Goal: Task Accomplishment & Management: Use online tool/utility

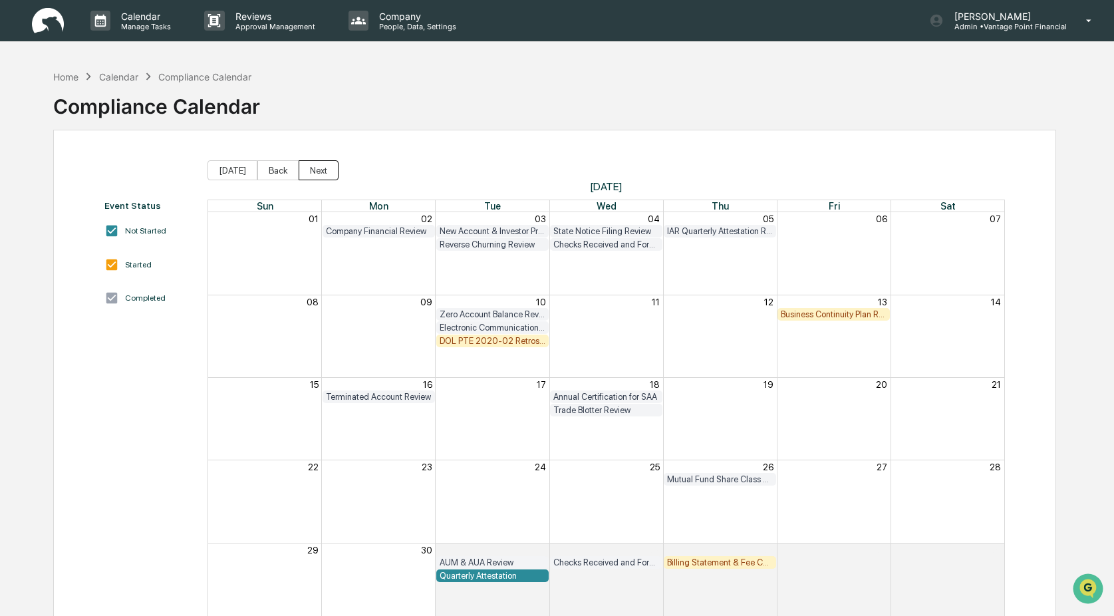
click at [318, 171] on button "Next" at bounding box center [319, 170] width 40 height 20
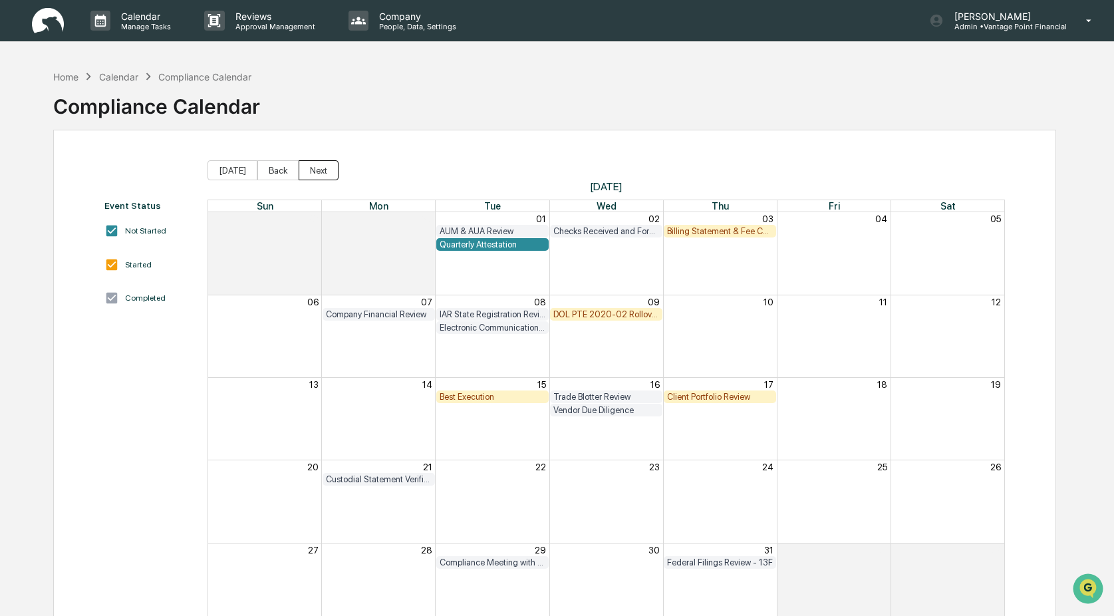
click at [318, 170] on button "Next" at bounding box center [319, 170] width 40 height 20
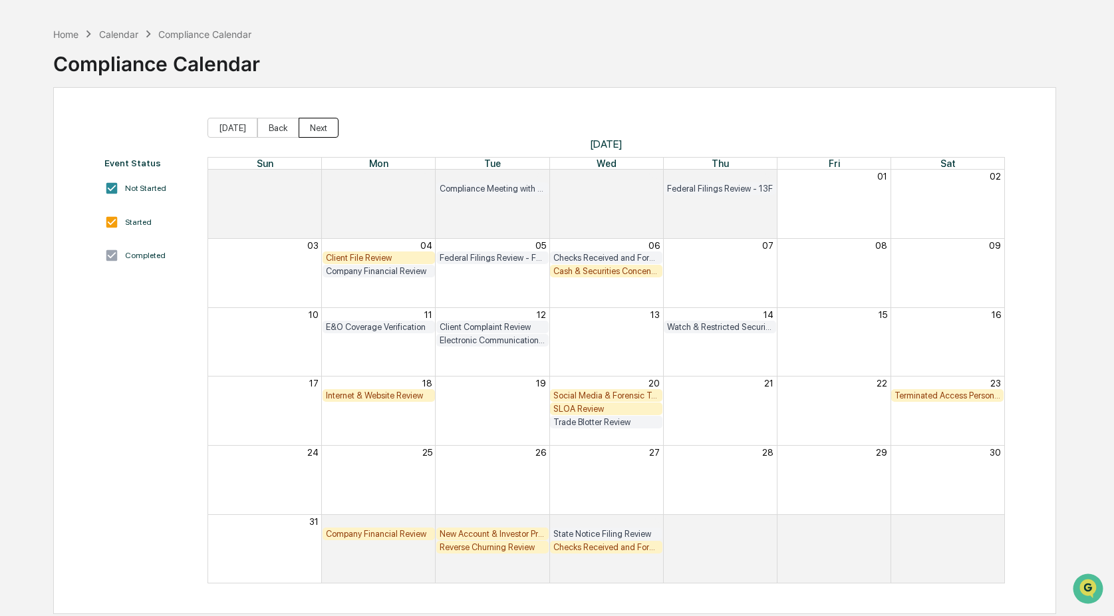
scroll to position [63, 0]
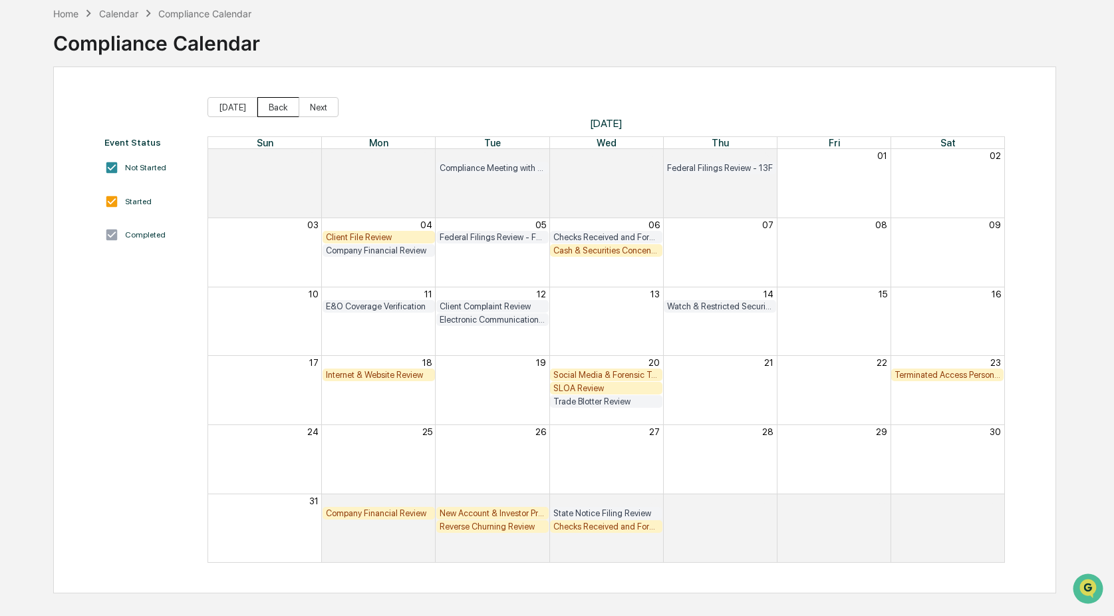
click at [275, 104] on button "Back" at bounding box center [278, 107] width 42 height 20
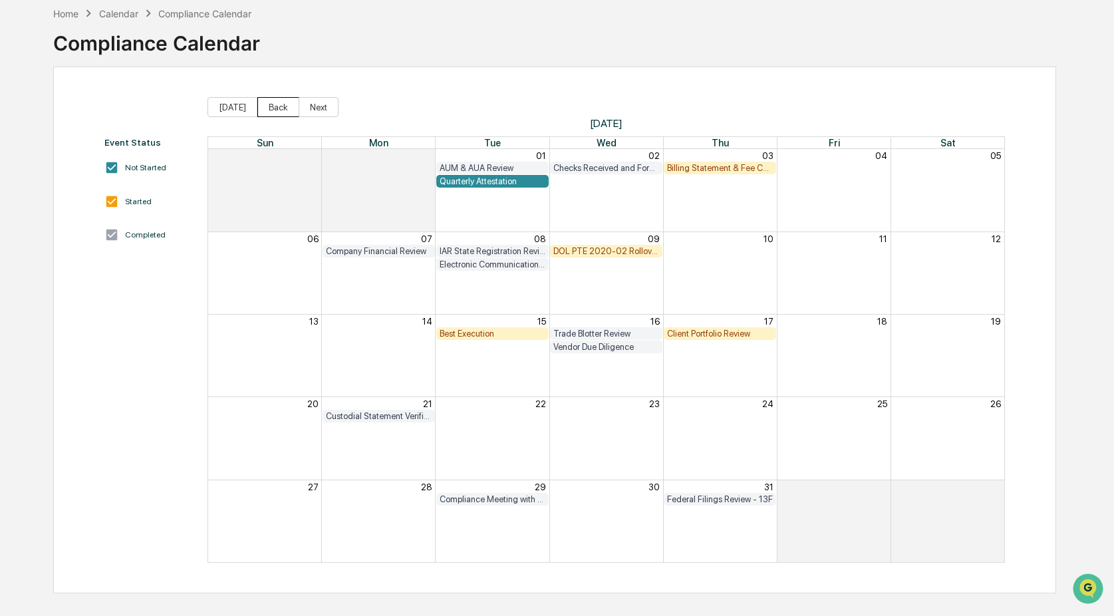
click at [275, 104] on button "Back" at bounding box center [278, 107] width 42 height 20
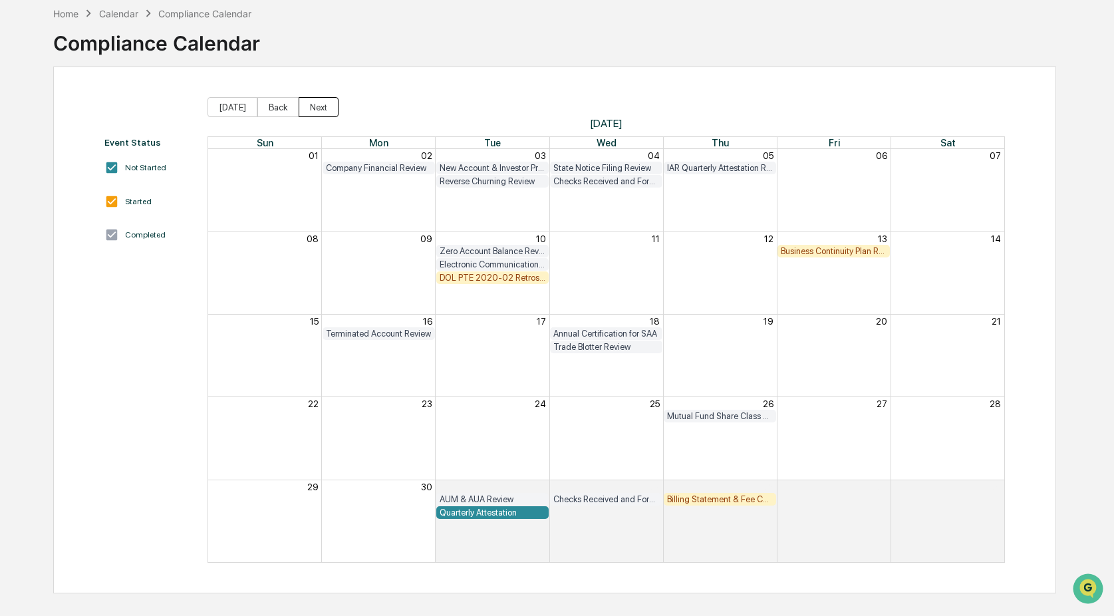
click at [312, 111] on button "Next" at bounding box center [319, 107] width 40 height 20
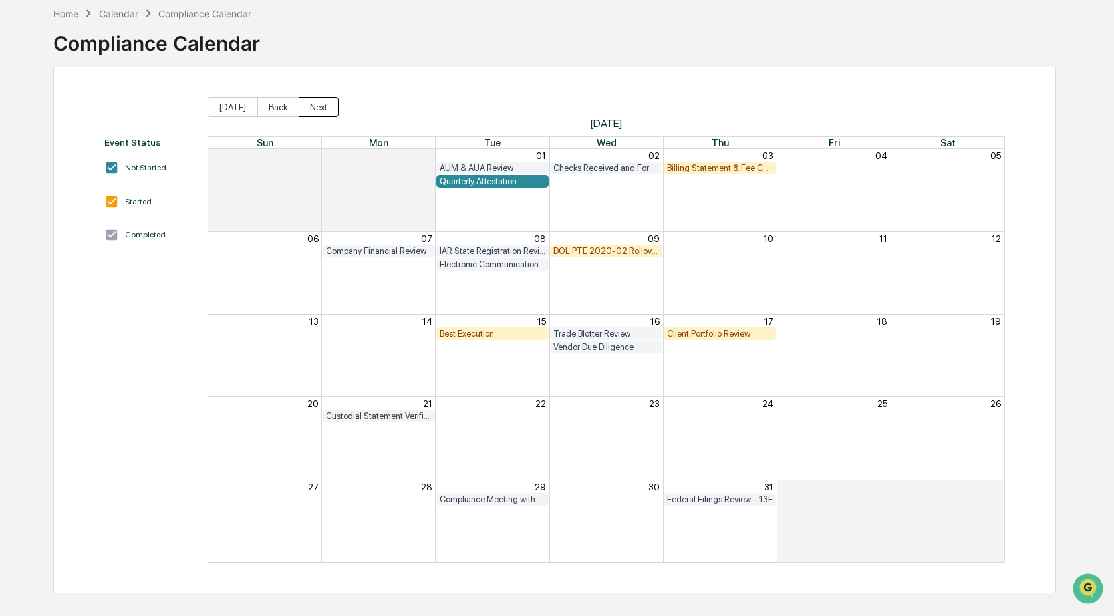
click at [312, 111] on button "Next" at bounding box center [319, 107] width 40 height 20
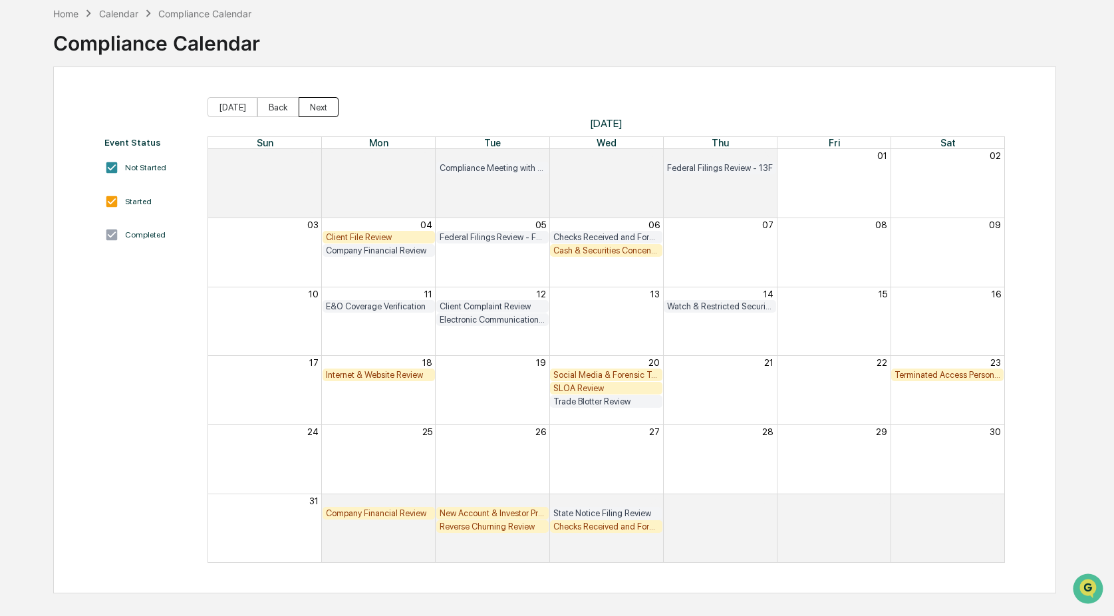
click at [312, 111] on button "Next" at bounding box center [319, 107] width 40 height 20
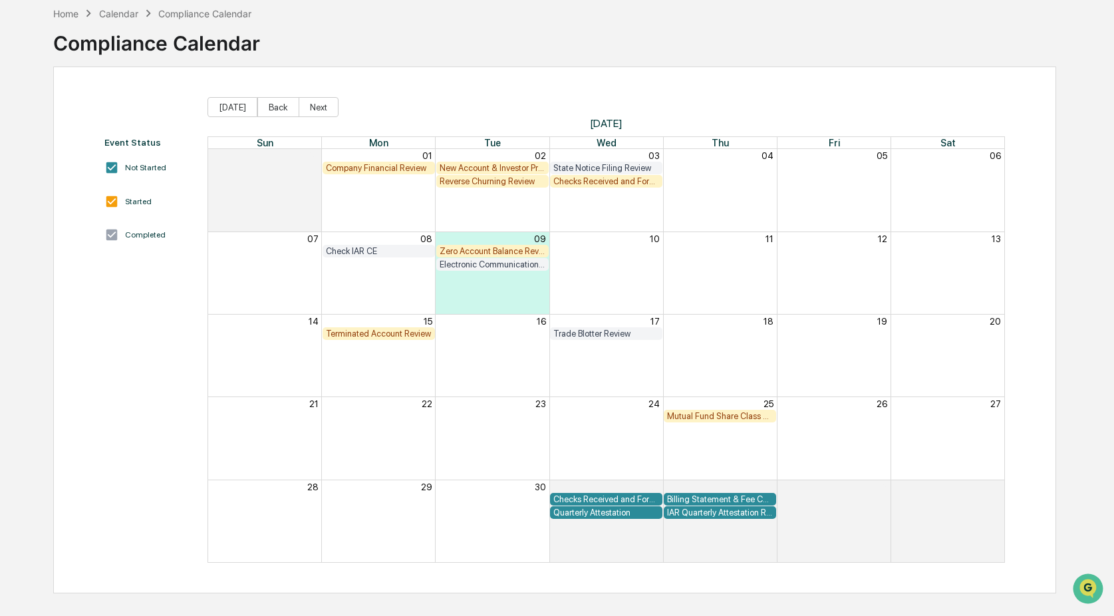
click at [472, 164] on div "New Account & Investor Profile Review" at bounding box center [492, 168] width 106 height 10
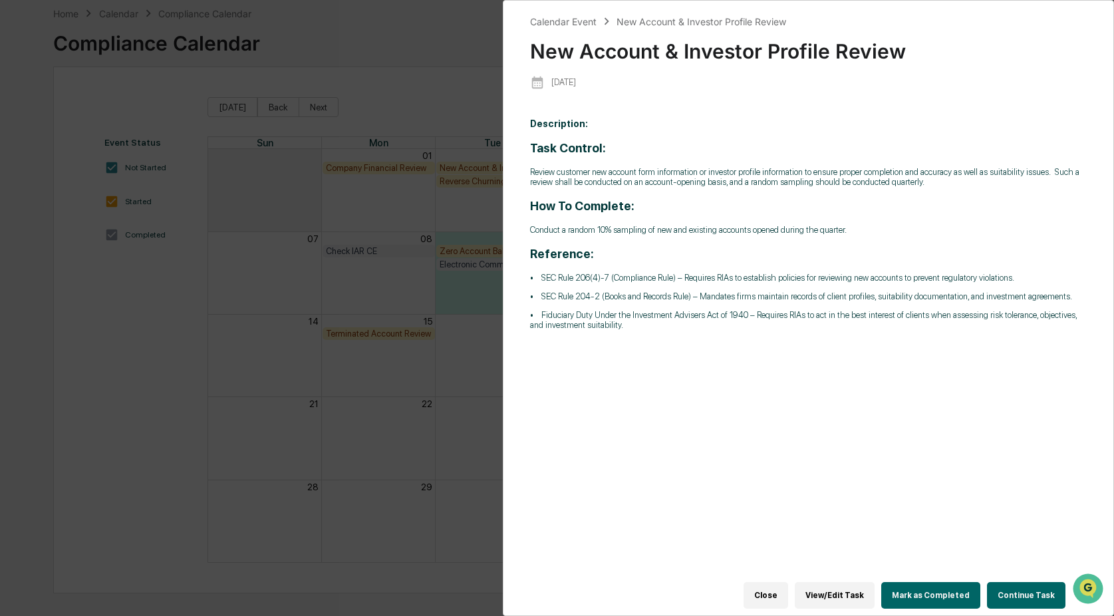
click at [1015, 582] on button "Continue Task" at bounding box center [1026, 595] width 78 height 27
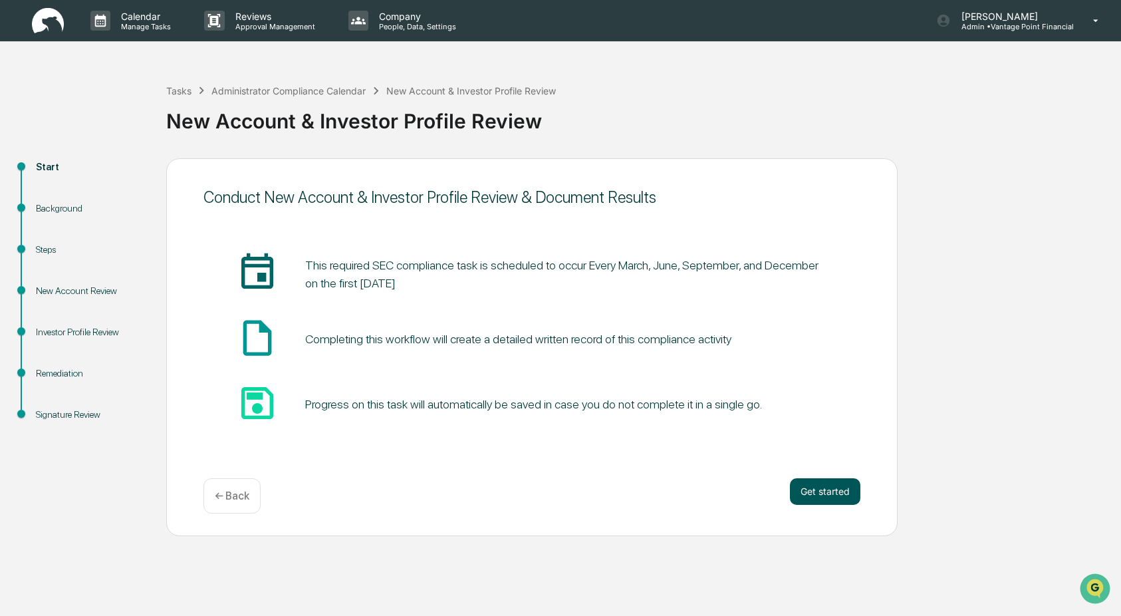
click at [832, 499] on button "Get started" at bounding box center [825, 491] width 70 height 27
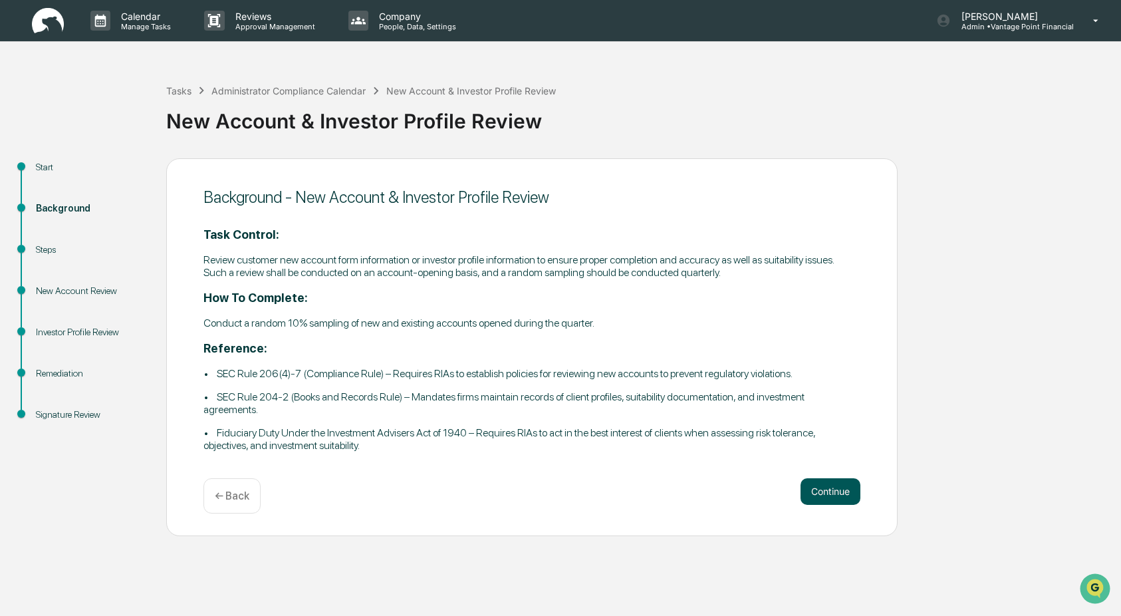
click at [832, 499] on button "Continue" at bounding box center [830, 491] width 60 height 27
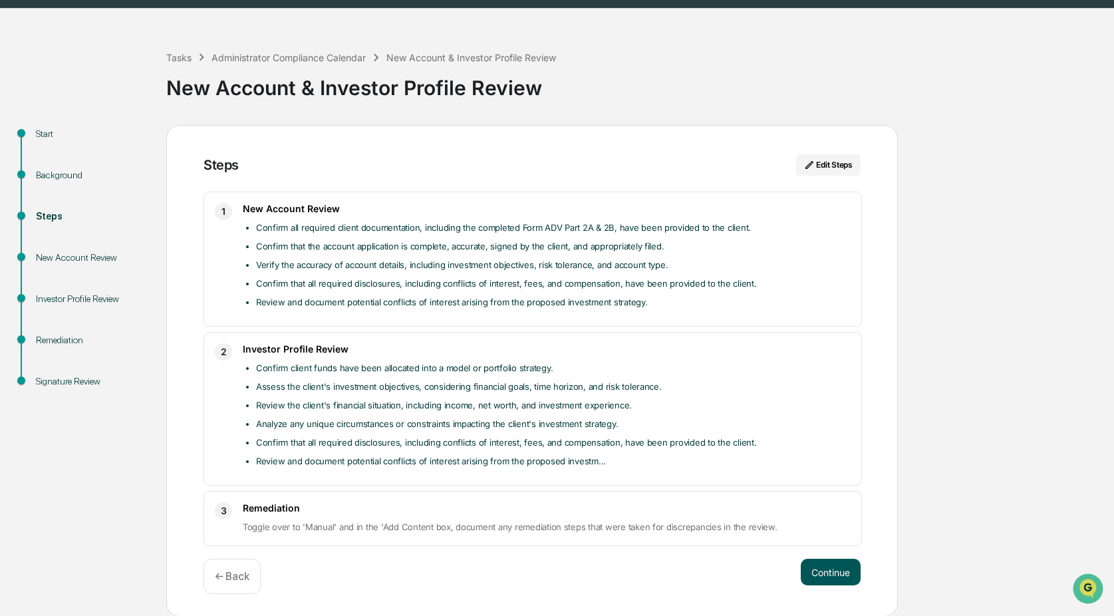
click at [835, 566] on button "Continue" at bounding box center [830, 571] width 60 height 27
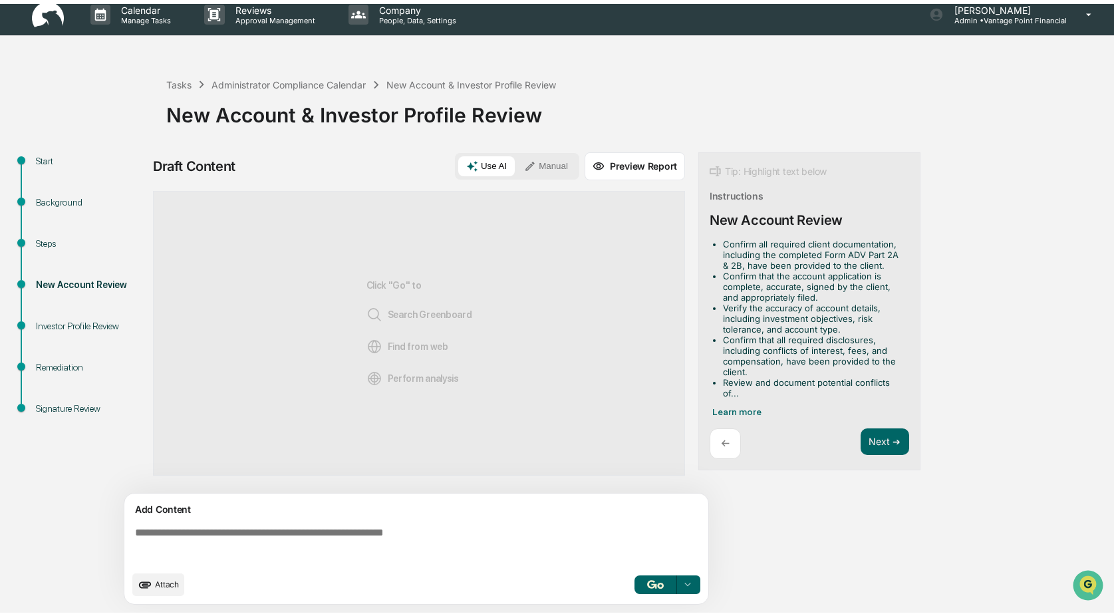
scroll to position [10, 0]
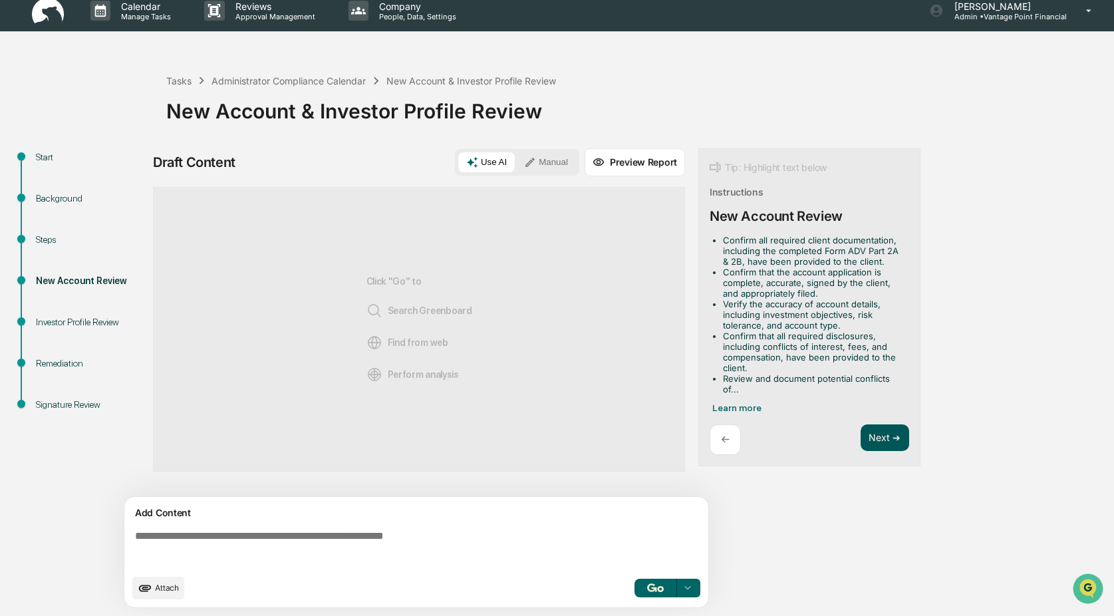
click at [880, 441] on button "Next ➔" at bounding box center [884, 437] width 49 height 27
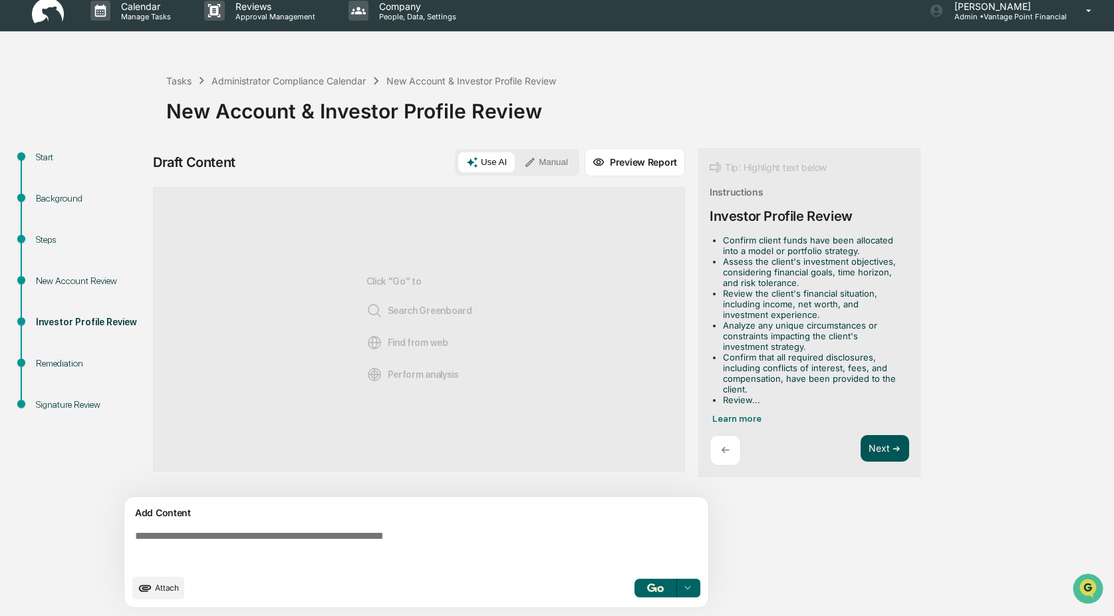
click at [880, 441] on button "Next ➔" at bounding box center [884, 448] width 49 height 27
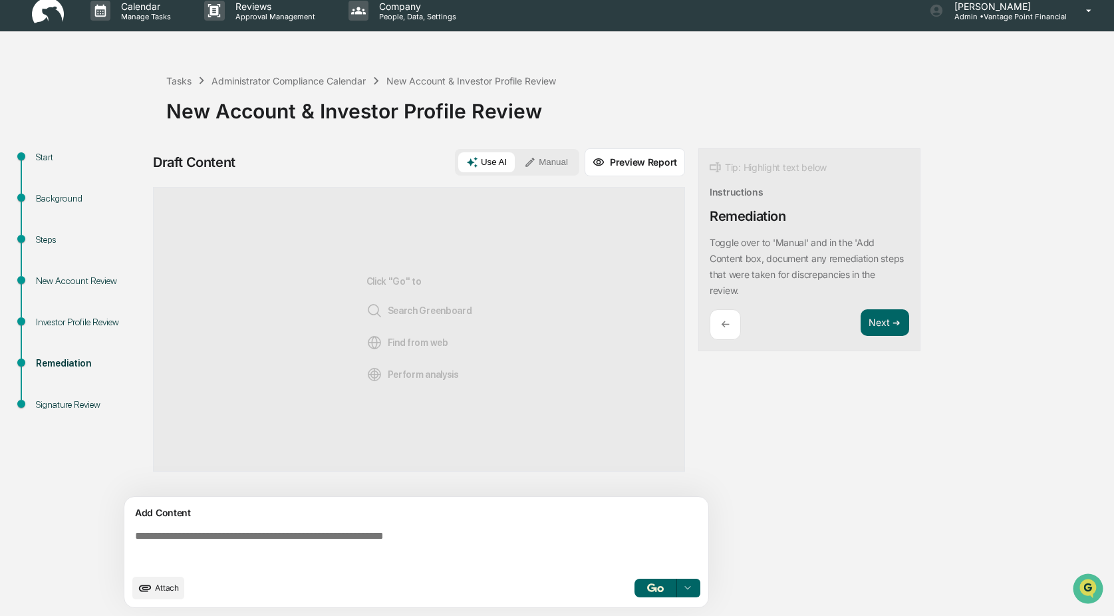
click at [772, 110] on div "New Account & Investor Profile Review" at bounding box center [636, 105] width 941 height 35
click at [267, 78] on div "Administrator Compliance Calendar" at bounding box center [288, 80] width 154 height 11
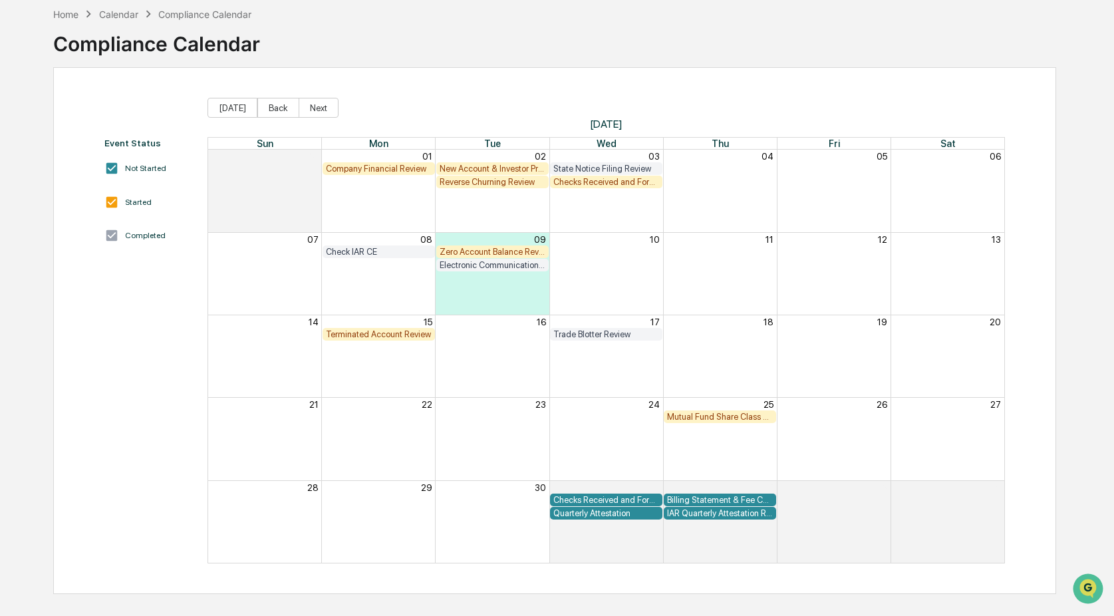
scroll to position [63, 0]
click at [281, 108] on button "Back" at bounding box center [278, 107] width 42 height 20
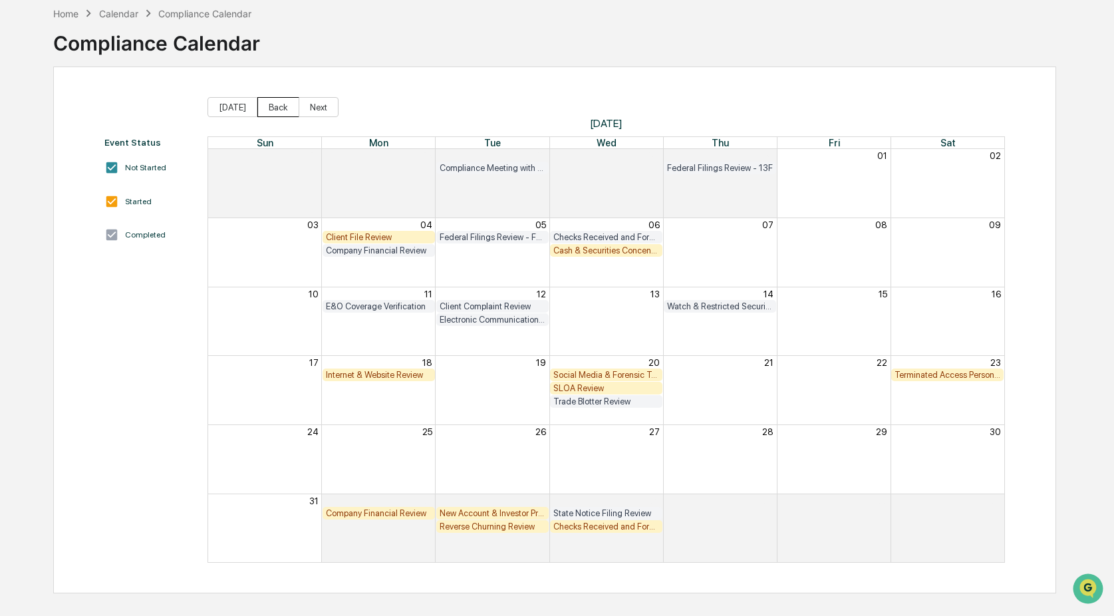
click at [281, 108] on button "Back" at bounding box center [278, 107] width 42 height 20
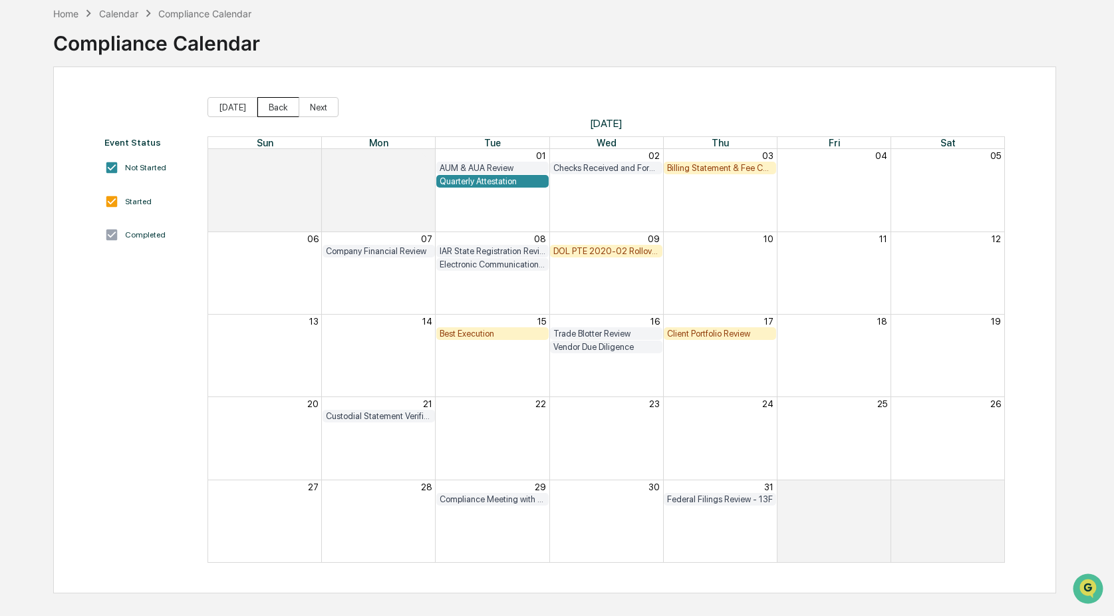
click at [281, 108] on button "Back" at bounding box center [278, 107] width 42 height 20
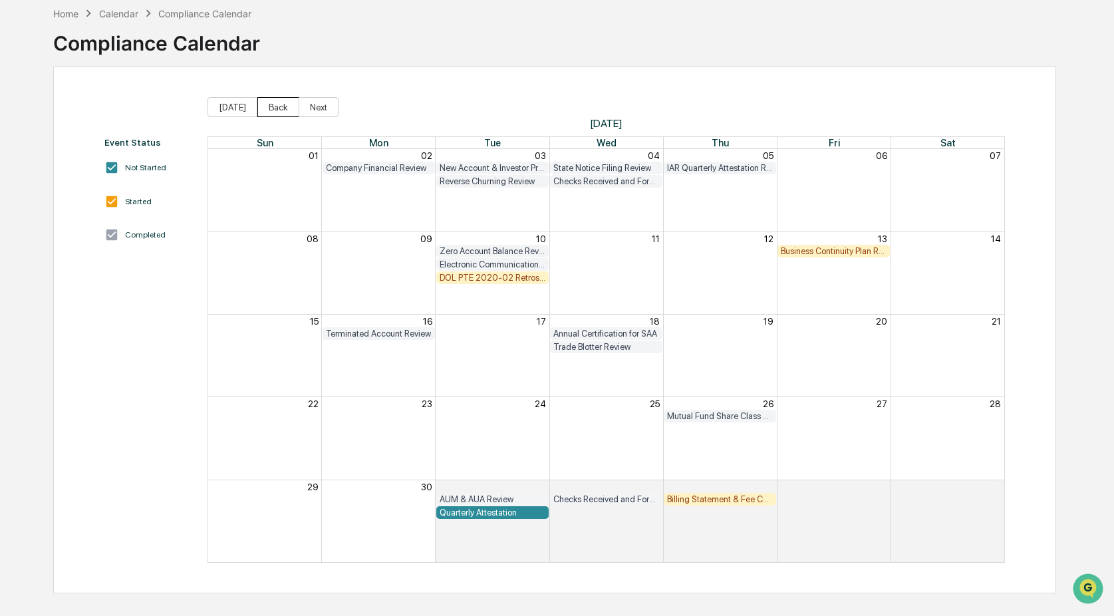
click at [281, 108] on button "Back" at bounding box center [278, 107] width 42 height 20
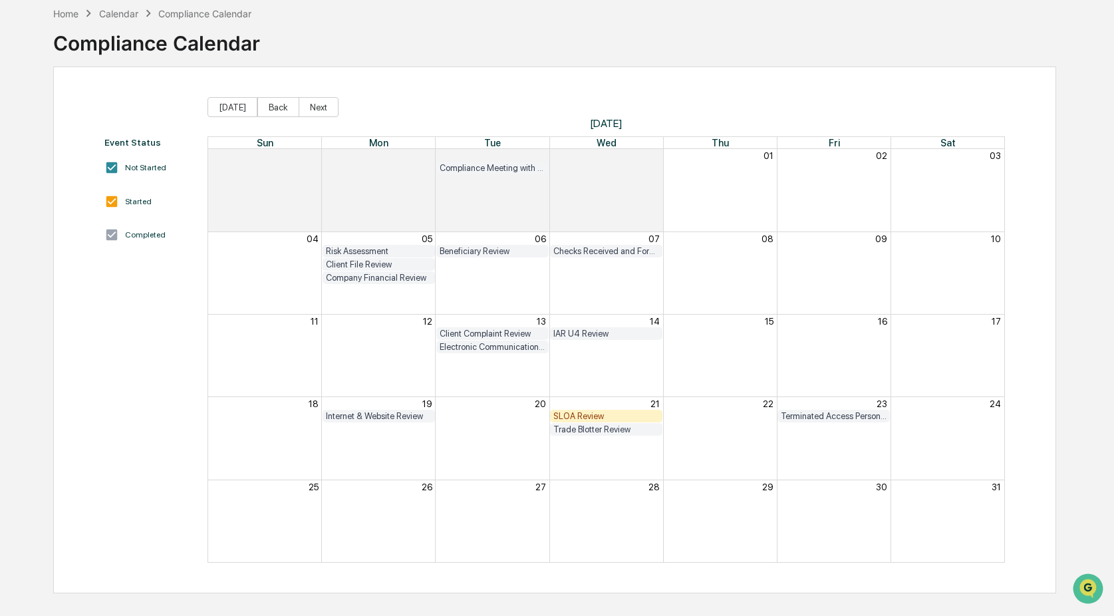
click at [584, 415] on div "SLOA Review" at bounding box center [606, 416] width 106 height 10
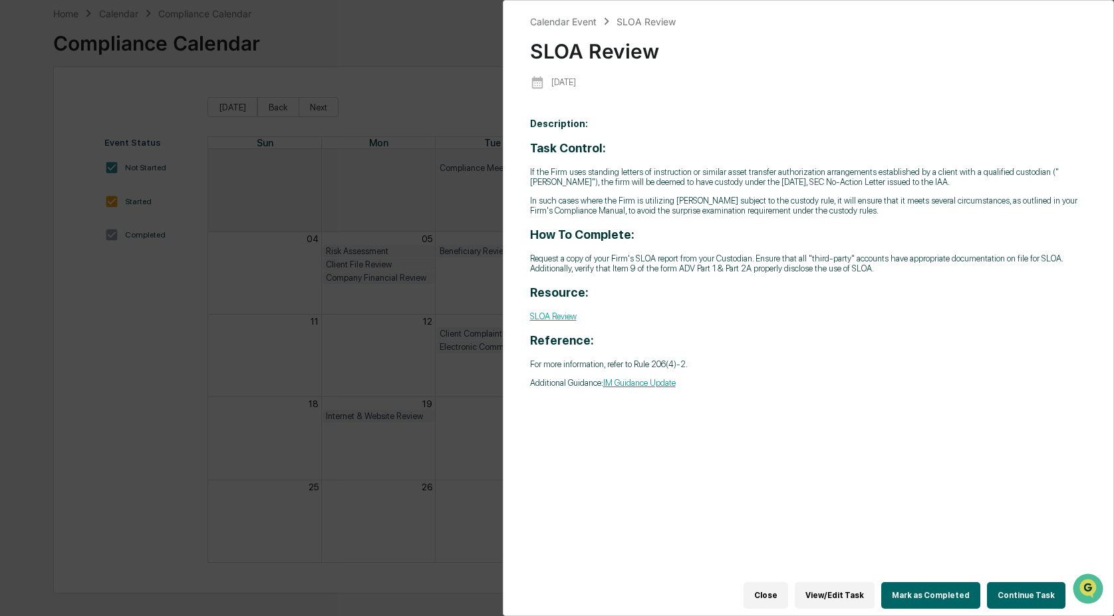
click at [1022, 585] on button "Continue Task" at bounding box center [1026, 595] width 78 height 27
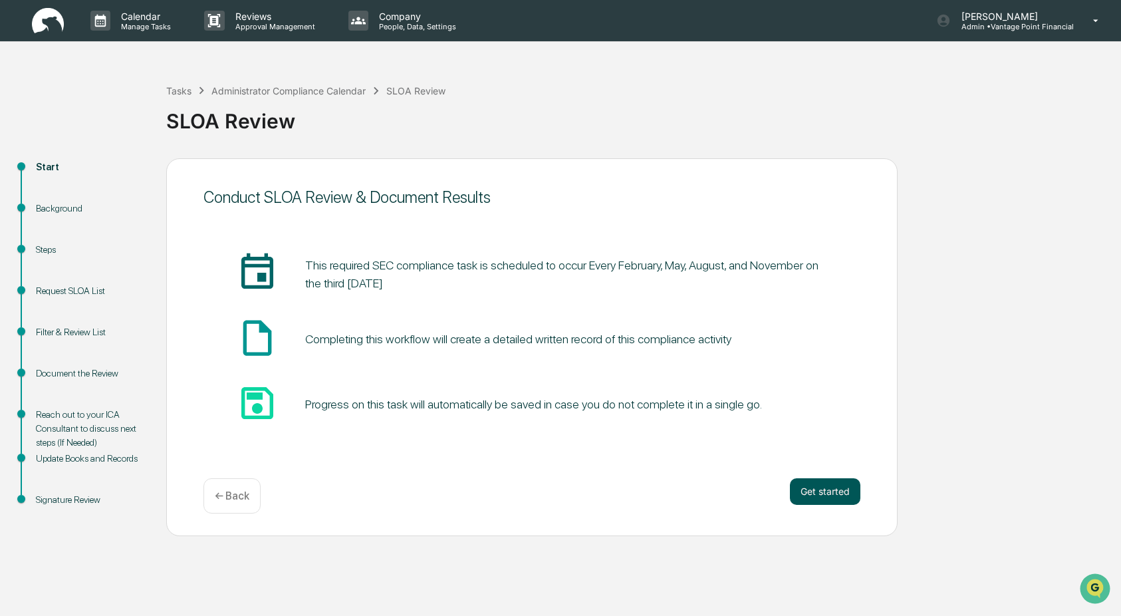
click at [814, 487] on button "Get started" at bounding box center [825, 491] width 70 height 27
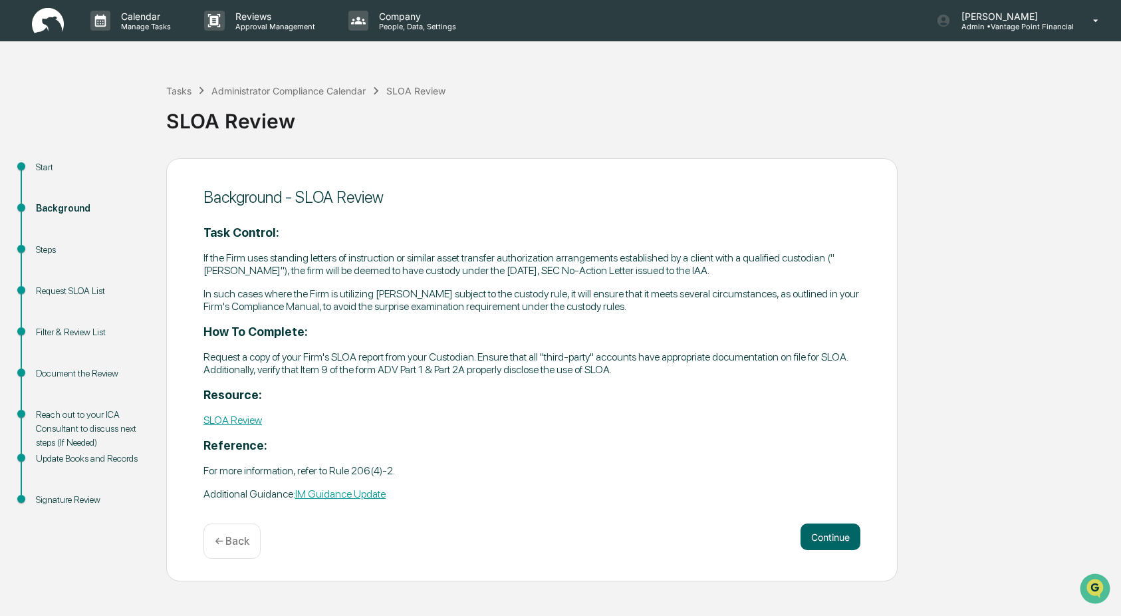
click at [814, 487] on p "Additional Guidance: IM Guidance Update" at bounding box center [531, 493] width 657 height 13
click at [826, 523] on button "Continue" at bounding box center [830, 536] width 60 height 27
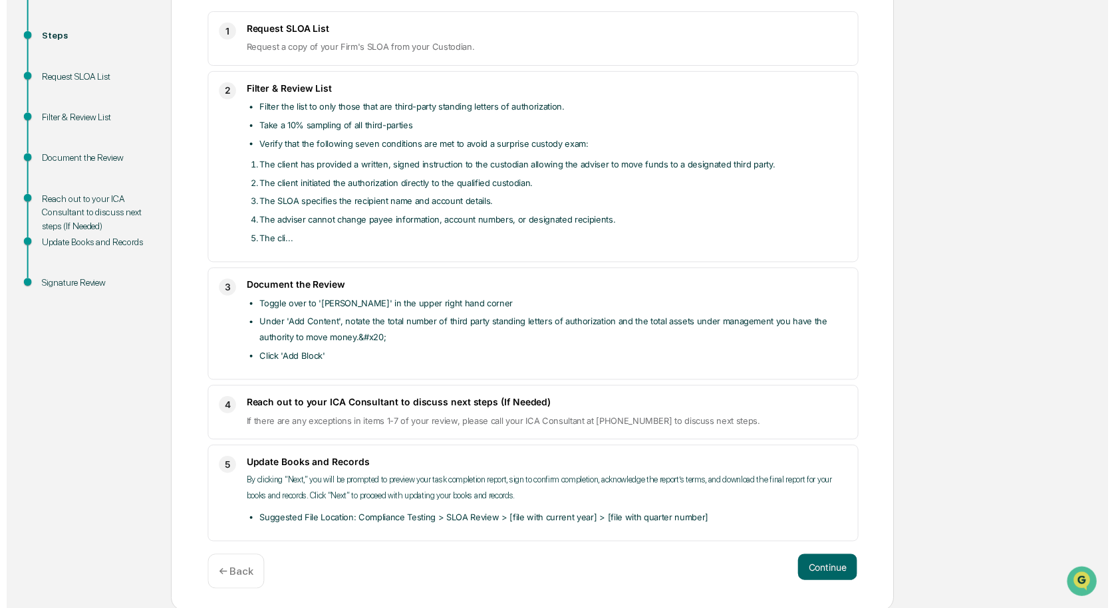
scroll to position [215, 0]
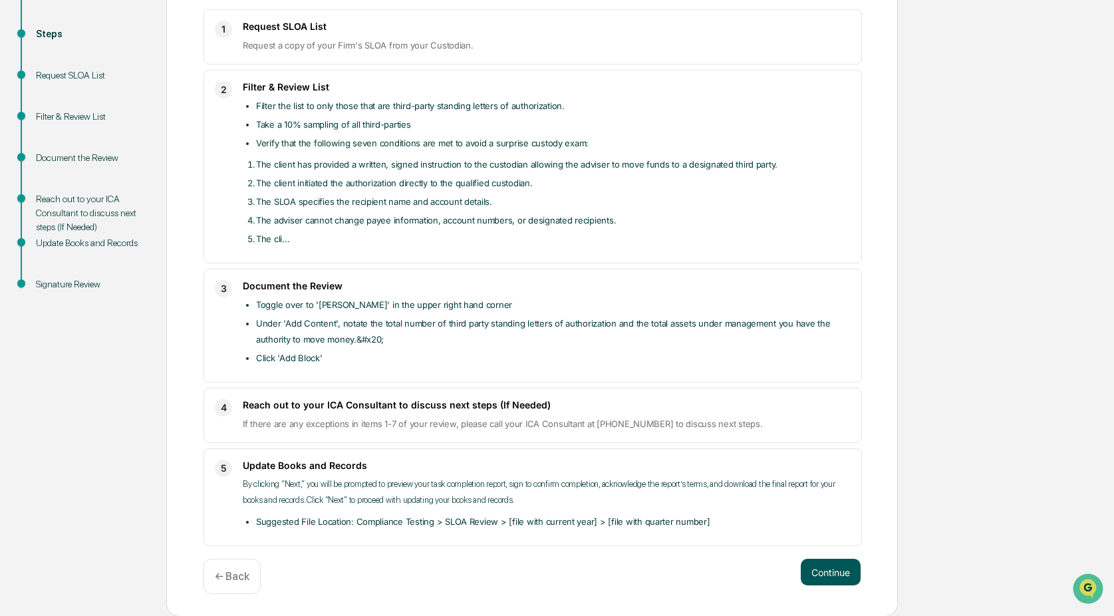
click at [834, 570] on button "Continue" at bounding box center [830, 571] width 60 height 27
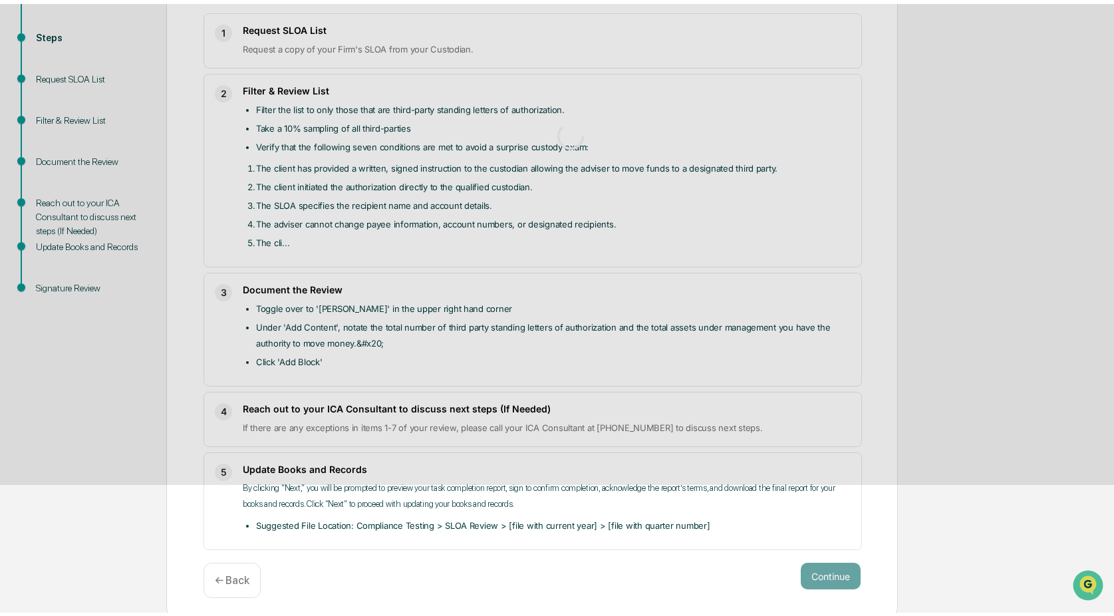
scroll to position [10, 0]
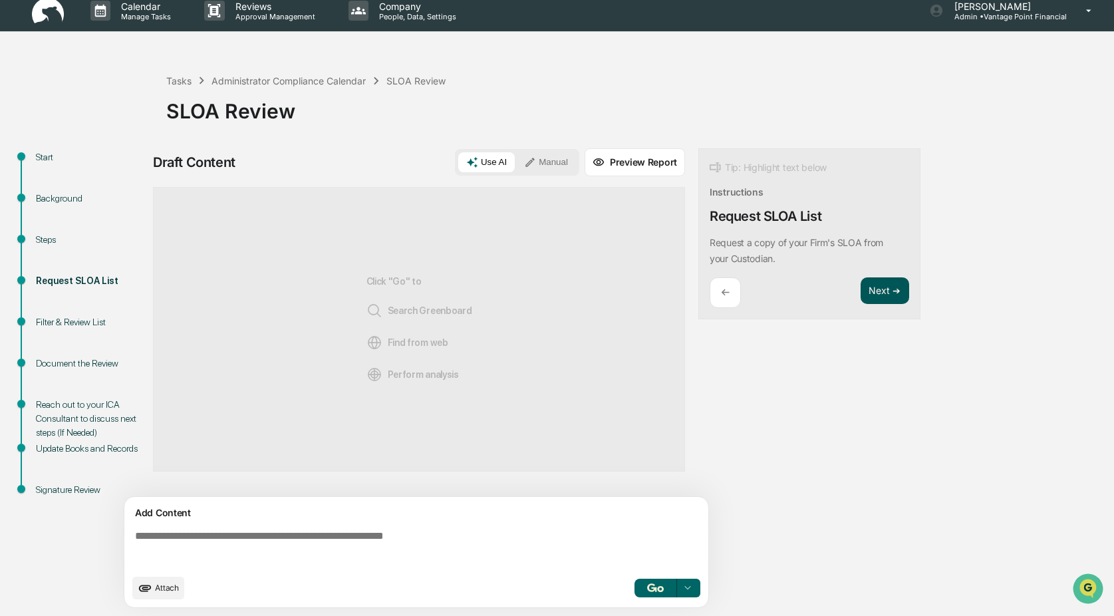
click at [895, 290] on button "Next ➔" at bounding box center [884, 290] width 49 height 27
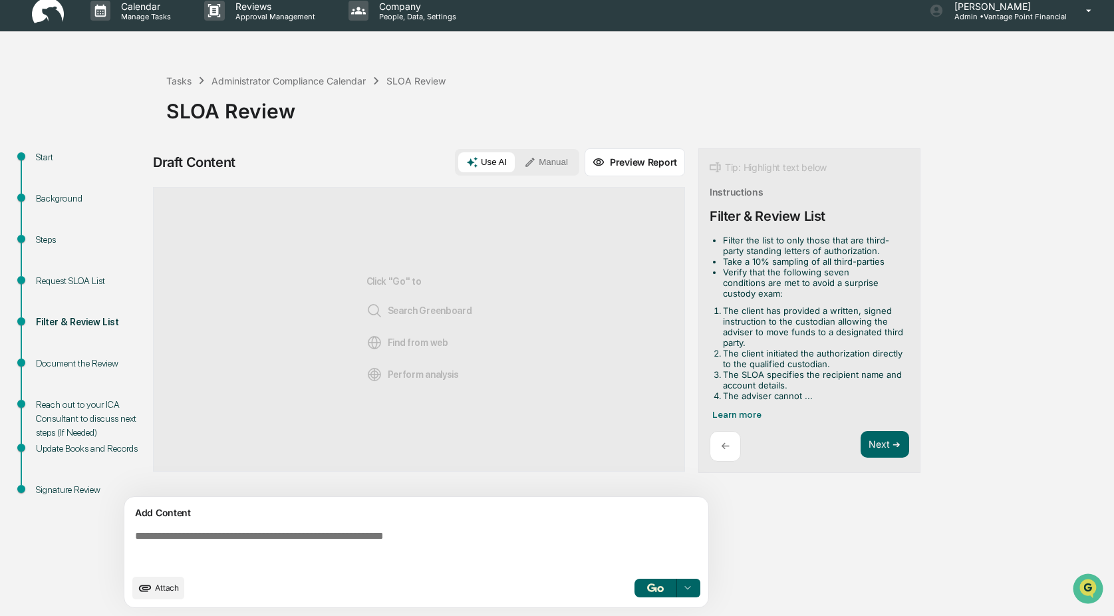
click at [211, 547] on textarea at bounding box center [419, 549] width 578 height 48
click at [547, 159] on button "Manual" at bounding box center [546, 162] width 60 height 20
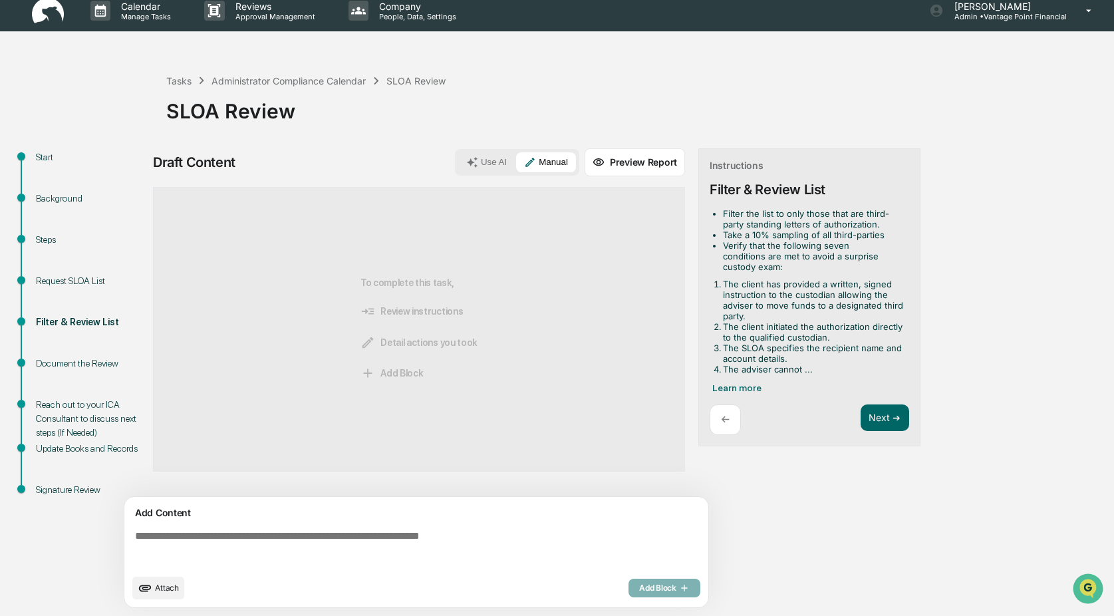
click at [203, 531] on textarea at bounding box center [419, 549] width 578 height 48
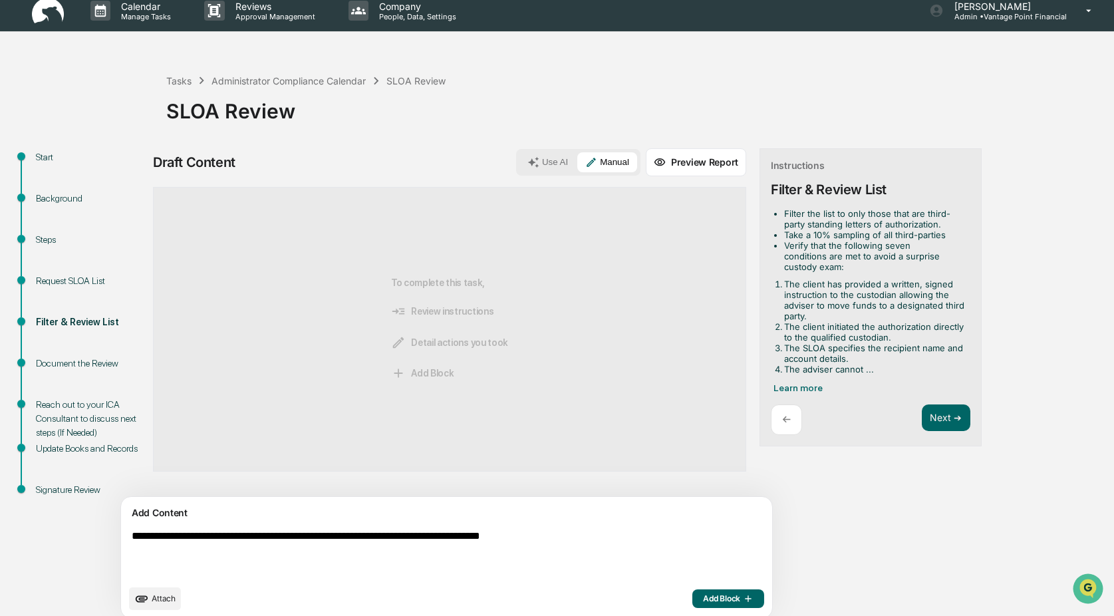
drag, startPoint x: 134, startPoint y: 533, endPoint x: 210, endPoint y: 531, distance: 76.5
click at [134, 533] on textarea "**********" at bounding box center [415, 554] width 578 height 59
drag, startPoint x: 299, startPoint y: 538, endPoint x: 356, endPoint y: 530, distance: 58.4
click at [299, 537] on textarea "**********" at bounding box center [415, 554] width 578 height 59
type textarea "**********"
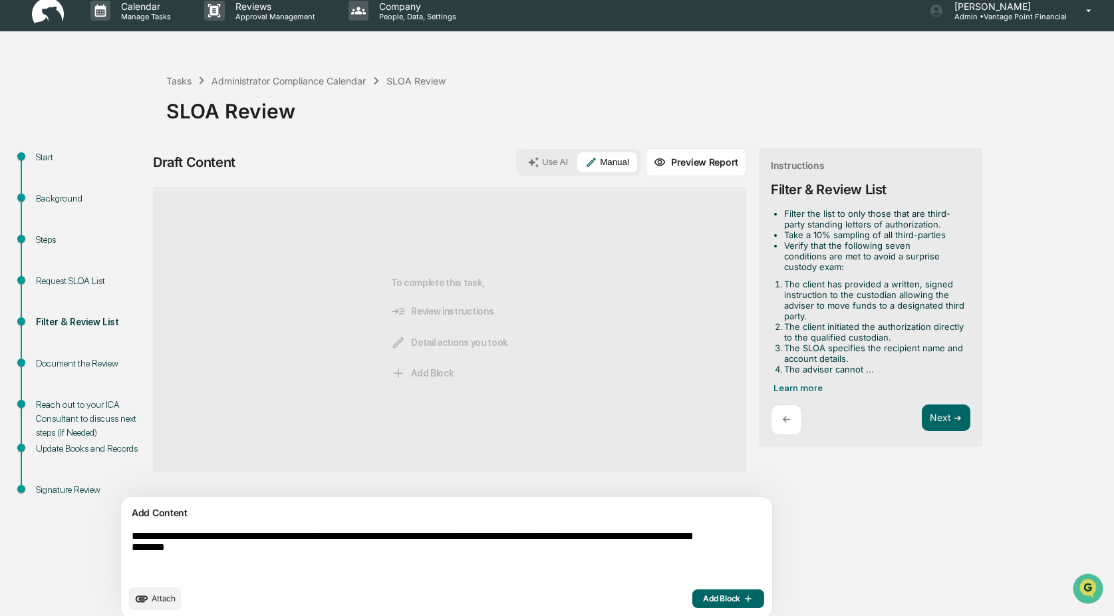
click at [703, 595] on span "Add Block" at bounding box center [728, 598] width 51 height 11
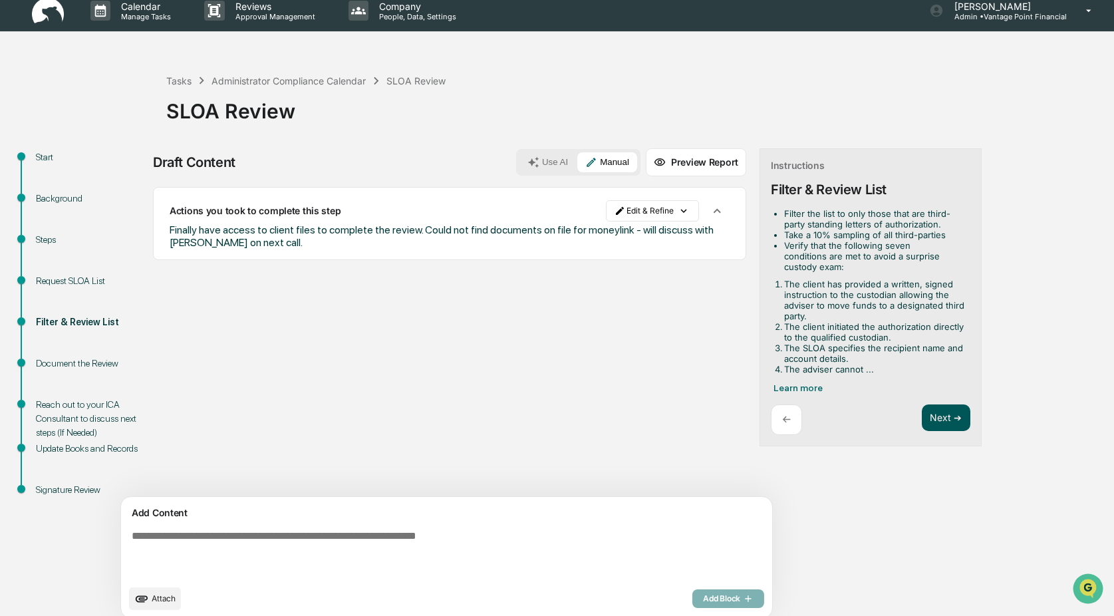
click at [921, 411] on button "Next ➔" at bounding box center [945, 417] width 49 height 27
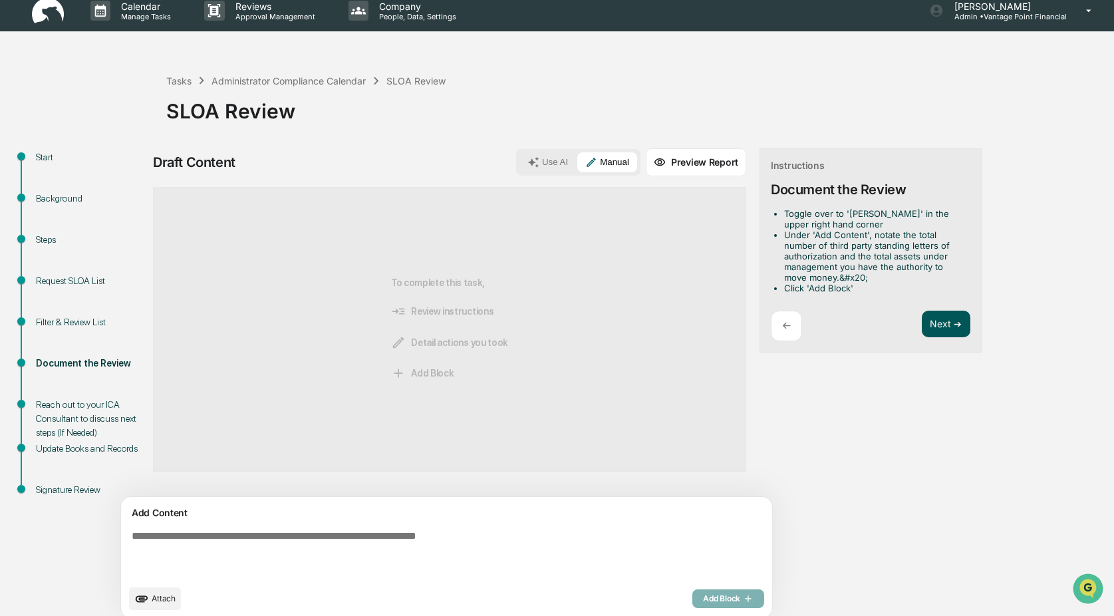
click at [921, 326] on button "Next ➔" at bounding box center [945, 323] width 49 height 27
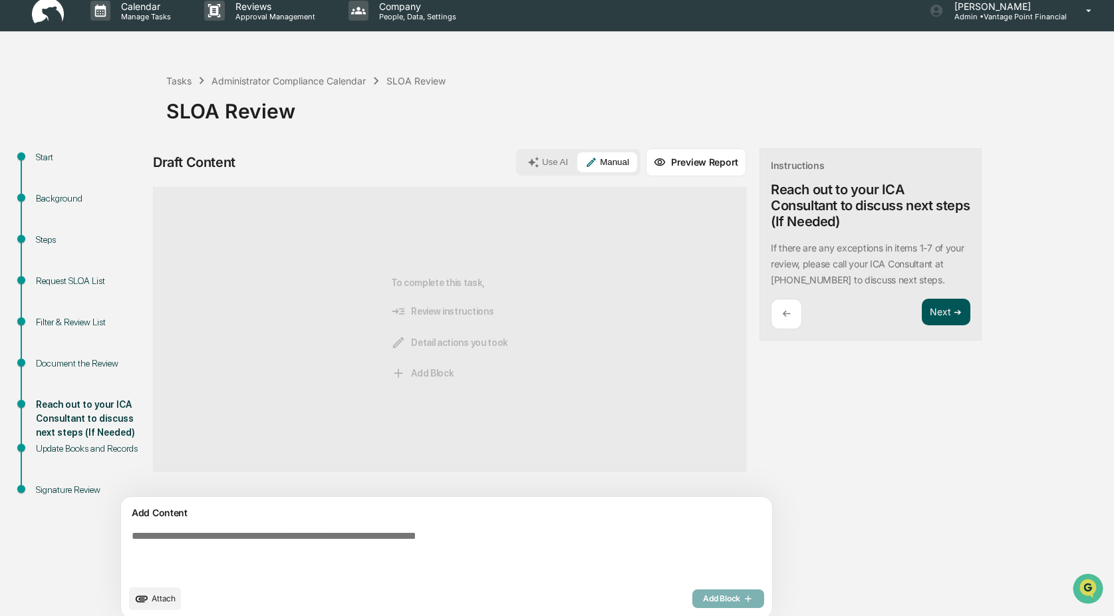
click at [921, 310] on button "Next ➔" at bounding box center [945, 312] width 49 height 27
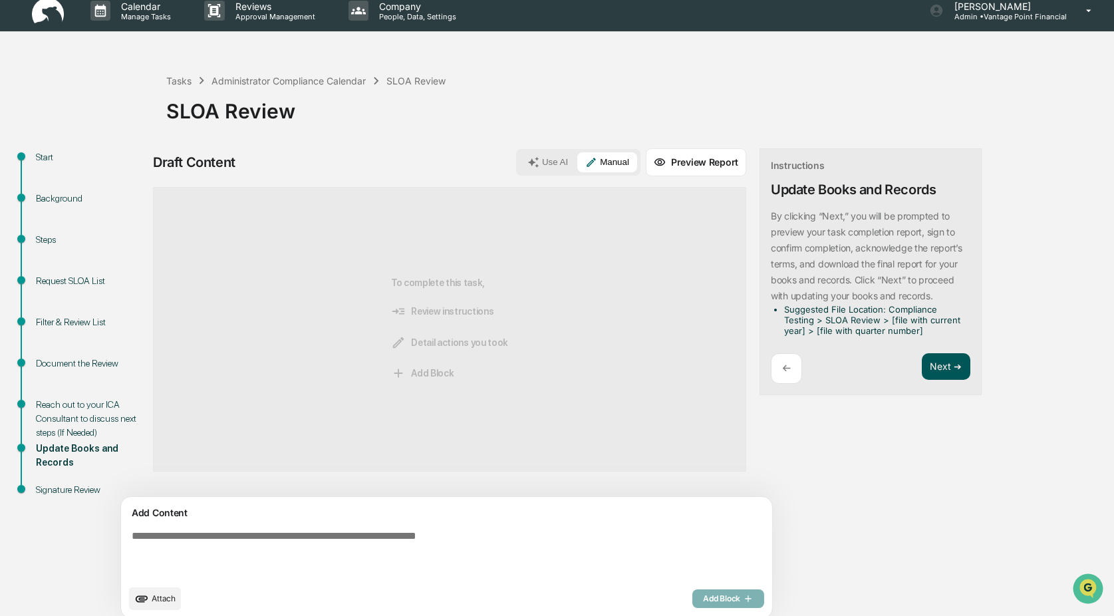
click at [921, 366] on button "Next ➔" at bounding box center [945, 366] width 49 height 27
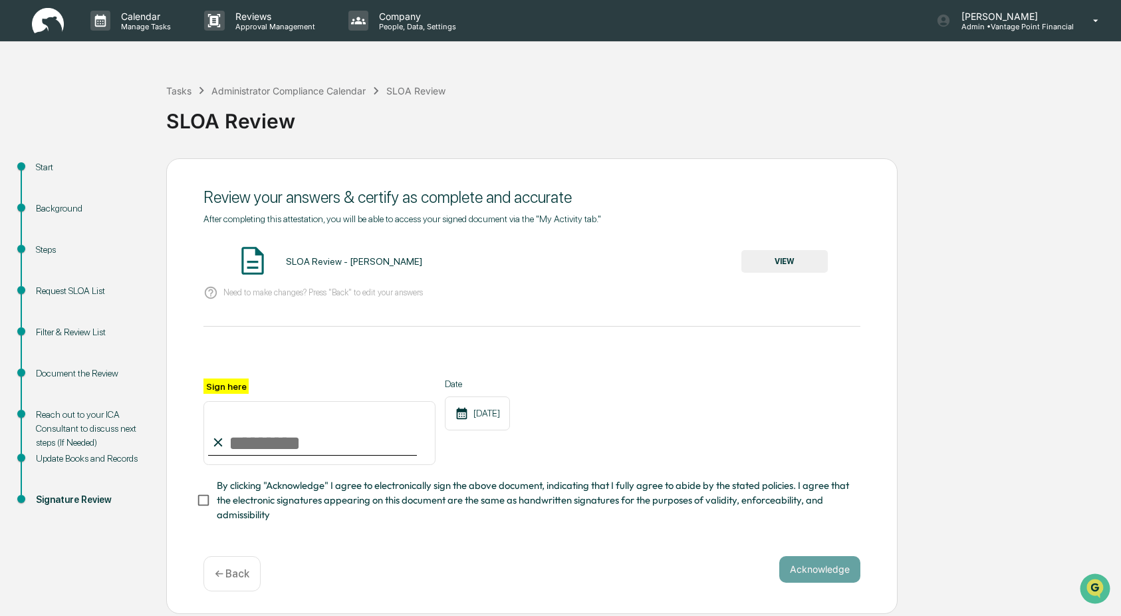
click at [783, 262] on button "VIEW" at bounding box center [784, 261] width 86 height 23
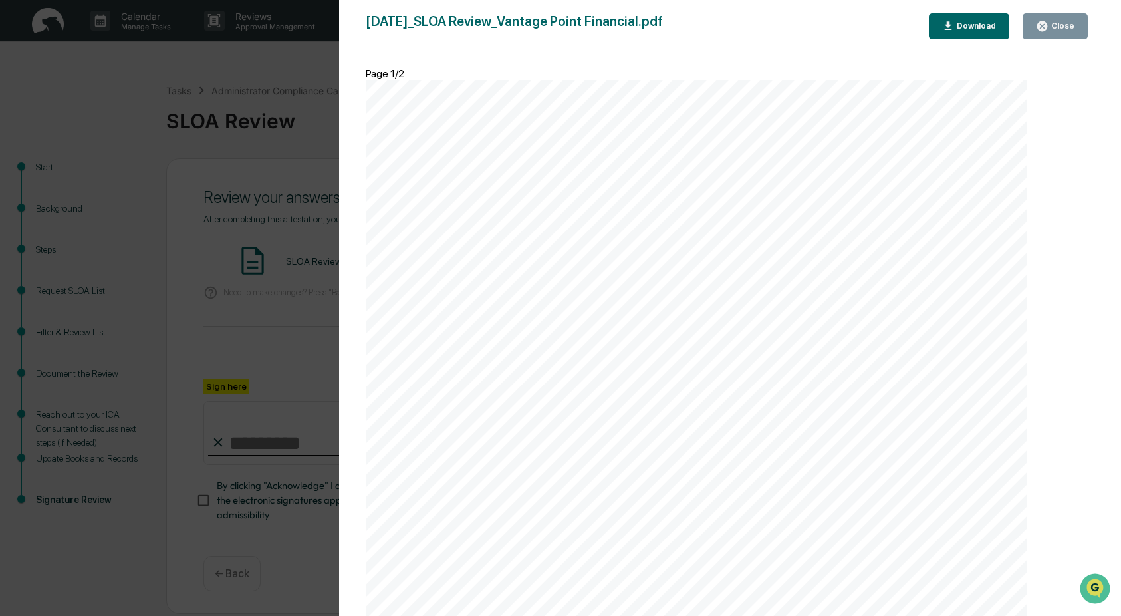
click at [1052, 24] on div "Close" at bounding box center [1061, 25] width 26 height 9
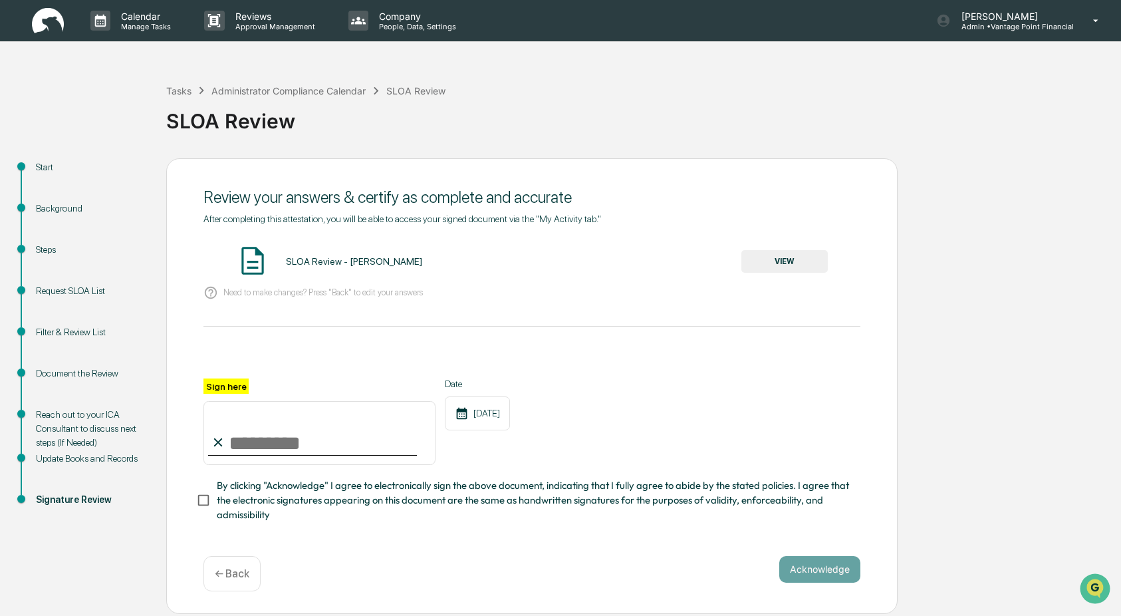
click at [229, 440] on input "Sign here" at bounding box center [319, 433] width 232 height 64
type input "**********"
click at [817, 564] on button "Acknowledge" at bounding box center [819, 569] width 81 height 27
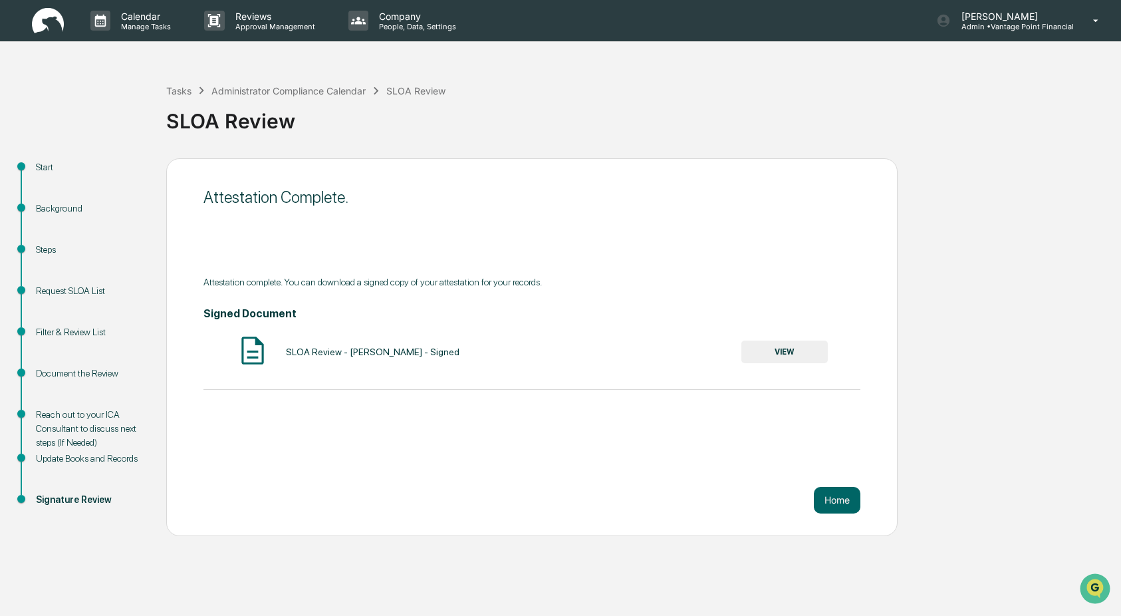
click at [797, 352] on button "VIEW" at bounding box center [784, 351] width 86 height 23
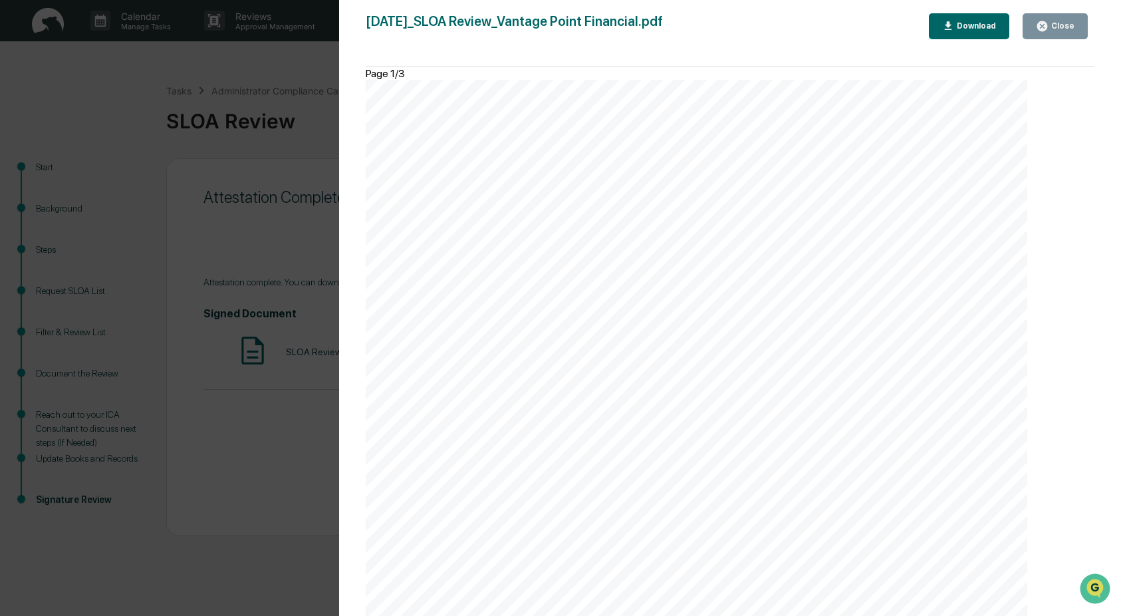
click at [968, 24] on div "Download" at bounding box center [975, 25] width 42 height 9
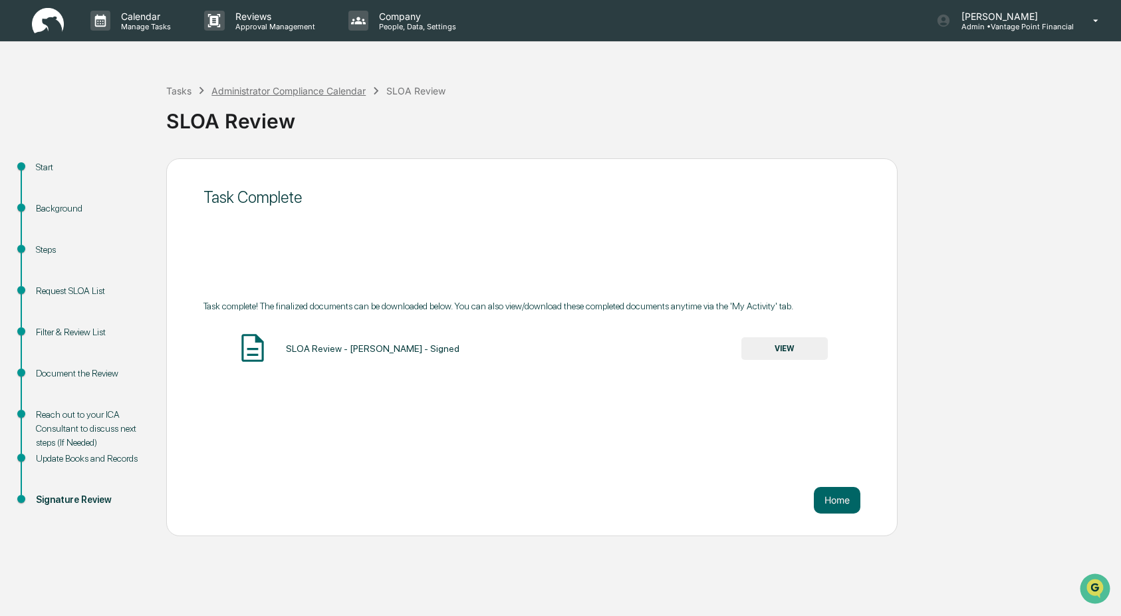
click at [300, 90] on div "Administrator Compliance Calendar" at bounding box center [288, 90] width 154 height 11
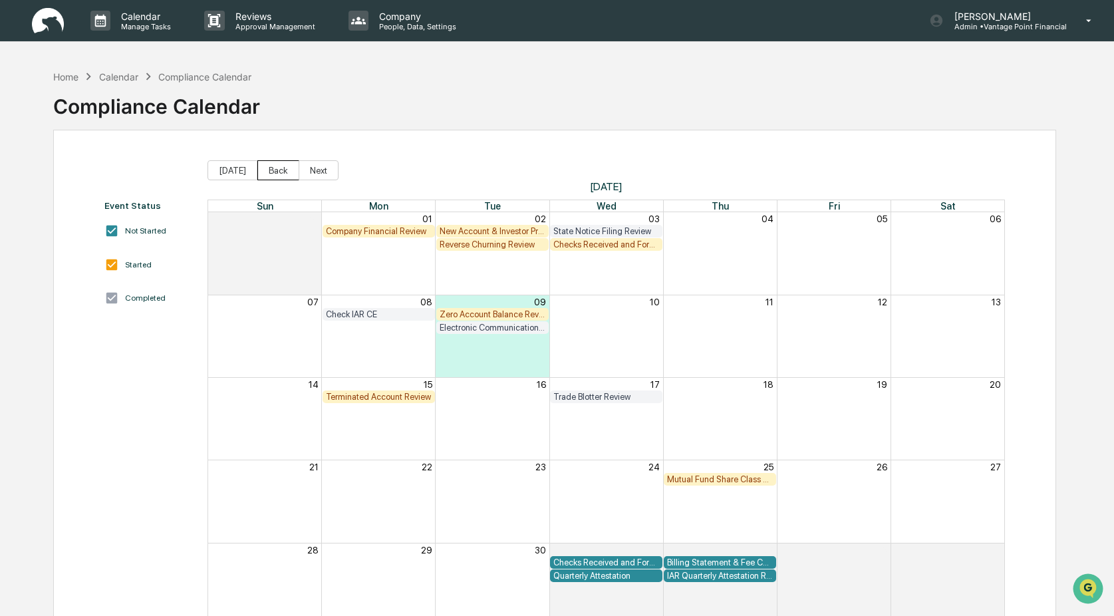
click at [285, 172] on button "Back" at bounding box center [278, 170] width 42 height 20
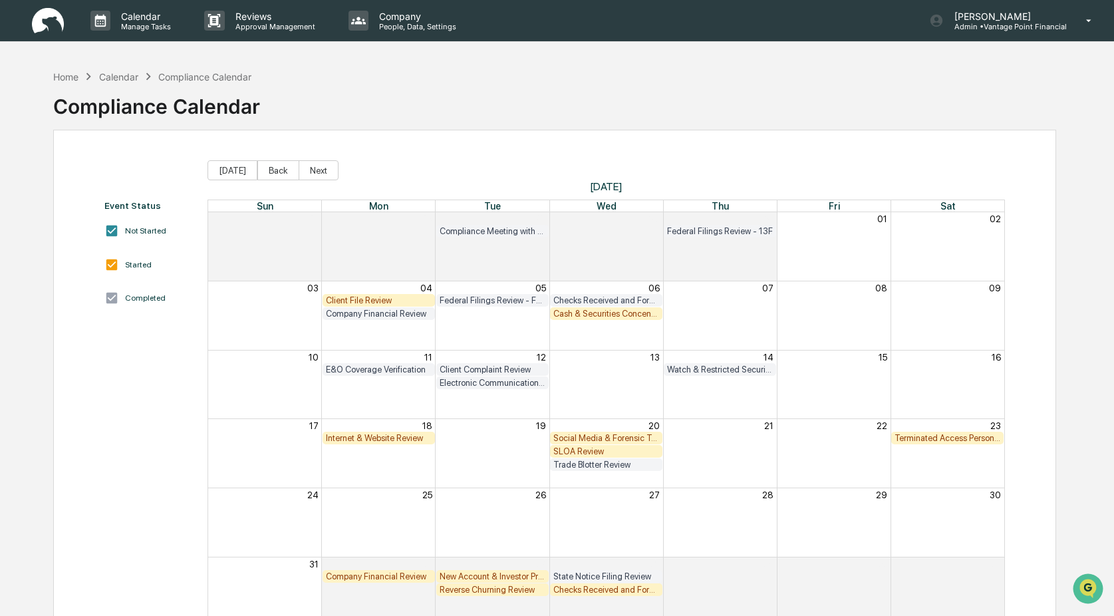
click at [584, 451] on div "SLOA Review" at bounding box center [606, 451] width 106 height 10
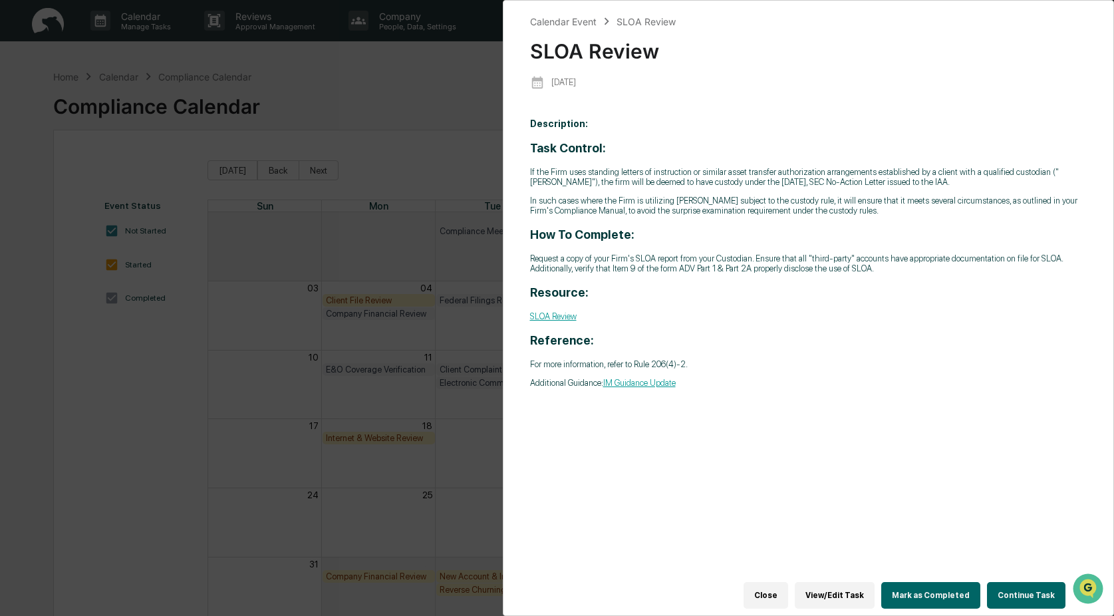
click at [1018, 590] on button "Continue Task" at bounding box center [1026, 595] width 78 height 27
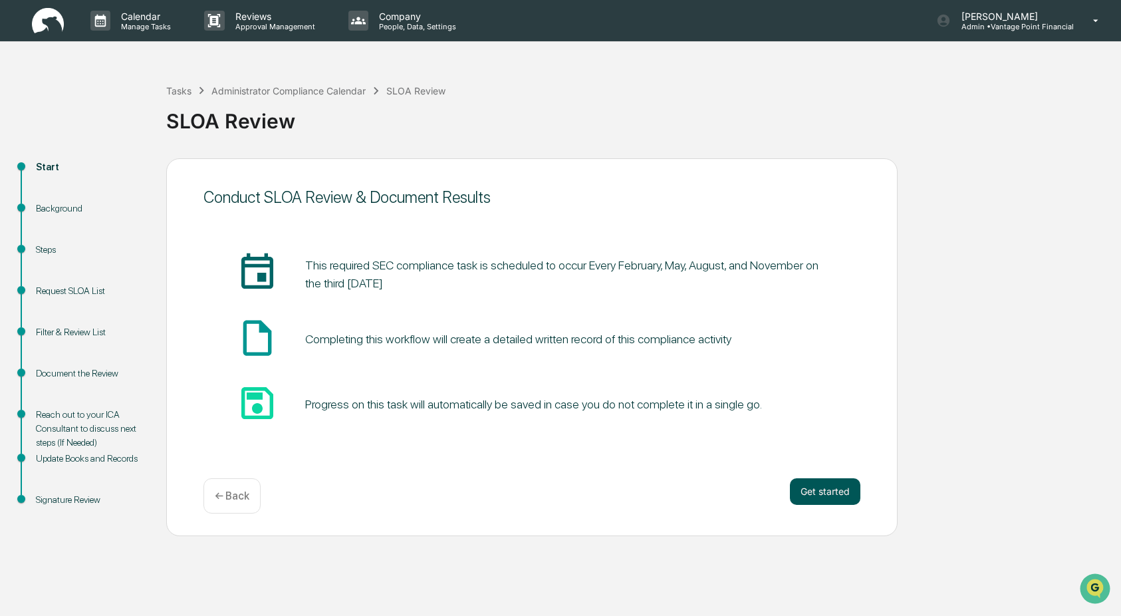
click at [841, 497] on button "Get started" at bounding box center [825, 491] width 70 height 27
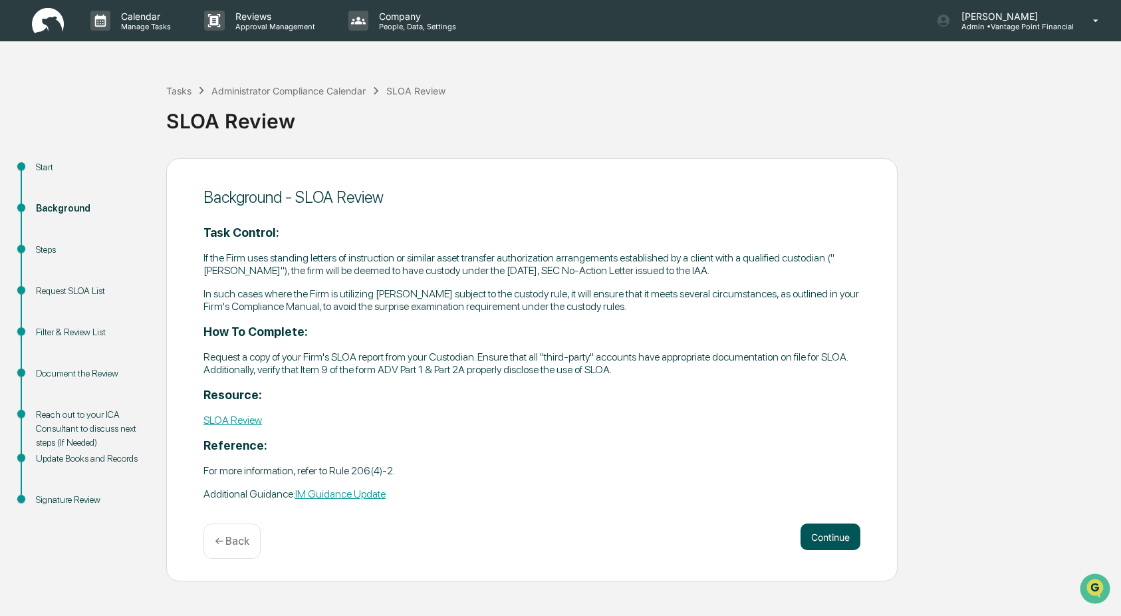
click at [838, 536] on button "Continue" at bounding box center [830, 536] width 60 height 27
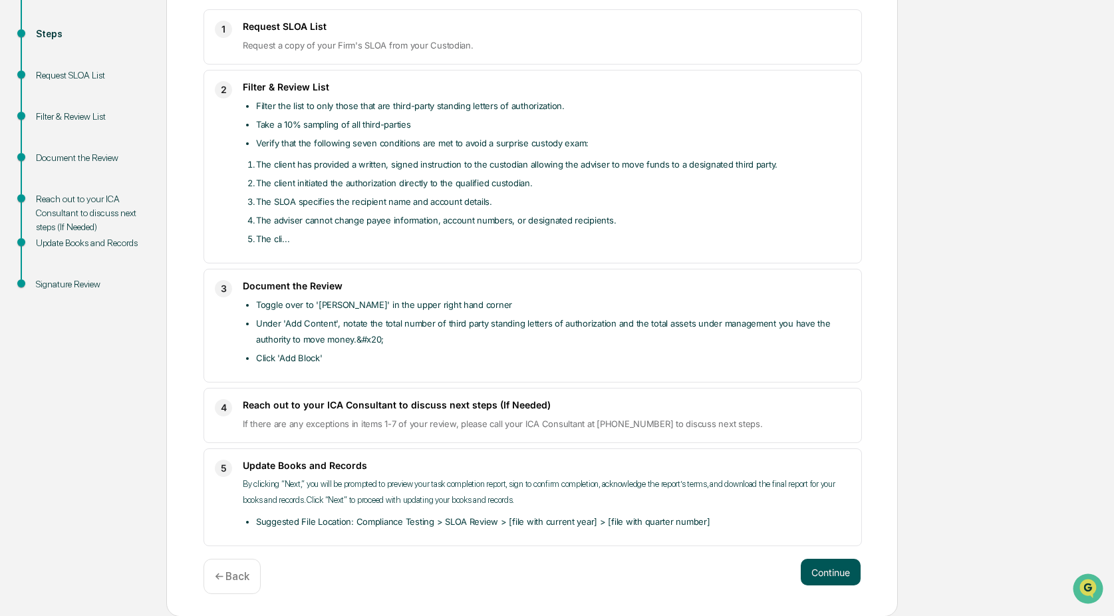
click at [834, 573] on button "Continue" at bounding box center [830, 571] width 60 height 27
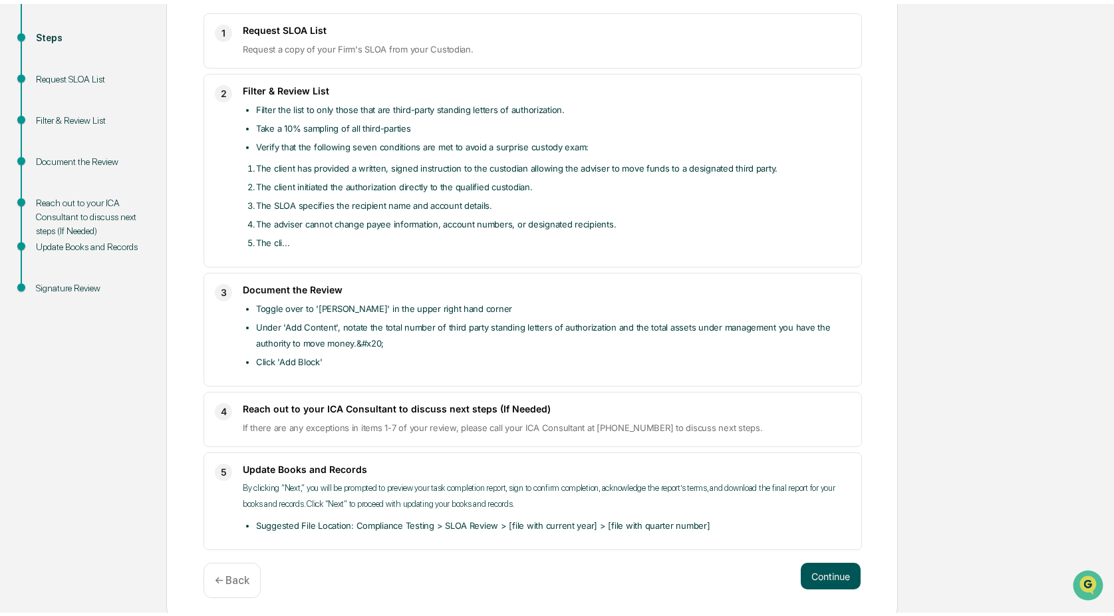
scroll to position [10, 0]
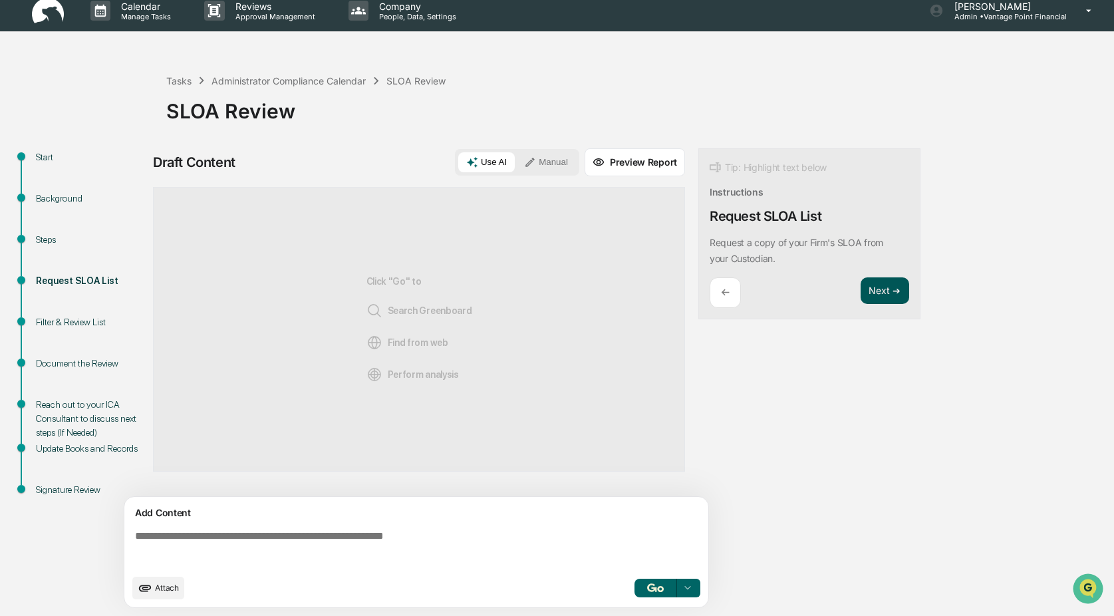
click at [877, 297] on button "Next ➔" at bounding box center [884, 290] width 49 height 27
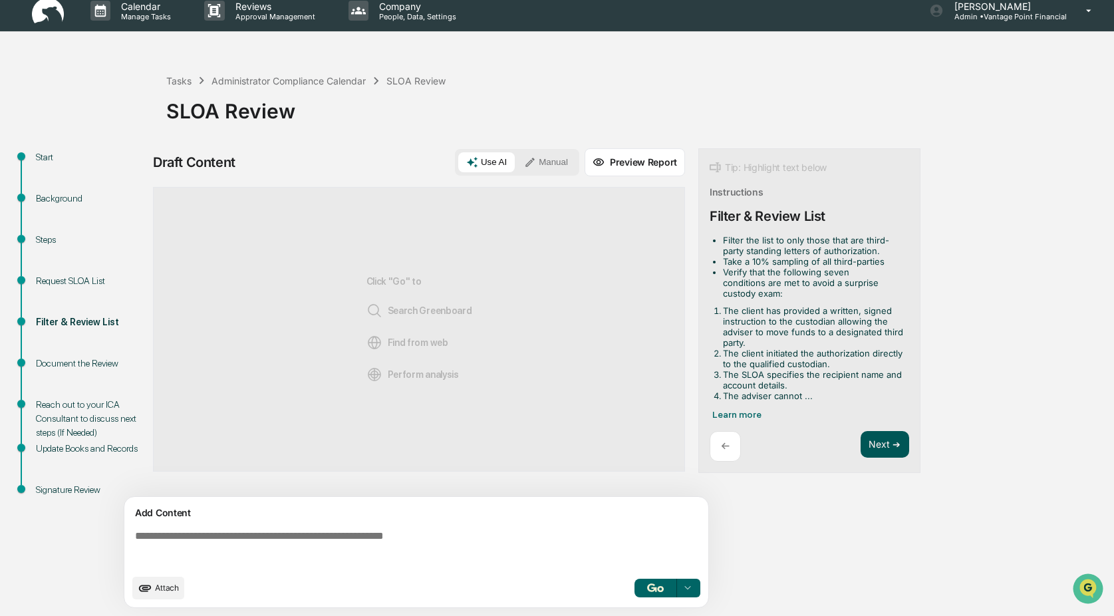
click at [890, 455] on button "Next ➔" at bounding box center [884, 444] width 49 height 27
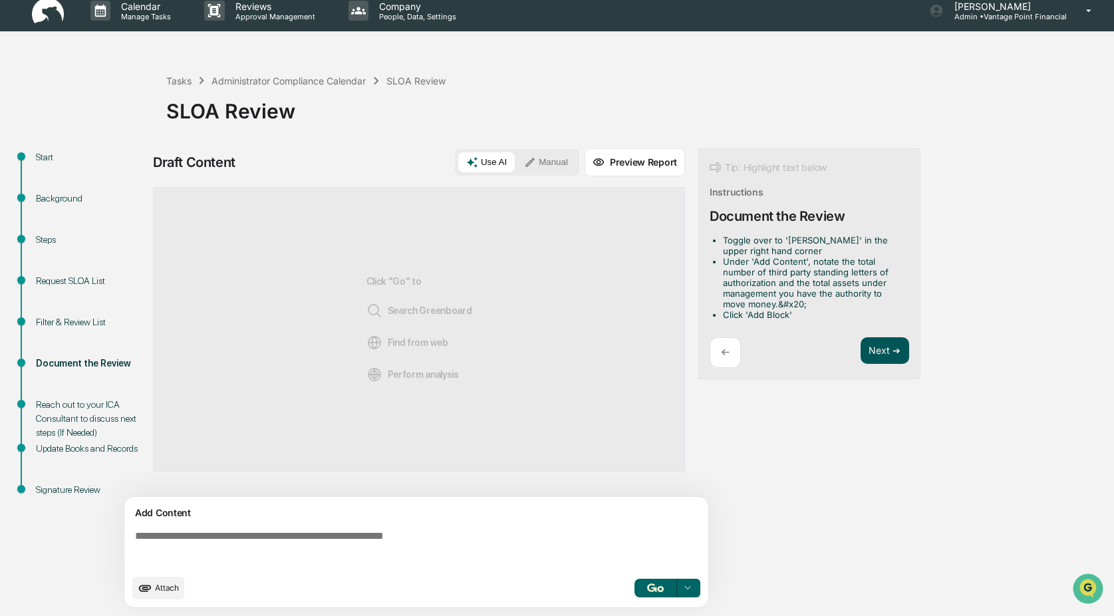
click at [890, 341] on button "Next ➔" at bounding box center [884, 350] width 49 height 27
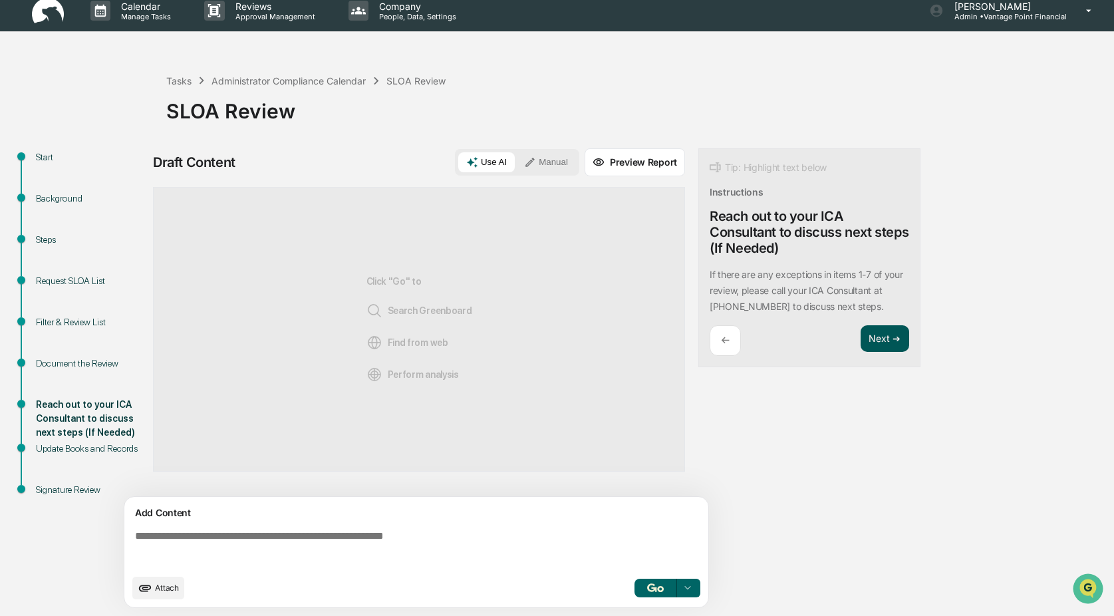
click at [885, 331] on button "Next ➔" at bounding box center [884, 338] width 49 height 27
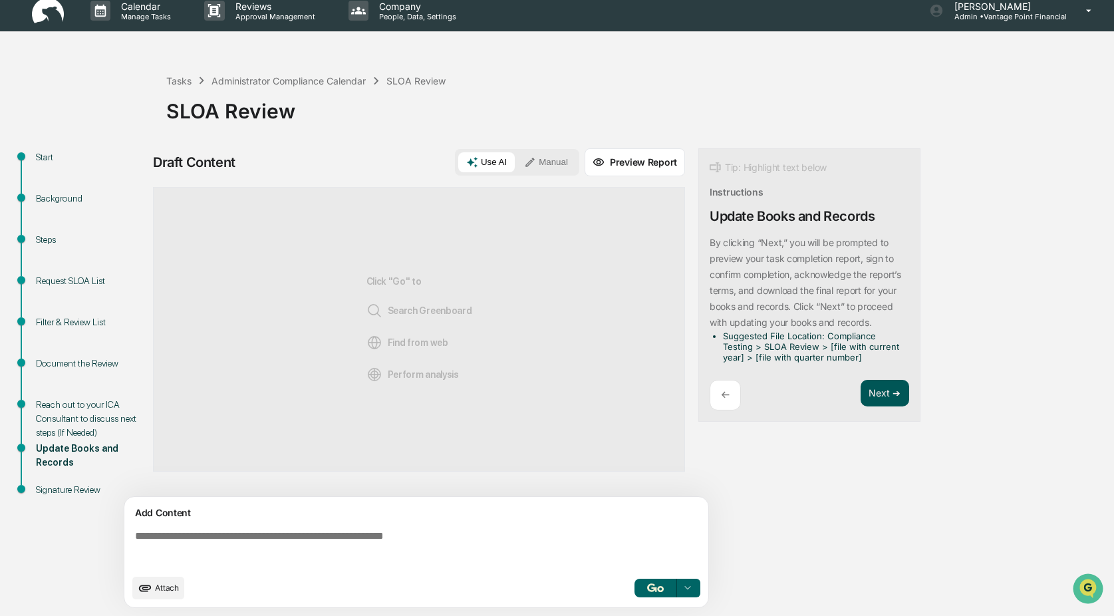
click at [868, 399] on button "Next ➔" at bounding box center [884, 393] width 49 height 27
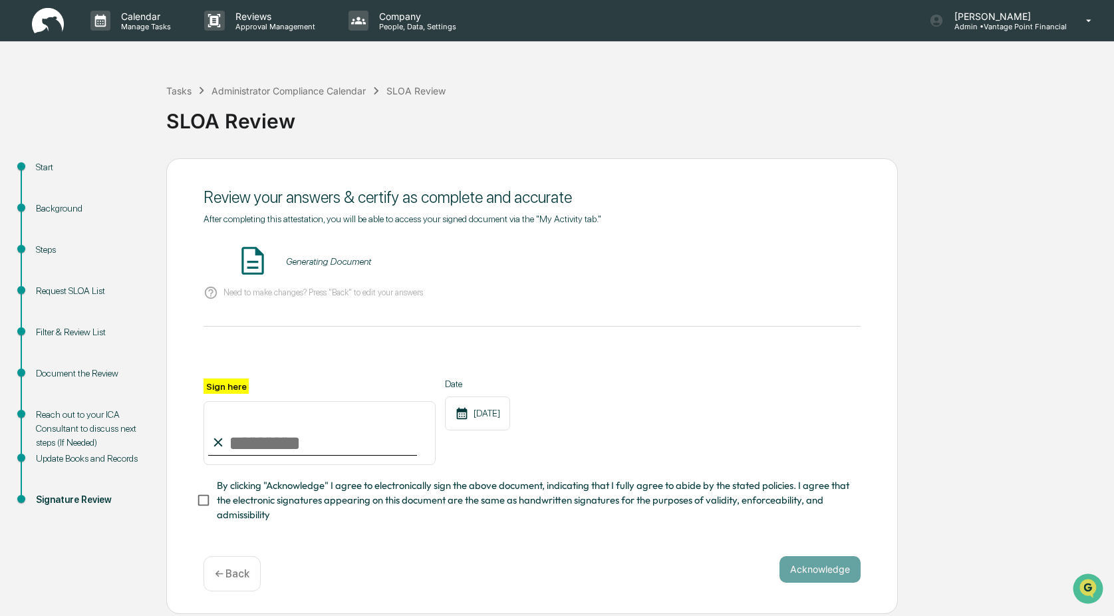
scroll to position [0, 0]
click at [774, 251] on button "VIEW" at bounding box center [784, 261] width 86 height 23
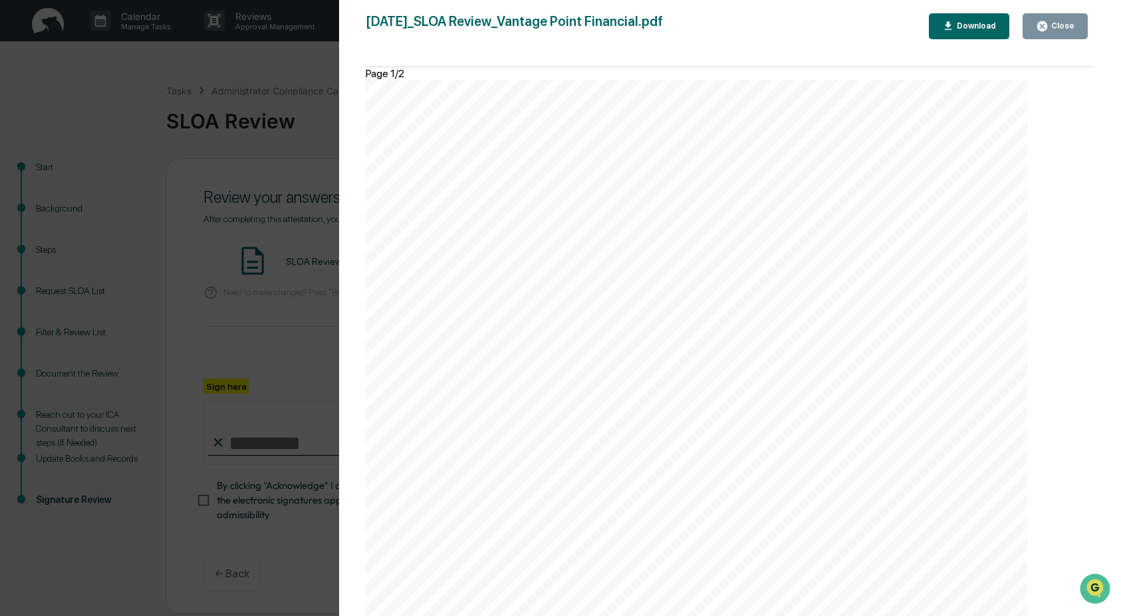
click at [1062, 30] on div "Close" at bounding box center [1061, 25] width 26 height 9
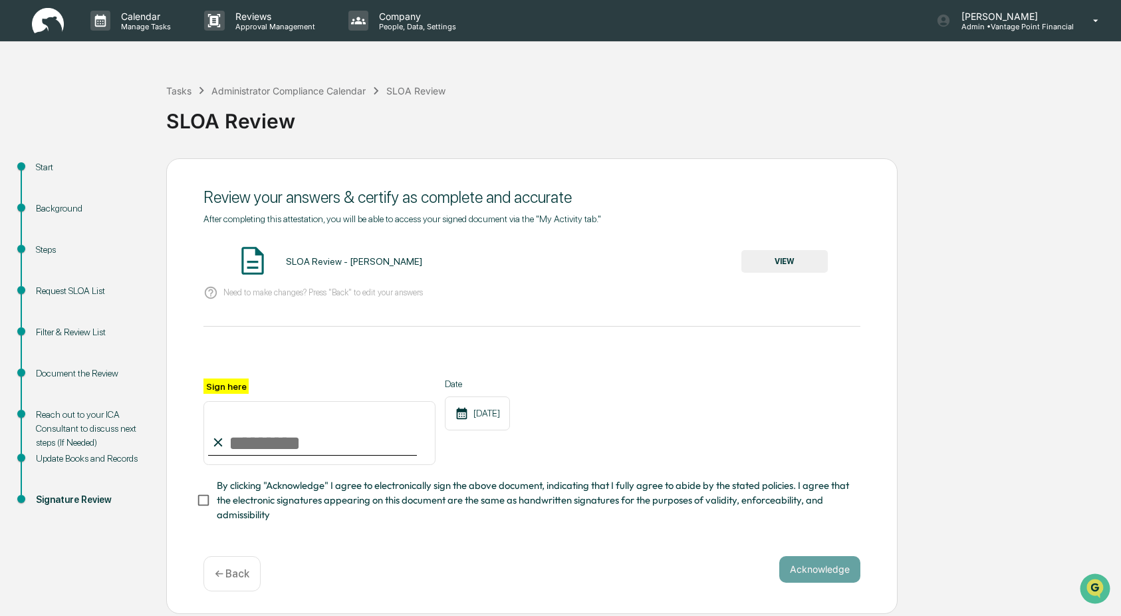
click at [273, 451] on input "Sign here" at bounding box center [319, 433] width 232 height 64
type input "**********"
click at [791, 566] on button "Acknowledge" at bounding box center [819, 569] width 81 height 27
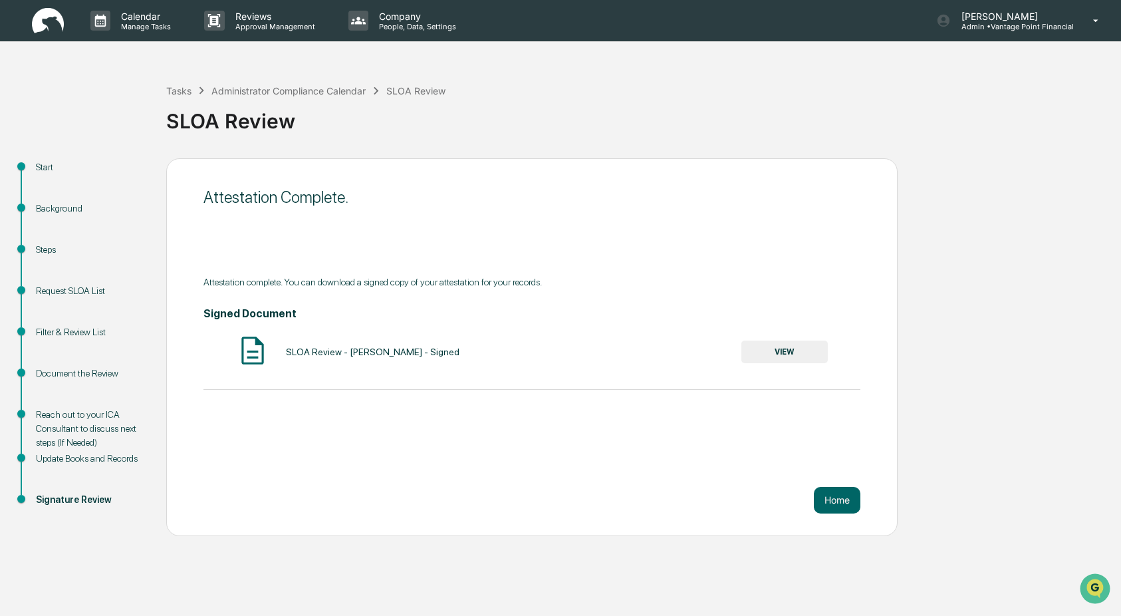
click at [777, 356] on button "VIEW" at bounding box center [784, 351] width 86 height 23
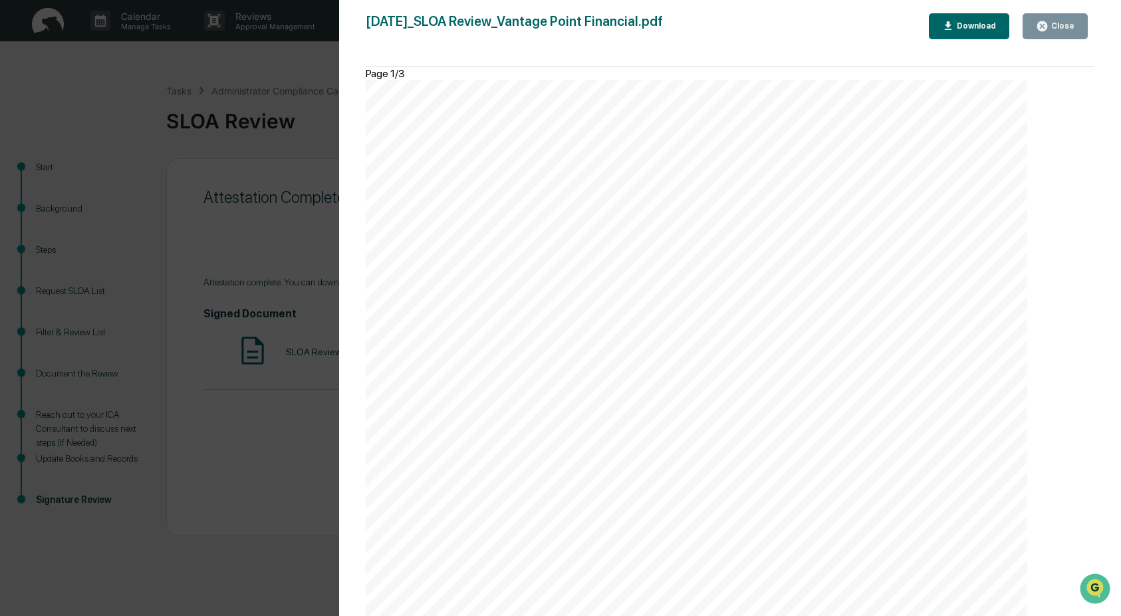
click at [1058, 25] on div "Close" at bounding box center [1061, 25] width 26 height 9
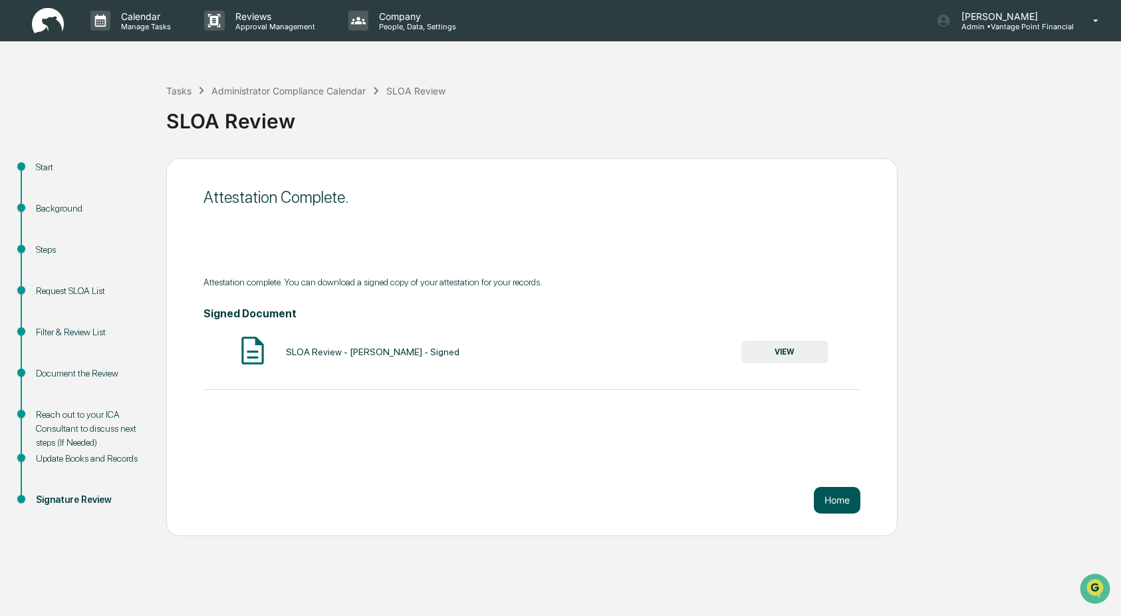
click at [835, 502] on button "Home" at bounding box center [837, 500] width 47 height 27
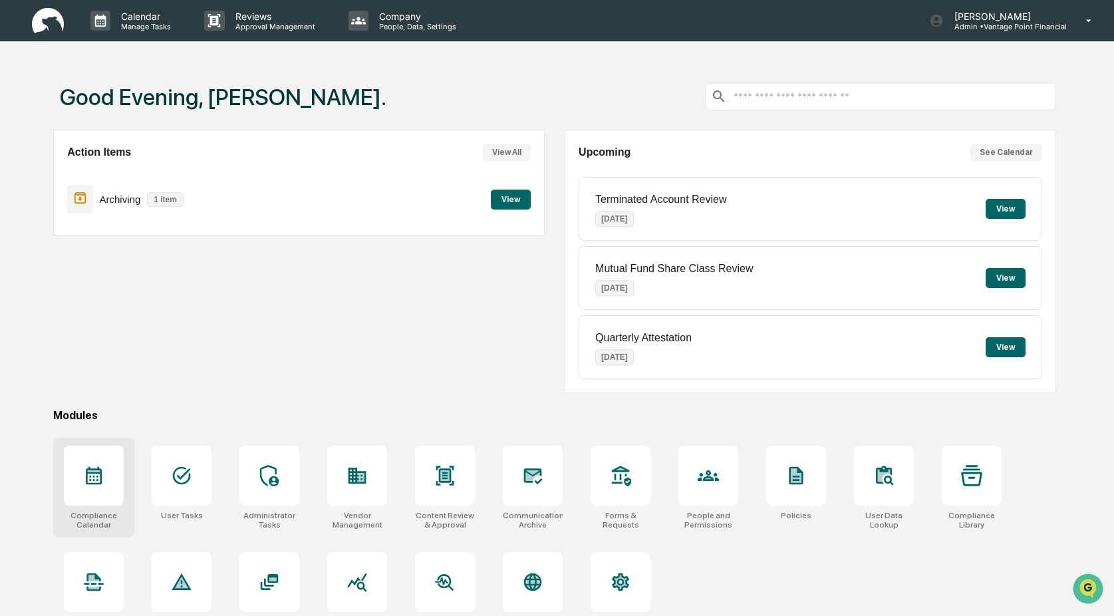
drag, startPoint x: 99, startPoint y: 472, endPoint x: 99, endPoint y: 465, distance: 7.3
click at [99, 472] on icon at bounding box center [94, 476] width 16 height 18
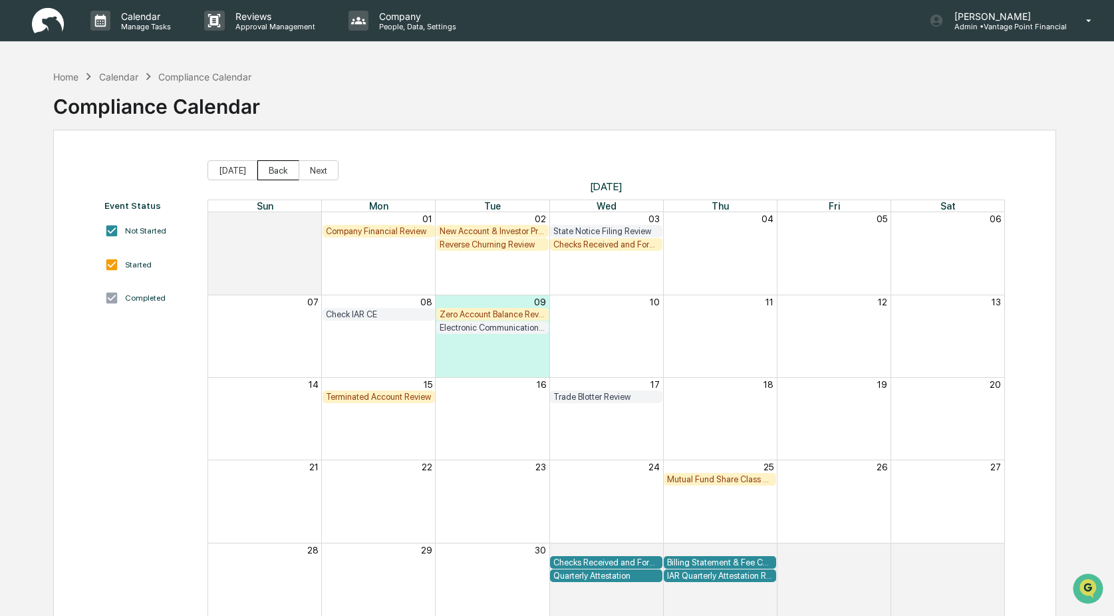
click at [283, 168] on button "Back" at bounding box center [278, 170] width 42 height 20
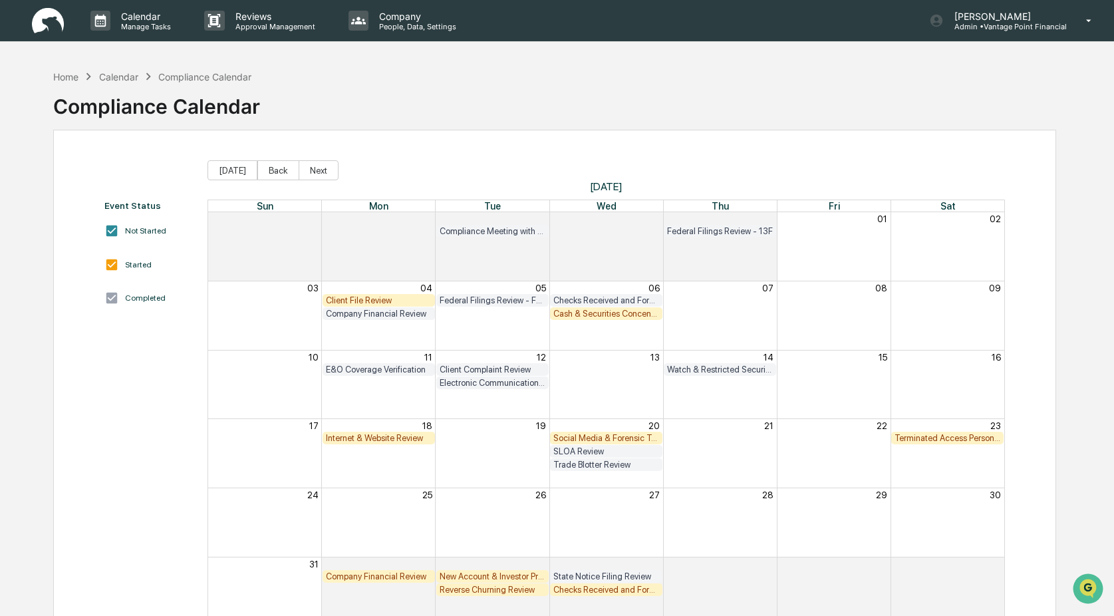
click at [600, 449] on div "SLOA Review" at bounding box center [606, 451] width 106 height 10
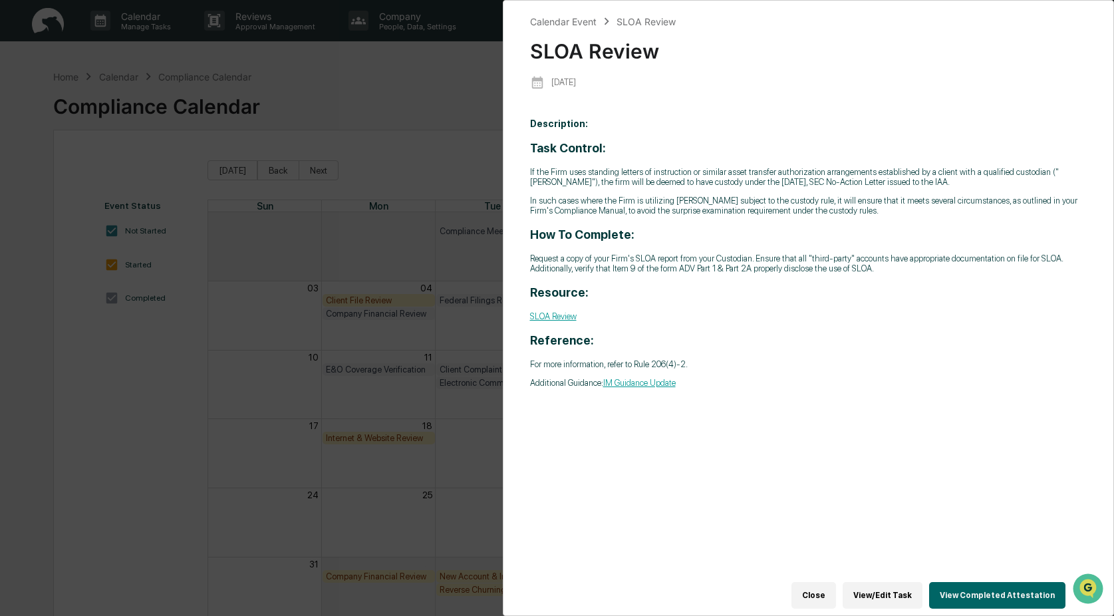
click at [1012, 587] on button "View Completed Attestation" at bounding box center [997, 595] width 136 height 27
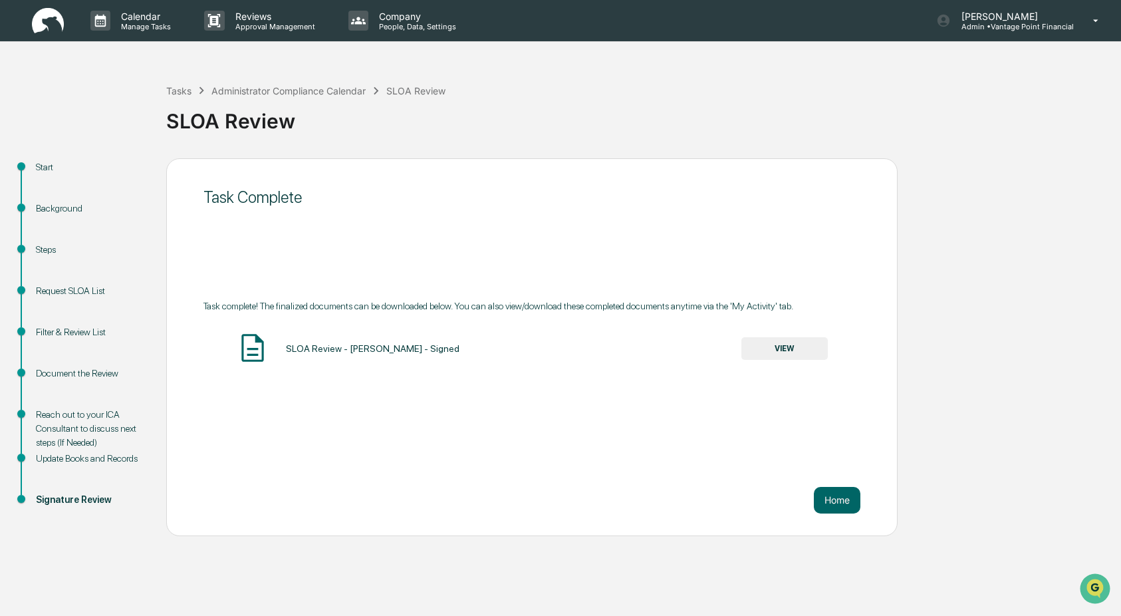
click at [775, 352] on button "VIEW" at bounding box center [784, 348] width 86 height 23
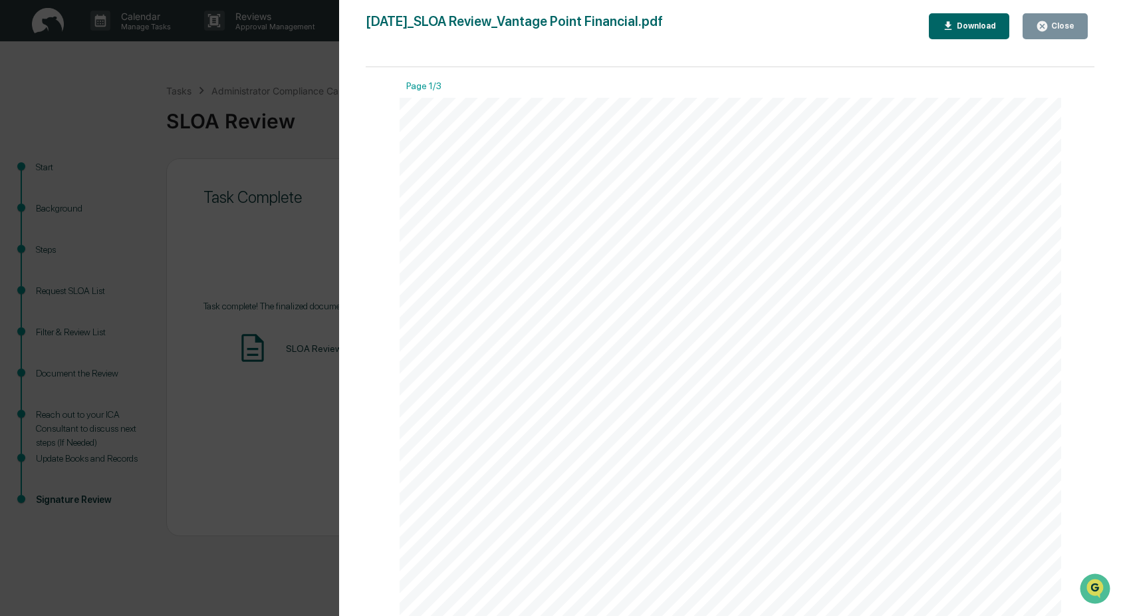
click at [965, 27] on div "Download" at bounding box center [975, 25] width 42 height 9
click at [1037, 25] on icon "button" at bounding box center [1042, 26] width 13 height 13
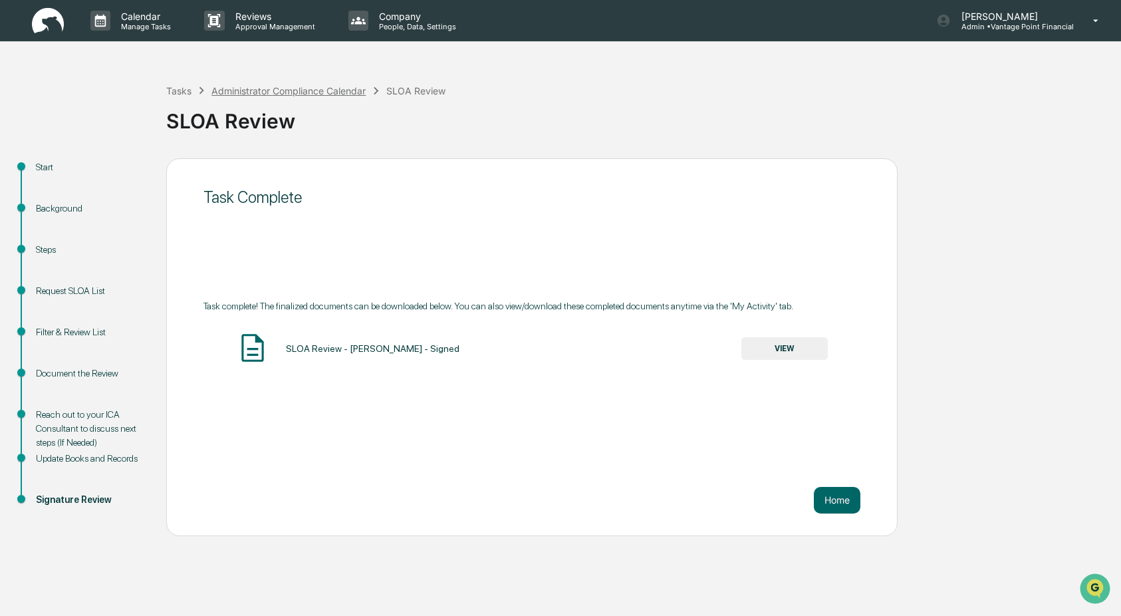
click at [293, 94] on div "Administrator Compliance Calendar" at bounding box center [288, 90] width 154 height 11
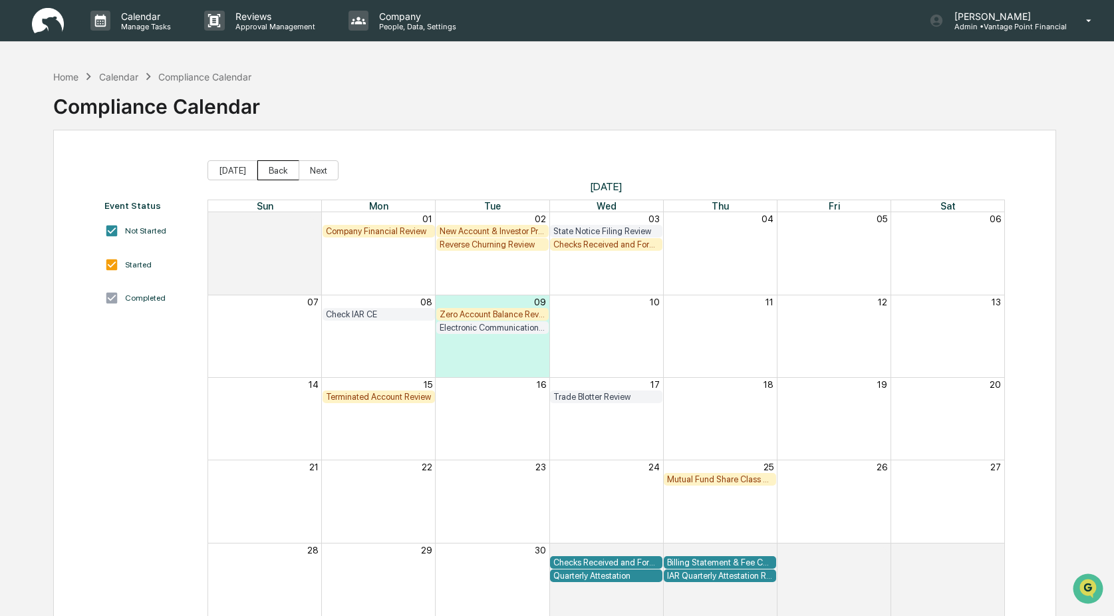
click at [291, 172] on button "Back" at bounding box center [278, 170] width 42 height 20
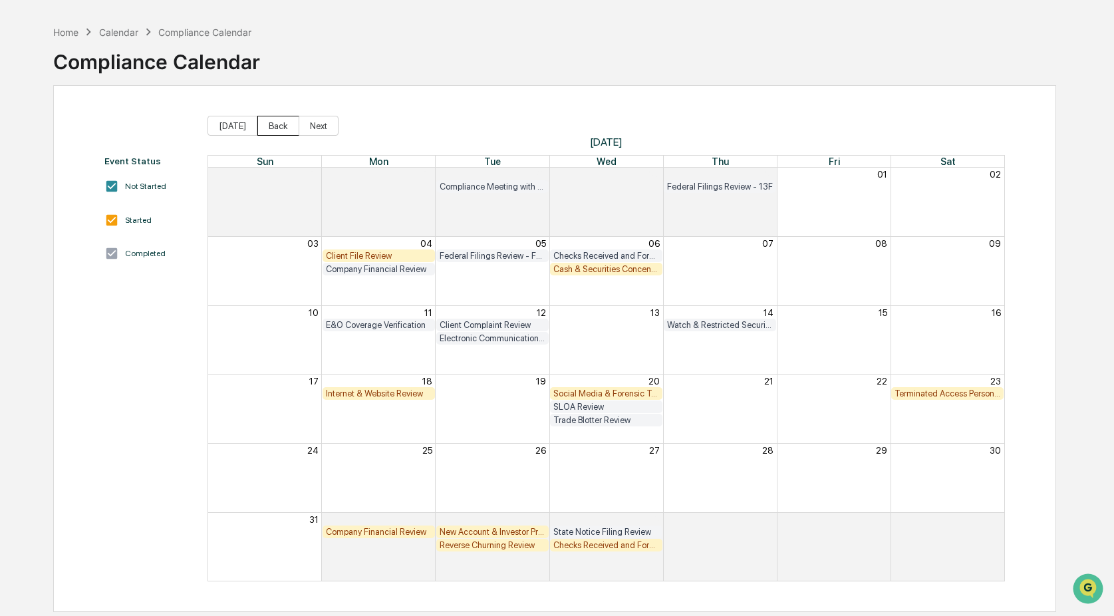
scroll to position [63, 0]
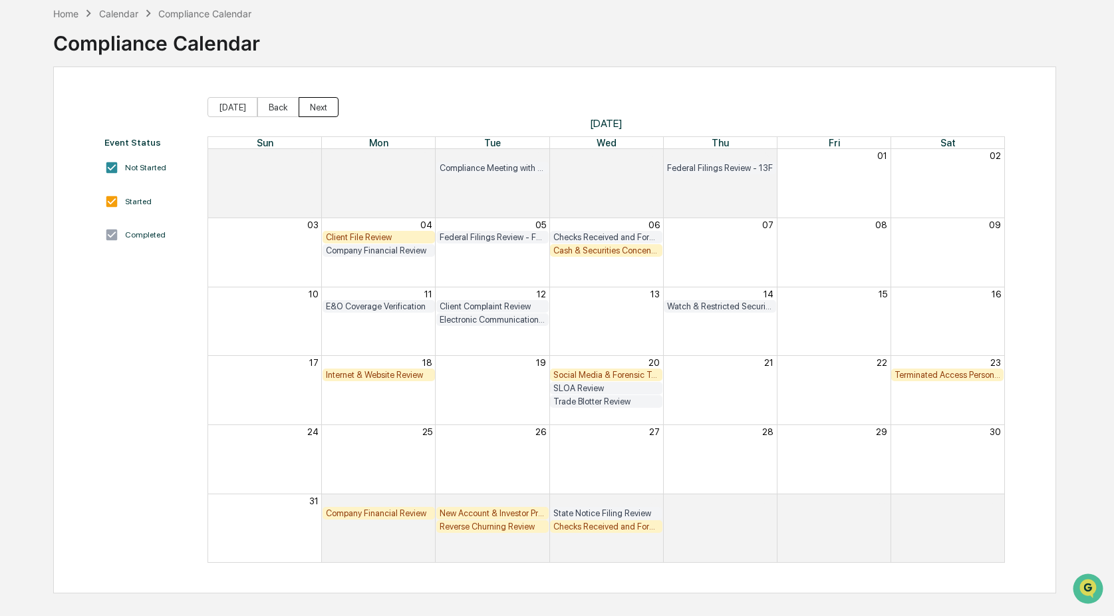
click at [334, 106] on button "Next" at bounding box center [319, 107] width 40 height 20
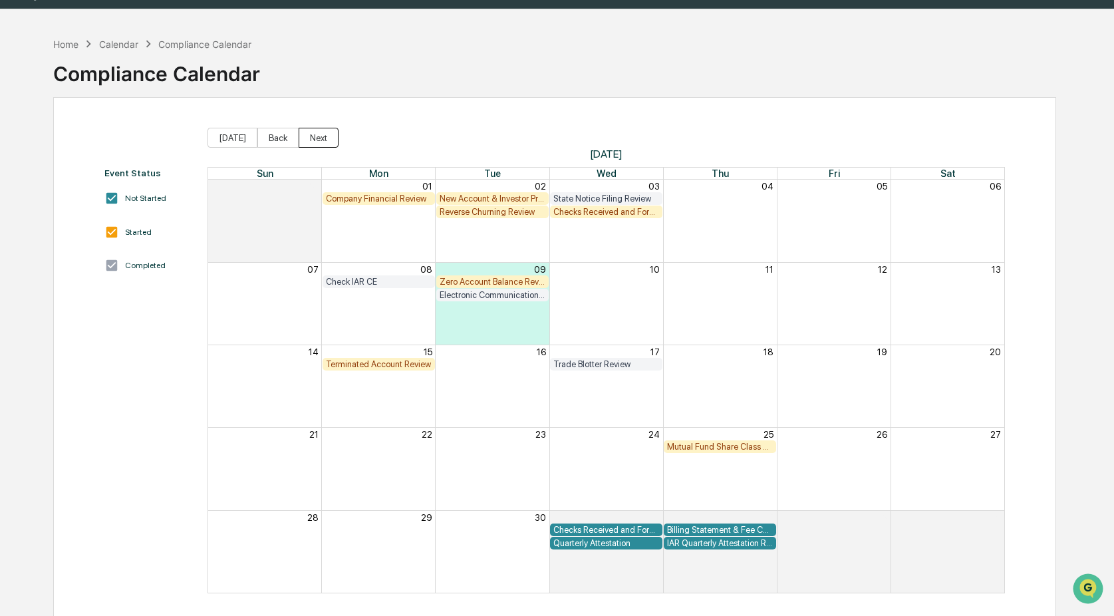
scroll to position [31, 0]
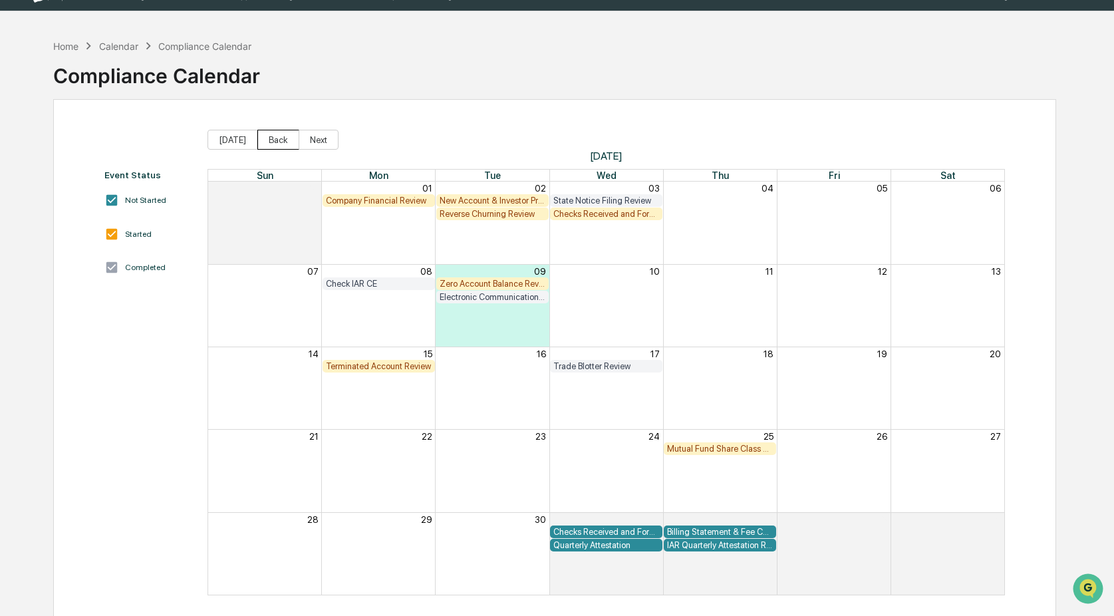
click at [275, 140] on button "Back" at bounding box center [278, 140] width 42 height 20
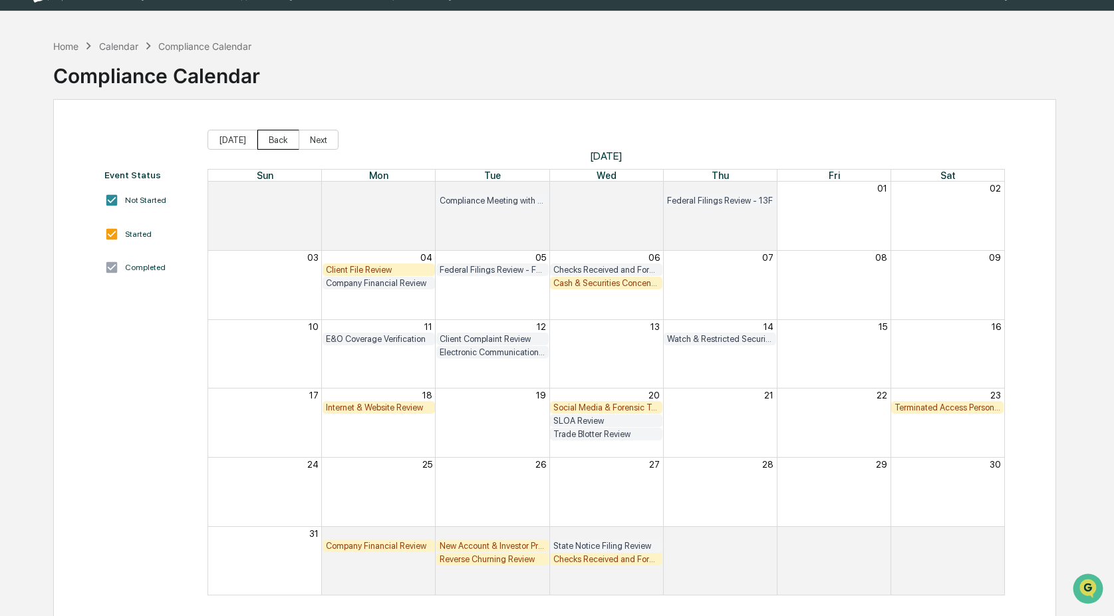
click at [275, 140] on button "Back" at bounding box center [278, 140] width 42 height 20
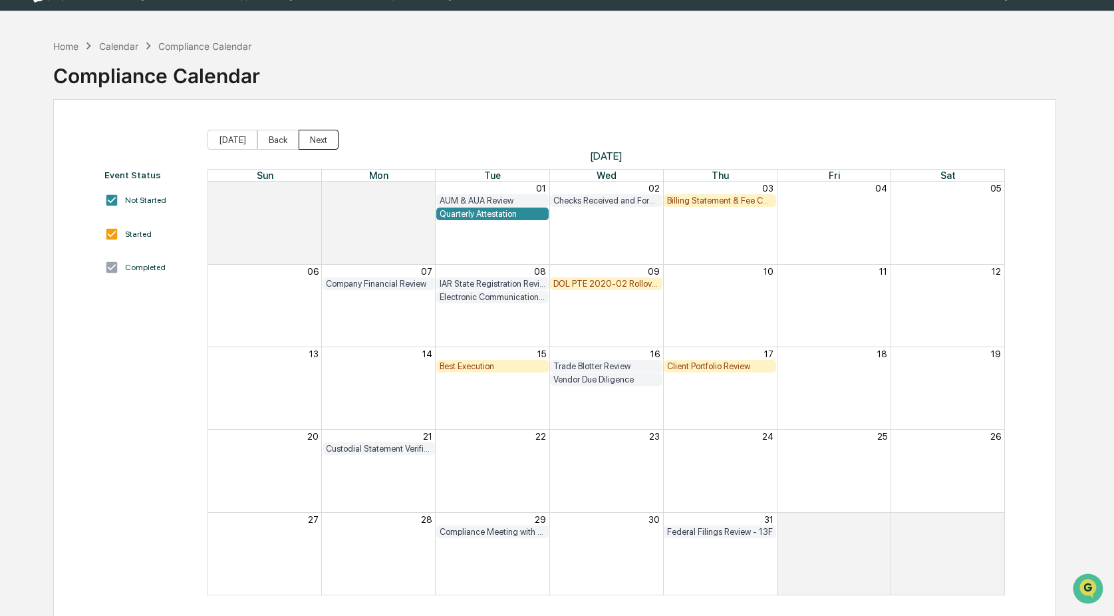
click at [318, 138] on button "Next" at bounding box center [319, 140] width 40 height 20
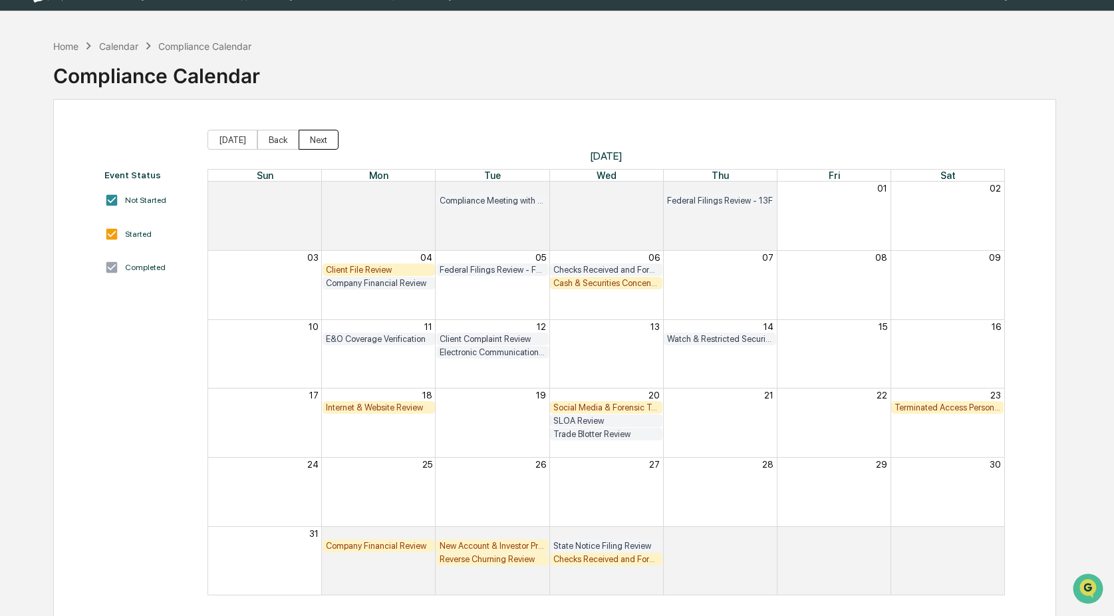
click at [318, 138] on button "Next" at bounding box center [319, 140] width 40 height 20
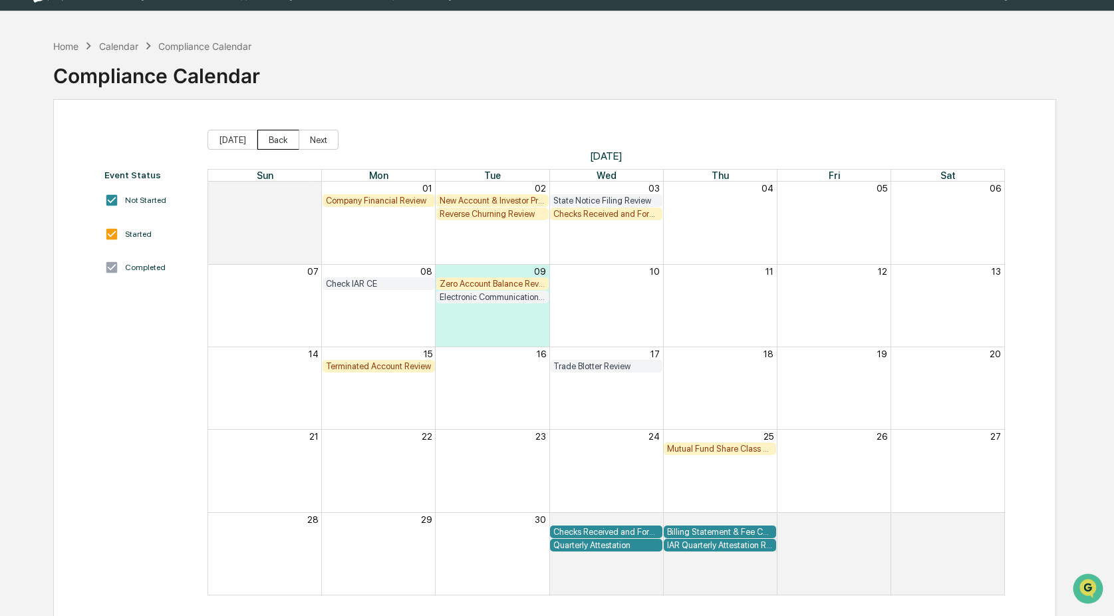
click at [282, 139] on button "Back" at bounding box center [278, 140] width 42 height 20
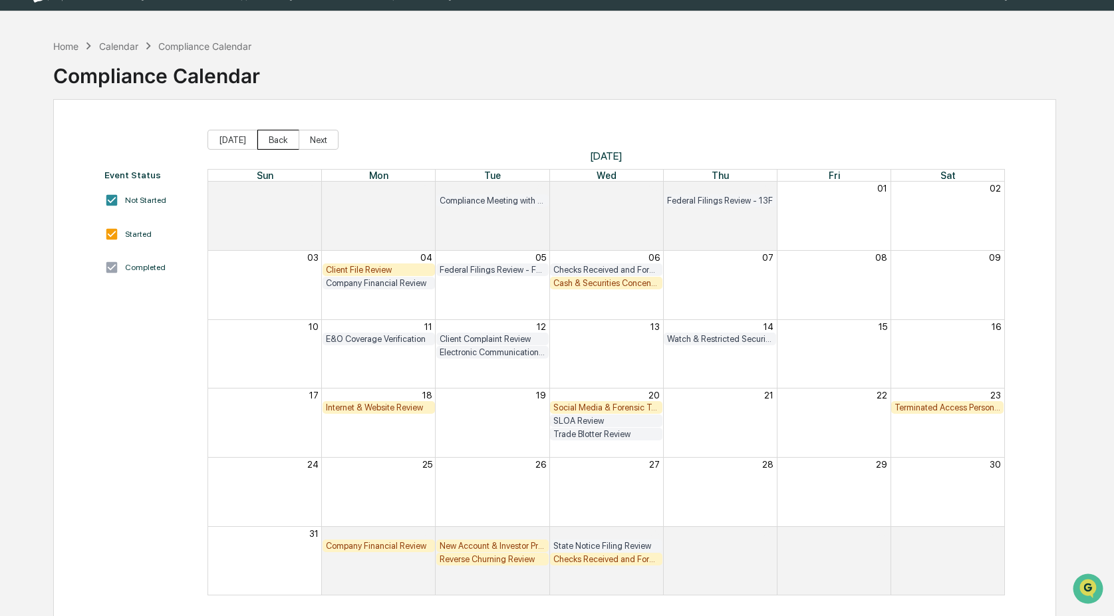
click at [282, 139] on button "Back" at bounding box center [278, 140] width 42 height 20
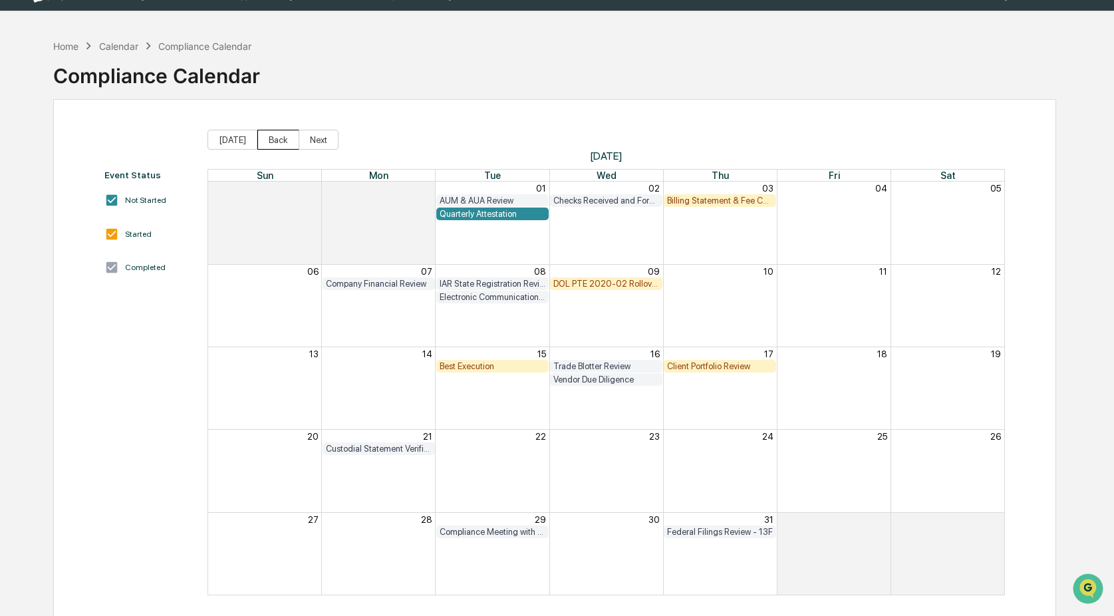
click at [282, 139] on button "Back" at bounding box center [278, 140] width 42 height 20
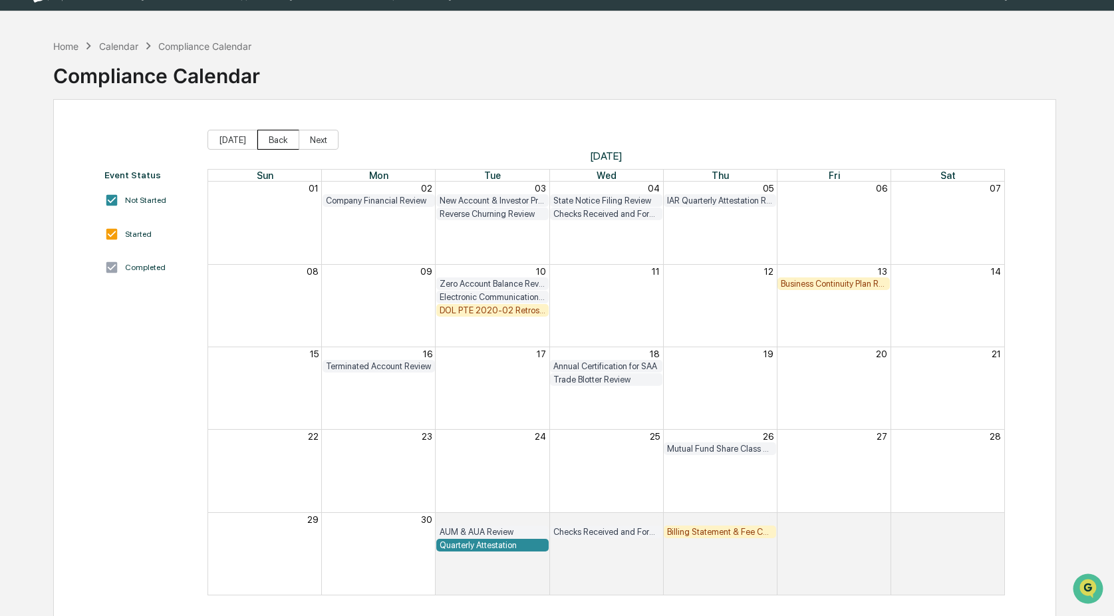
click at [282, 139] on button "Back" at bounding box center [278, 140] width 42 height 20
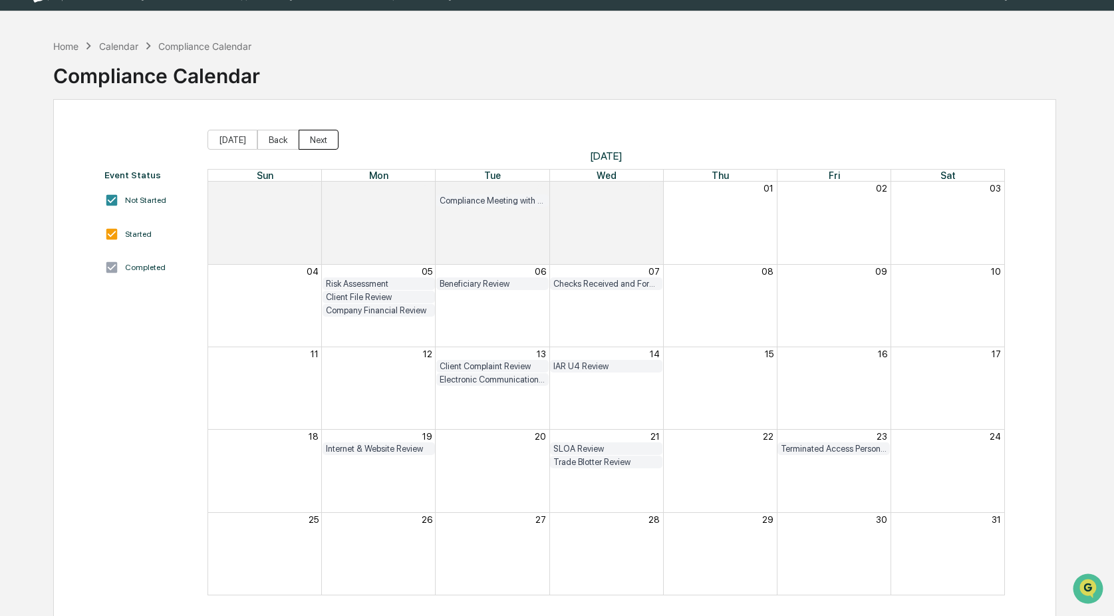
click at [317, 141] on button "Next" at bounding box center [319, 140] width 40 height 20
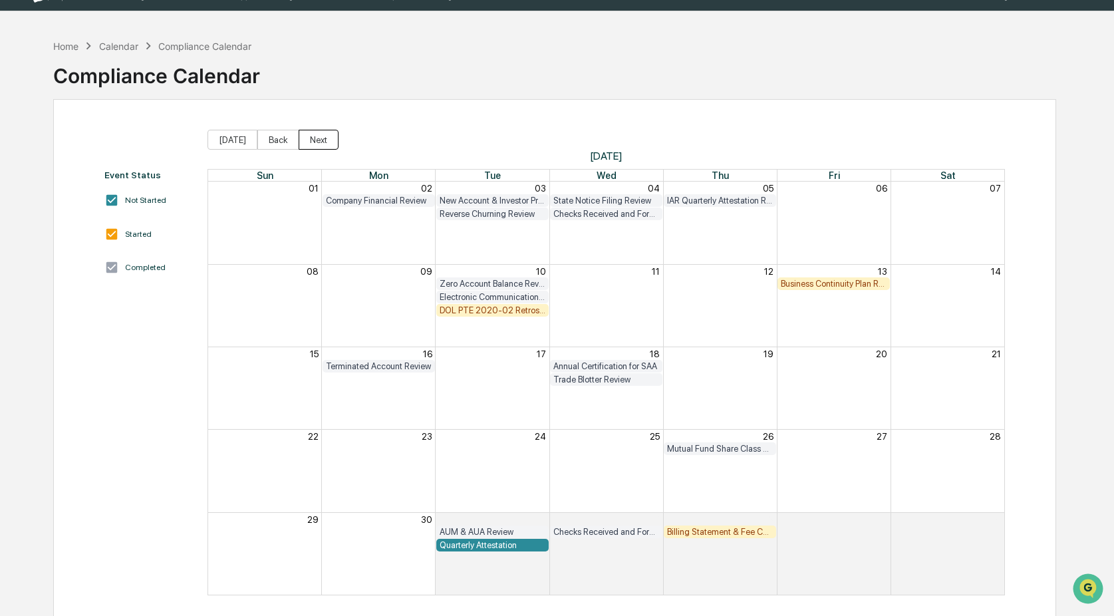
click at [317, 141] on button "Next" at bounding box center [319, 140] width 40 height 20
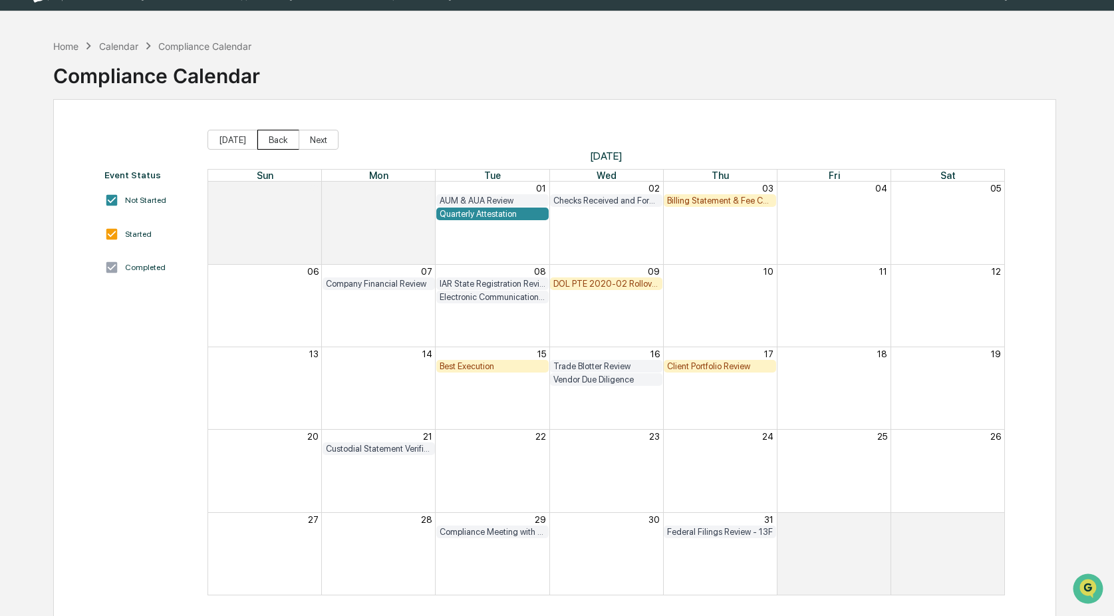
click at [279, 140] on button "Back" at bounding box center [278, 140] width 42 height 20
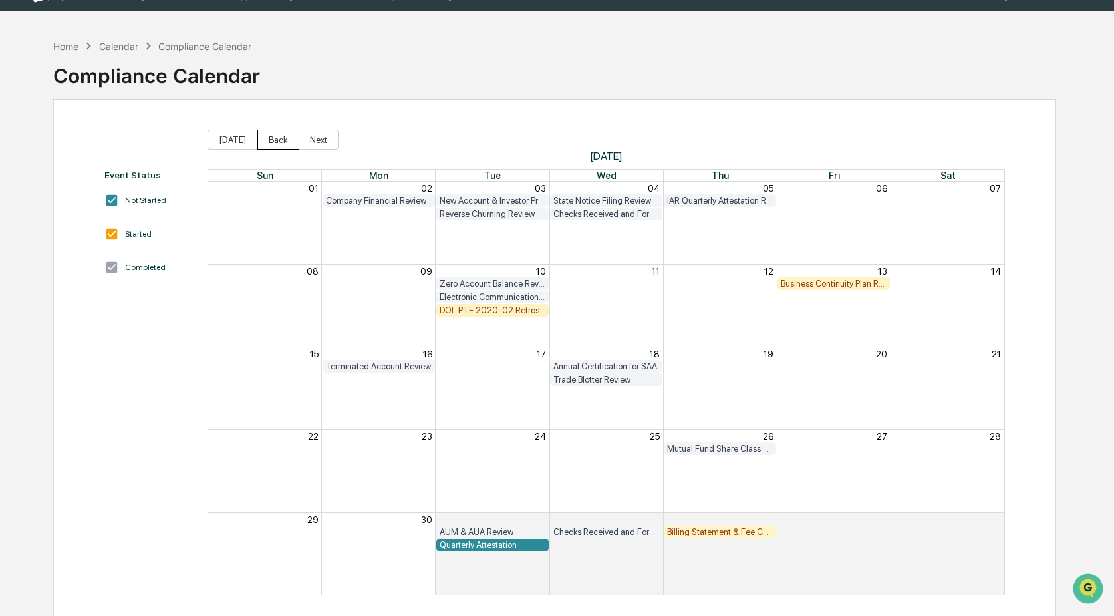
click at [277, 140] on button "Back" at bounding box center [278, 140] width 42 height 20
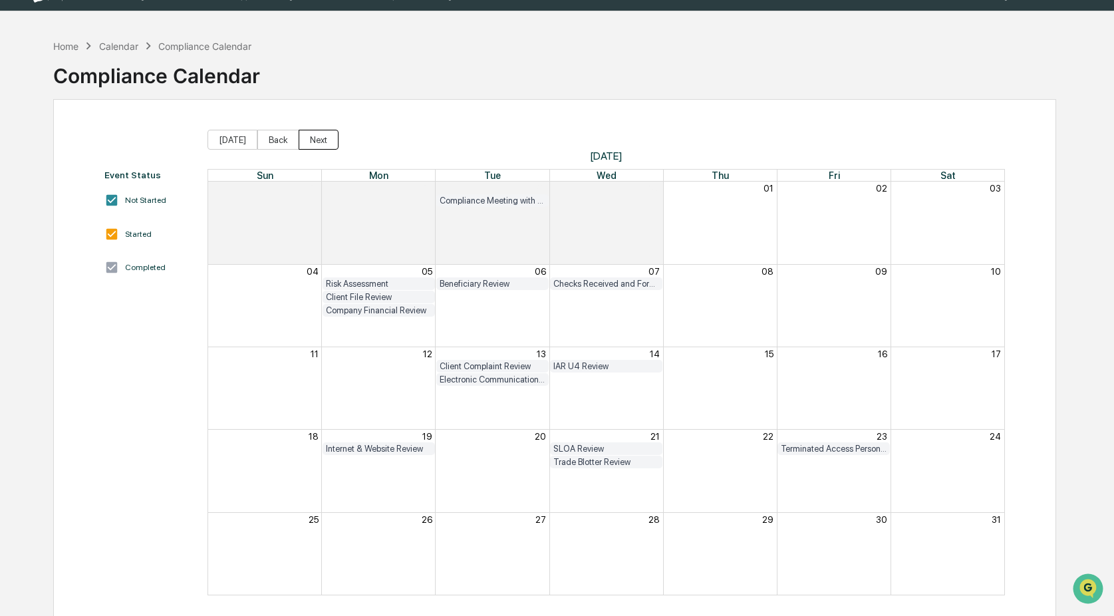
click at [330, 140] on button "Next" at bounding box center [319, 140] width 40 height 20
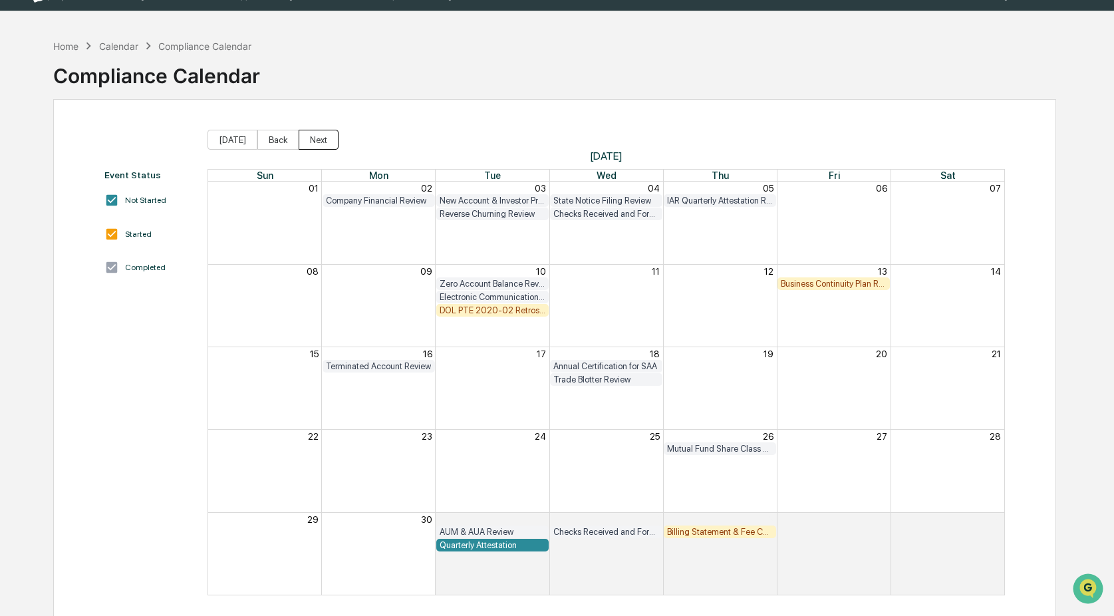
click at [320, 138] on button "Next" at bounding box center [319, 140] width 40 height 20
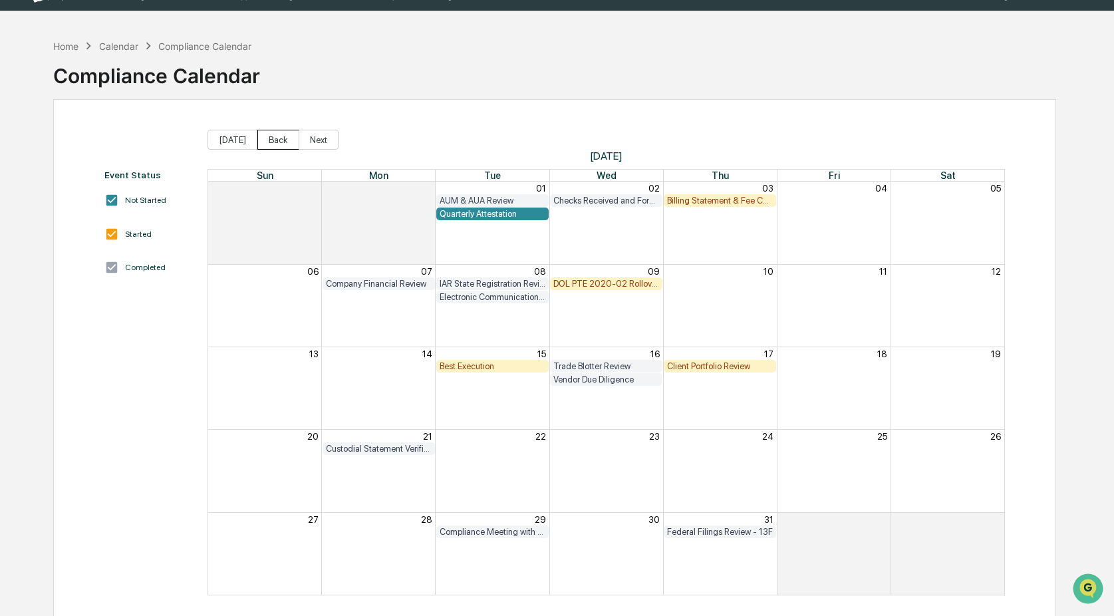
click at [273, 136] on button "Back" at bounding box center [278, 140] width 42 height 20
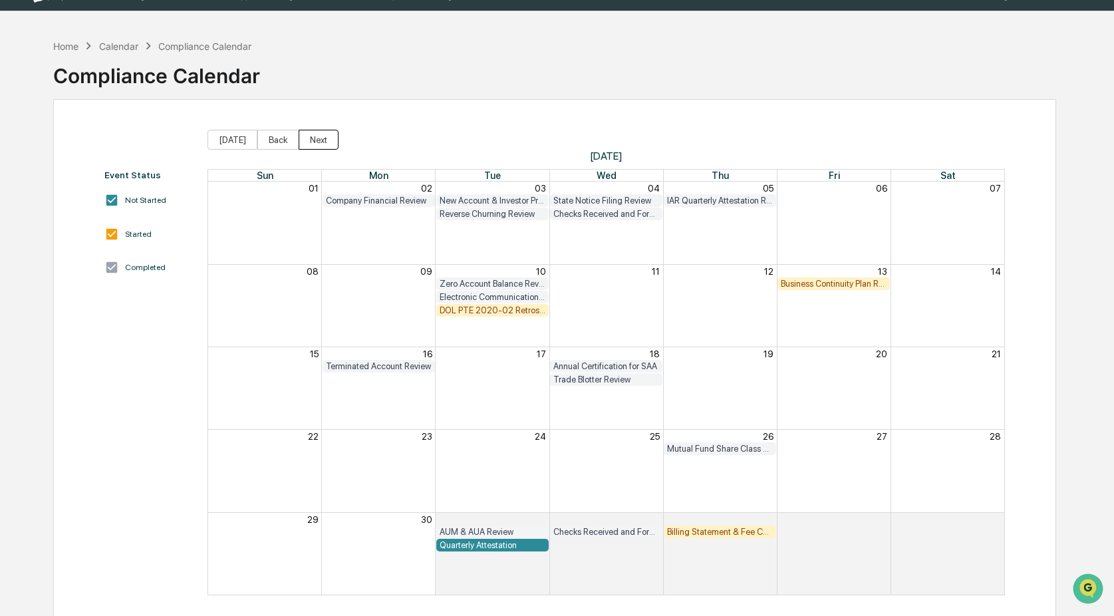
click at [325, 138] on button "Next" at bounding box center [319, 140] width 40 height 20
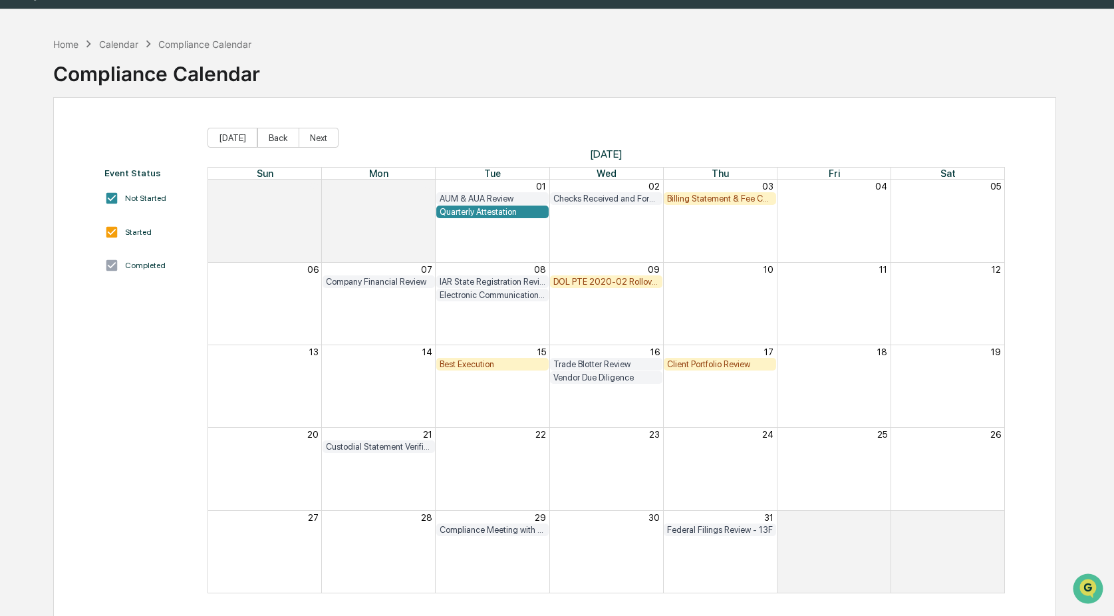
scroll to position [33, 0]
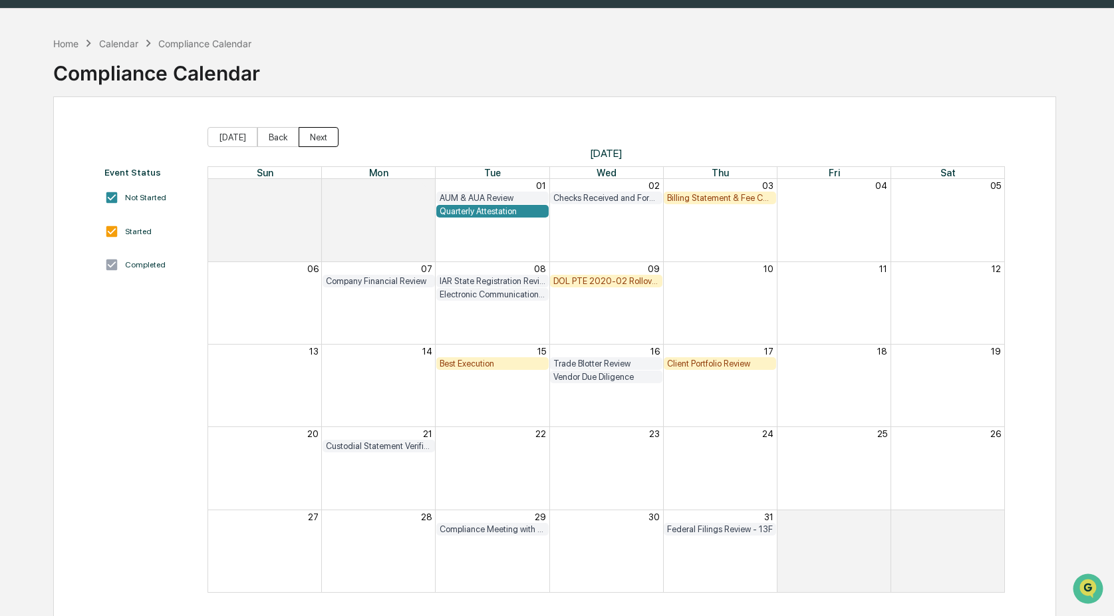
click at [313, 136] on button "Next" at bounding box center [319, 137] width 40 height 20
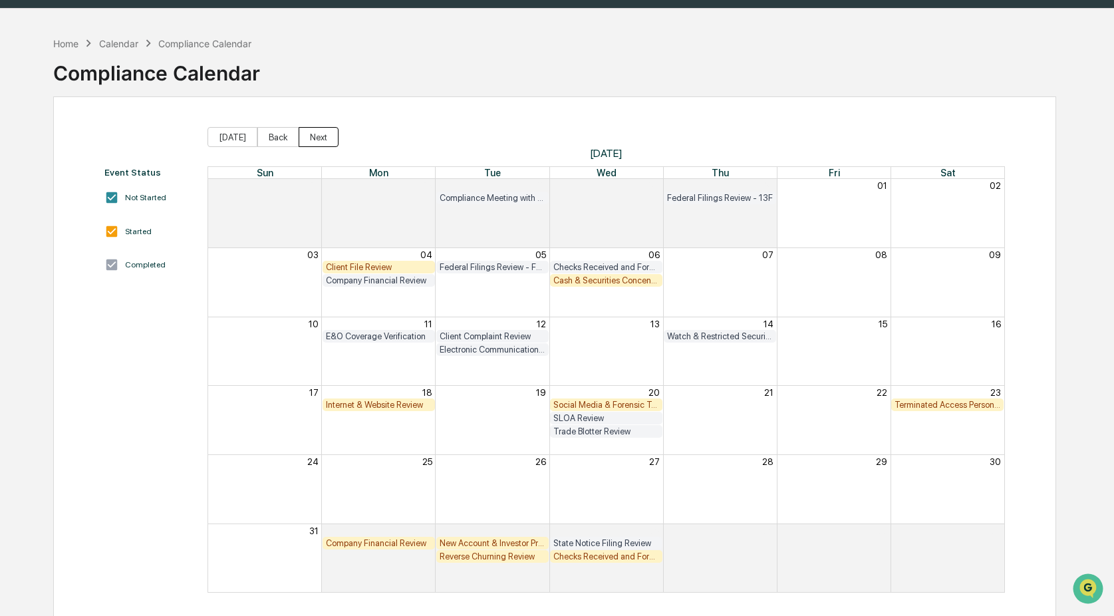
click at [313, 136] on button "Next" at bounding box center [319, 137] width 40 height 20
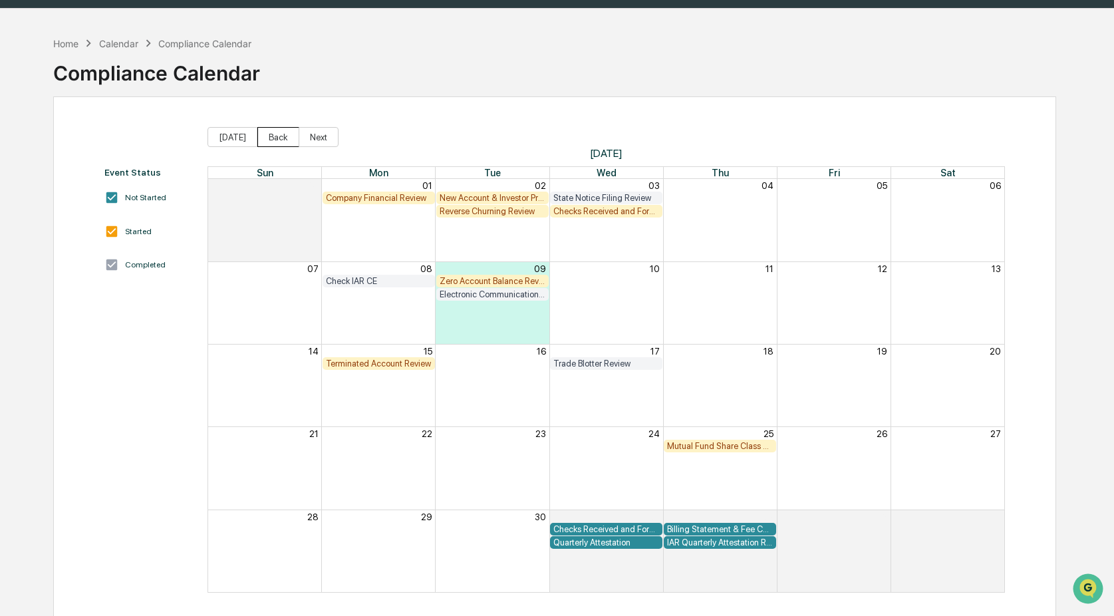
click at [268, 135] on button "Back" at bounding box center [278, 137] width 42 height 20
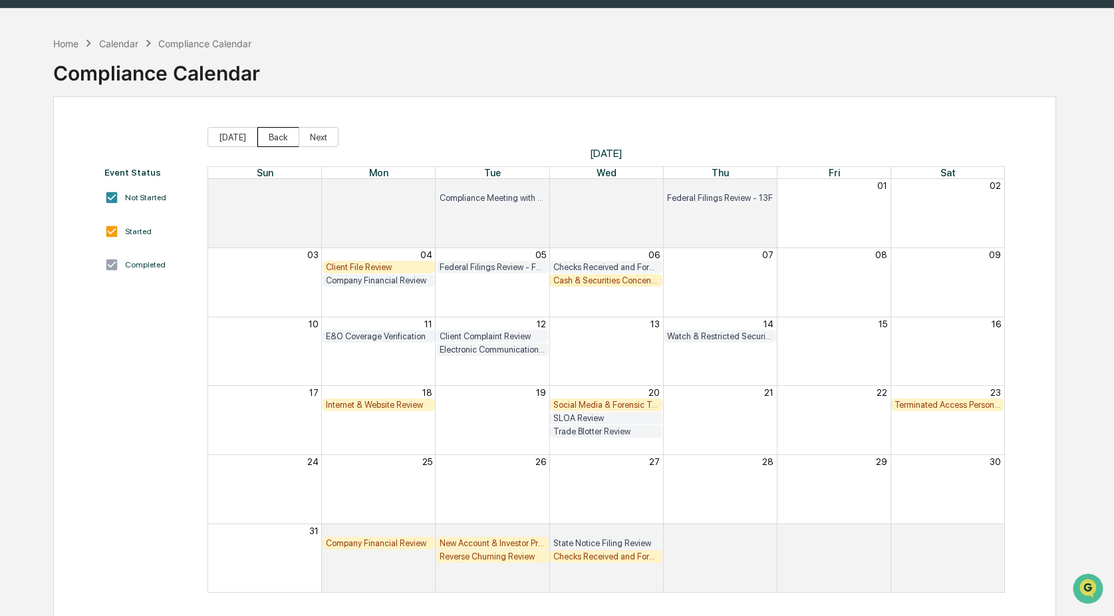
click at [268, 135] on button "Back" at bounding box center [278, 137] width 42 height 20
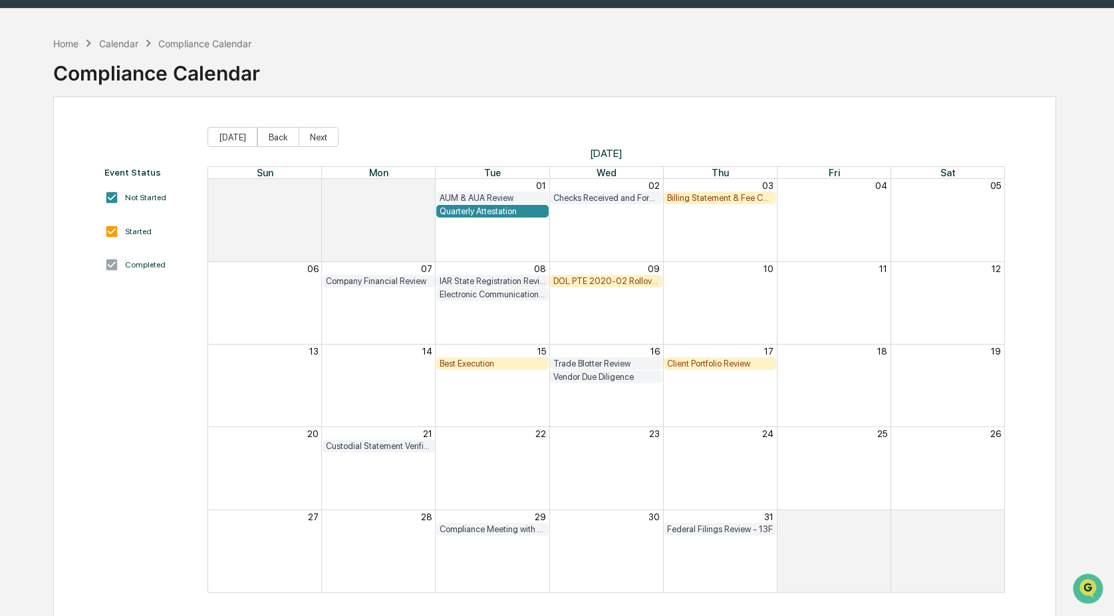
click at [508, 209] on div "Quarterly Attestation" at bounding box center [492, 211] width 106 height 10
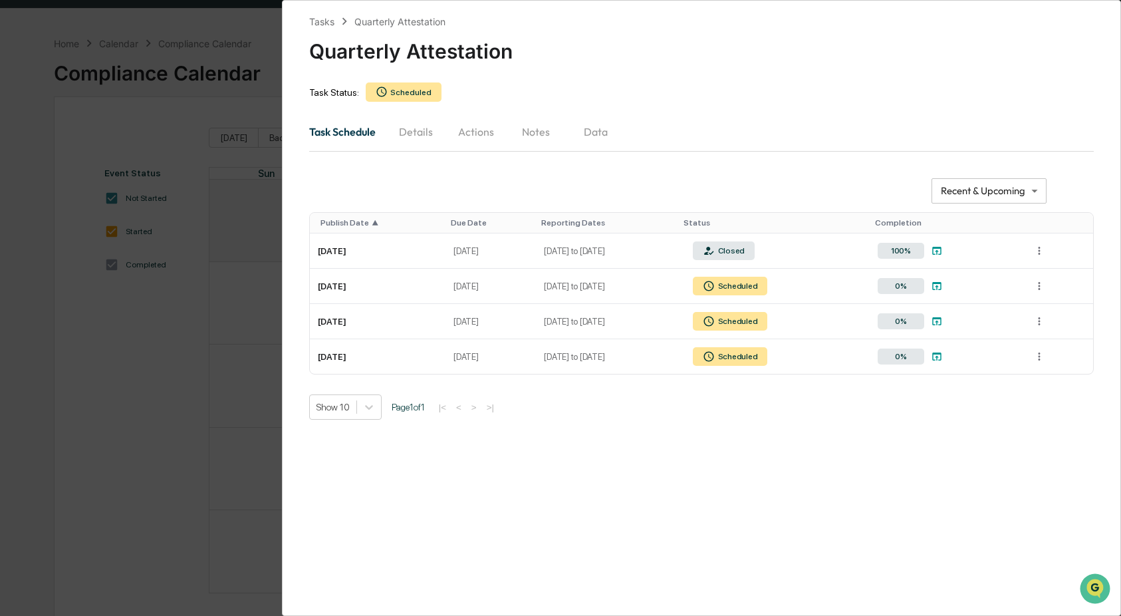
click at [228, 110] on div "**********" at bounding box center [560, 308] width 1121 height 616
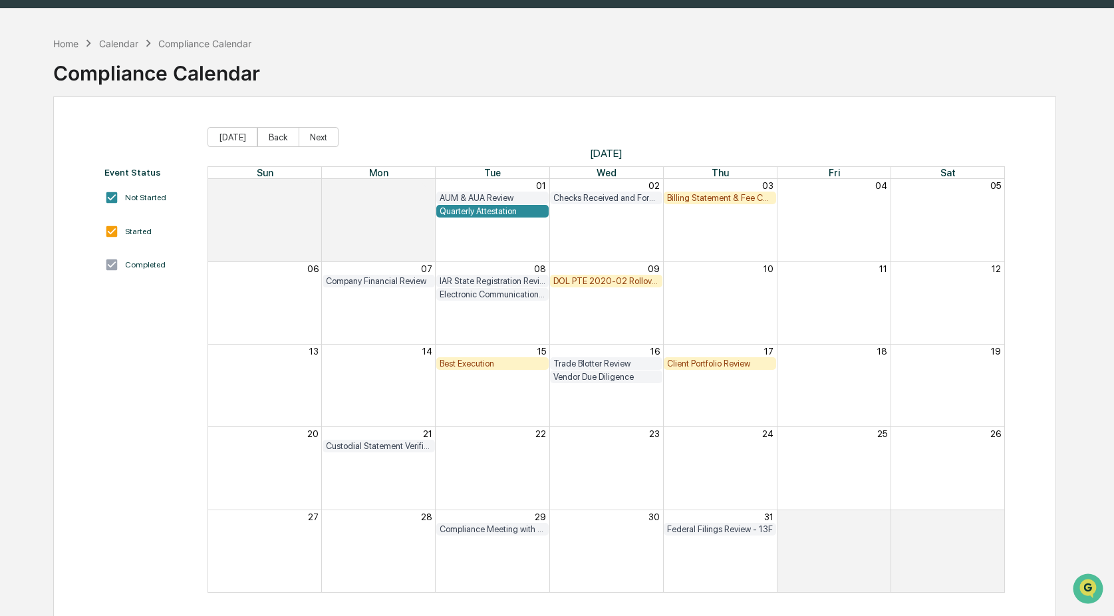
click at [495, 211] on div "Quarterly Attestation" at bounding box center [492, 211] width 106 height 10
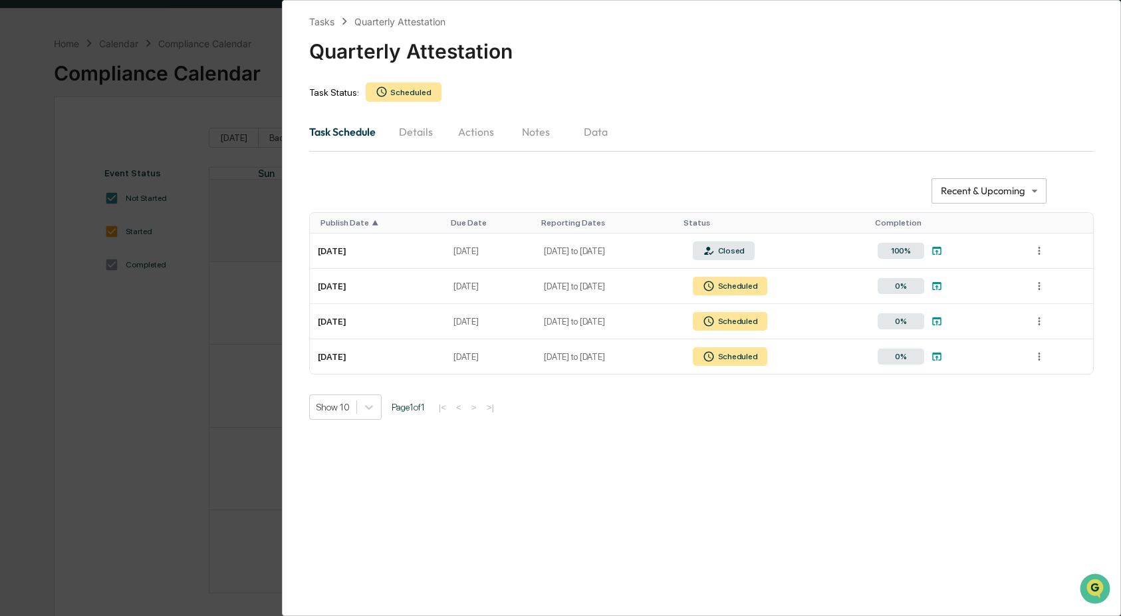
click at [680, 408] on div "Show 10 Page 1 of 1 |< < > >|" at bounding box center [701, 406] width 785 height 25
click at [235, 110] on div "**********" at bounding box center [560, 308] width 1121 height 616
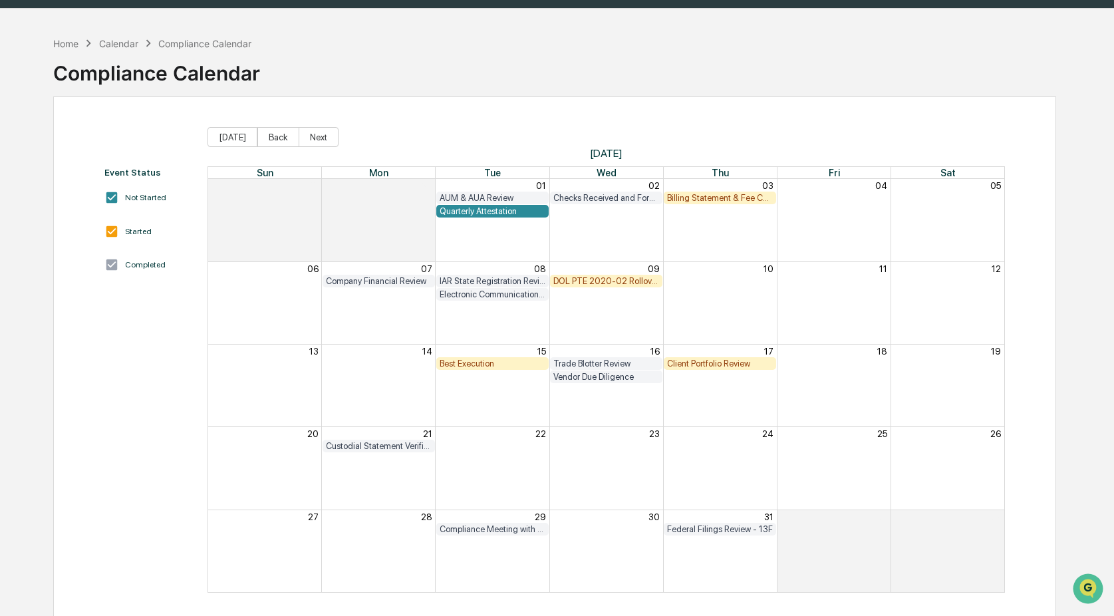
click at [610, 308] on div "Month View" at bounding box center [606, 303] width 114 height 82
click at [315, 136] on button "Next" at bounding box center [319, 137] width 40 height 20
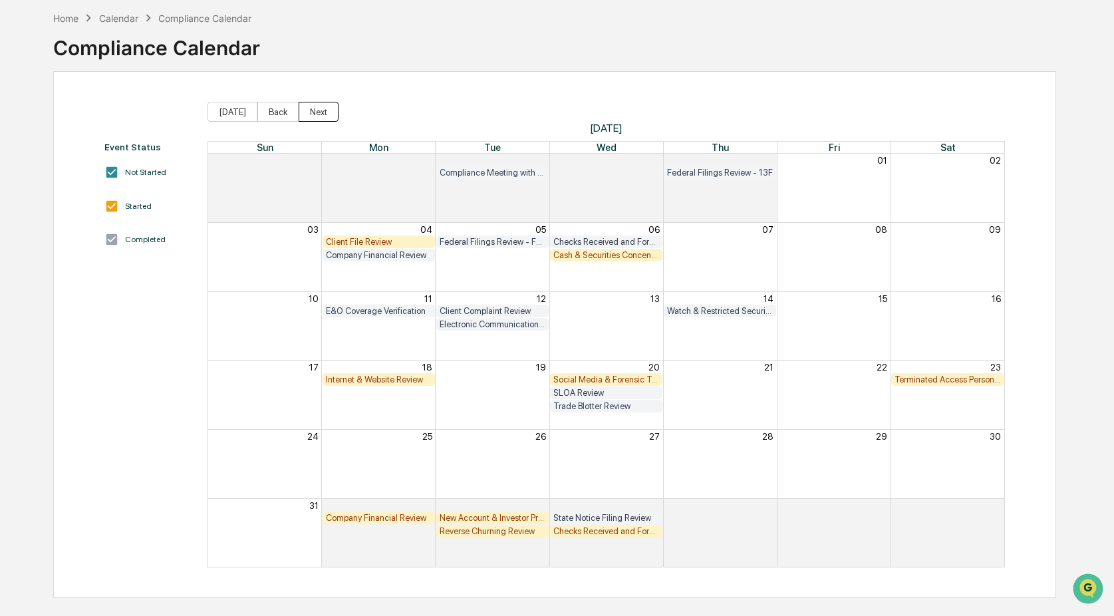
scroll to position [63, 0]
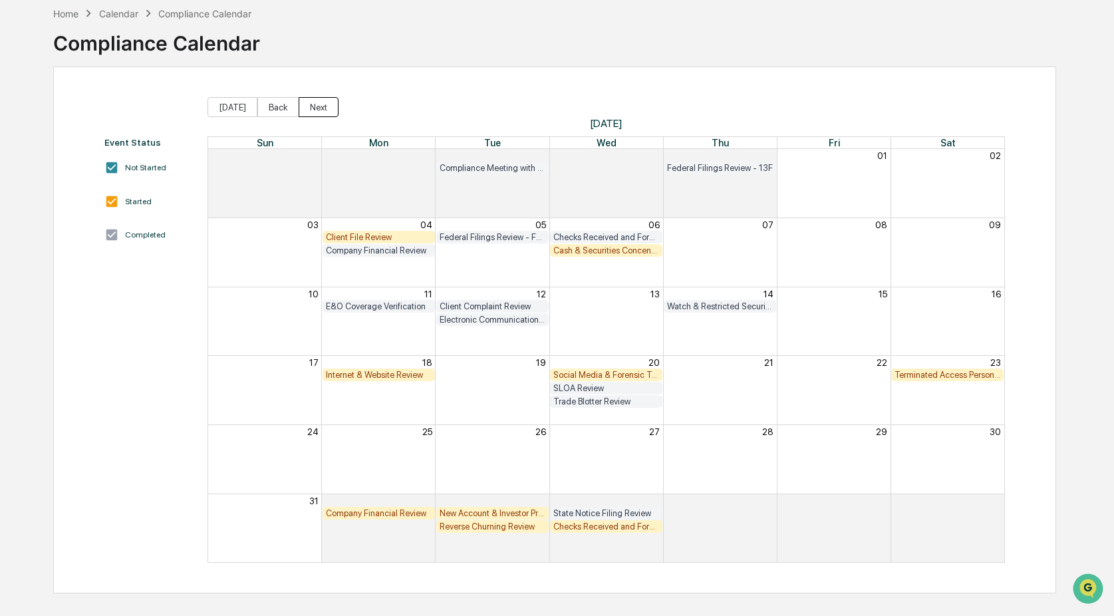
click at [305, 104] on button "Next" at bounding box center [319, 107] width 40 height 20
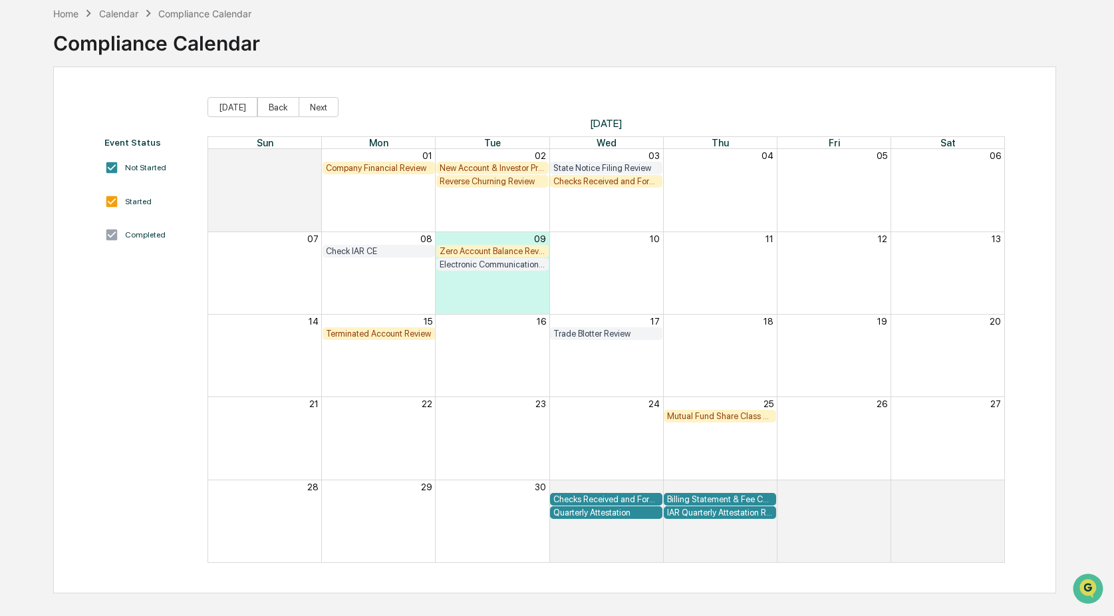
click at [598, 218] on div "Month View" at bounding box center [606, 190] width 114 height 82
click at [471, 165] on div "New Account & Investor Profile Review" at bounding box center [492, 168] width 106 height 10
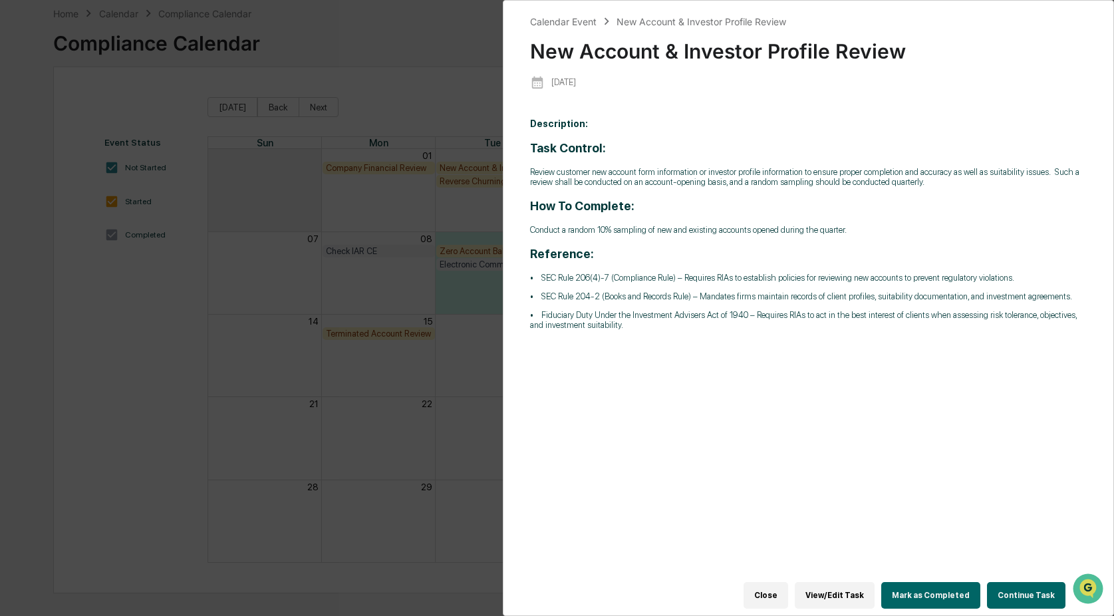
click at [1021, 586] on button "Continue Task" at bounding box center [1026, 595] width 78 height 27
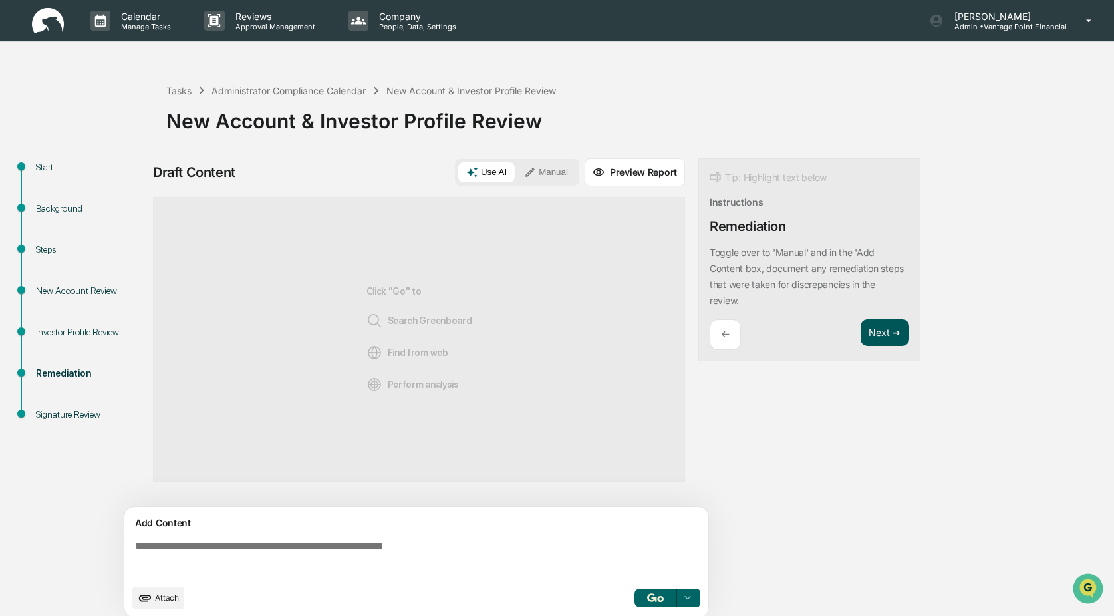
click at [888, 325] on button "Next ➔" at bounding box center [884, 332] width 49 height 27
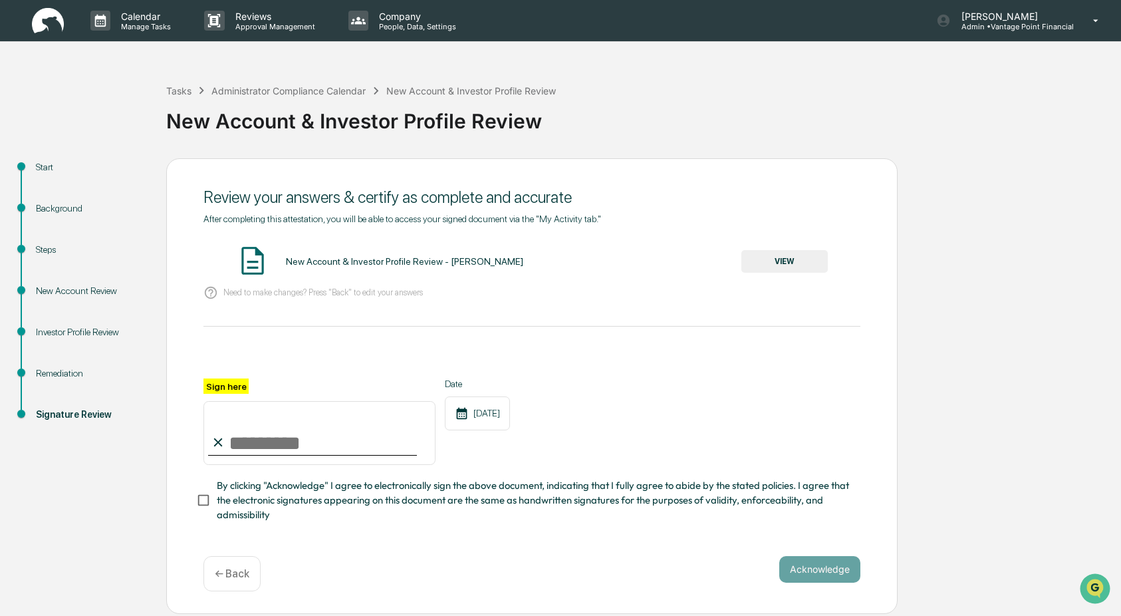
click at [56, 372] on div "Remediation" at bounding box center [90, 373] width 109 height 14
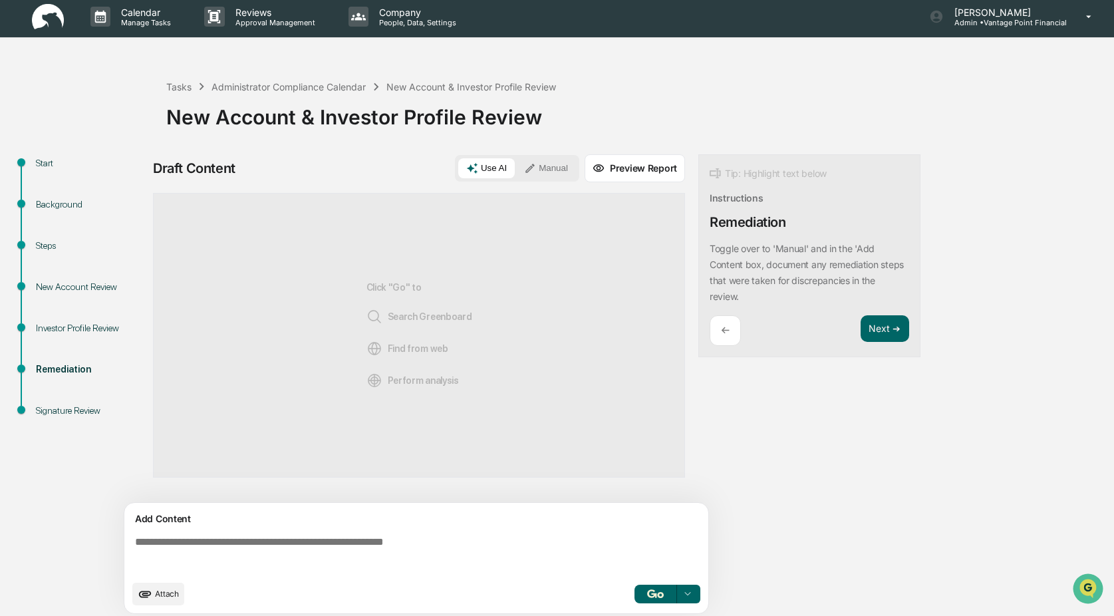
scroll to position [10, 0]
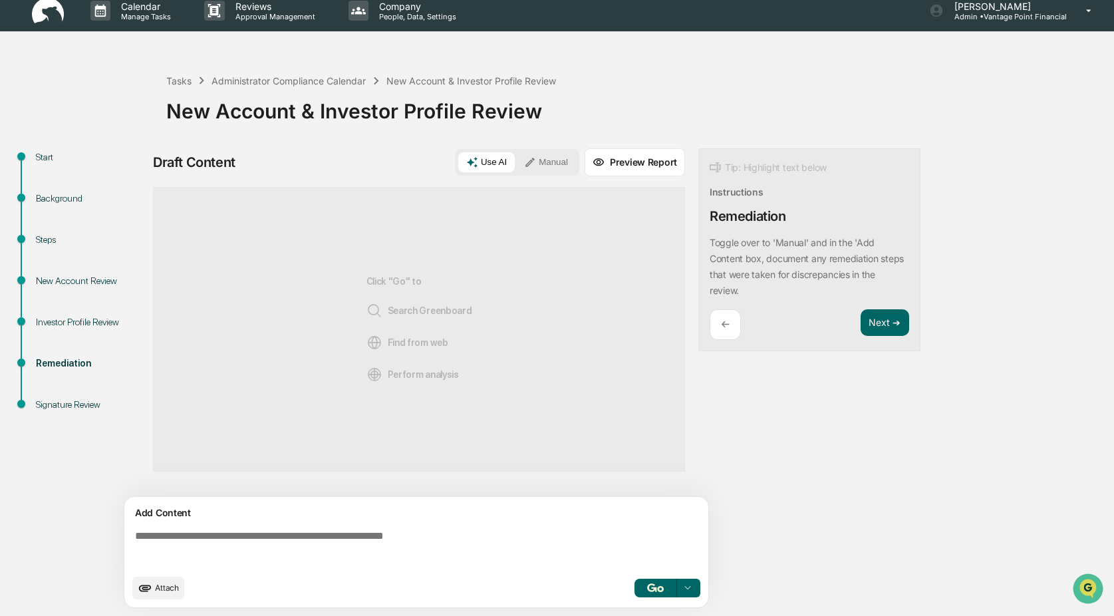
click at [545, 160] on button "Manual" at bounding box center [546, 162] width 60 height 20
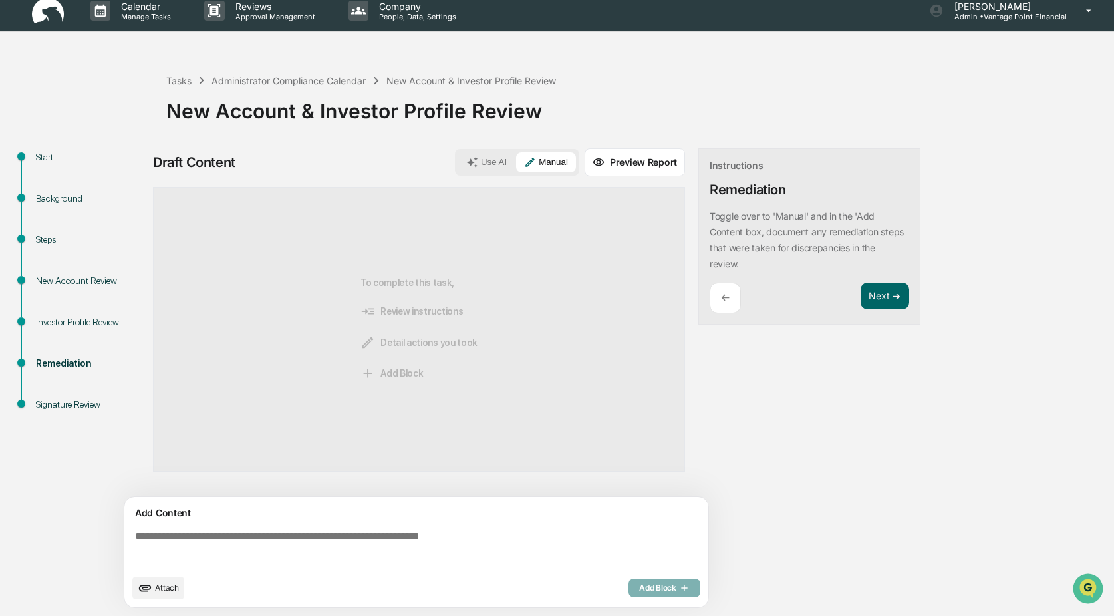
click at [183, 529] on textarea at bounding box center [419, 549] width 578 height 48
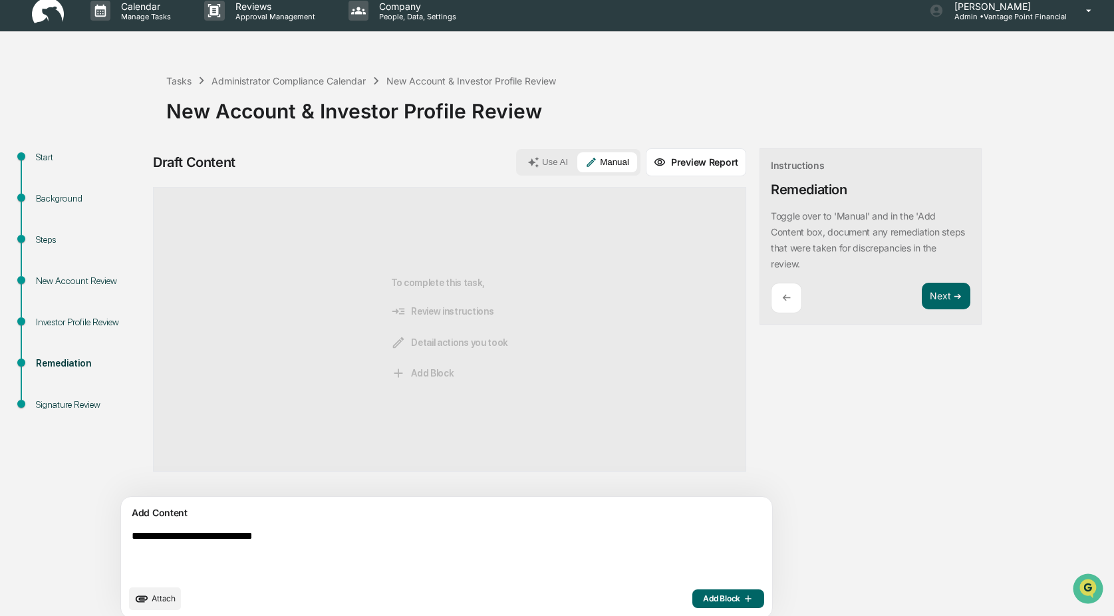
type textarea "**********"
click at [703, 593] on span "Add Block" at bounding box center [728, 598] width 51 height 11
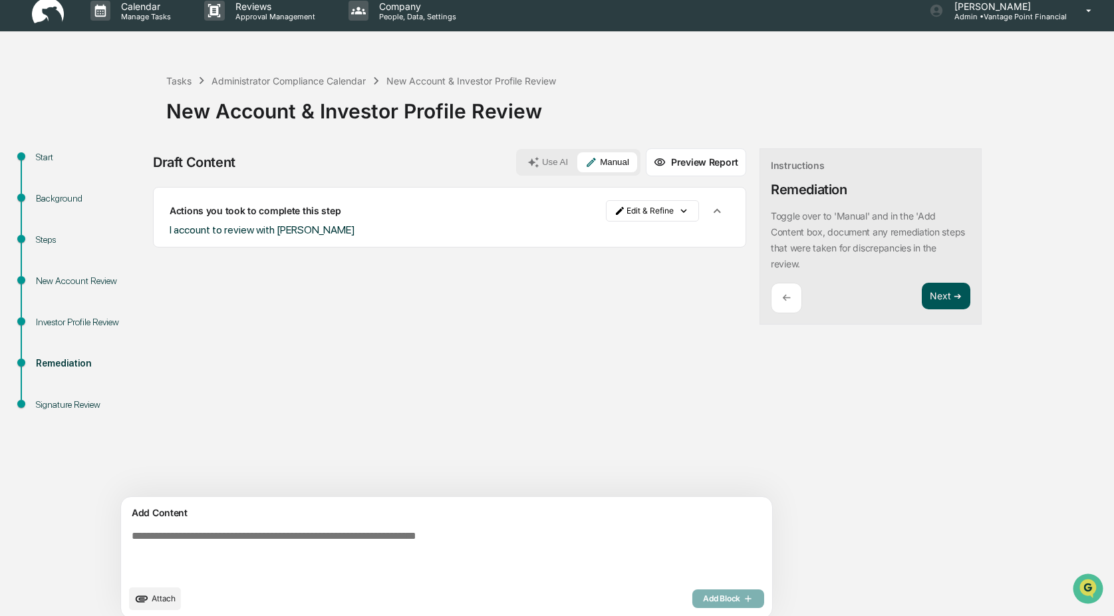
click at [921, 293] on button "Next ➔" at bounding box center [945, 296] width 49 height 27
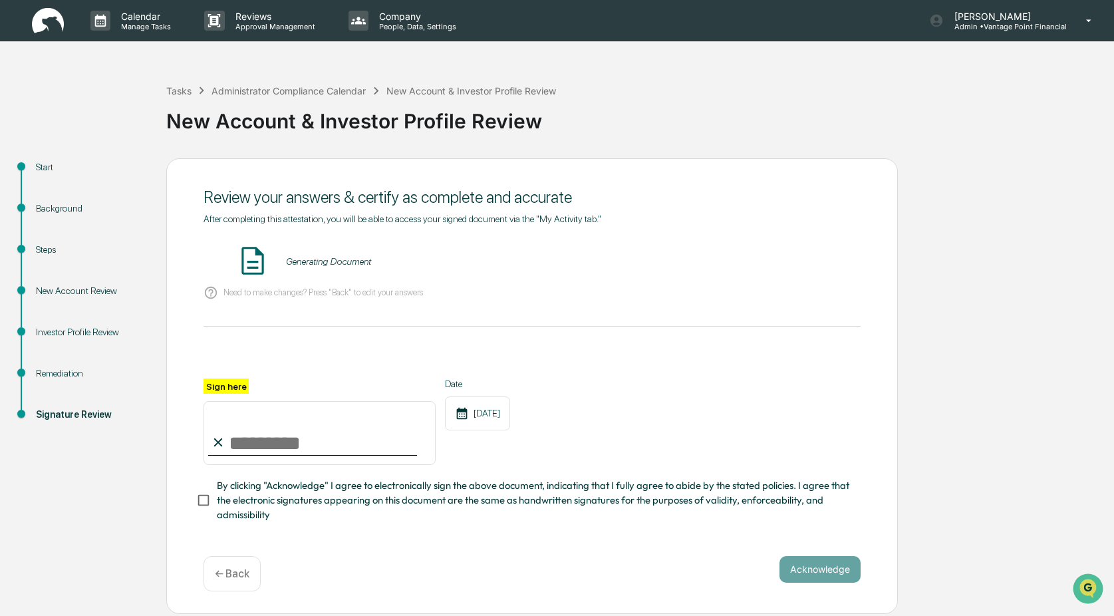
scroll to position [0, 0]
click at [787, 263] on button "VIEW" at bounding box center [784, 261] width 86 height 23
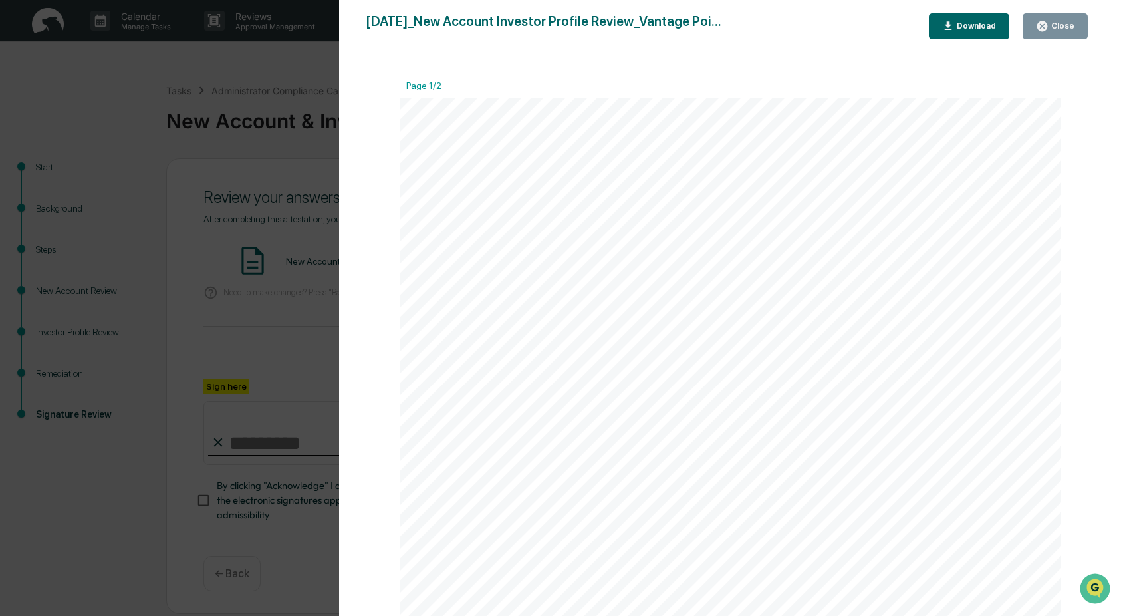
click at [1069, 27] on div "Close" at bounding box center [1061, 25] width 26 height 9
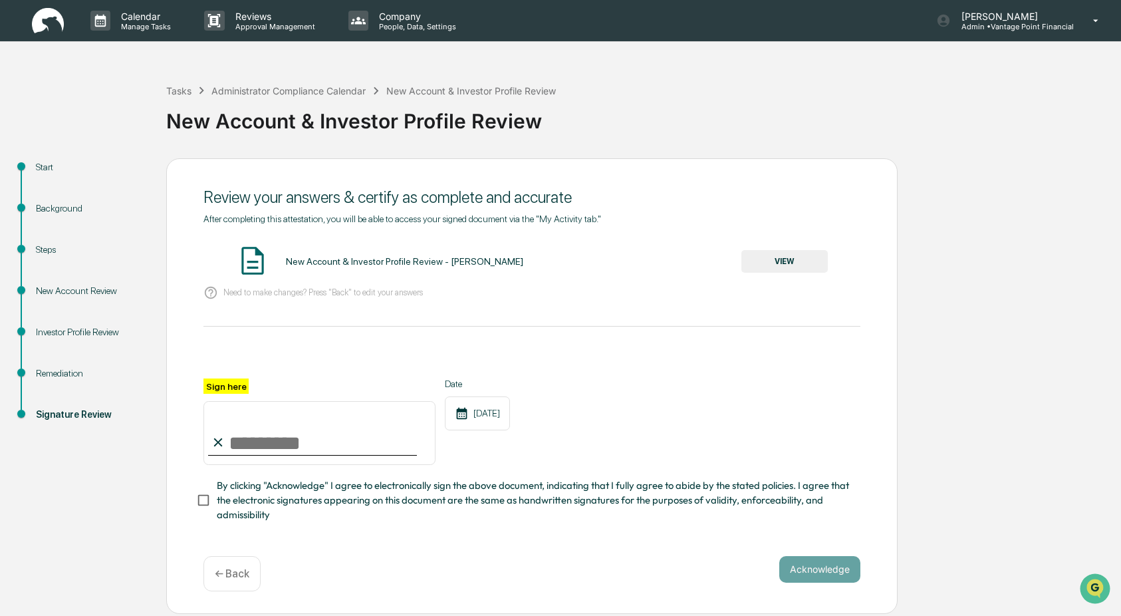
click at [273, 435] on input "Sign here" at bounding box center [319, 433] width 232 height 64
type input "**********"
click at [846, 567] on button "Acknowledge" at bounding box center [819, 569] width 81 height 27
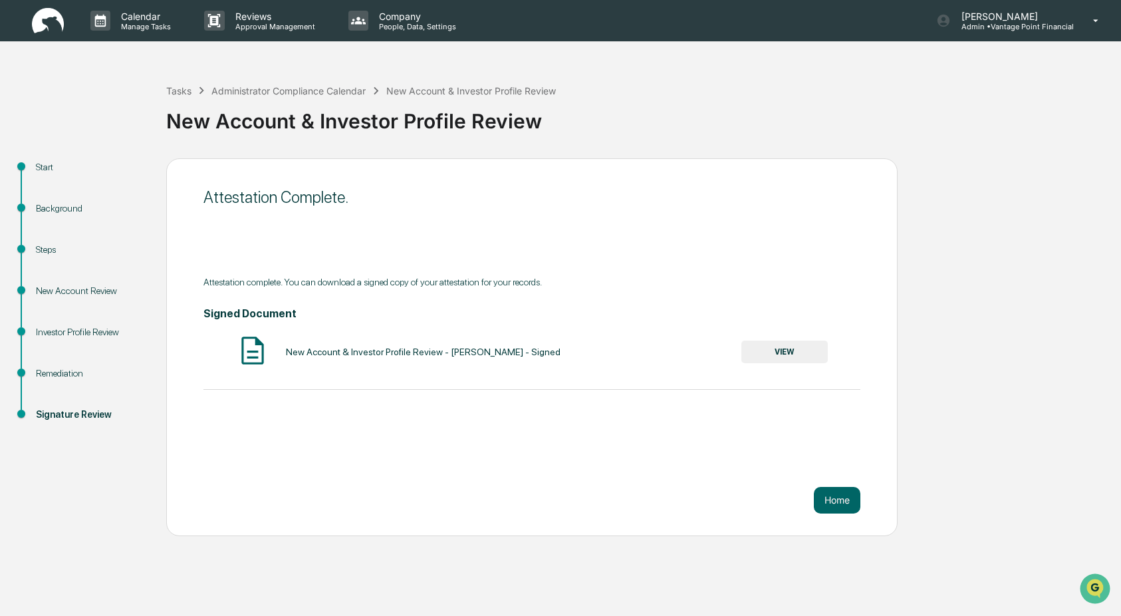
click at [759, 349] on button "VIEW" at bounding box center [784, 351] width 86 height 23
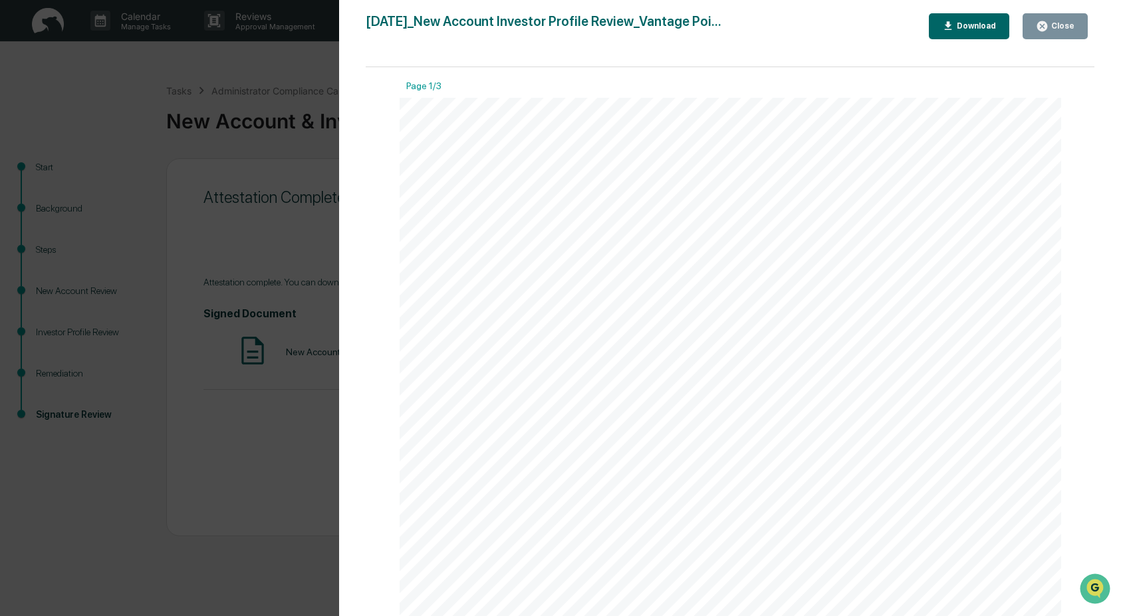
click at [984, 28] on div "Download" at bounding box center [975, 25] width 42 height 9
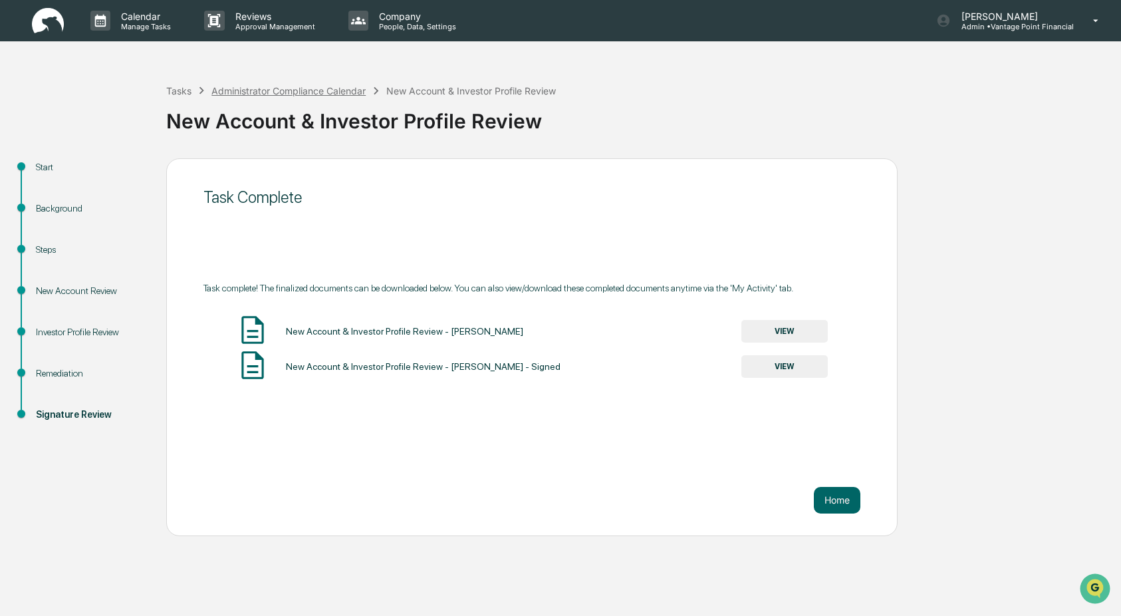
click at [245, 92] on div "Administrator Compliance Calendar" at bounding box center [288, 90] width 154 height 11
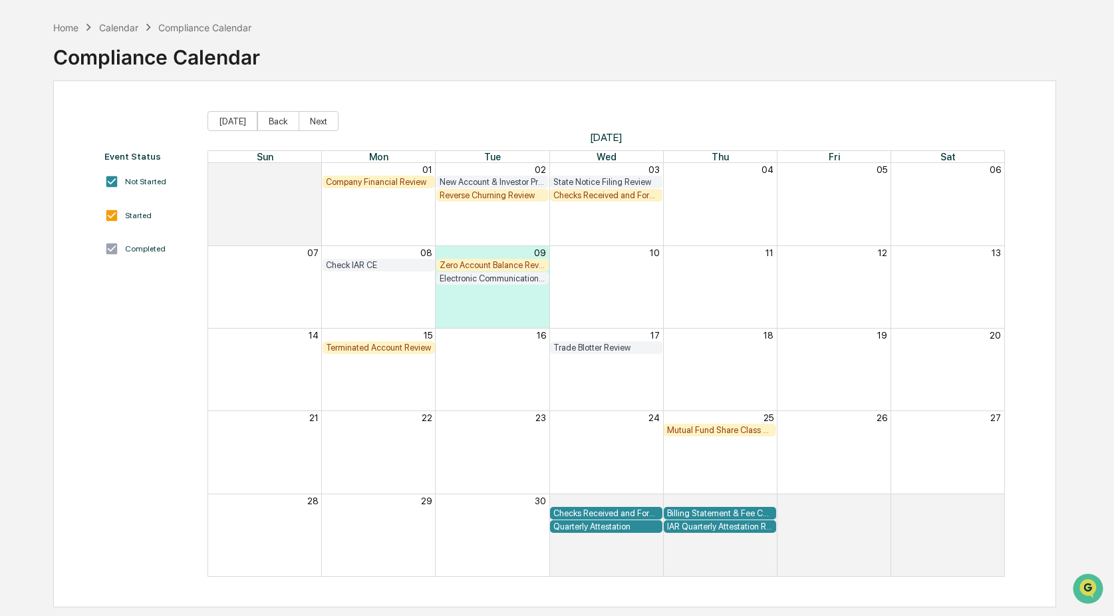
scroll to position [63, 0]
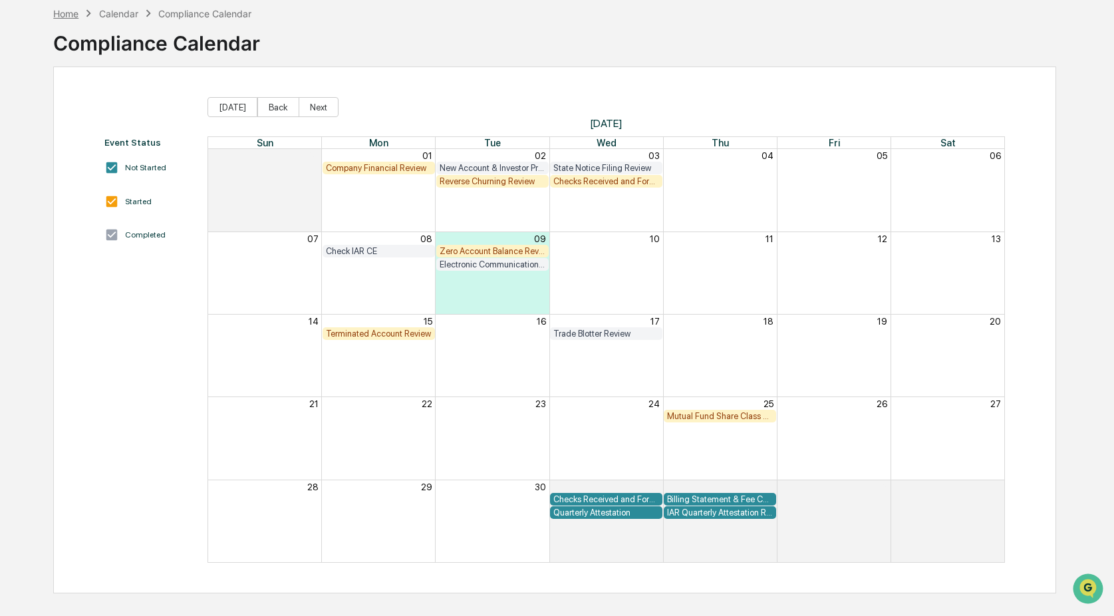
click at [72, 15] on div "Home" at bounding box center [65, 13] width 25 height 11
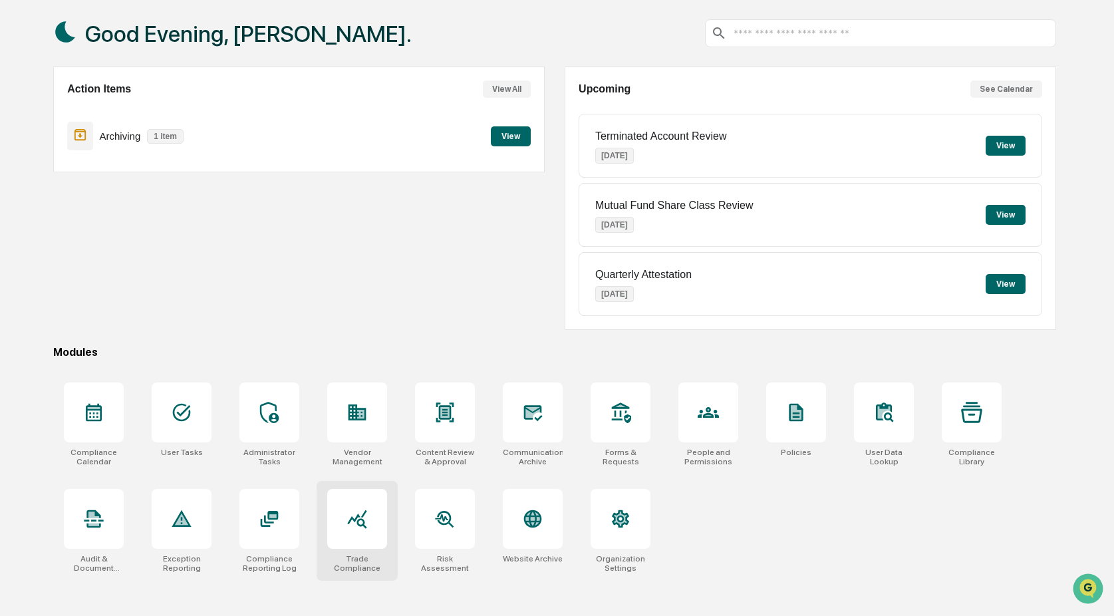
click at [373, 519] on div at bounding box center [357, 519] width 60 height 60
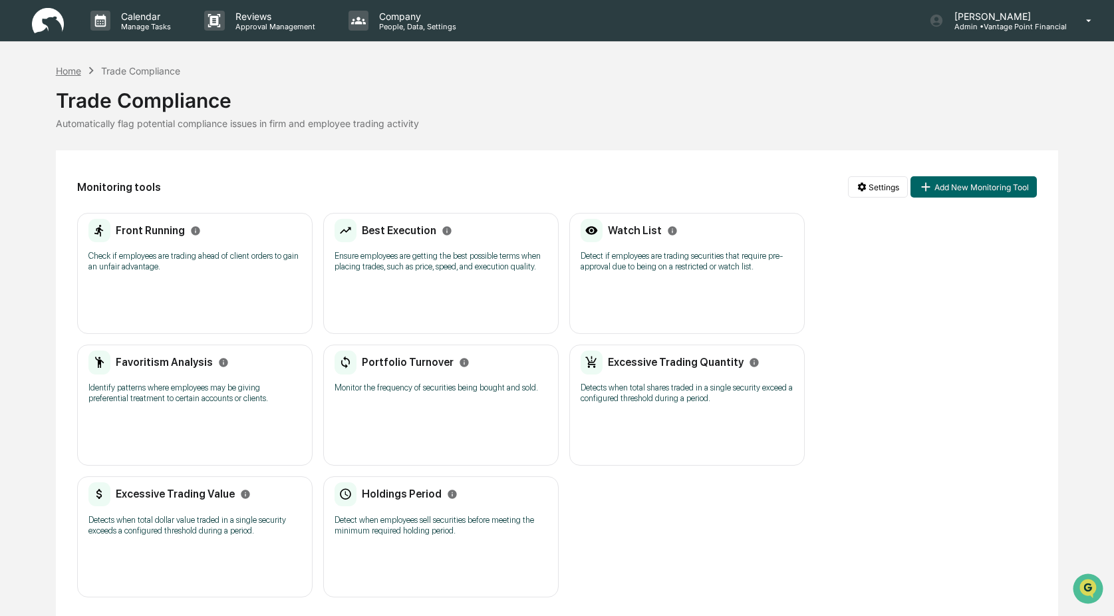
click at [63, 70] on div "Home" at bounding box center [68, 70] width 25 height 11
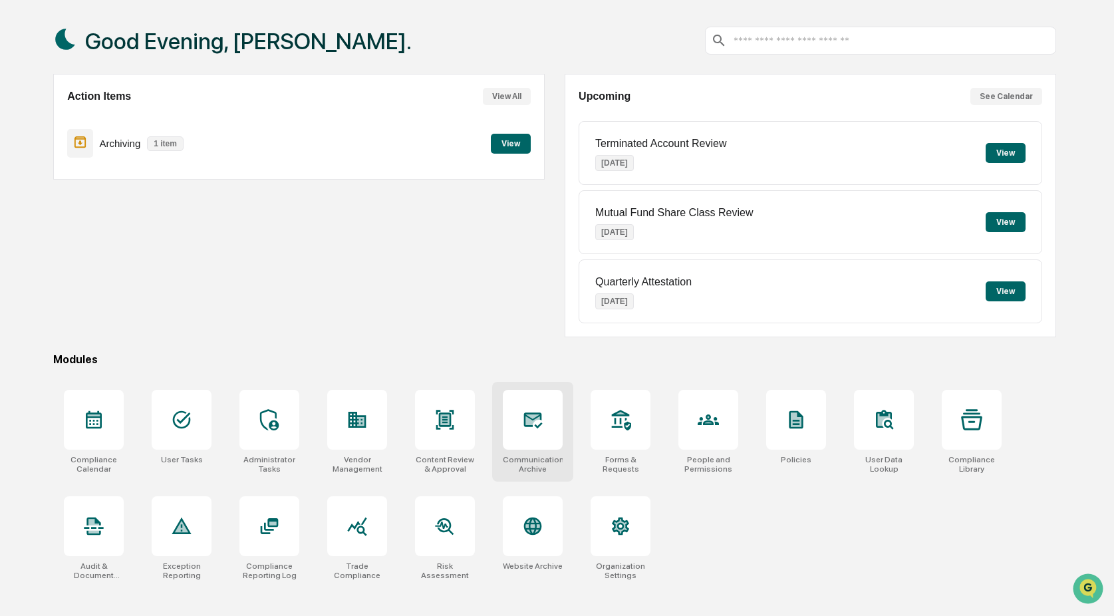
scroll to position [63, 0]
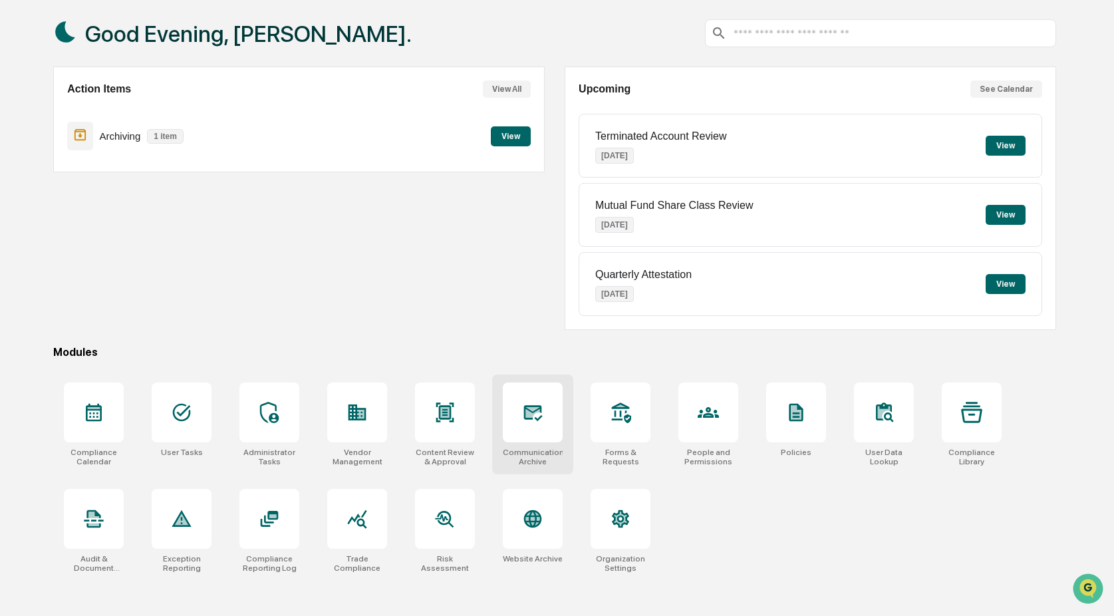
click at [526, 433] on div at bounding box center [533, 412] width 60 height 60
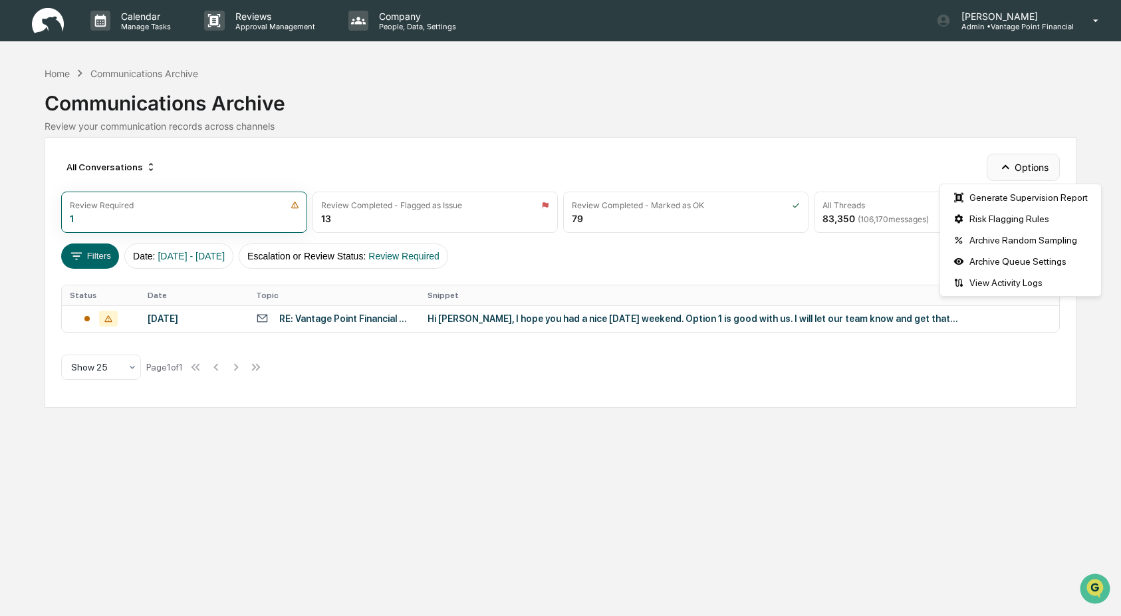
click at [1019, 173] on button "Options" at bounding box center [1023, 167] width 72 height 27
click at [1009, 193] on div "Generate Supervision Report" at bounding box center [1021, 197] width 156 height 21
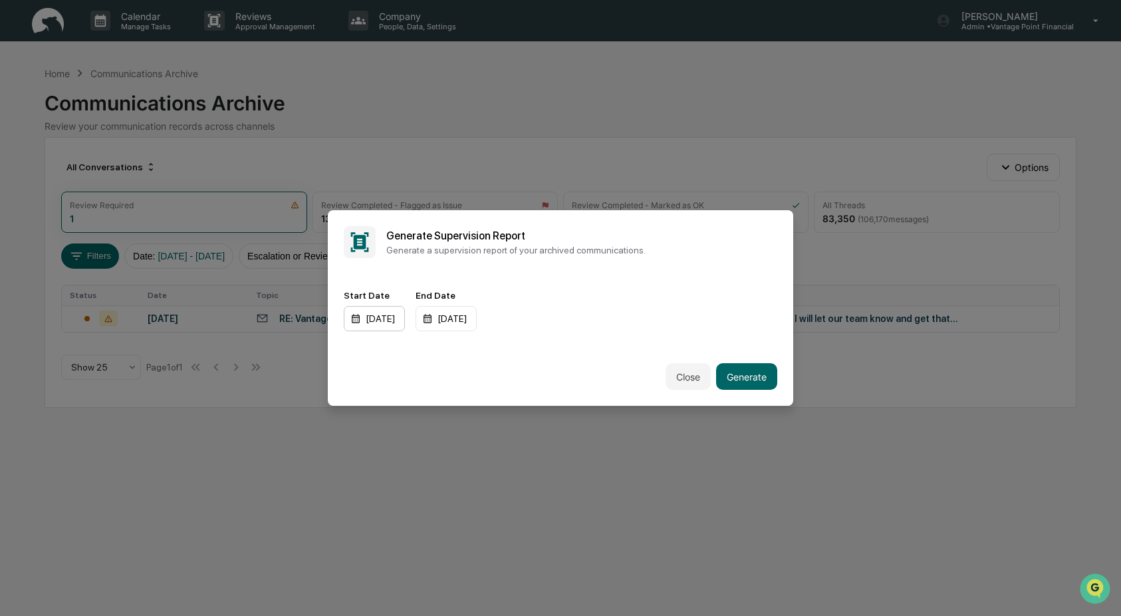
click at [386, 322] on div "[DATE]" at bounding box center [374, 318] width 61 height 25
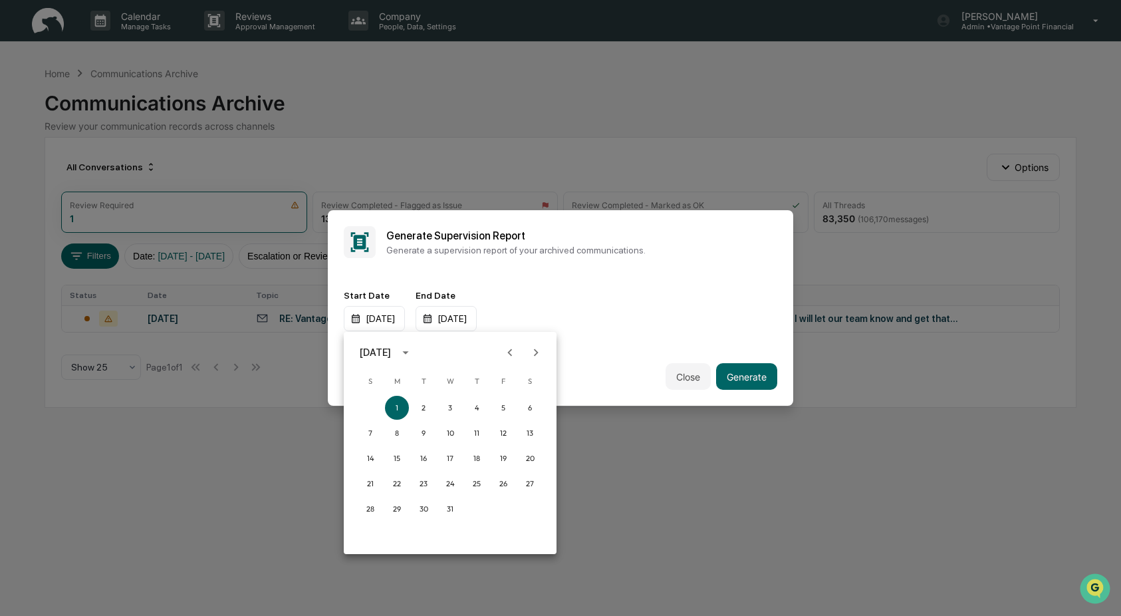
click at [408, 353] on icon "calendar view is open, switch to year view" at bounding box center [405, 352] width 6 height 3
click at [518, 463] on button "2025" at bounding box center [519, 461] width 48 height 24
click at [582, 339] on div at bounding box center [560, 308] width 1121 height 616
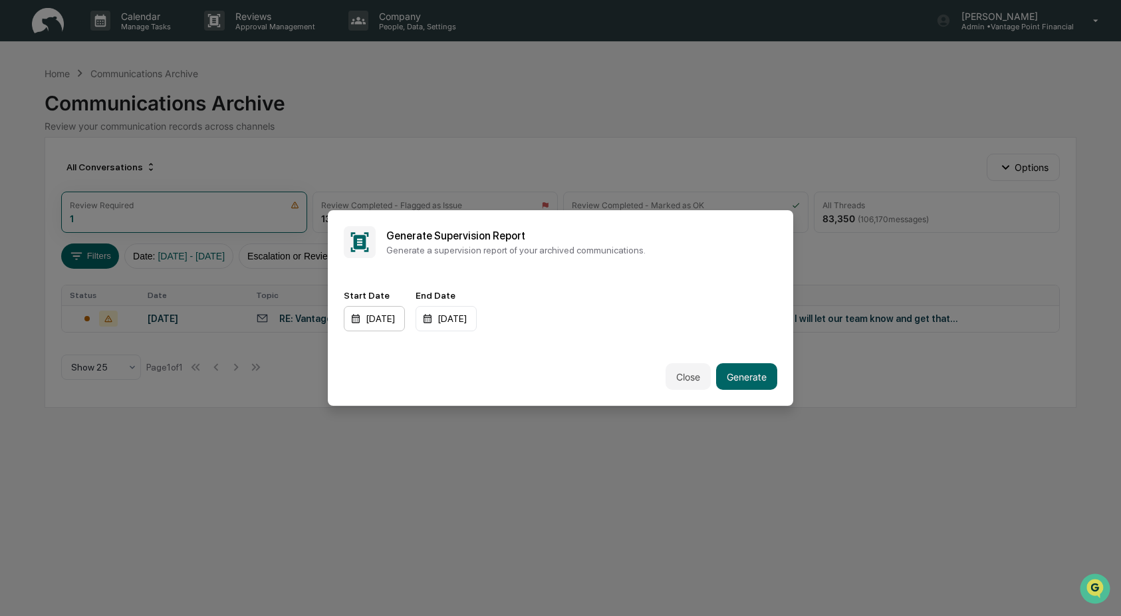
click at [400, 321] on div "[DATE]" at bounding box center [374, 318] width 61 height 25
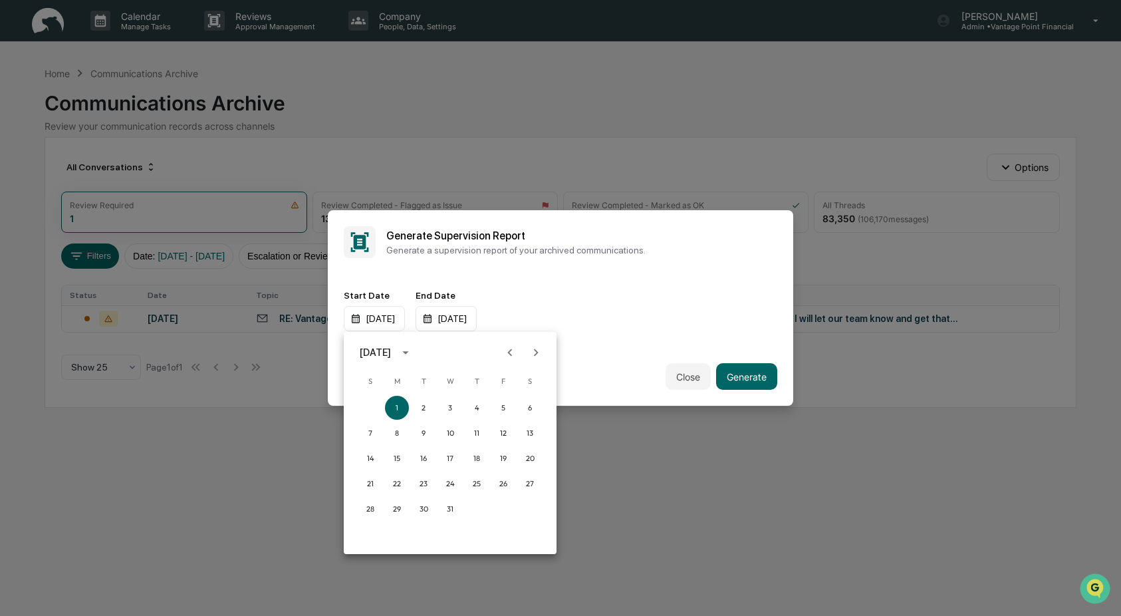
click at [413, 352] on icon "calendar view is open, switch to year view" at bounding box center [405, 352] width 15 height 15
click at [513, 463] on button "2025" at bounding box center [519, 461] width 48 height 24
click at [447, 454] on button "Aug" at bounding box center [450, 454] width 48 height 24
click at [503, 408] on button "1" at bounding box center [503, 408] width 24 height 24
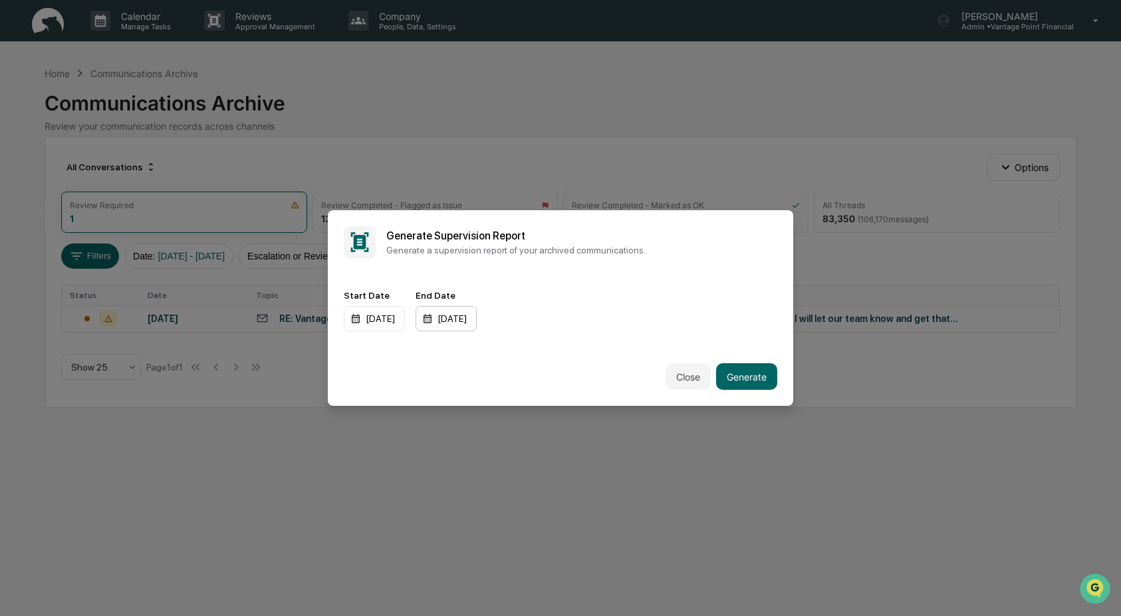
click at [477, 321] on div "[DATE]" at bounding box center [446, 318] width 61 height 25
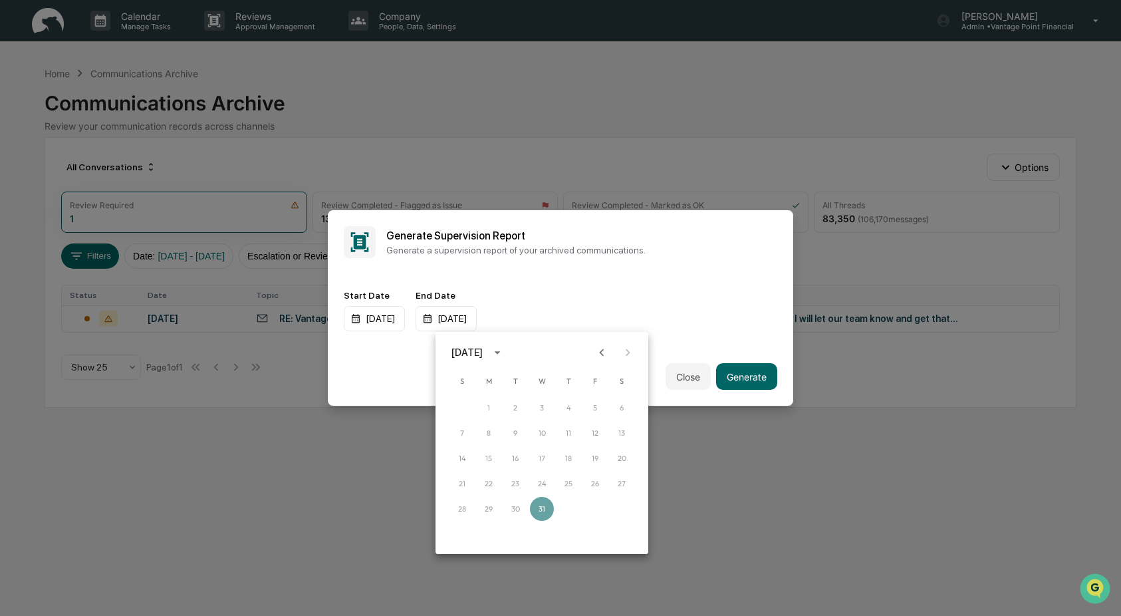
click at [505, 350] on icon "calendar view is open, switch to year view" at bounding box center [497, 352] width 15 height 15
click at [608, 460] on button "2025" at bounding box center [611, 461] width 48 height 24
click at [544, 449] on button "Aug" at bounding box center [542, 454] width 48 height 24
click at [462, 528] on button "31" at bounding box center [462, 534] width 24 height 24
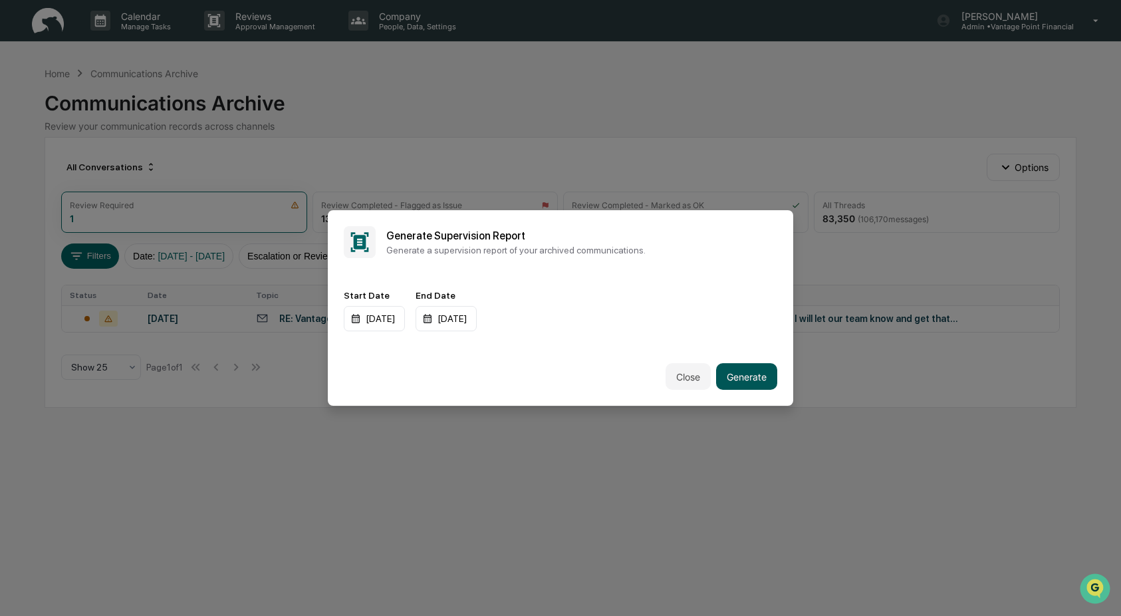
click at [734, 376] on button "Generate" at bounding box center [746, 376] width 61 height 27
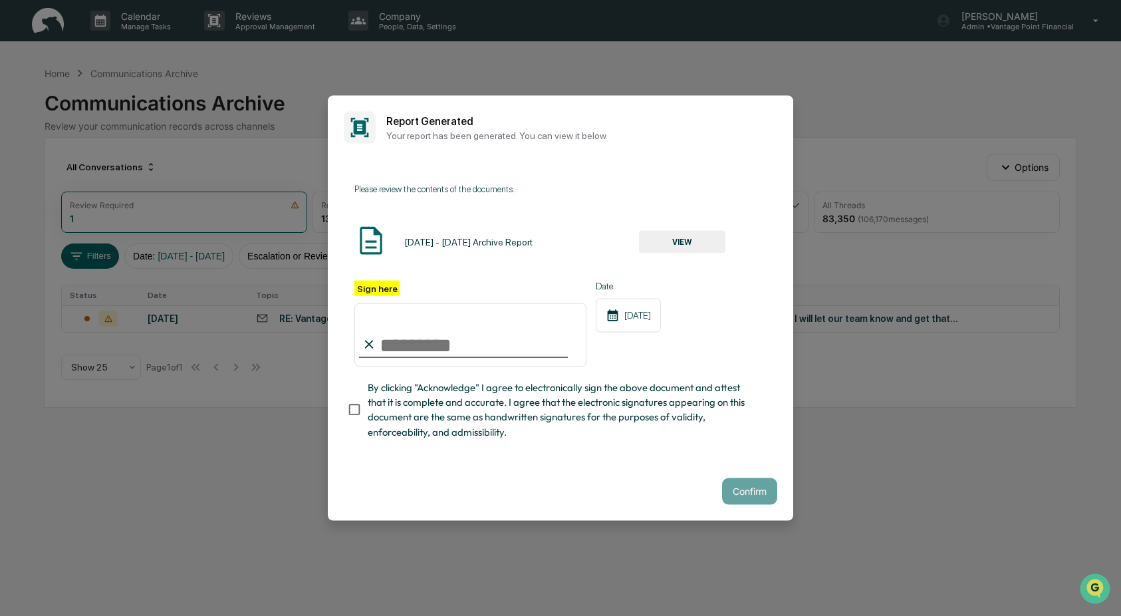
click at [683, 246] on button "VIEW" at bounding box center [682, 241] width 86 height 23
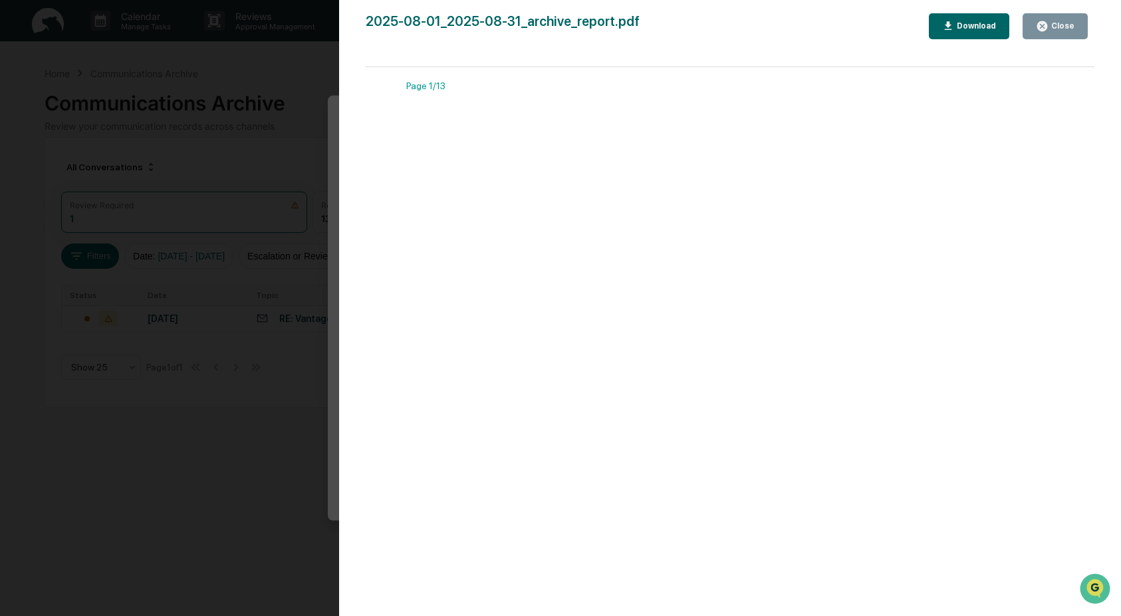
click at [1049, 23] on div "Close" at bounding box center [1061, 25] width 26 height 9
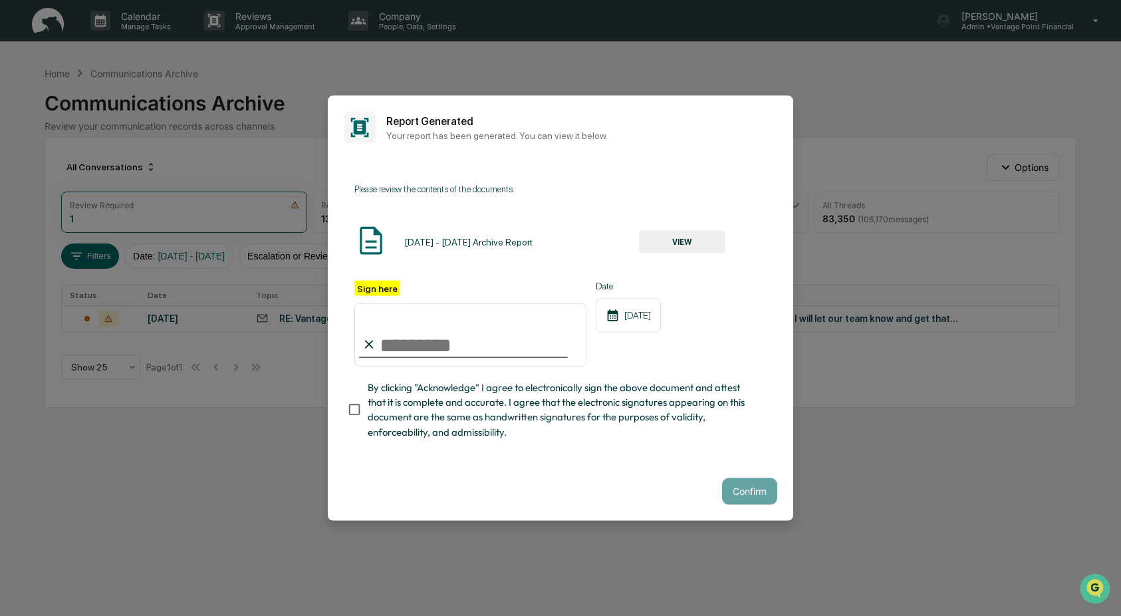
click at [426, 346] on input "Sign here" at bounding box center [470, 335] width 232 height 64
type input "**********"
drag, startPoint x: 733, startPoint y: 485, endPoint x: 731, endPoint y: 454, distance: 31.3
click at [734, 485] on button "Confirm" at bounding box center [749, 490] width 55 height 27
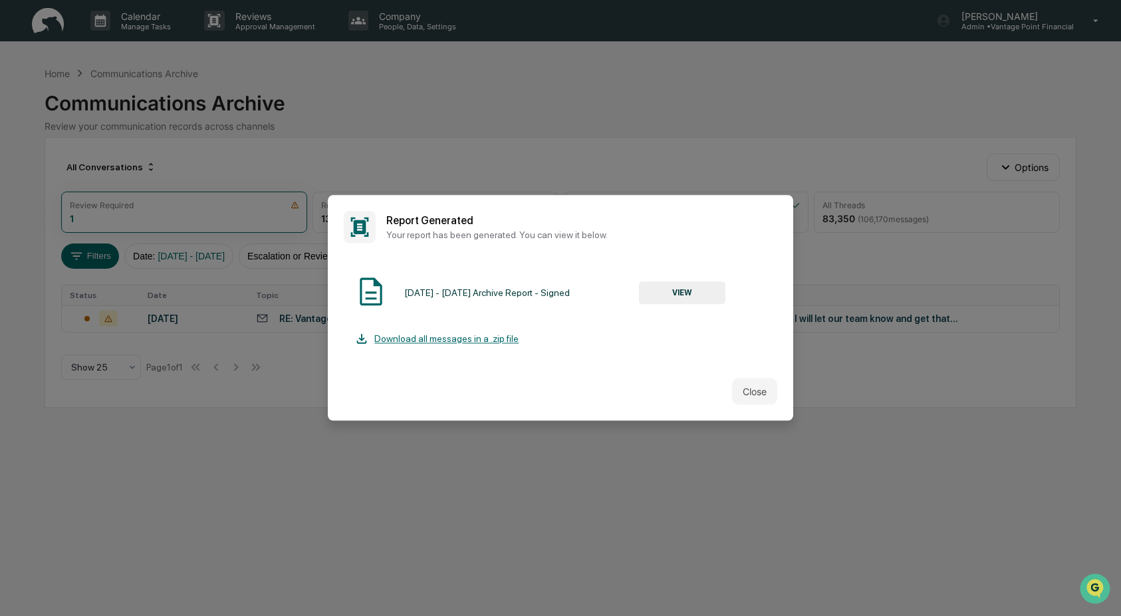
click at [672, 285] on button "VIEW" at bounding box center [682, 292] width 86 height 23
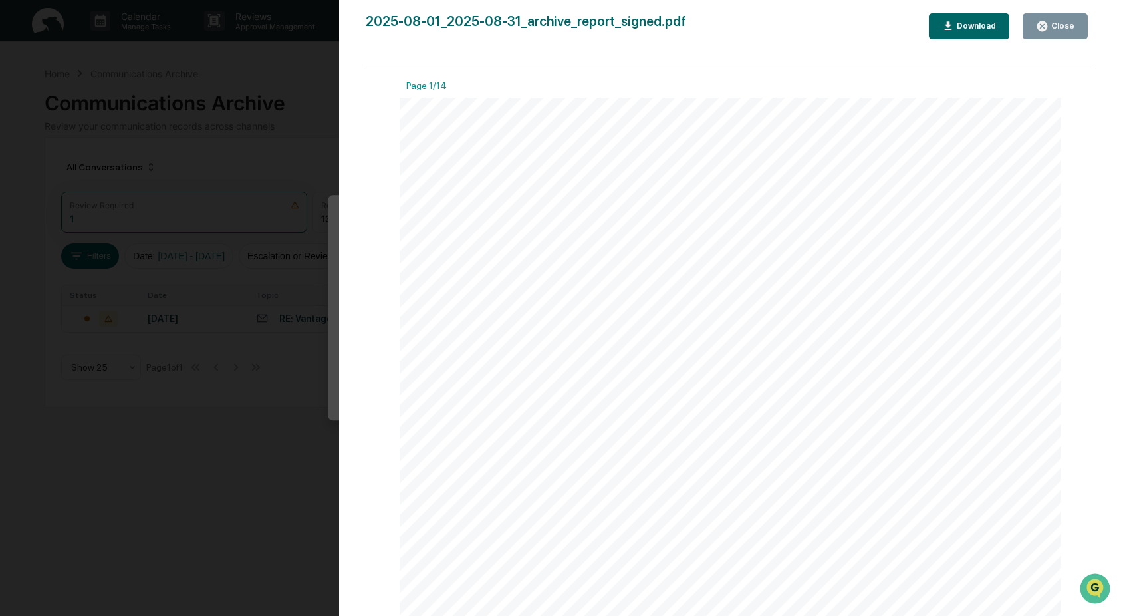
click at [961, 31] on div "Download" at bounding box center [969, 26] width 55 height 13
click at [1068, 27] on div "Close" at bounding box center [1061, 25] width 26 height 9
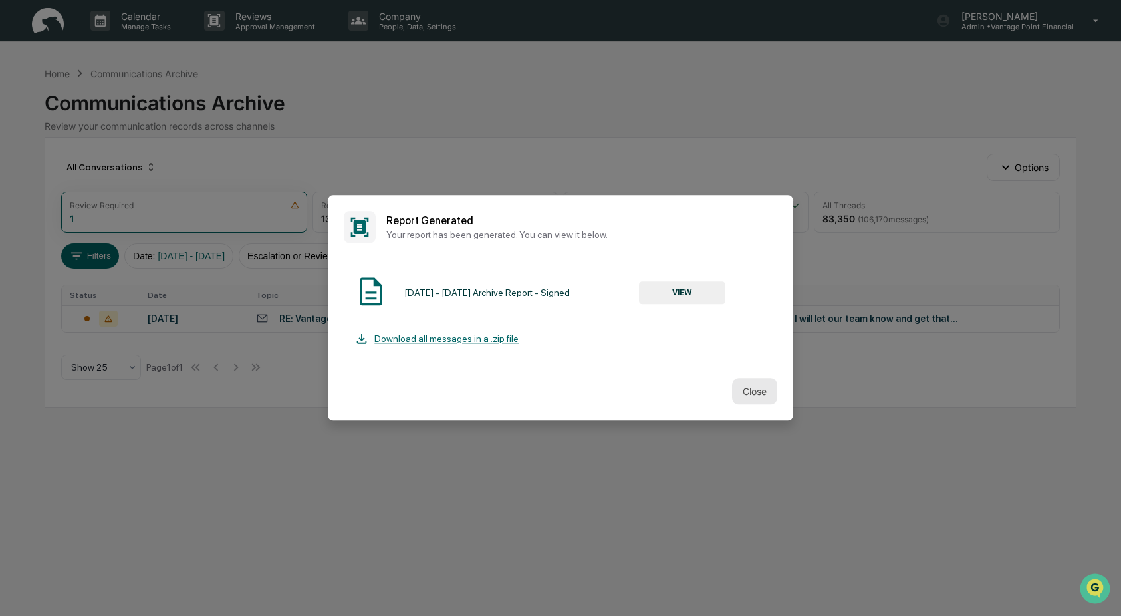
click at [745, 390] on button "Close" at bounding box center [754, 391] width 45 height 27
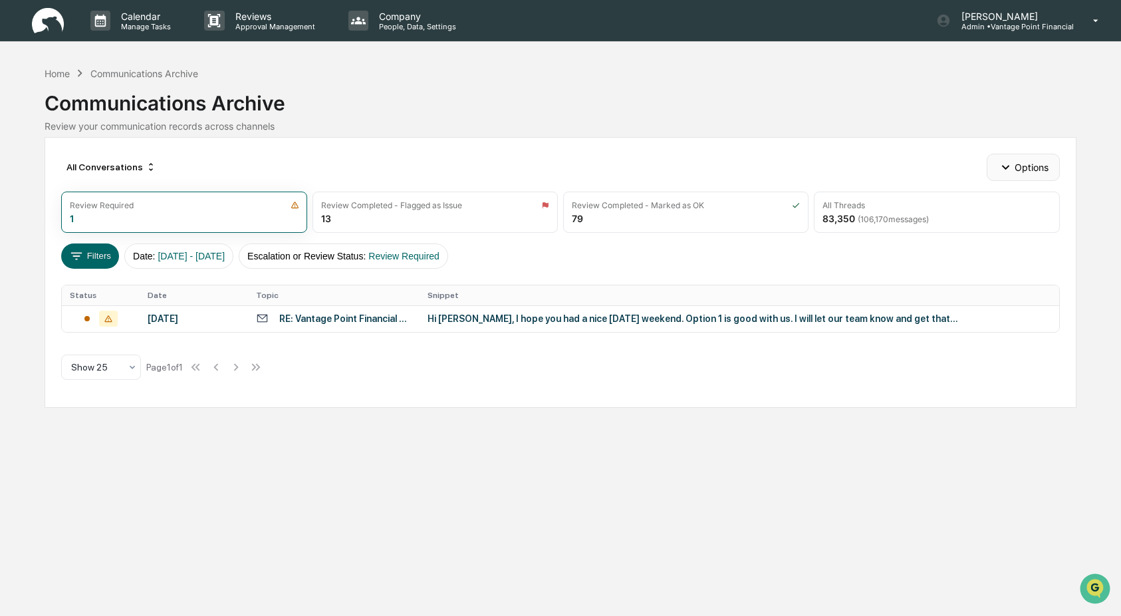
click at [1031, 170] on button "Options" at bounding box center [1023, 167] width 72 height 27
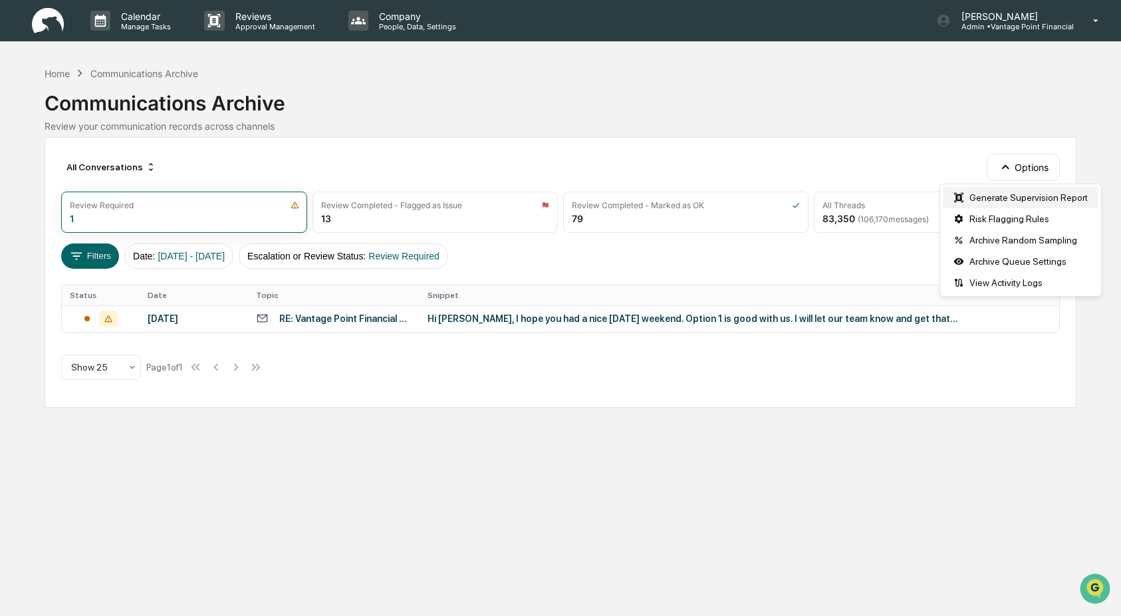
click at [1025, 195] on div "Generate Supervision Report" at bounding box center [1021, 197] width 156 height 21
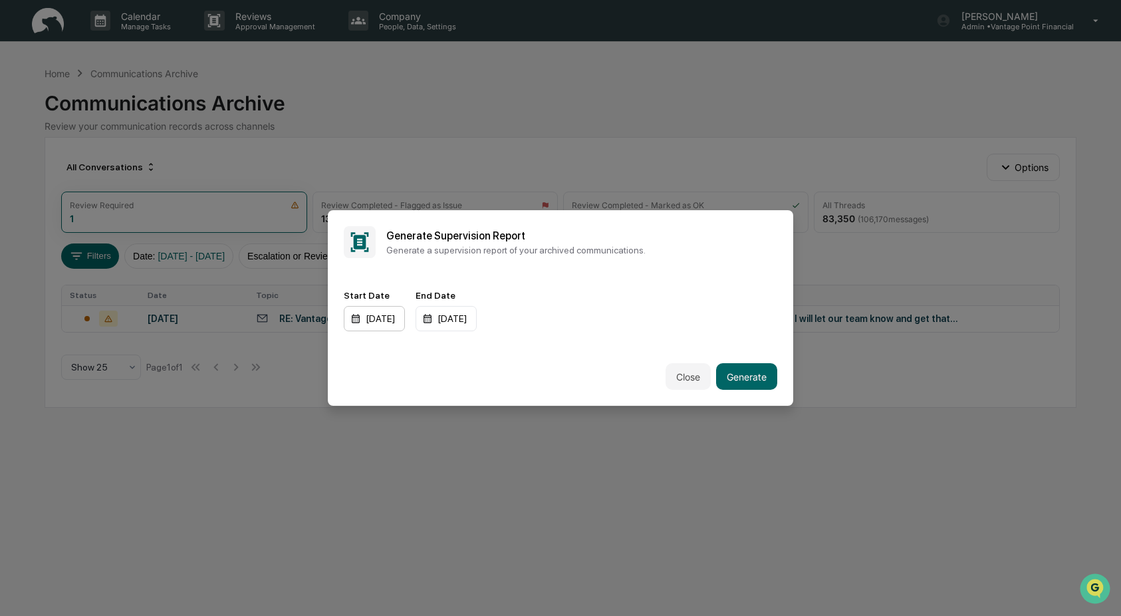
click at [358, 320] on div "[DATE]" at bounding box center [374, 318] width 61 height 25
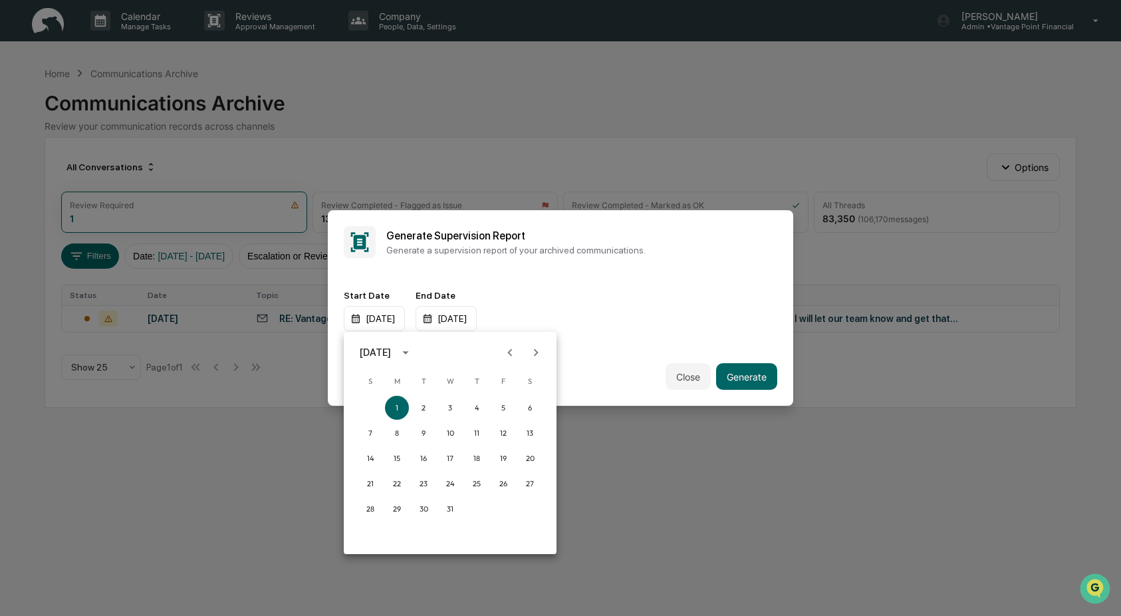
click at [531, 351] on icon "Next month" at bounding box center [536, 352] width 15 height 15
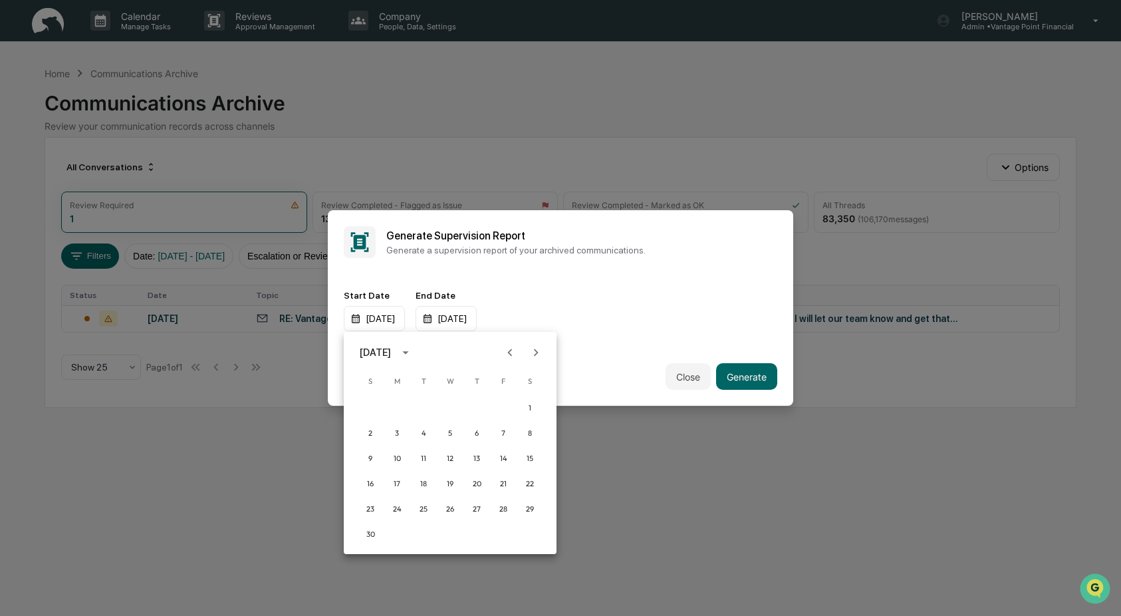
click at [531, 351] on icon "Next month" at bounding box center [536, 352] width 15 height 15
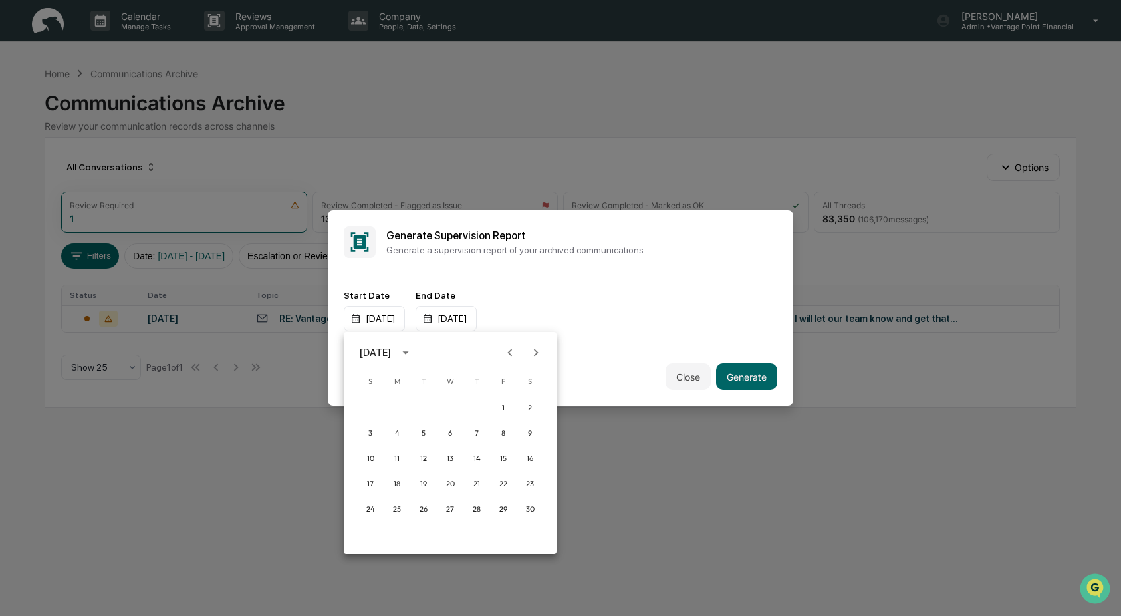
click at [531, 351] on icon "Next month" at bounding box center [536, 352] width 15 height 15
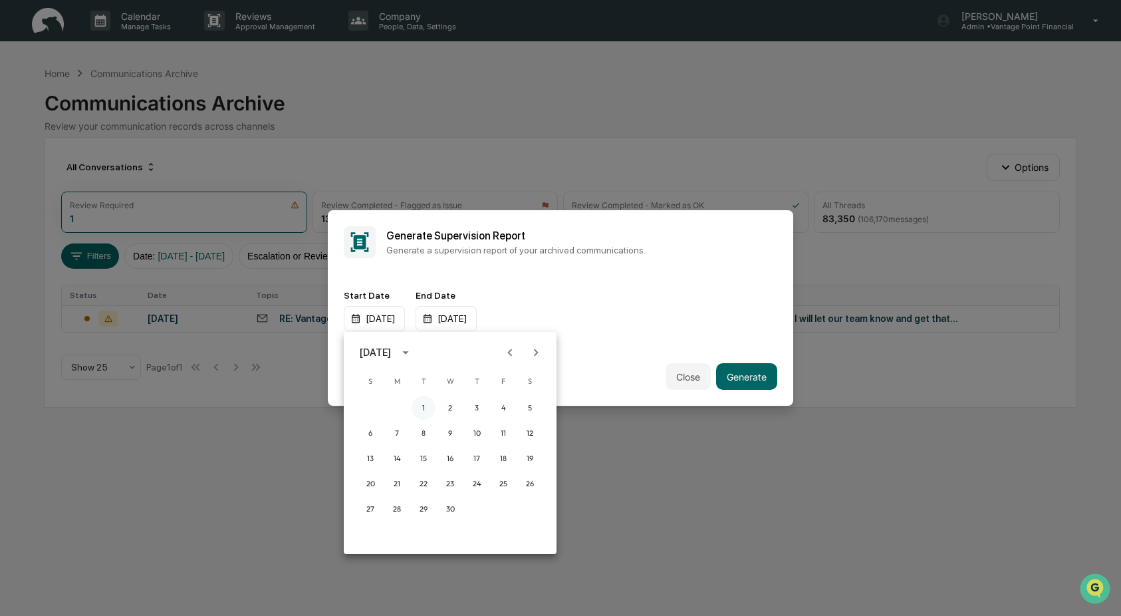
click at [424, 406] on button "1" at bounding box center [424, 408] width 24 height 24
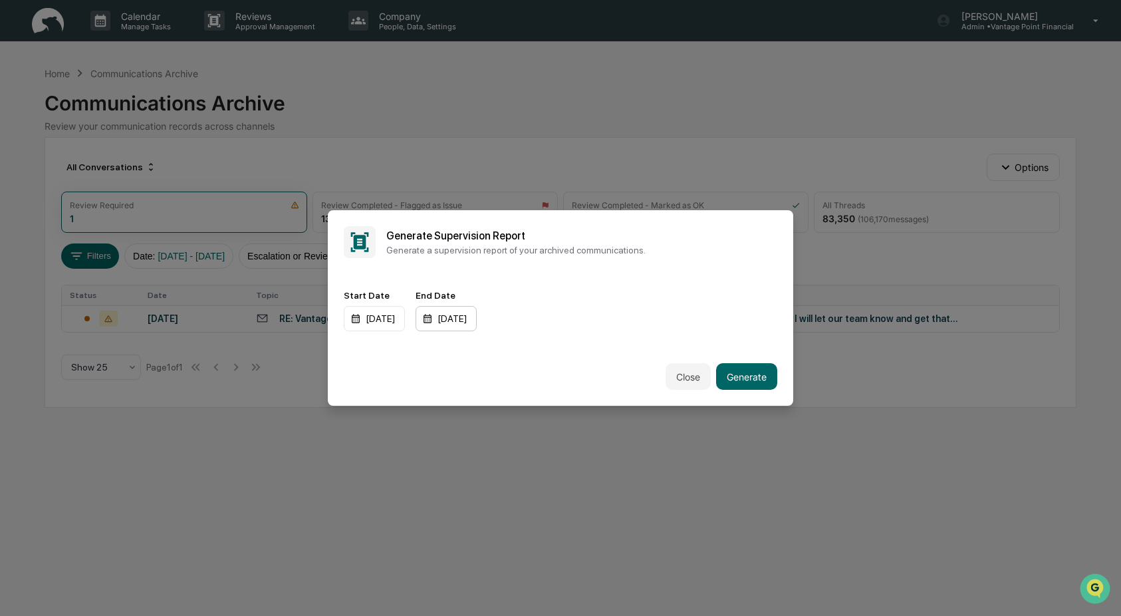
click at [448, 320] on div "[DATE]" at bounding box center [446, 318] width 61 height 25
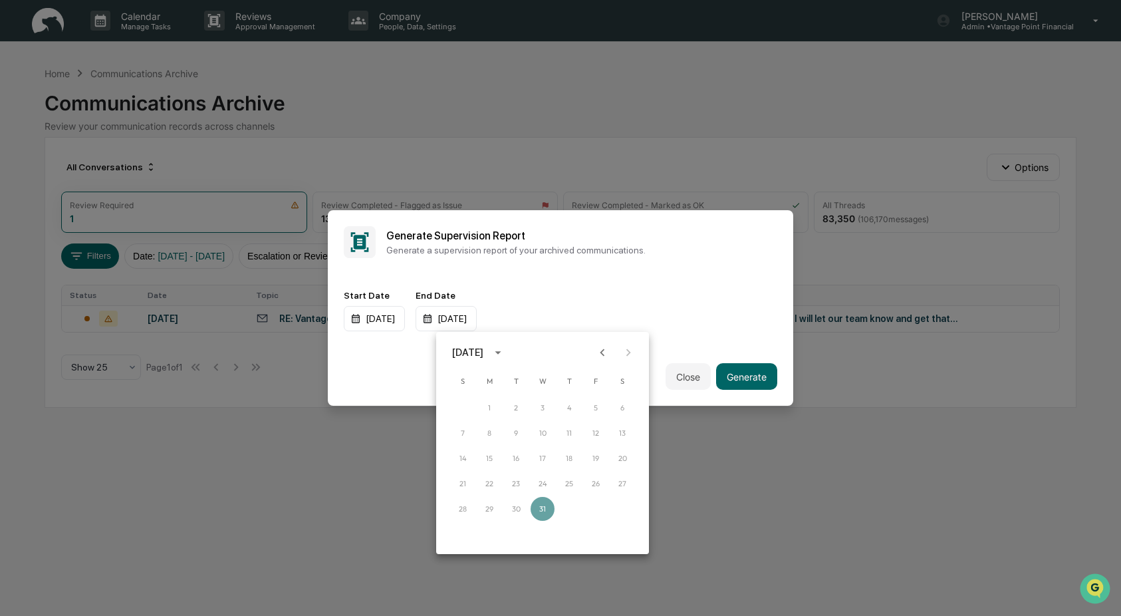
click at [600, 352] on icon "Previous month" at bounding box center [602, 352] width 15 height 15
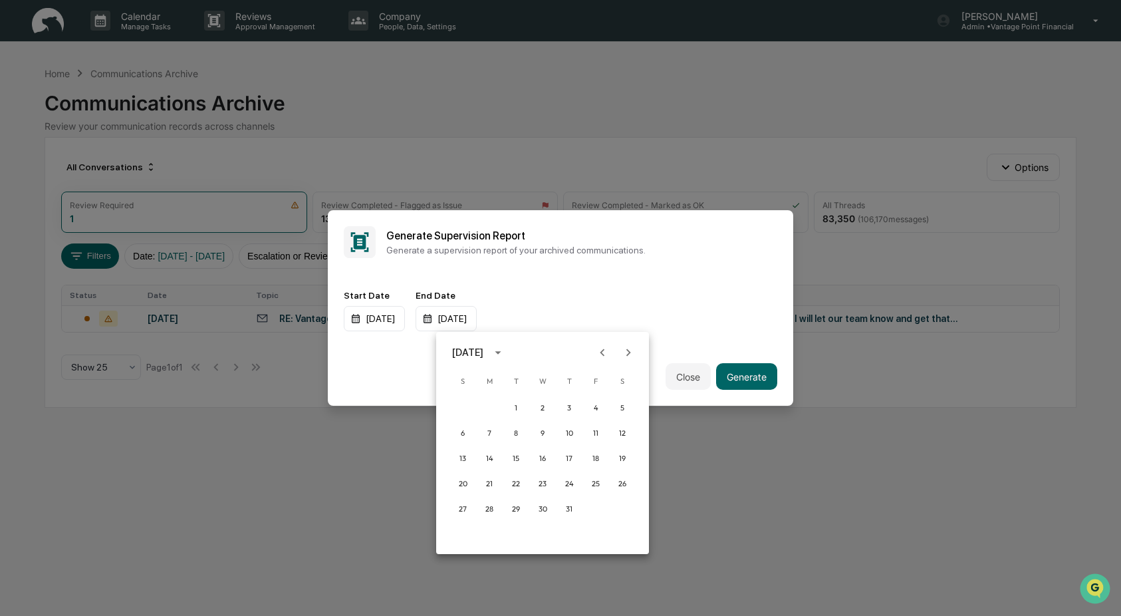
click at [600, 352] on icon "Previous month" at bounding box center [602, 352] width 15 height 15
click at [623, 350] on icon "Next month" at bounding box center [628, 352] width 15 height 15
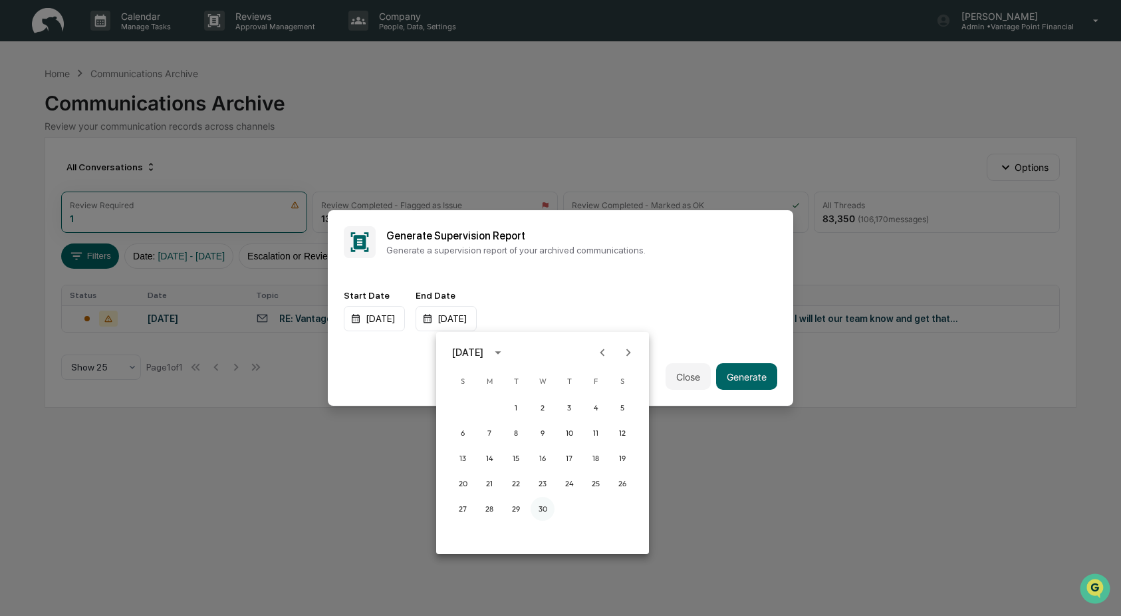
click at [545, 506] on button "30" at bounding box center [543, 509] width 24 height 24
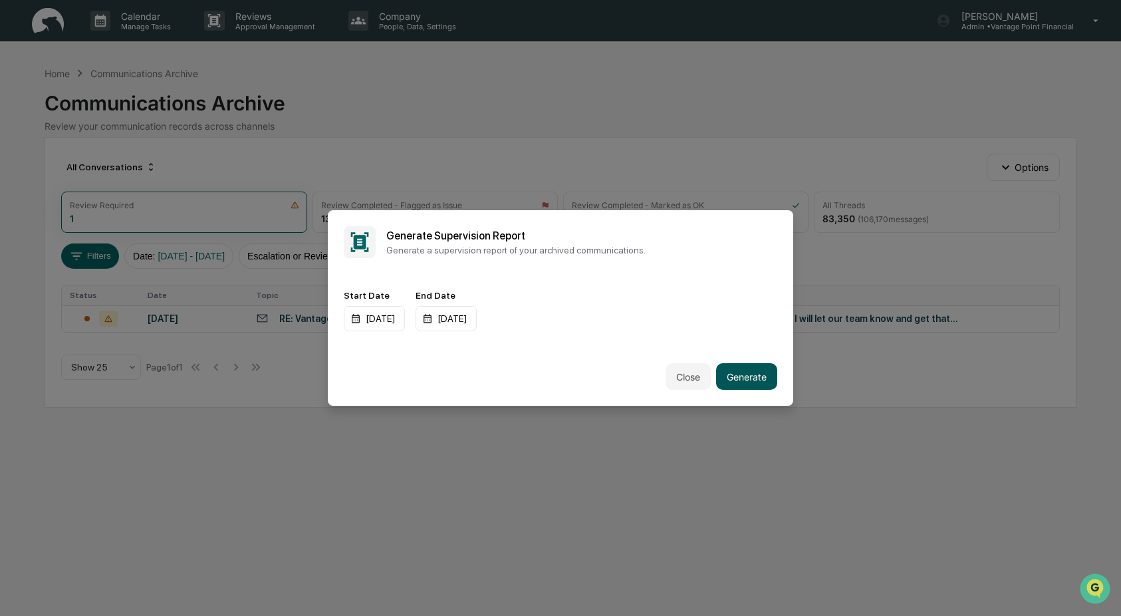
click at [745, 380] on button "Generate" at bounding box center [746, 376] width 61 height 27
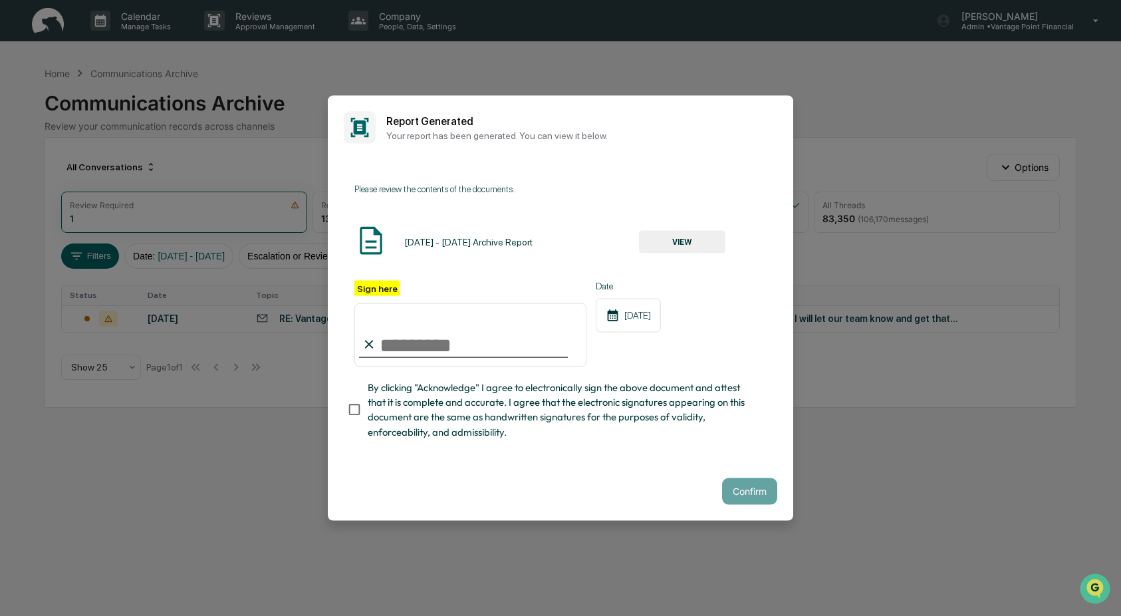
click at [679, 245] on button "VIEW" at bounding box center [682, 241] width 86 height 23
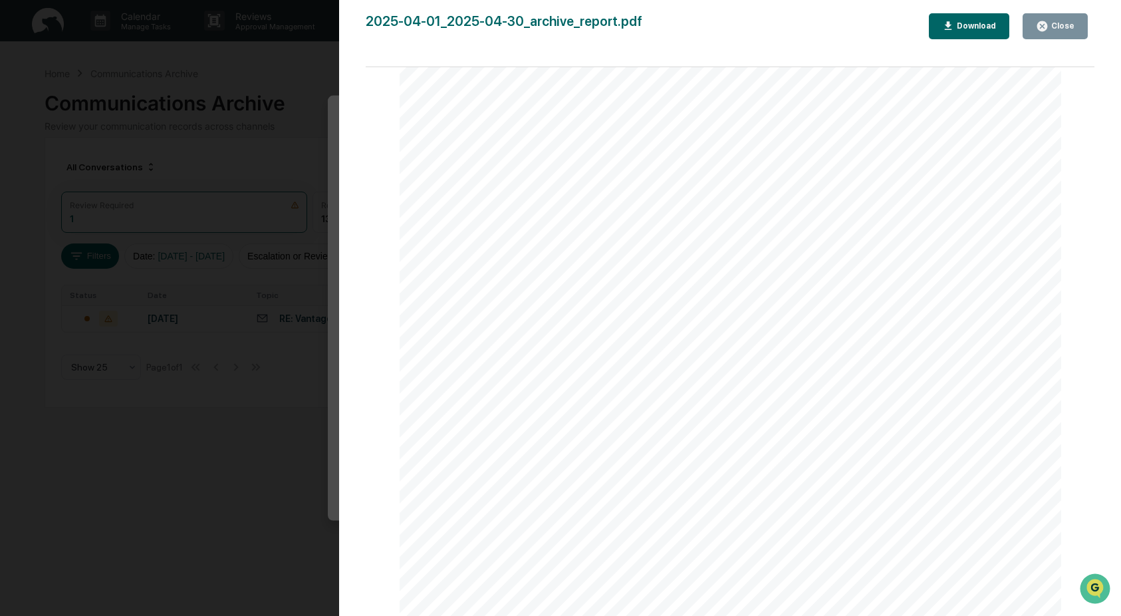
scroll to position [221, 0]
click at [1041, 20] on icon "button" at bounding box center [1042, 26] width 13 height 13
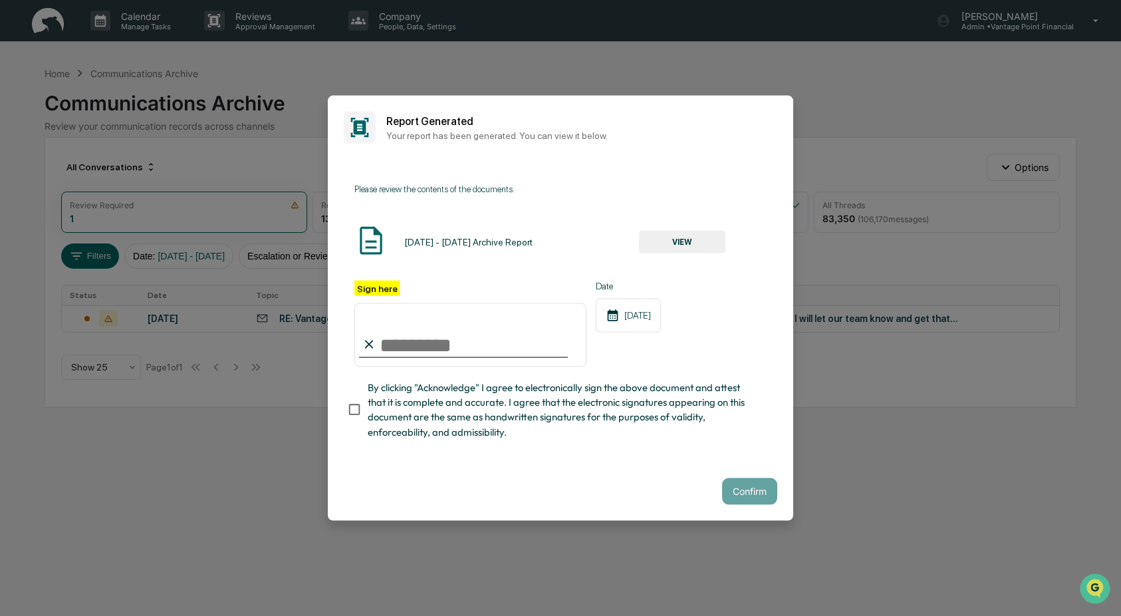
click at [538, 471] on div "Confirm" at bounding box center [560, 490] width 465 height 59
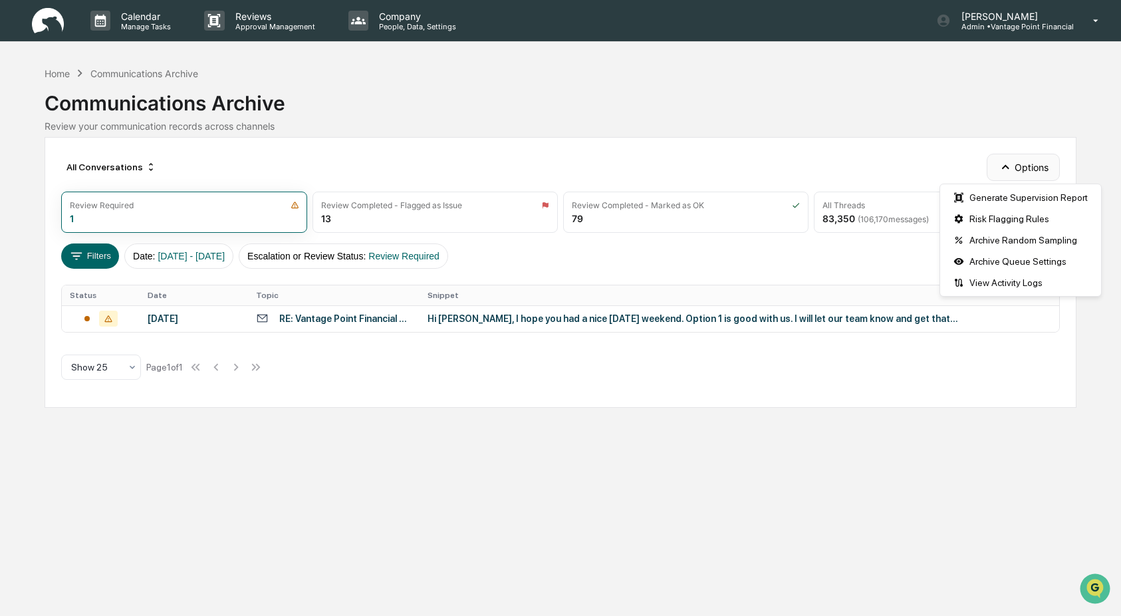
click at [1007, 170] on icon "button" at bounding box center [1005, 167] width 15 height 15
click at [1010, 195] on div "Generate Supervision Report" at bounding box center [1021, 197] width 156 height 21
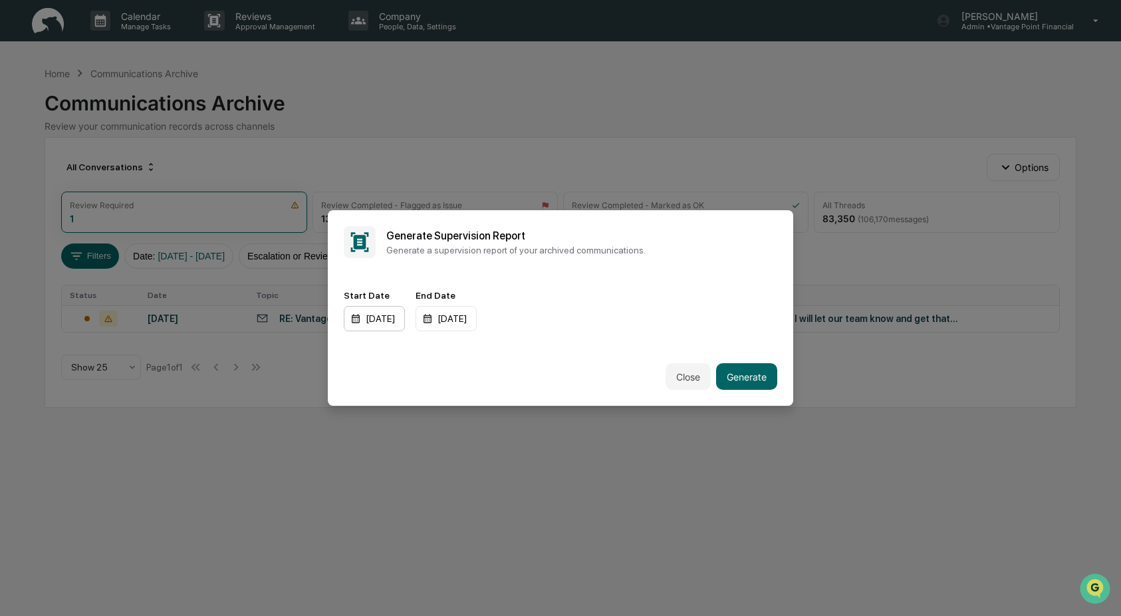
click at [358, 321] on div "[DATE]" at bounding box center [374, 318] width 61 height 25
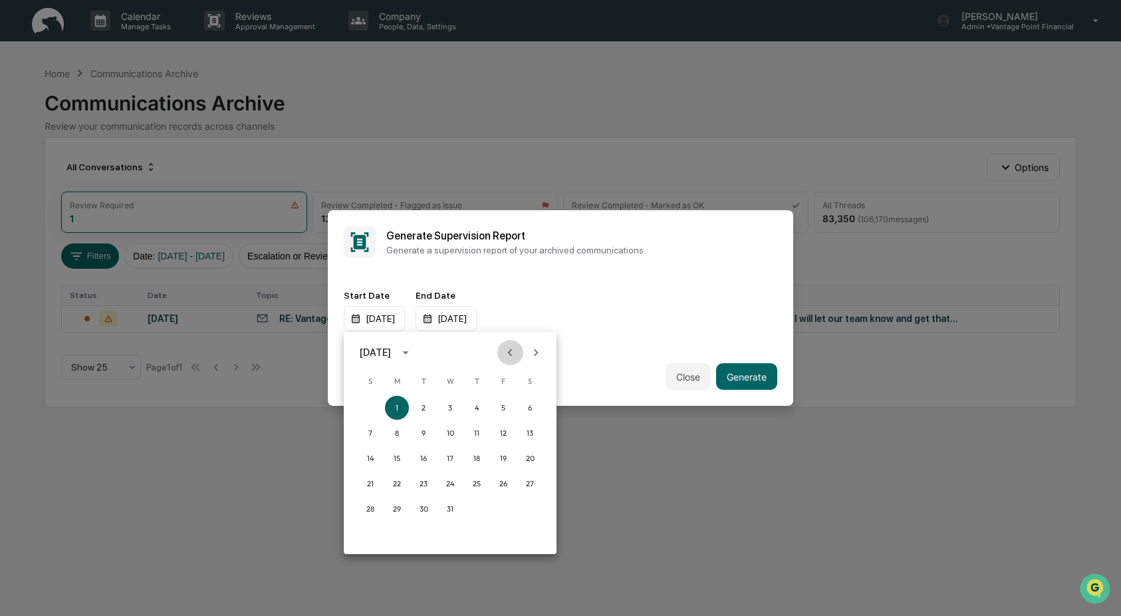
click at [513, 357] on icon "Previous month" at bounding box center [510, 352] width 15 height 15
click at [531, 354] on icon "Next month" at bounding box center [536, 352] width 15 height 15
click at [532, 354] on icon "Next month" at bounding box center [536, 352] width 15 height 15
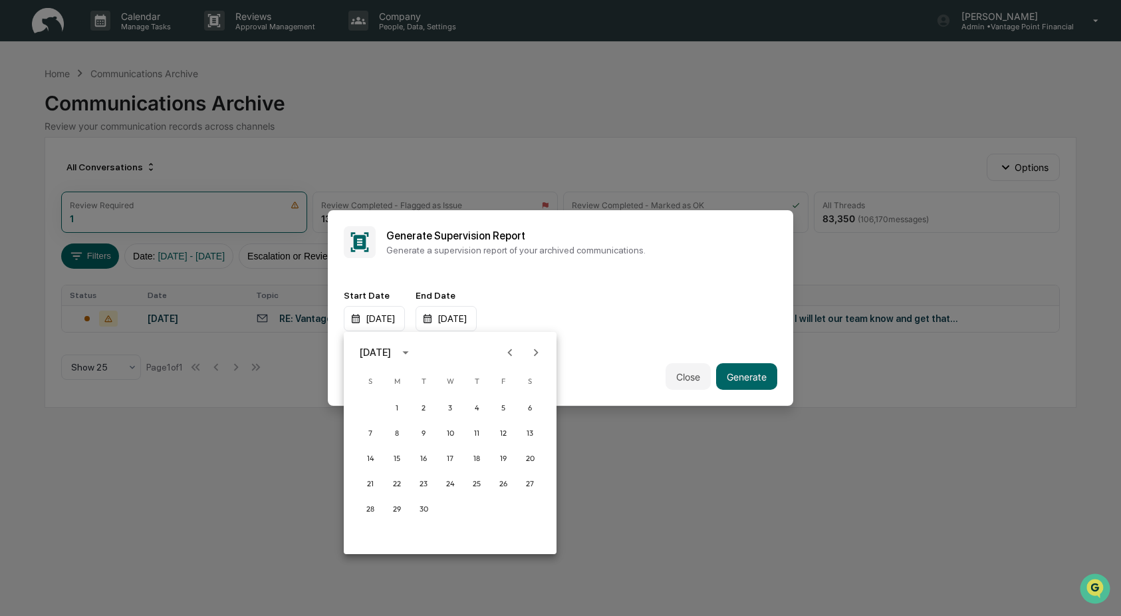
click at [532, 354] on icon "Next month" at bounding box center [536, 352] width 15 height 15
click at [413, 354] on icon "calendar view is open, switch to year view" at bounding box center [405, 352] width 15 height 15
click at [505, 457] on button "2025" at bounding box center [519, 461] width 48 height 24
click at [445, 422] on button "May" at bounding box center [450, 420] width 48 height 24
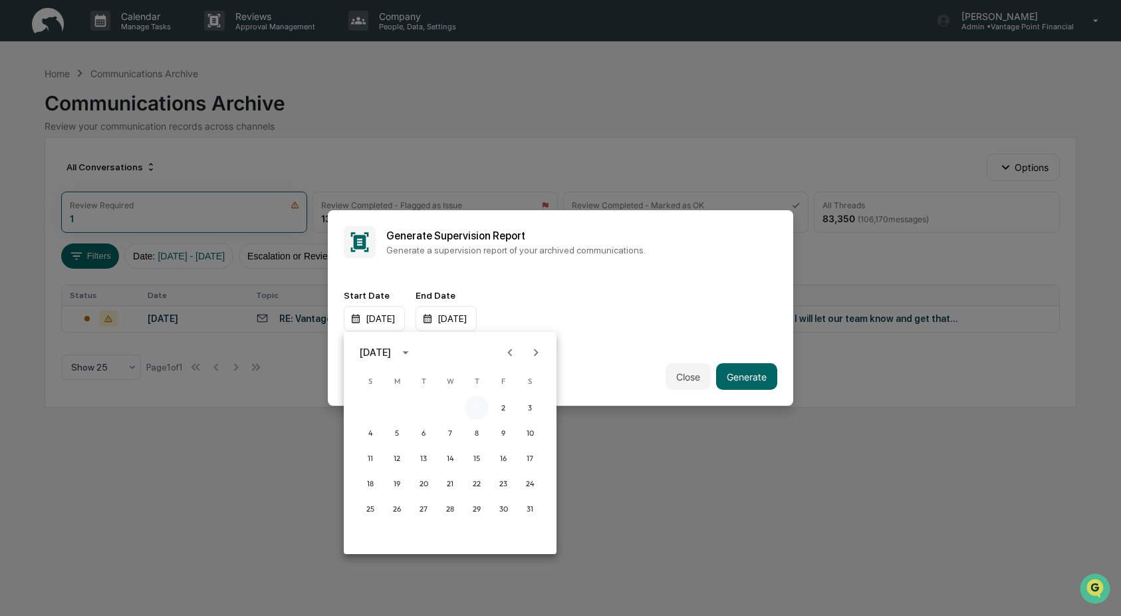
click at [476, 409] on button "1" at bounding box center [477, 408] width 24 height 24
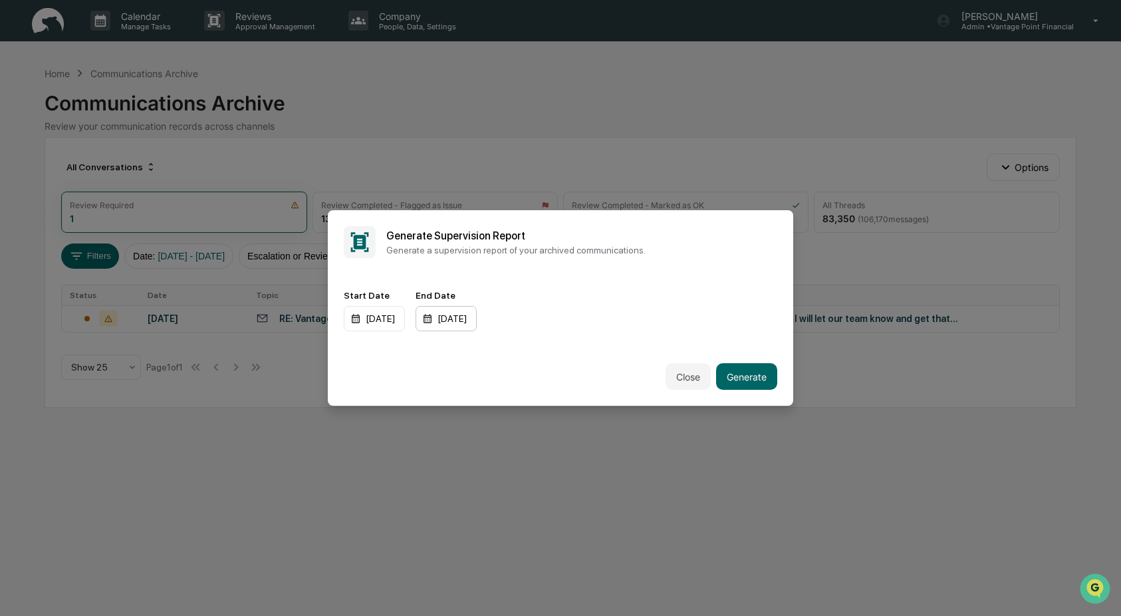
click at [473, 321] on div "[DATE]" at bounding box center [446, 318] width 61 height 25
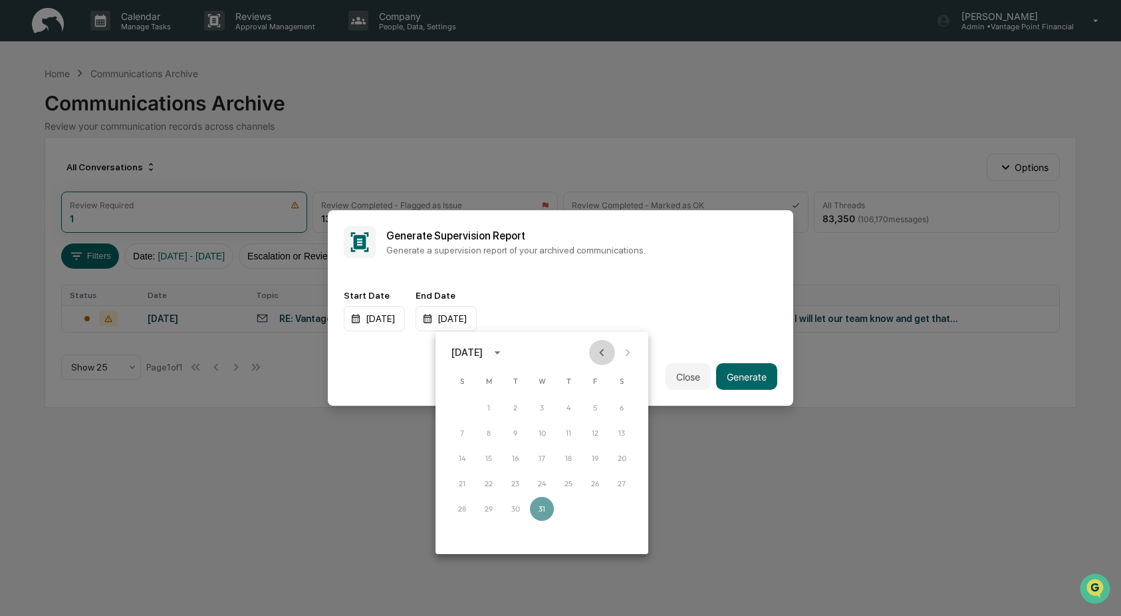
click at [602, 351] on icon "Previous month" at bounding box center [601, 352] width 15 height 15
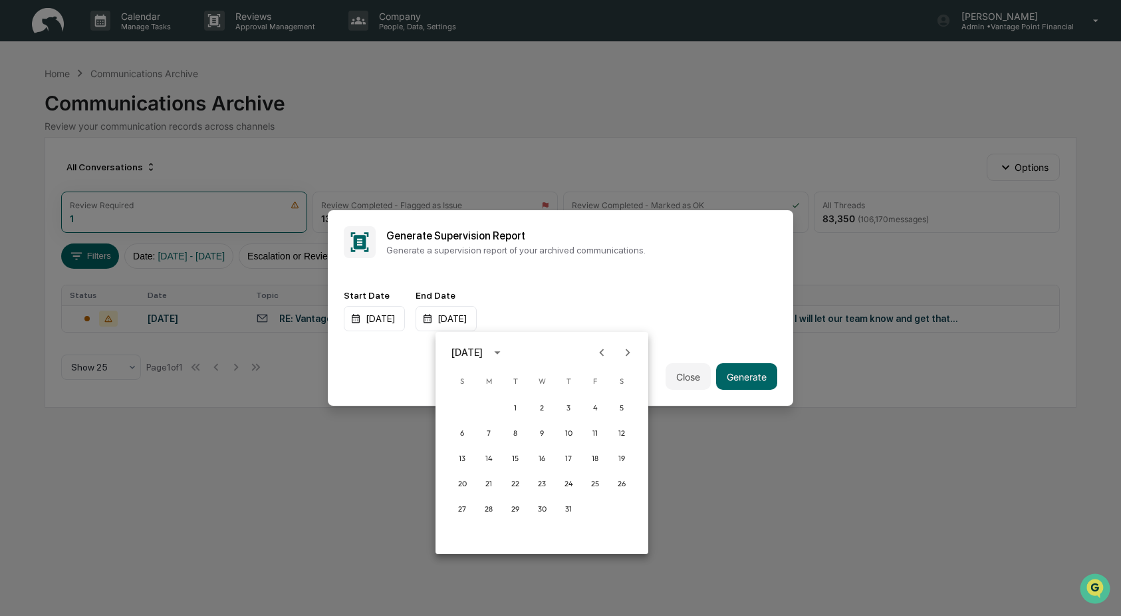
click at [602, 351] on icon "Previous month" at bounding box center [601, 352] width 15 height 15
click at [617, 508] on button "31" at bounding box center [622, 509] width 24 height 24
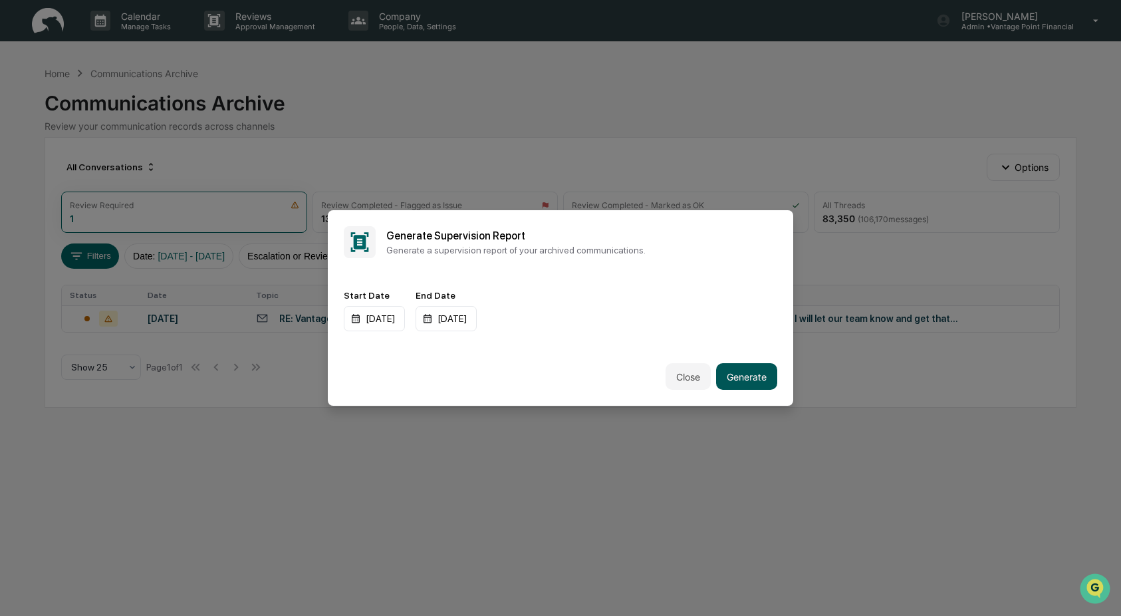
click at [755, 375] on button "Generate" at bounding box center [746, 376] width 61 height 27
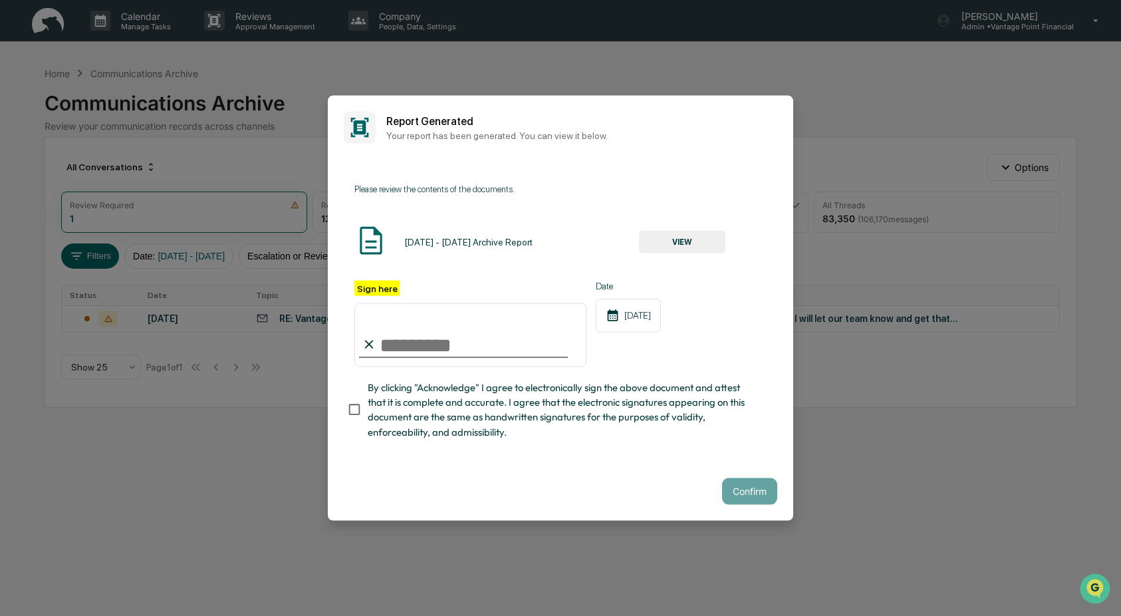
click at [679, 247] on button "VIEW" at bounding box center [682, 241] width 86 height 23
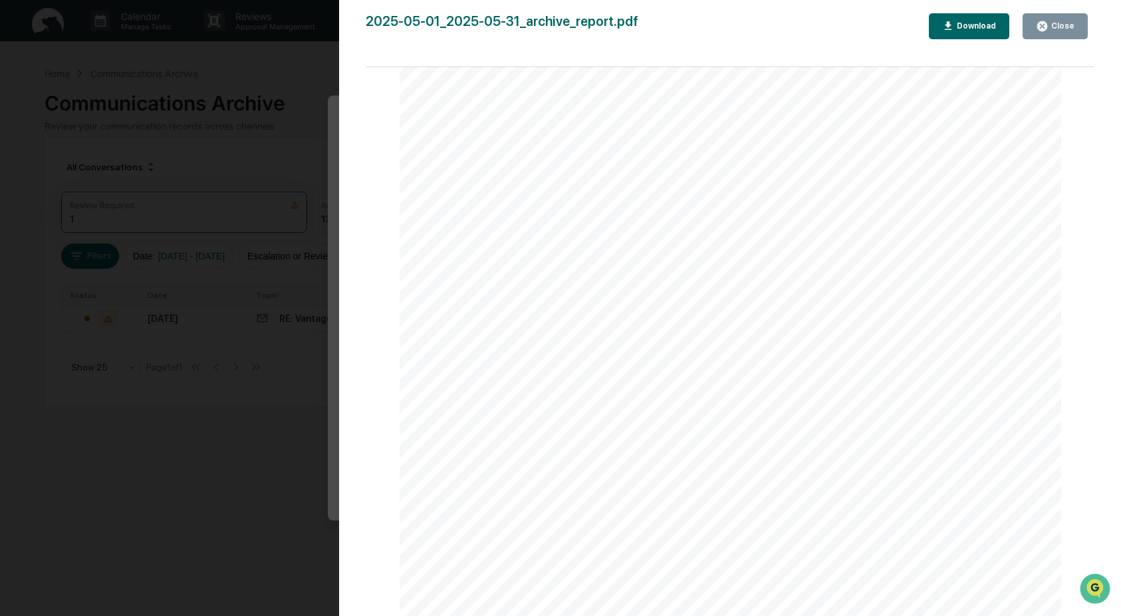
scroll to position [0, 0]
click at [1042, 27] on icon "button" at bounding box center [1042, 26] width 10 height 10
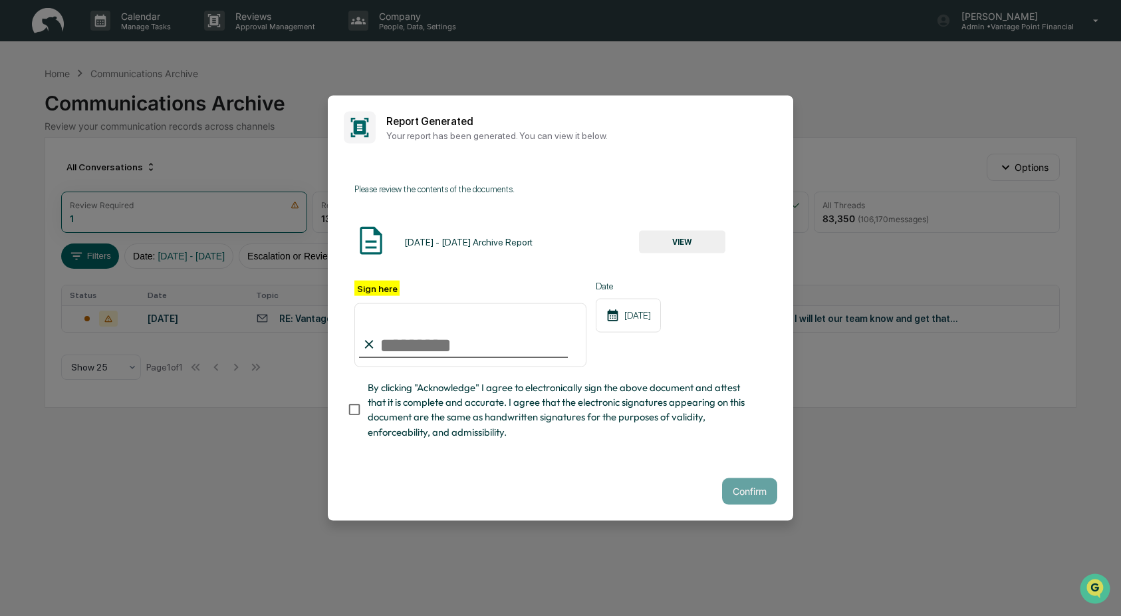
click at [437, 345] on input "Sign here" at bounding box center [470, 335] width 232 height 64
type input "**********"
click at [738, 483] on button "Confirm" at bounding box center [749, 490] width 55 height 27
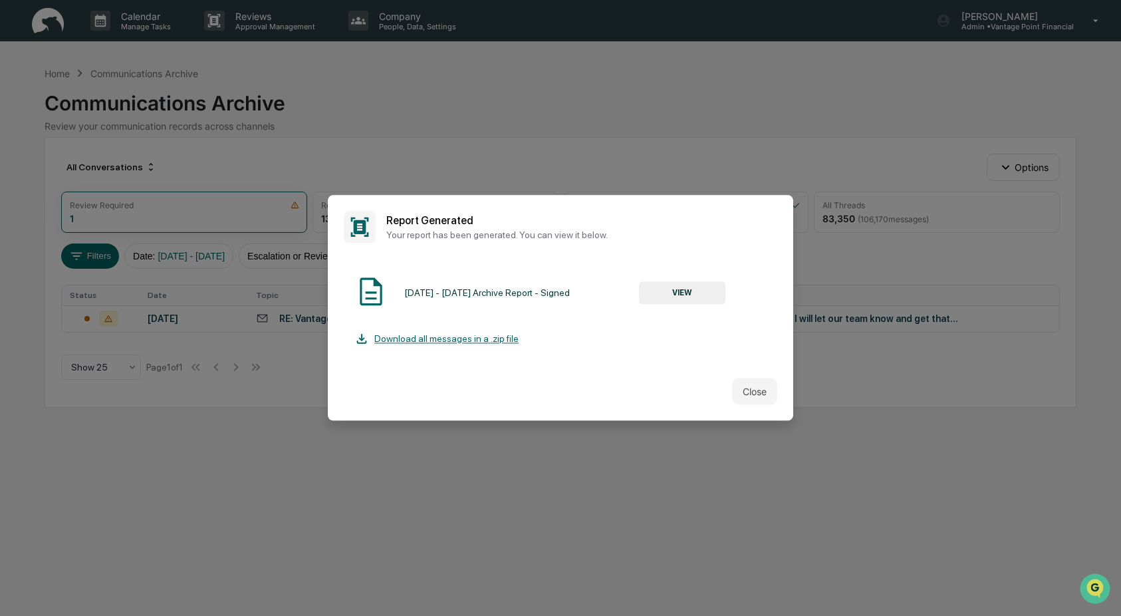
click at [683, 287] on button "VIEW" at bounding box center [682, 292] width 86 height 23
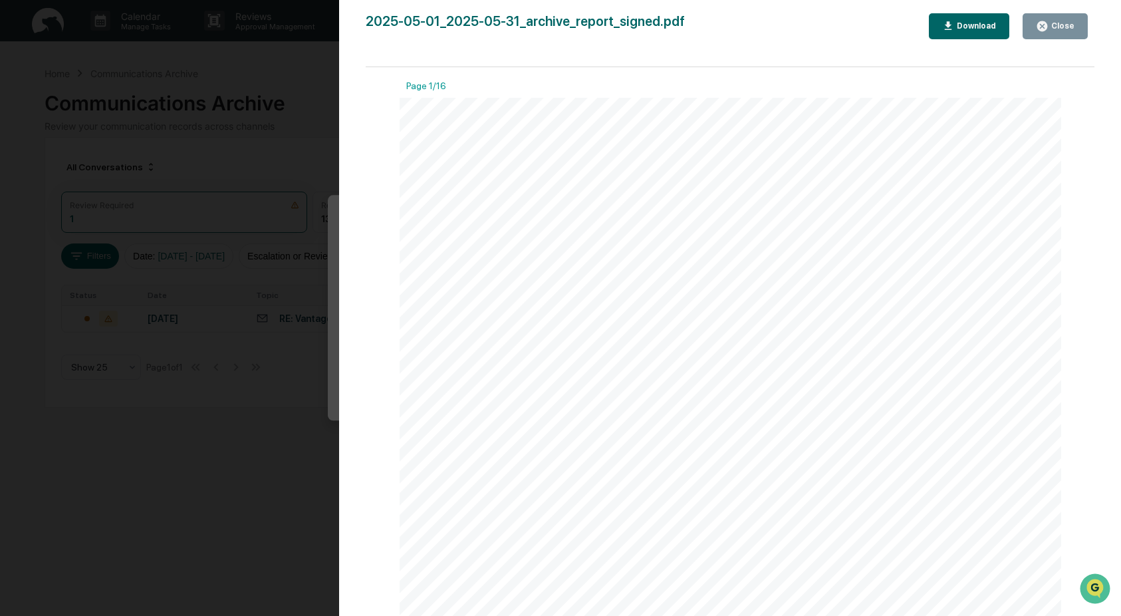
click at [961, 26] on div "Download" at bounding box center [975, 25] width 42 height 9
click at [1044, 29] on icon "button" at bounding box center [1042, 26] width 10 height 10
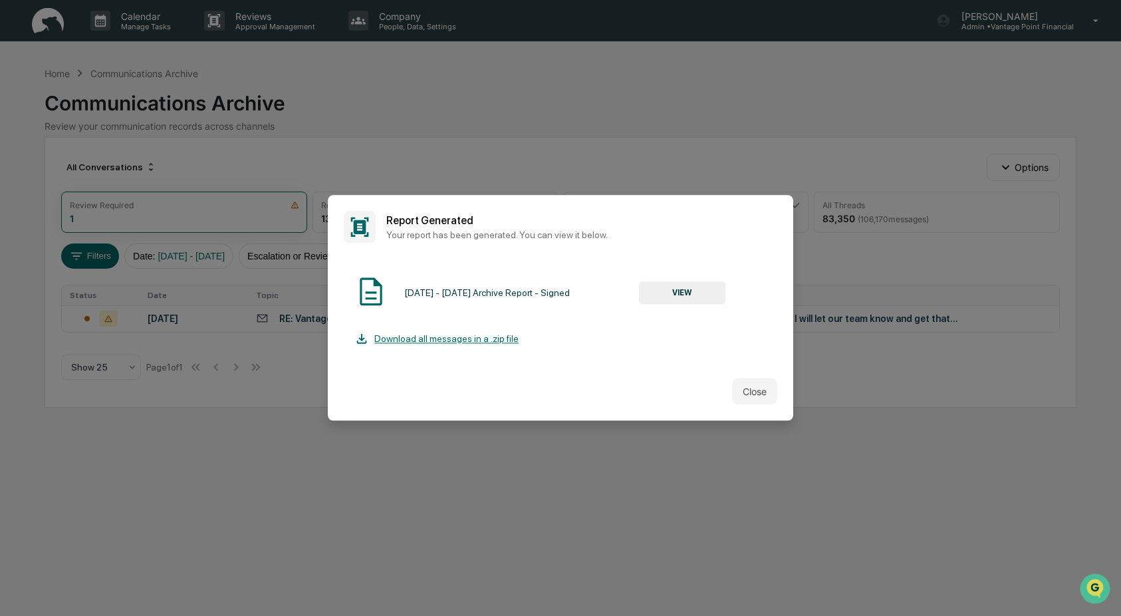
click at [749, 395] on button "Close" at bounding box center [754, 391] width 45 height 27
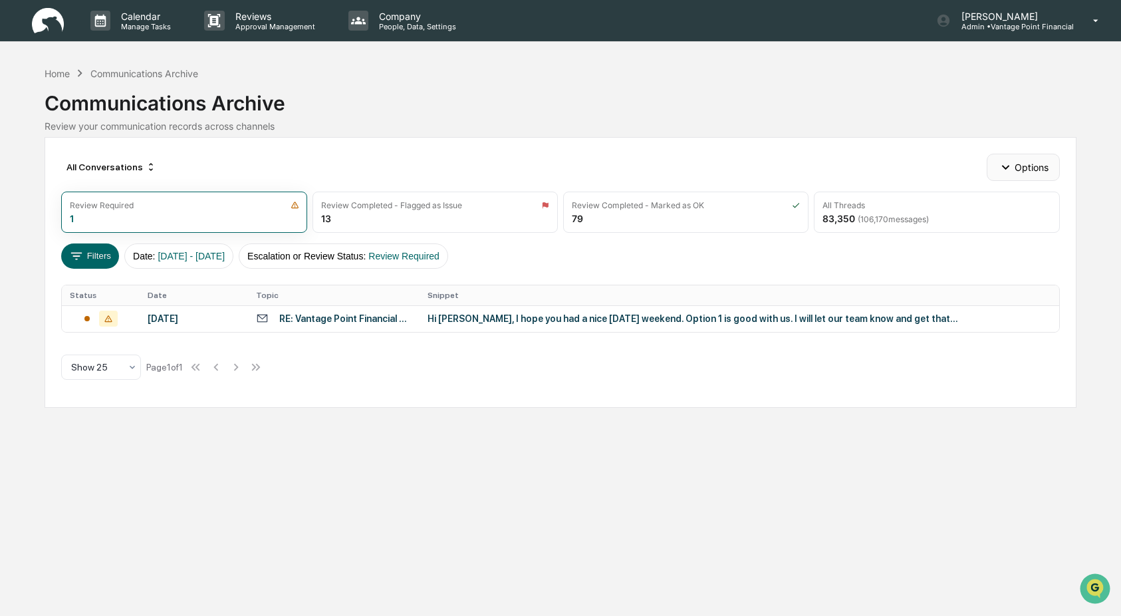
click at [1037, 168] on button "Options" at bounding box center [1023, 167] width 72 height 27
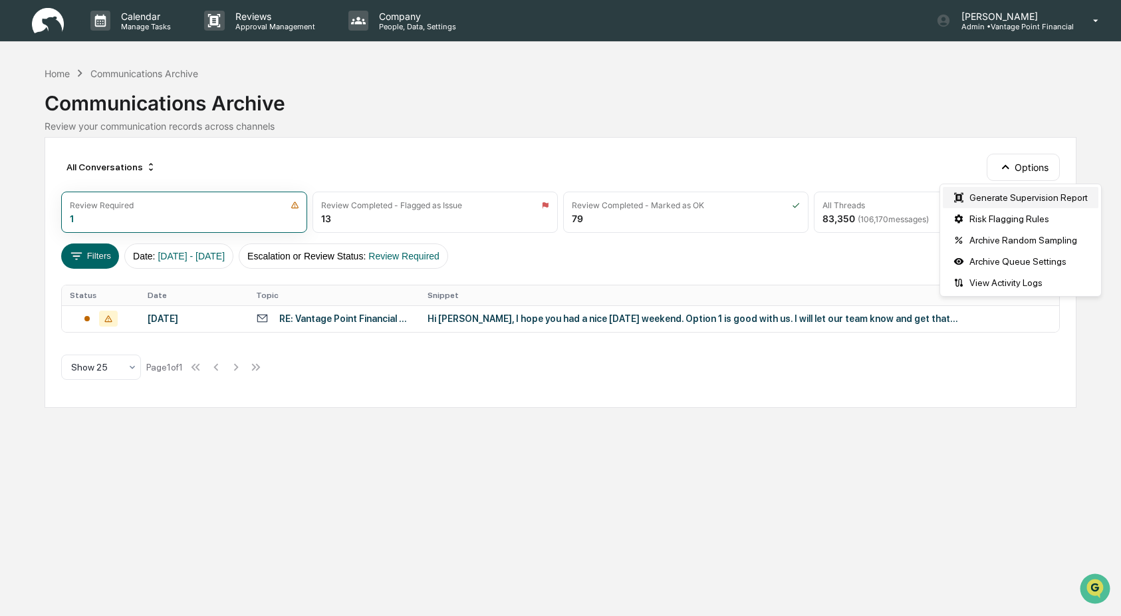
click at [1031, 191] on div "Generate Supervision Report" at bounding box center [1021, 197] width 156 height 21
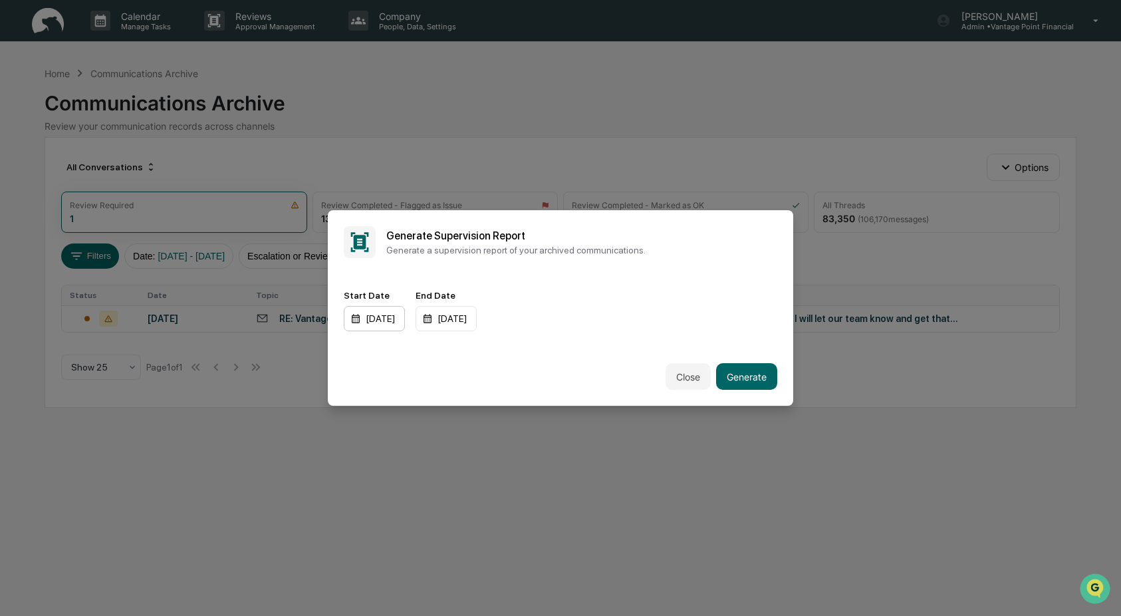
click at [356, 319] on div "[DATE]" at bounding box center [374, 318] width 61 height 25
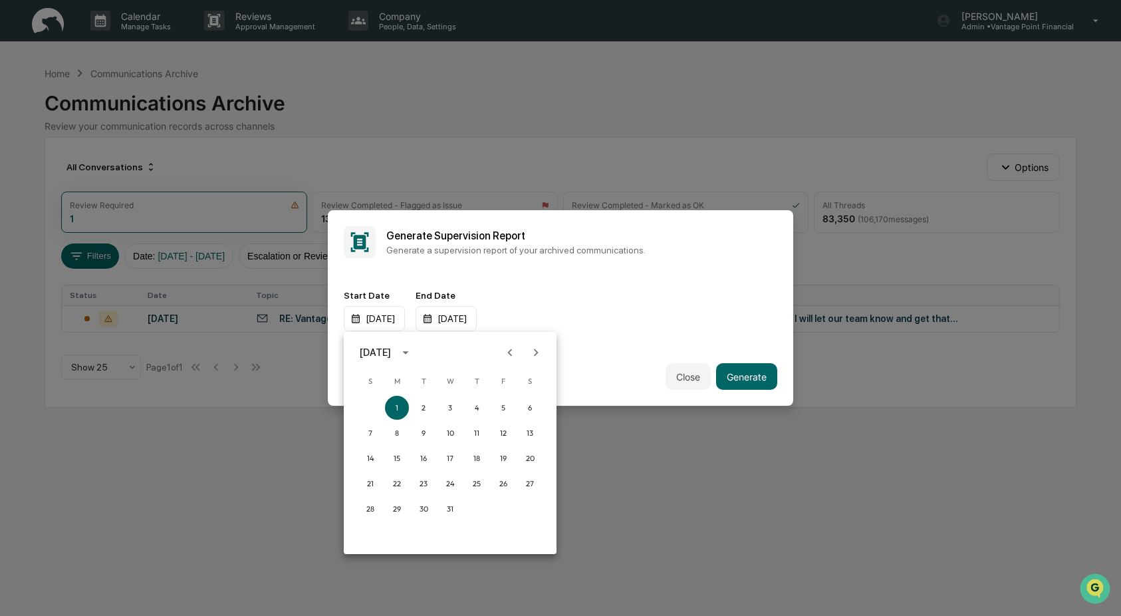
click at [534, 353] on icon "Next month" at bounding box center [536, 352] width 15 height 15
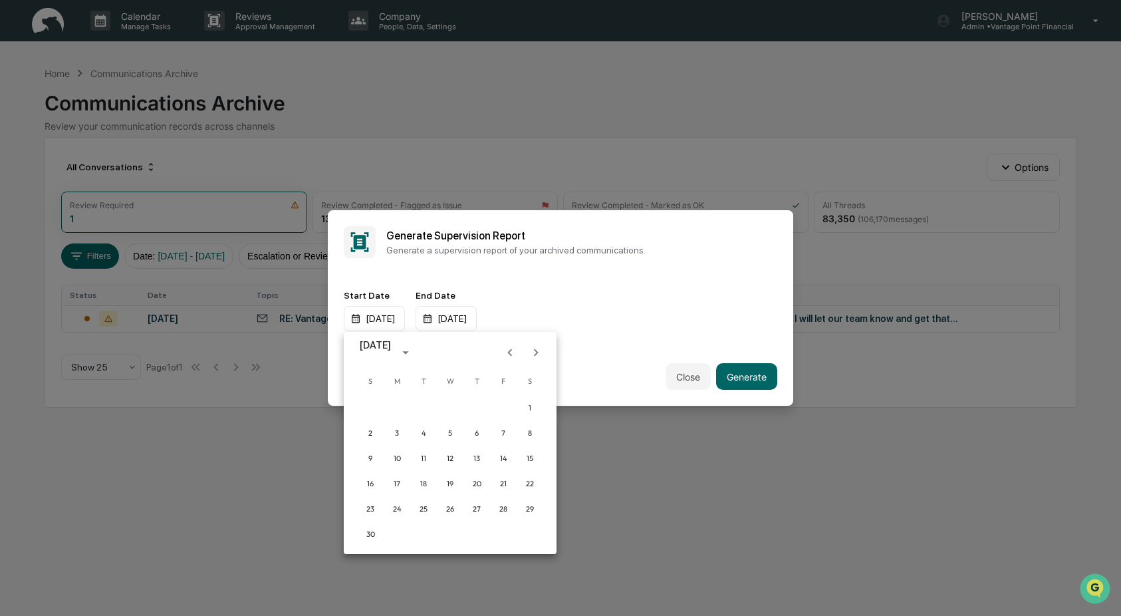
click at [534, 353] on icon "Next month" at bounding box center [536, 352] width 15 height 15
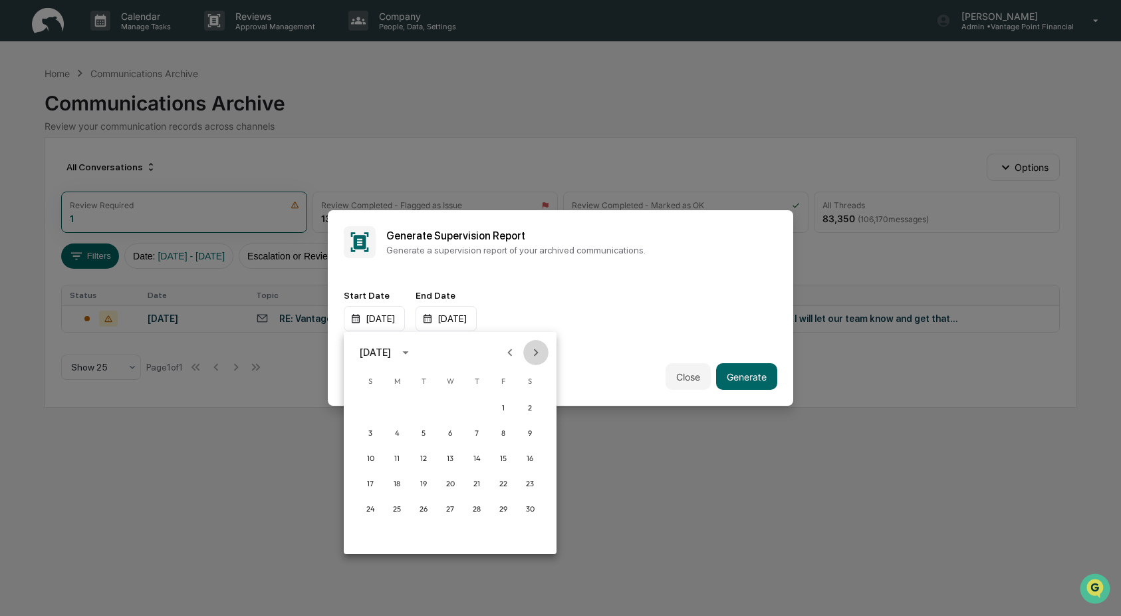
click at [534, 353] on icon "Next month" at bounding box center [536, 352] width 15 height 15
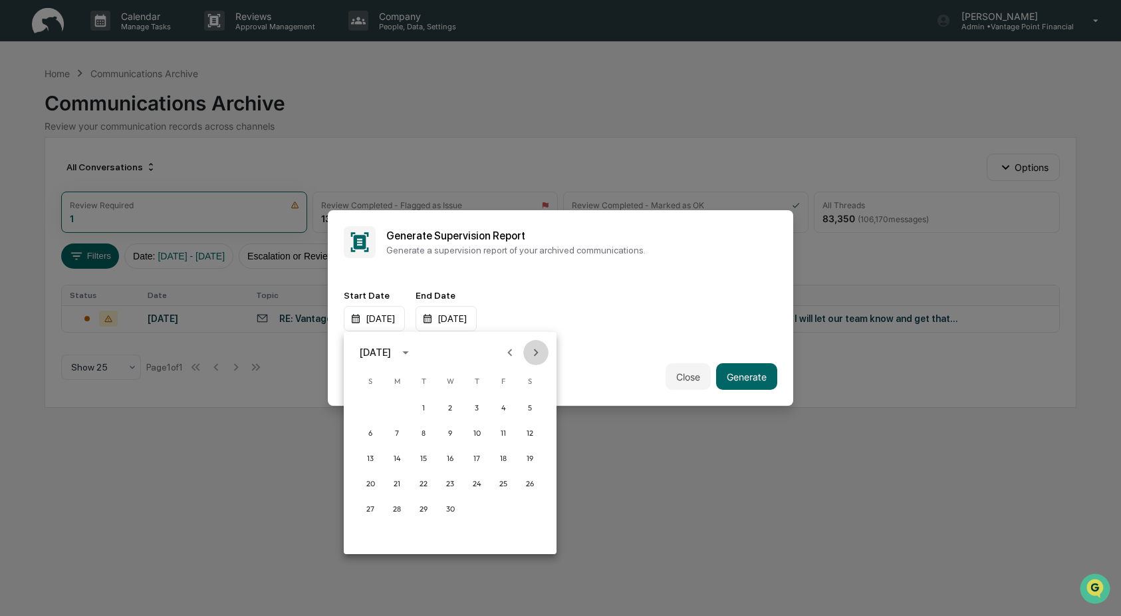
click at [534, 353] on icon "Next month" at bounding box center [536, 352] width 15 height 15
click at [366, 406] on button "1" at bounding box center [370, 408] width 24 height 24
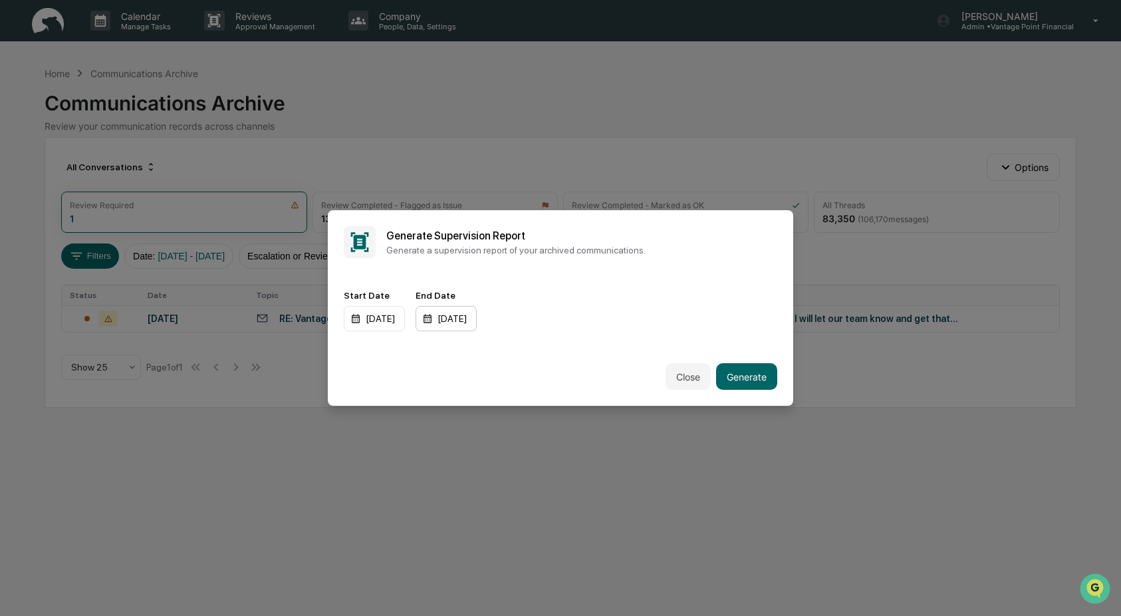
click at [477, 321] on div "[DATE]" at bounding box center [446, 318] width 61 height 25
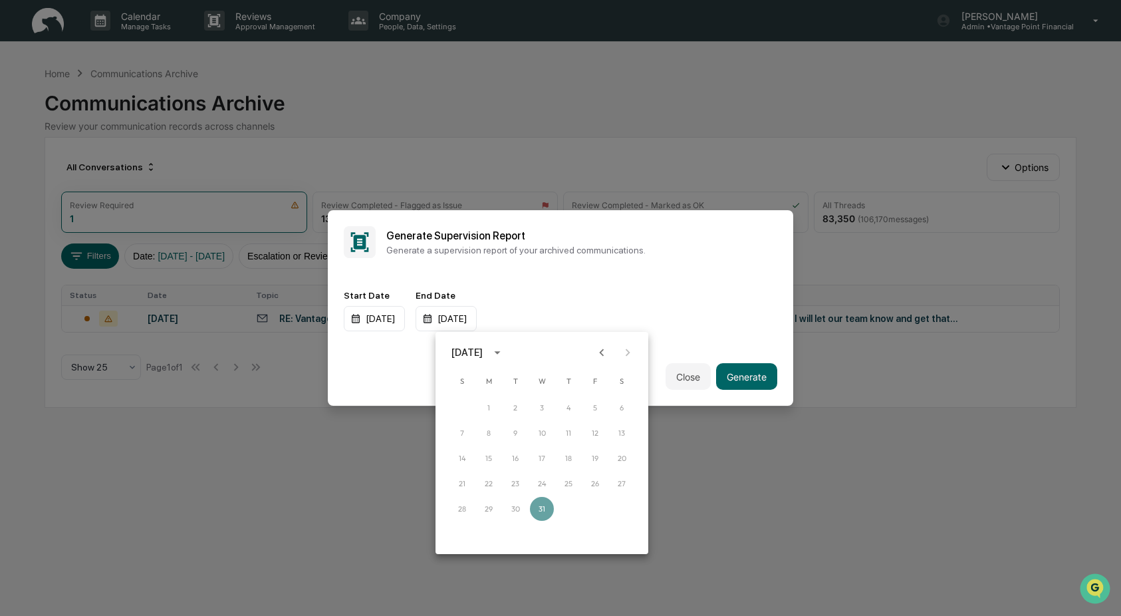
click at [606, 350] on icon "Previous month" at bounding box center [601, 352] width 15 height 15
click at [604, 351] on icon "Previous month" at bounding box center [601, 352] width 15 height 15
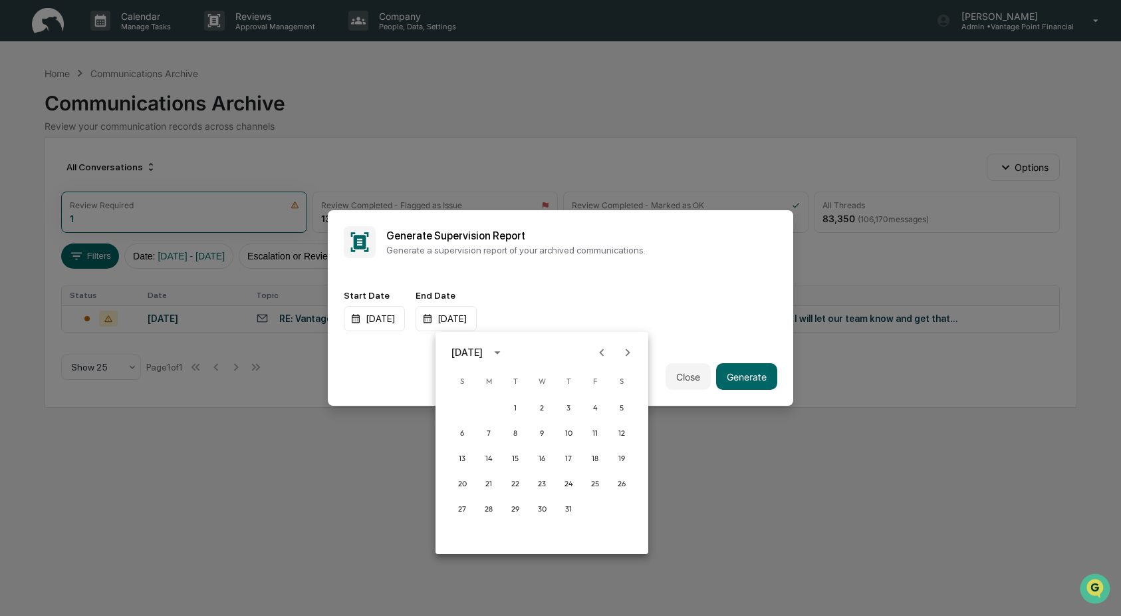
click at [604, 351] on icon "Previous month" at bounding box center [601, 352] width 15 height 15
drag, startPoint x: 492, startPoint y: 512, endPoint x: 510, endPoint y: 503, distance: 19.9
click at [492, 511] on button "30" at bounding box center [489, 509] width 24 height 24
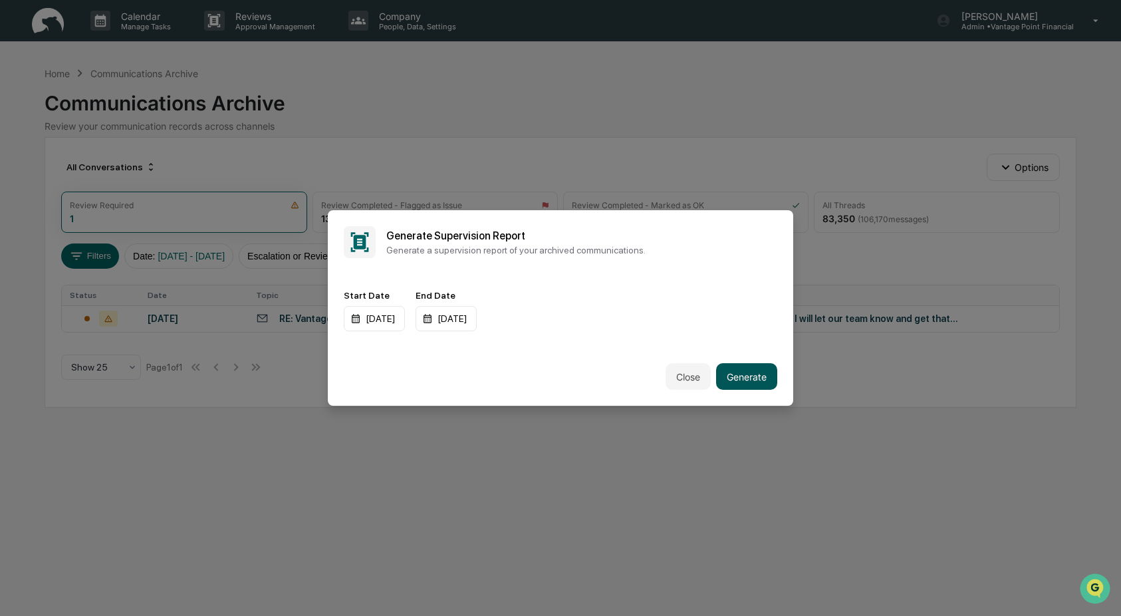
click at [743, 383] on button "Generate" at bounding box center [746, 376] width 61 height 27
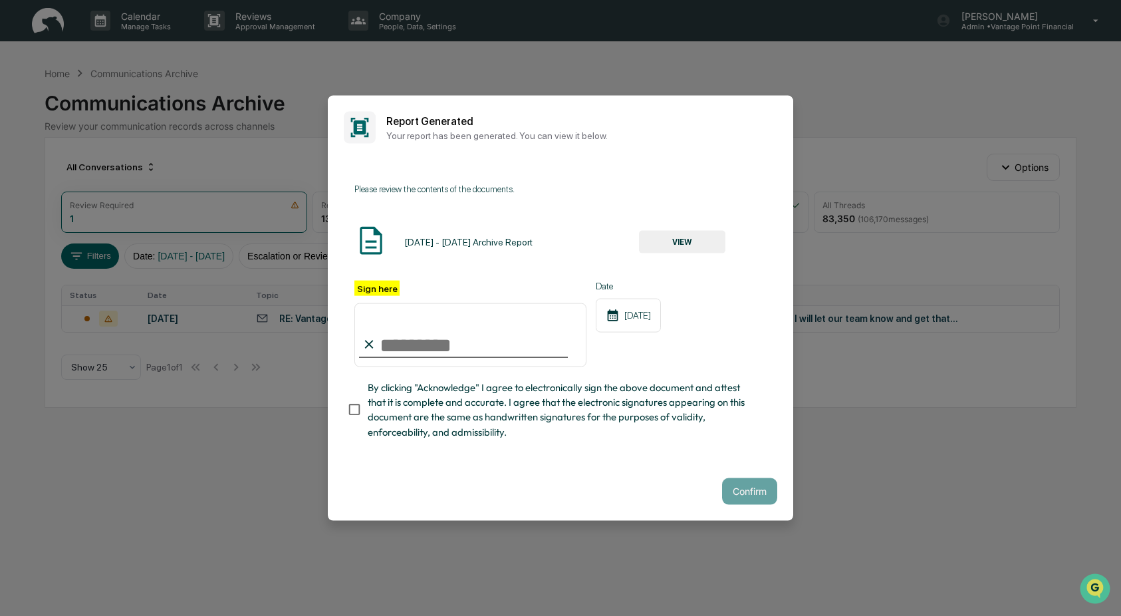
click at [687, 237] on button "VIEW" at bounding box center [682, 241] width 86 height 23
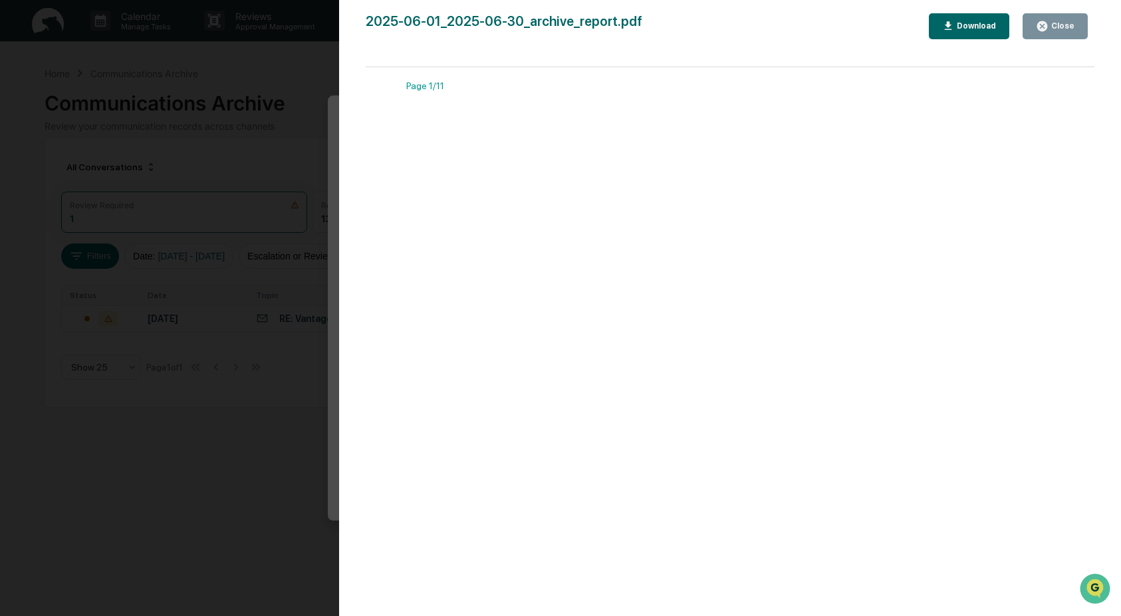
click at [1054, 29] on div "Close" at bounding box center [1061, 25] width 26 height 9
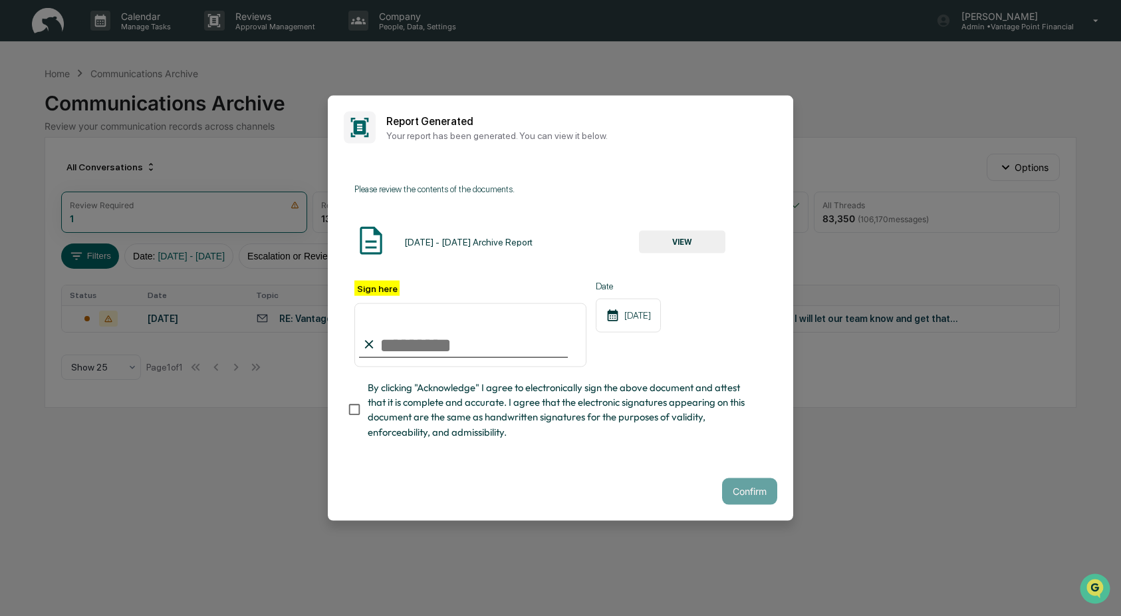
click at [392, 344] on input "Sign here" at bounding box center [470, 335] width 232 height 64
type input "**********"
click at [741, 483] on button "Confirm" at bounding box center [749, 490] width 55 height 27
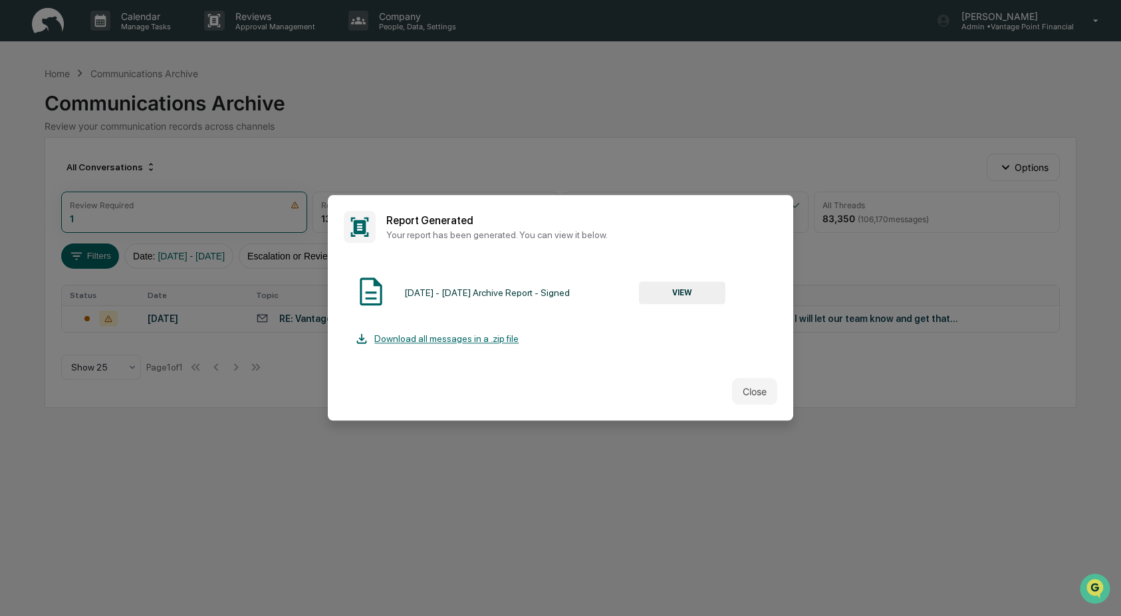
click at [686, 289] on button "VIEW" at bounding box center [682, 292] width 86 height 23
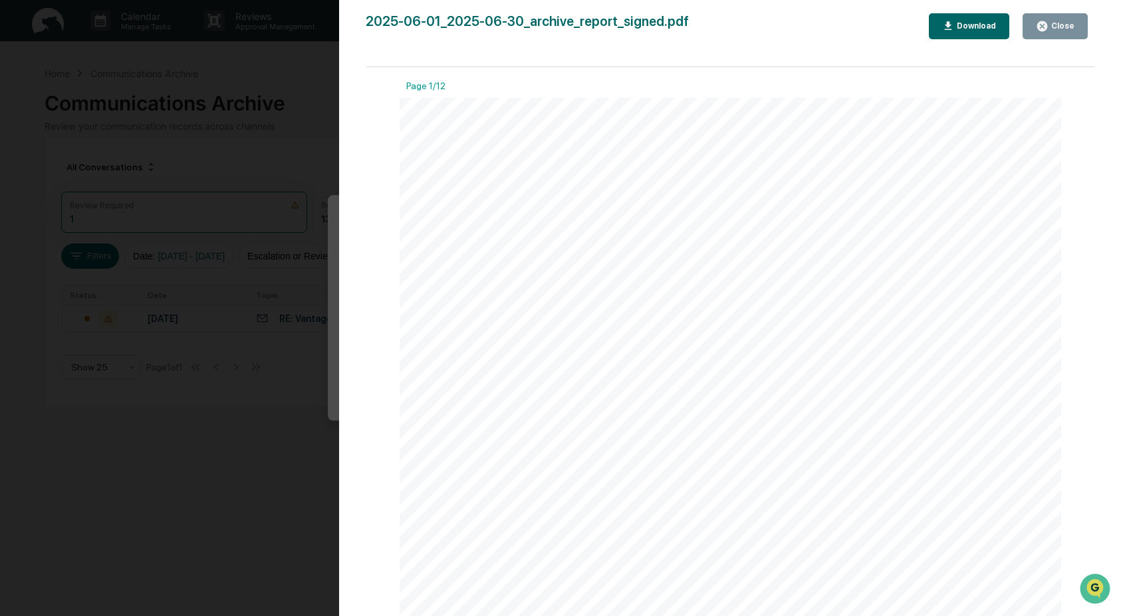
click at [983, 29] on div "Download" at bounding box center [975, 25] width 42 height 9
click at [1042, 23] on icon "button" at bounding box center [1042, 26] width 10 height 10
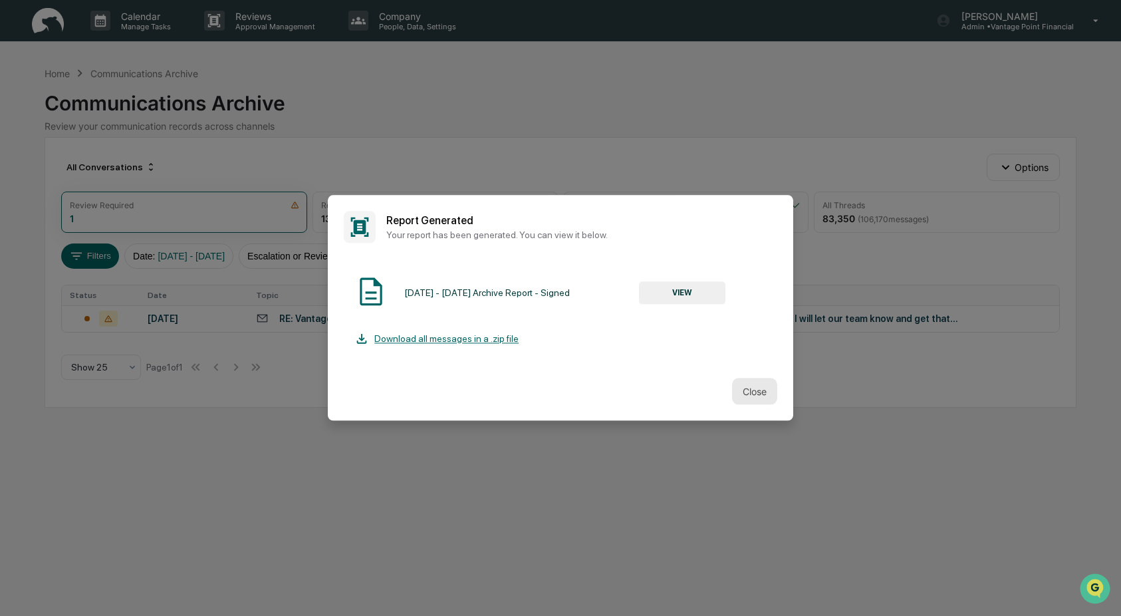
click at [760, 388] on button "Close" at bounding box center [754, 391] width 45 height 27
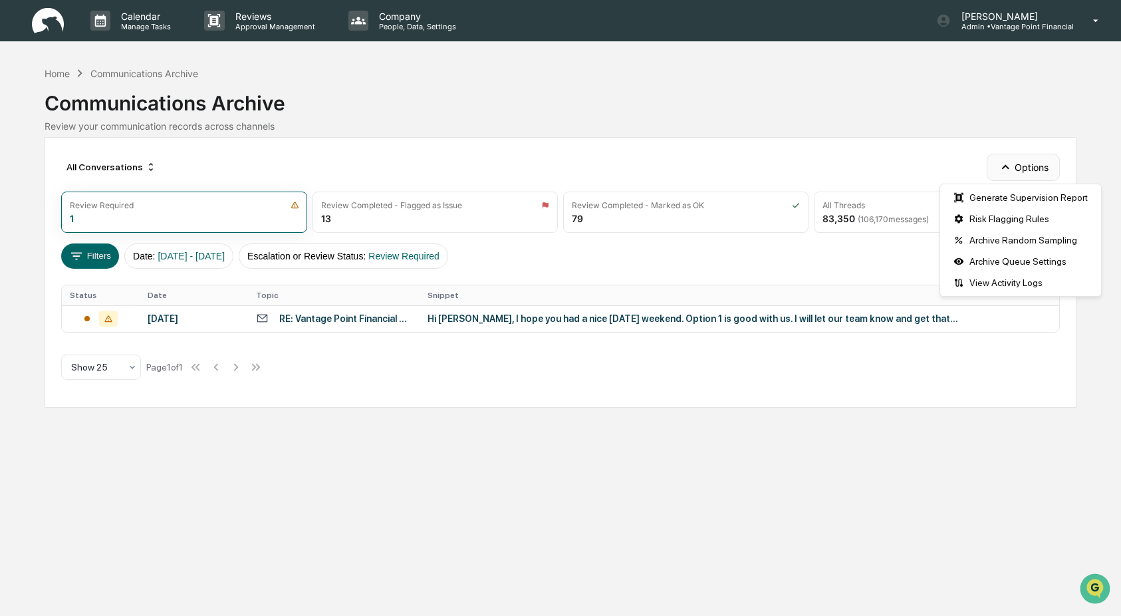
click at [1013, 166] on icon "button" at bounding box center [1005, 167] width 15 height 15
click at [1009, 193] on div "Generate Supervision Report" at bounding box center [1021, 197] width 156 height 21
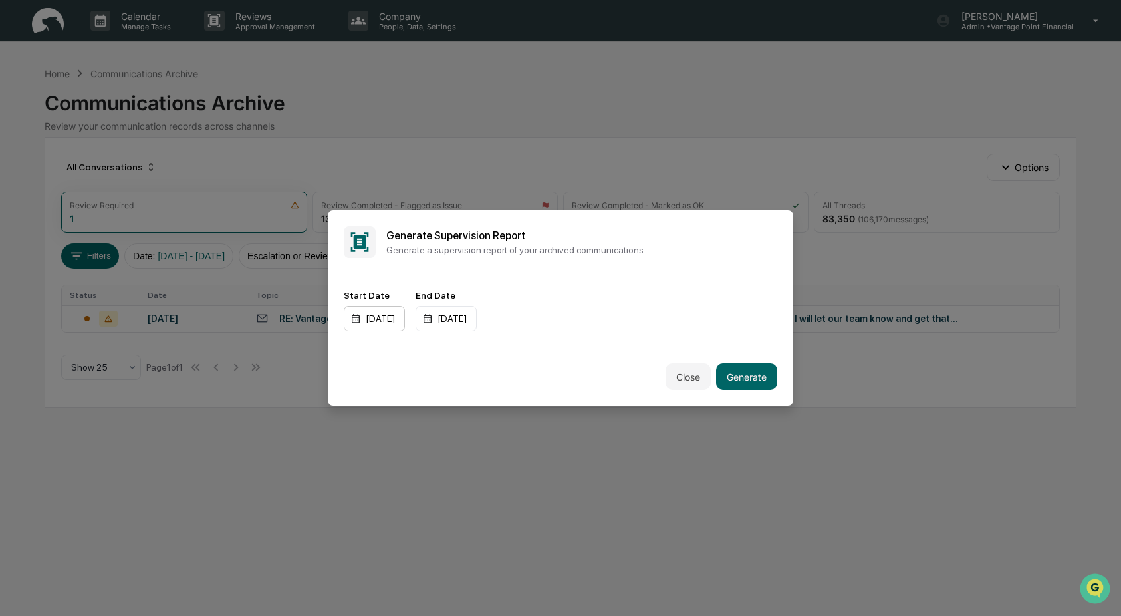
click at [356, 321] on div "[DATE]" at bounding box center [374, 318] width 61 height 25
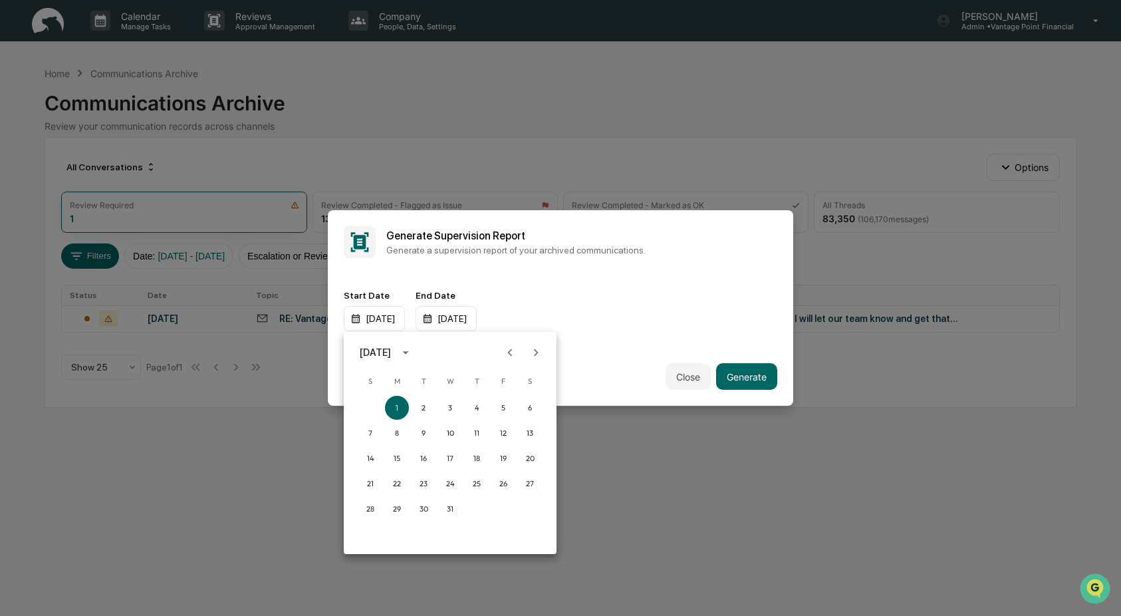
click at [533, 355] on icon "Next month" at bounding box center [536, 352] width 15 height 15
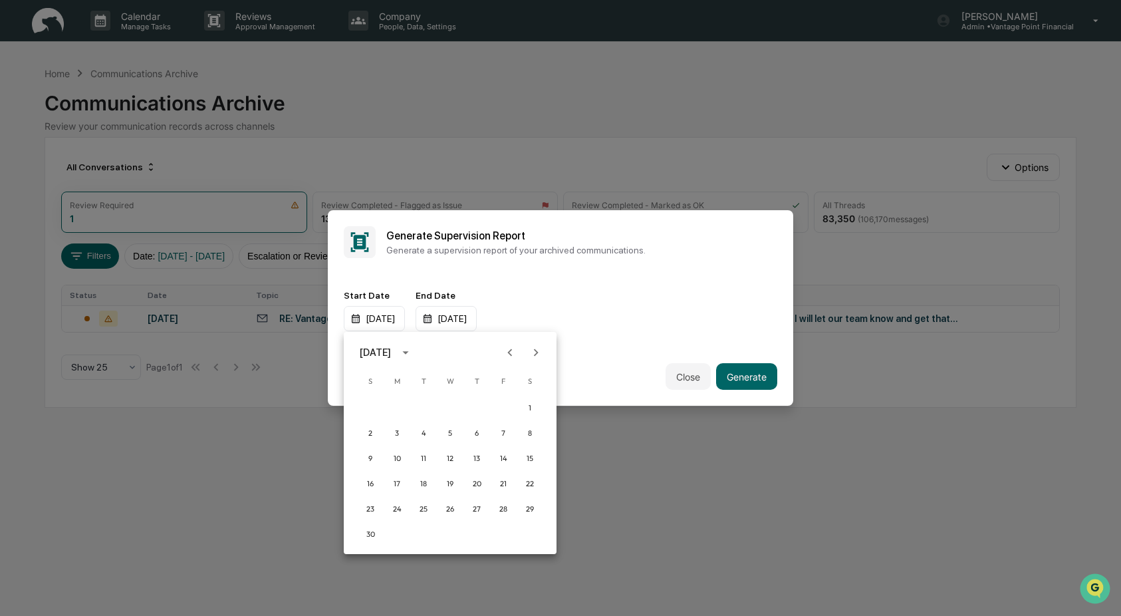
click at [533, 355] on icon "Next month" at bounding box center [536, 352] width 15 height 15
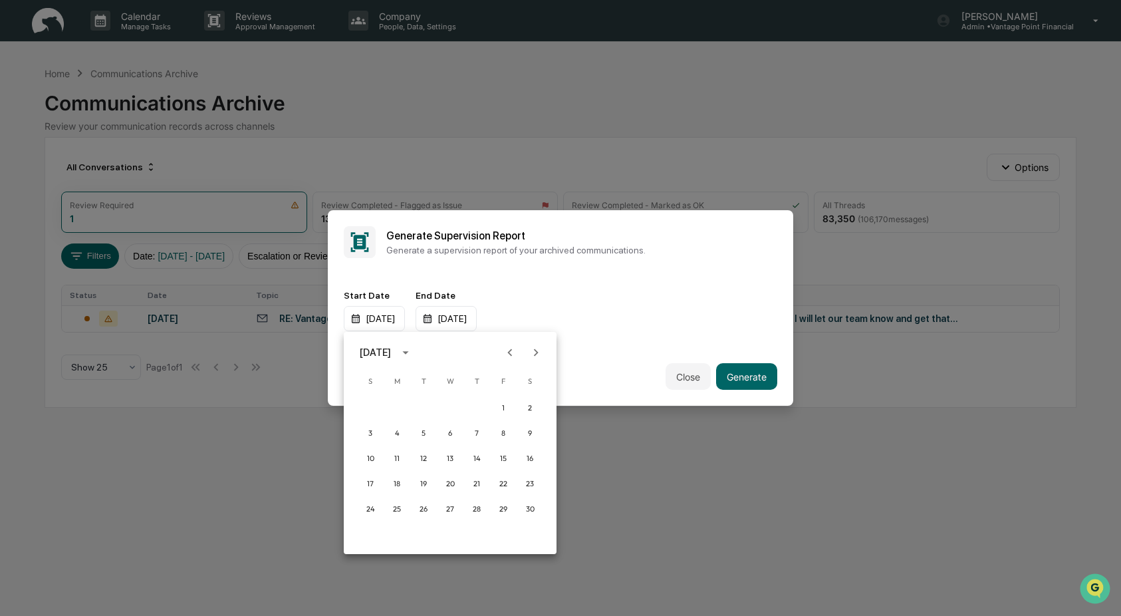
click at [533, 355] on icon "Next month" at bounding box center [536, 352] width 15 height 15
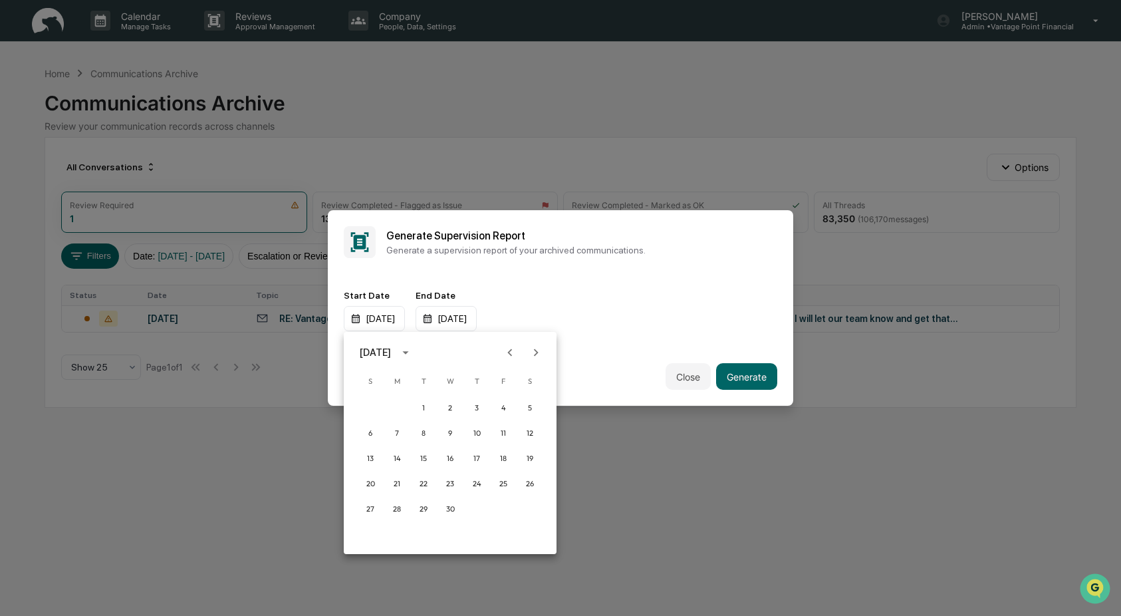
click at [533, 355] on icon "Next month" at bounding box center [536, 352] width 15 height 15
click at [425, 402] on button "1" at bounding box center [424, 408] width 24 height 24
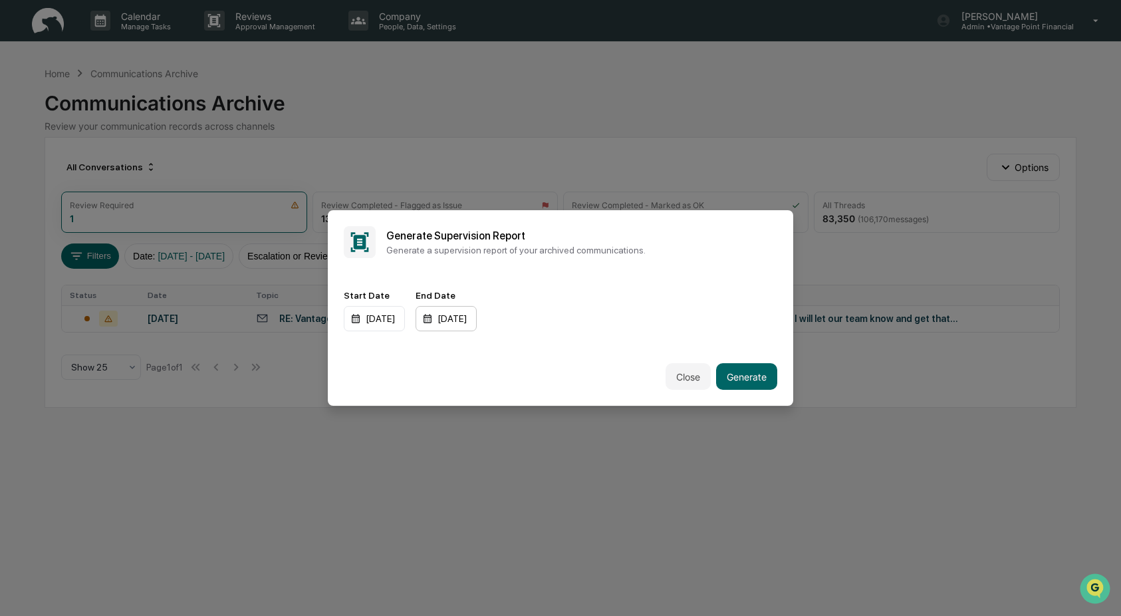
click at [449, 318] on div "[DATE]" at bounding box center [446, 318] width 61 height 25
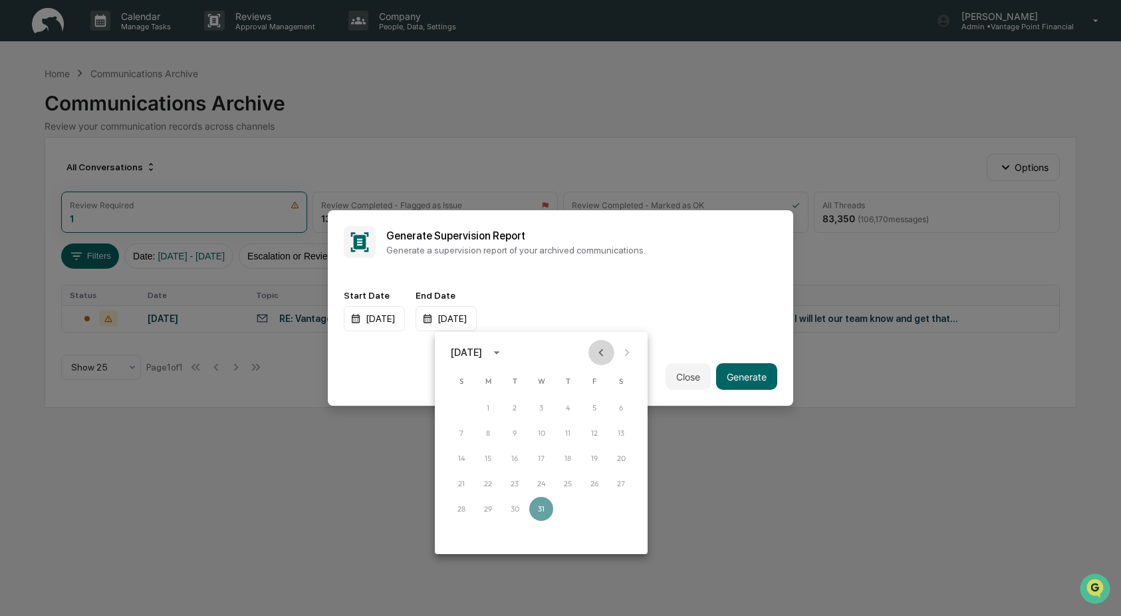
click at [605, 355] on icon "Previous month" at bounding box center [601, 352] width 15 height 15
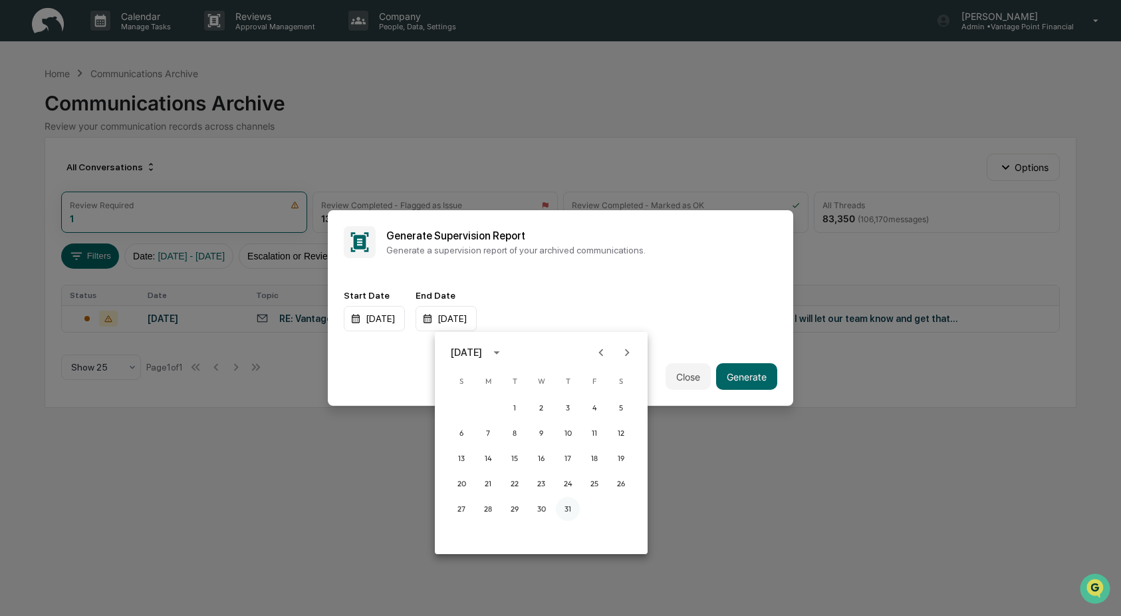
click at [570, 505] on button "31" at bounding box center [568, 509] width 24 height 24
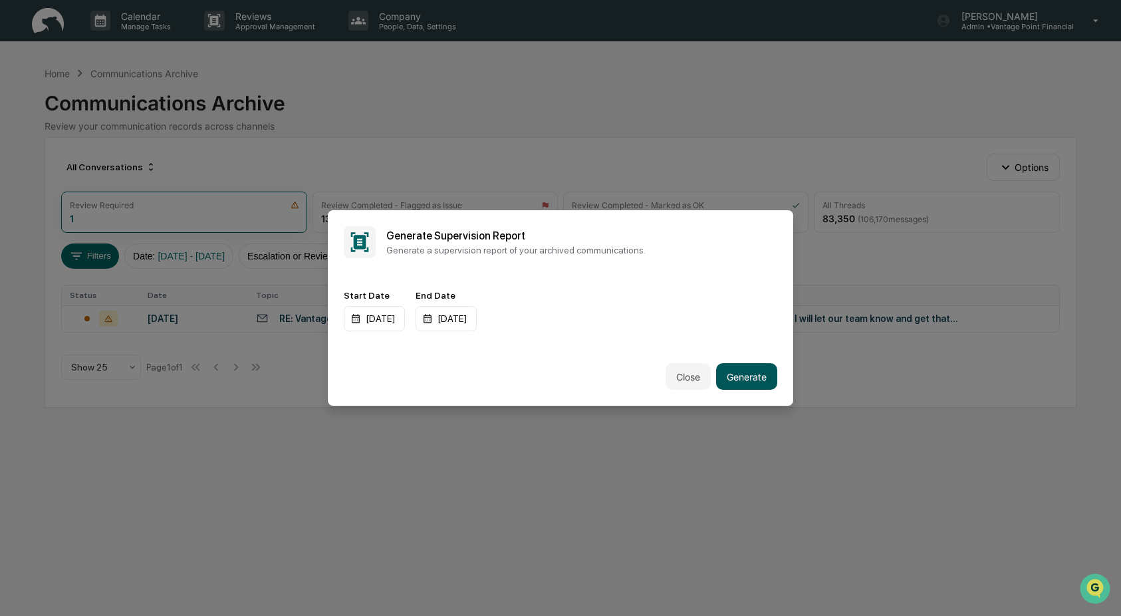
click at [742, 378] on button "Generate" at bounding box center [746, 376] width 61 height 27
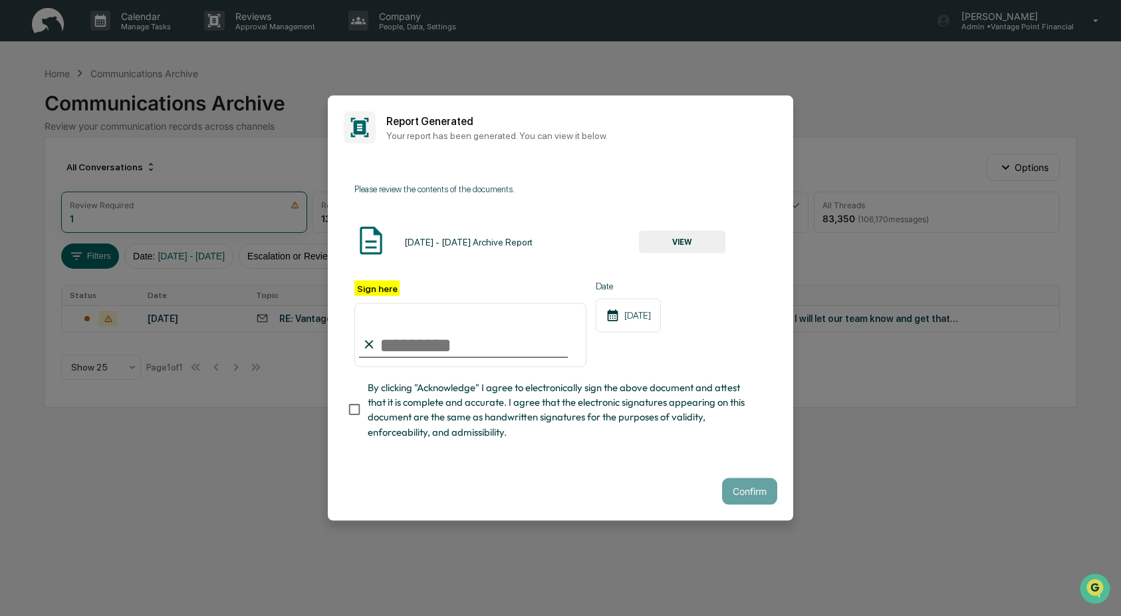
click at [673, 245] on button "VIEW" at bounding box center [682, 241] width 86 height 23
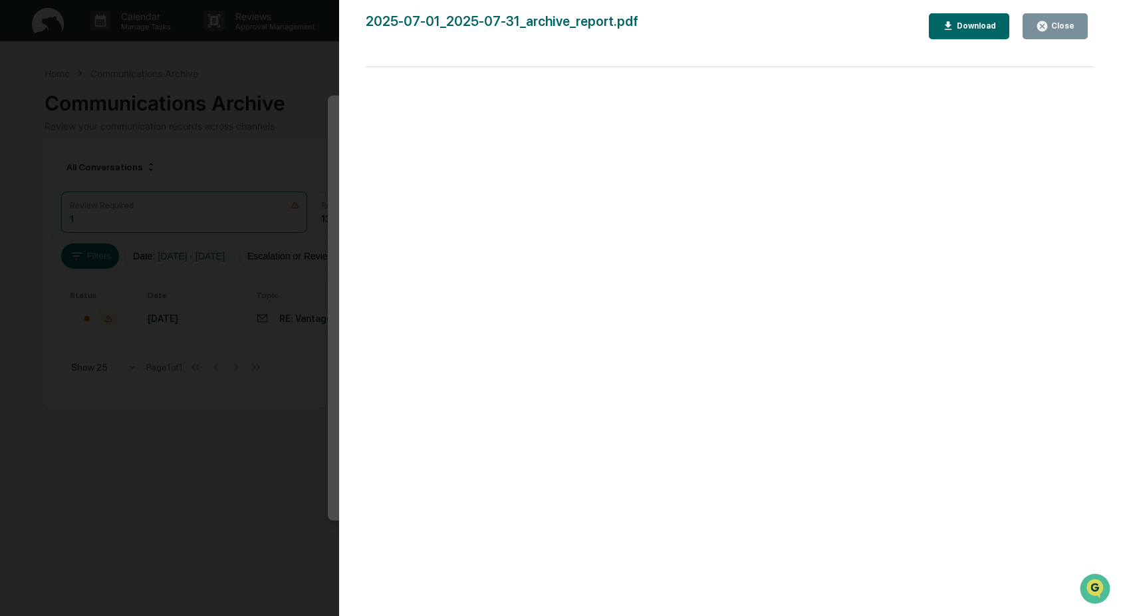
click at [1071, 23] on div "Close" at bounding box center [1061, 25] width 26 height 9
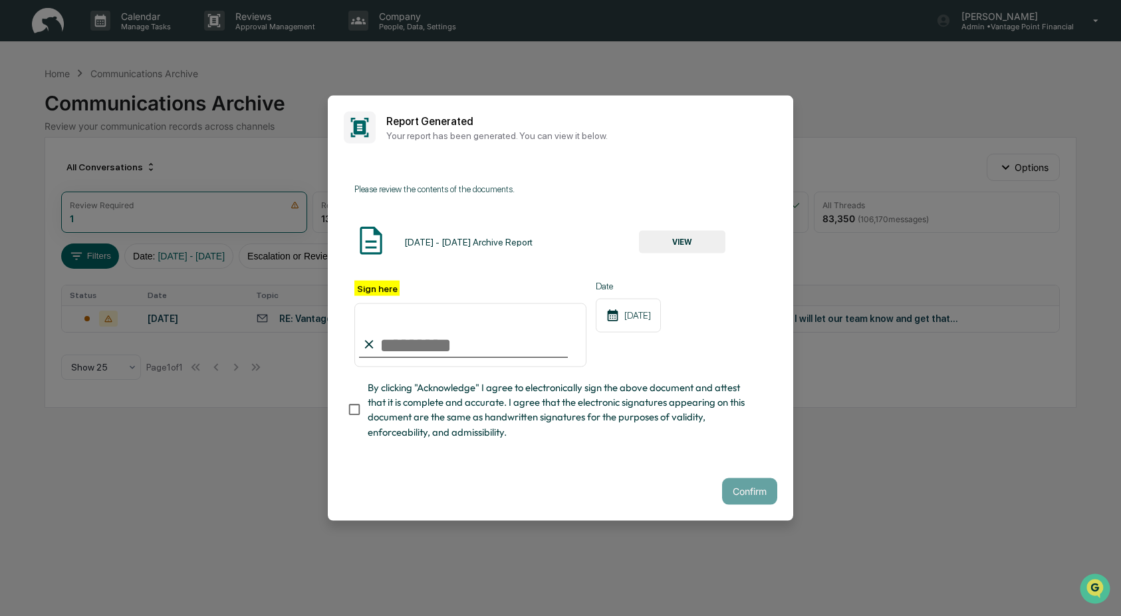
click at [431, 347] on input "Sign here" at bounding box center [470, 335] width 232 height 64
type input "**********"
drag, startPoint x: 742, startPoint y: 484, endPoint x: 737, endPoint y: 447, distance: 37.0
click at [742, 483] on button "Confirm" at bounding box center [749, 490] width 55 height 27
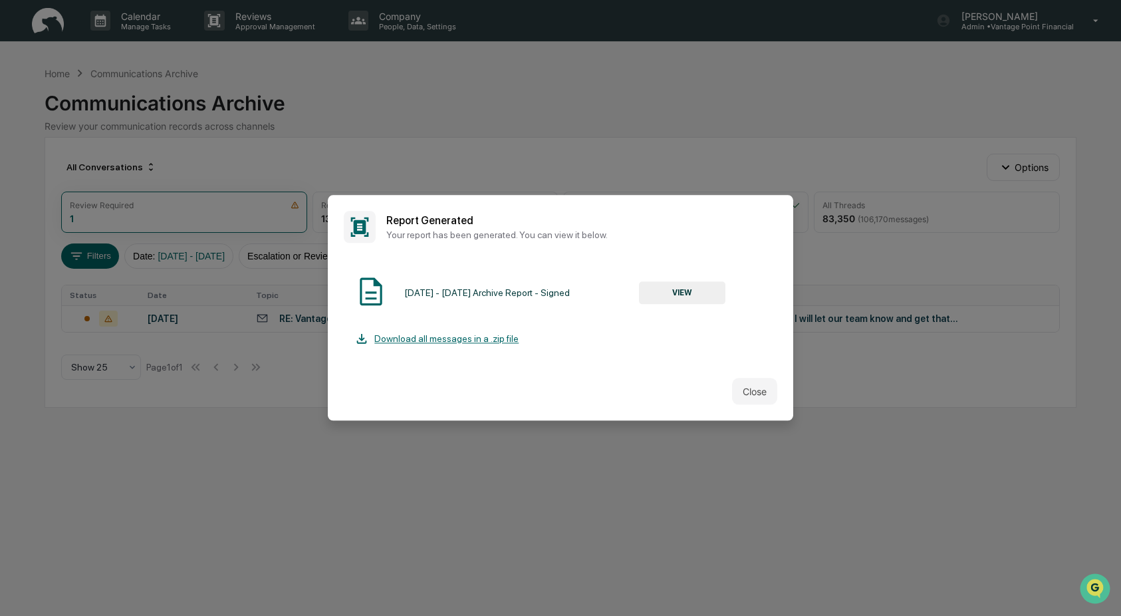
click at [674, 293] on button "VIEW" at bounding box center [682, 292] width 86 height 23
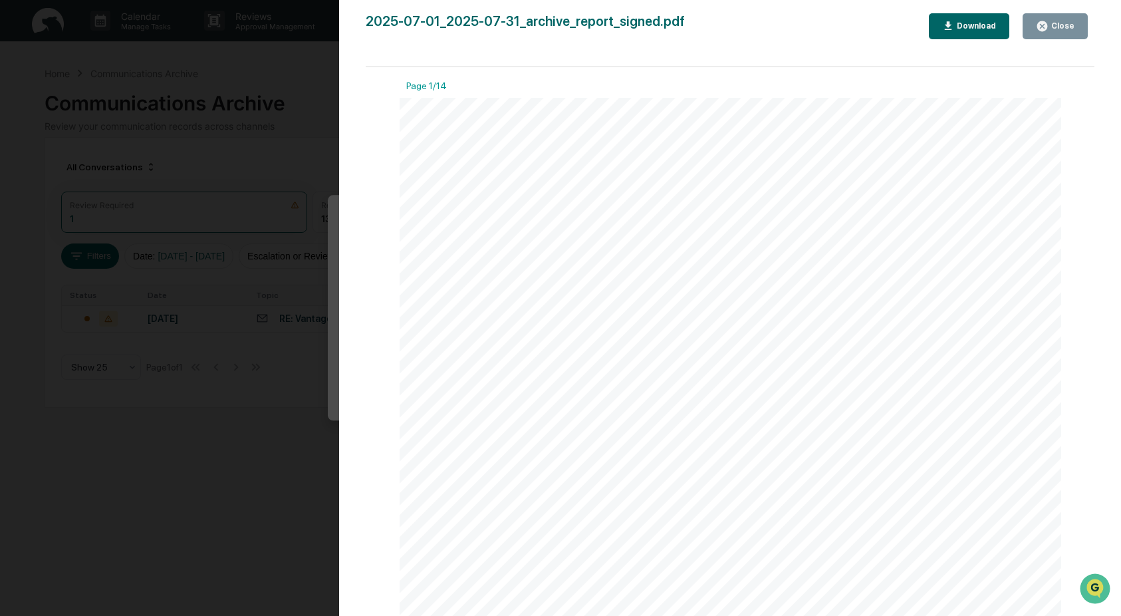
click at [973, 26] on div "Download" at bounding box center [975, 25] width 42 height 9
click at [1058, 25] on div "Close" at bounding box center [1061, 25] width 26 height 9
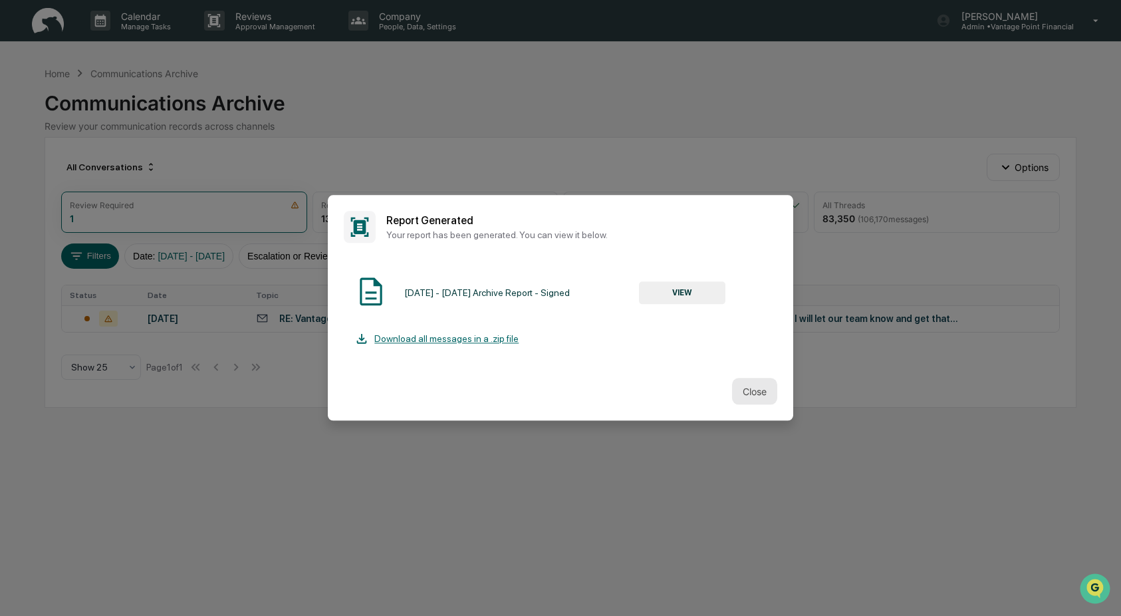
click at [749, 385] on button "Close" at bounding box center [754, 391] width 45 height 27
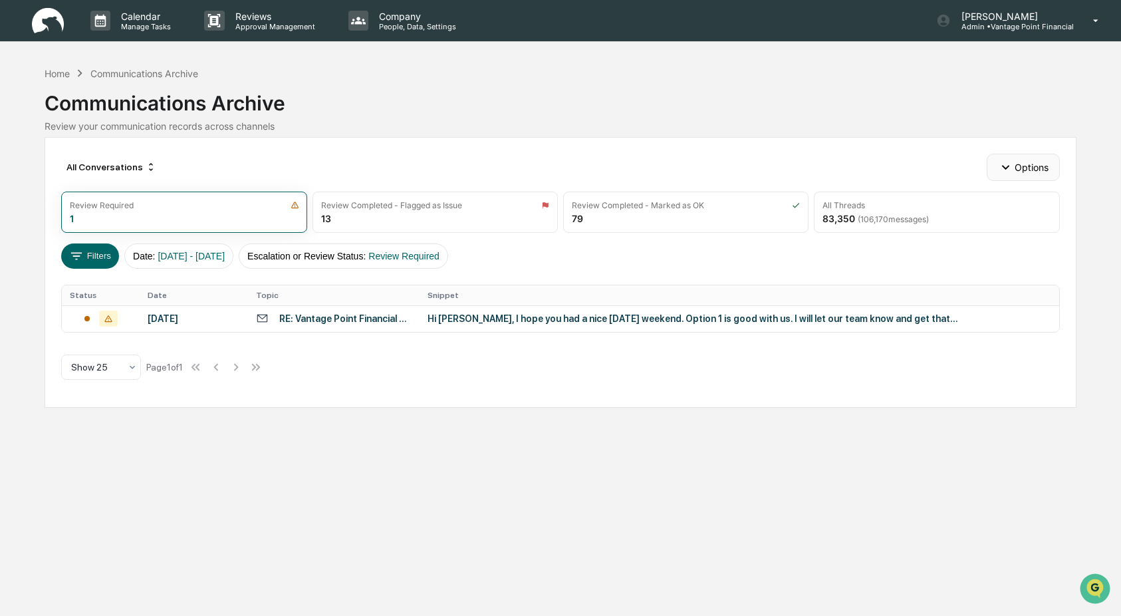
click at [1019, 164] on button "Options" at bounding box center [1023, 167] width 72 height 27
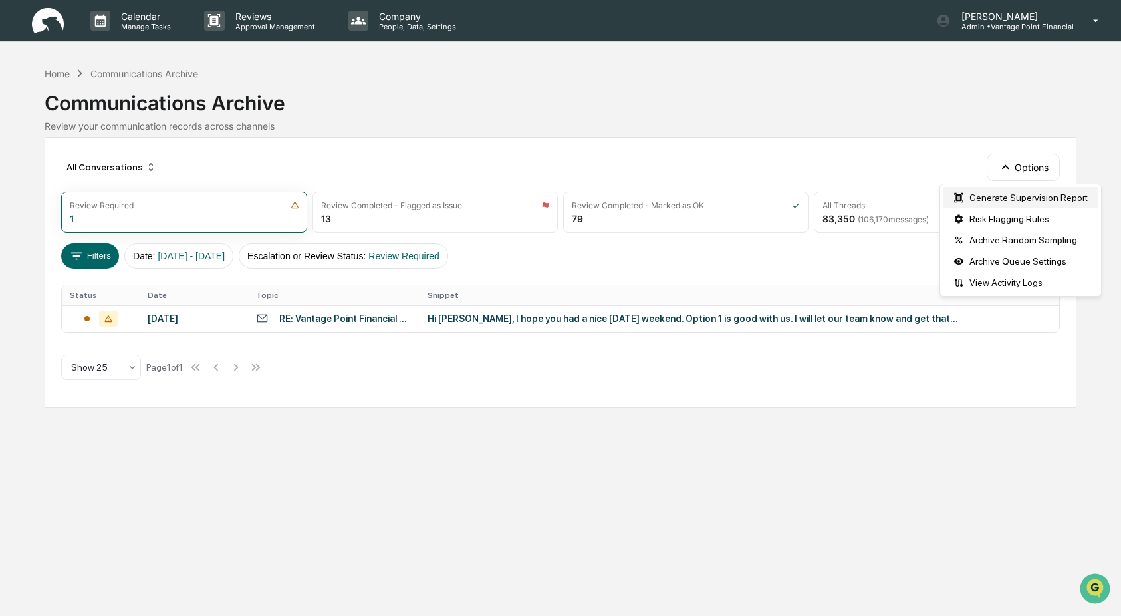
click at [1008, 191] on div "Generate Supervision Report" at bounding box center [1021, 197] width 156 height 21
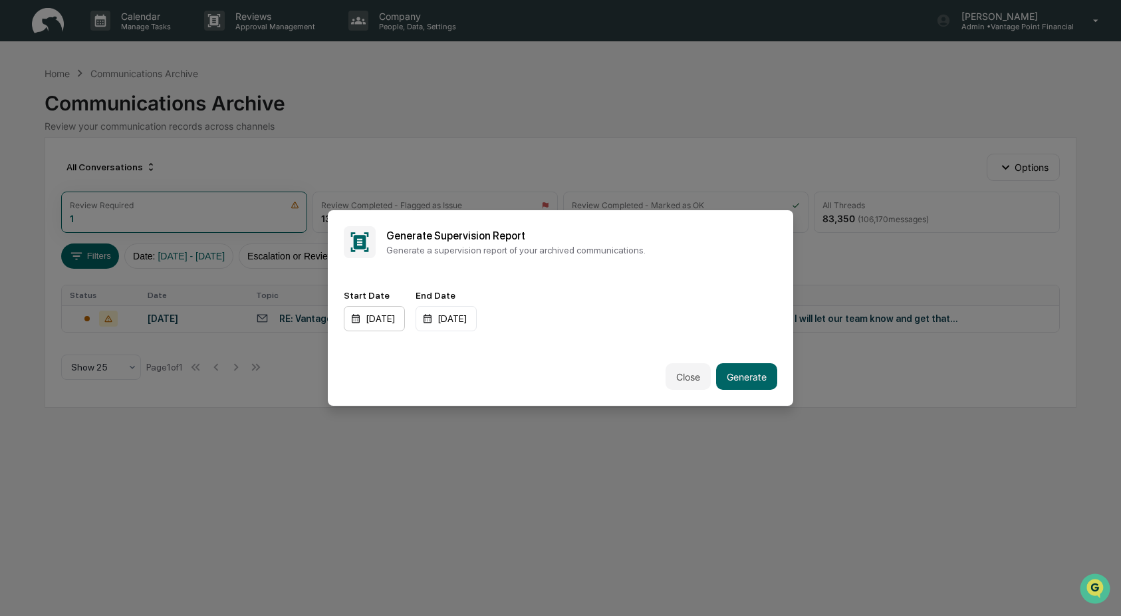
click at [392, 321] on div "[DATE]" at bounding box center [374, 318] width 61 height 25
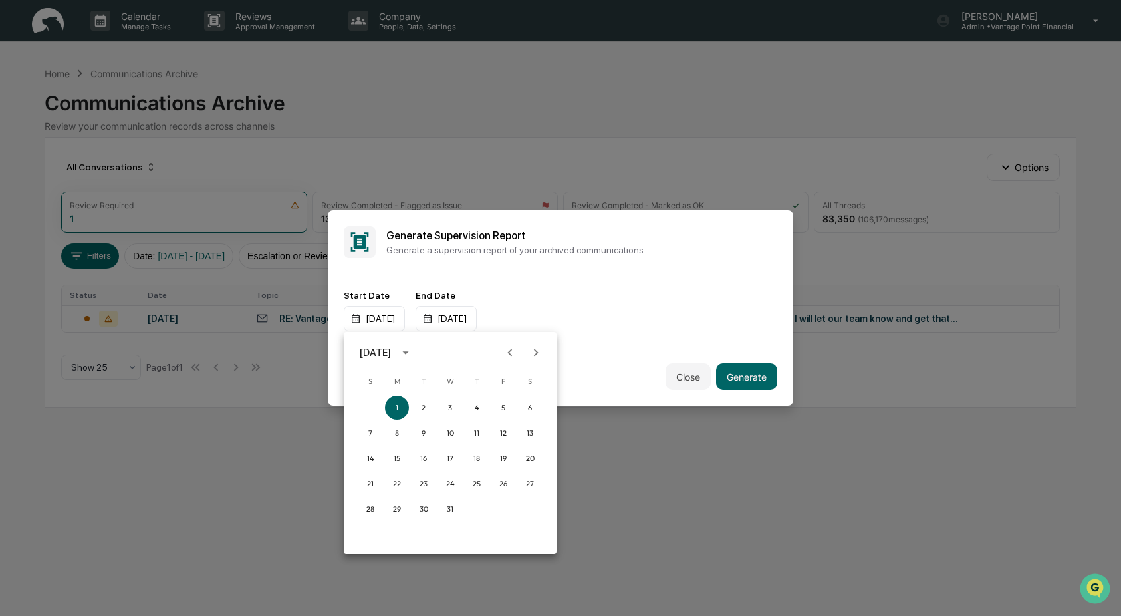
click at [536, 347] on icon "Next month" at bounding box center [536, 352] width 15 height 15
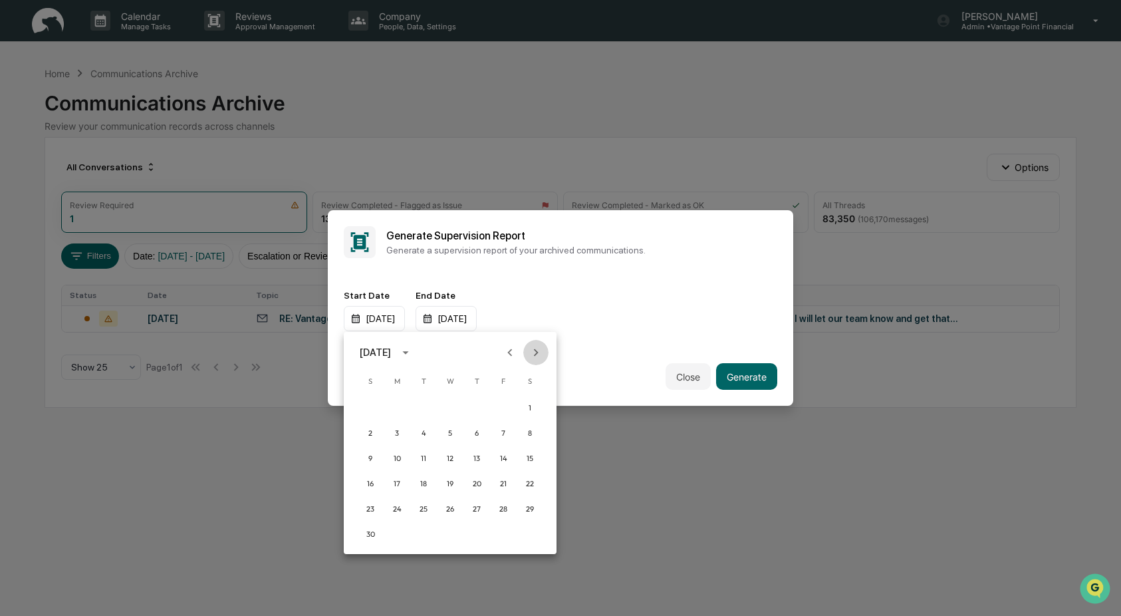
click at [536, 347] on icon "Next month" at bounding box center [536, 352] width 15 height 15
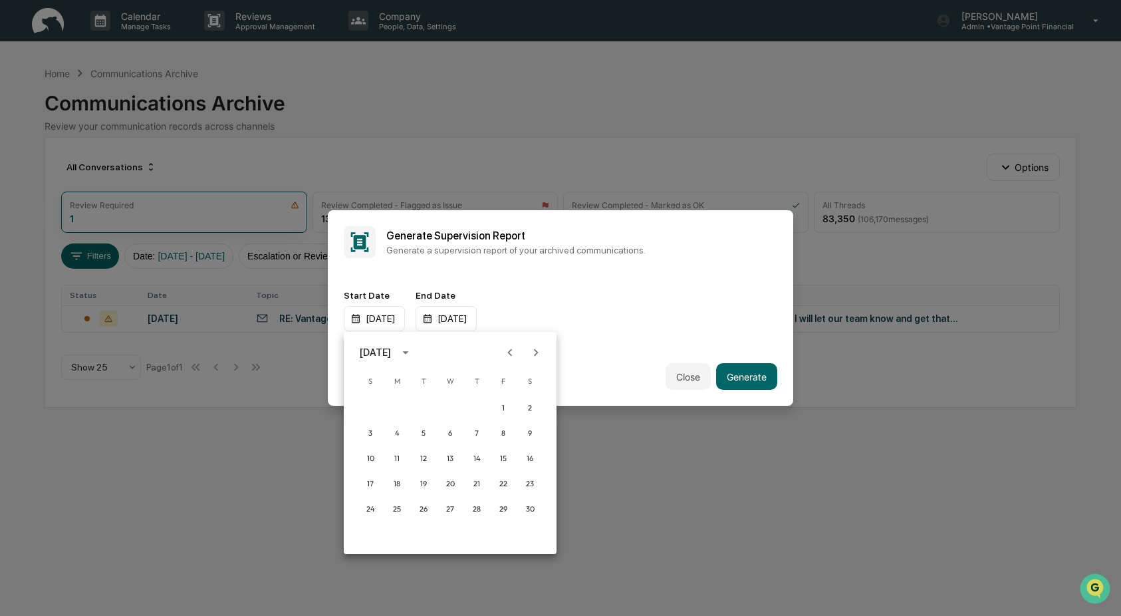
click at [536, 347] on icon "Next month" at bounding box center [536, 352] width 15 height 15
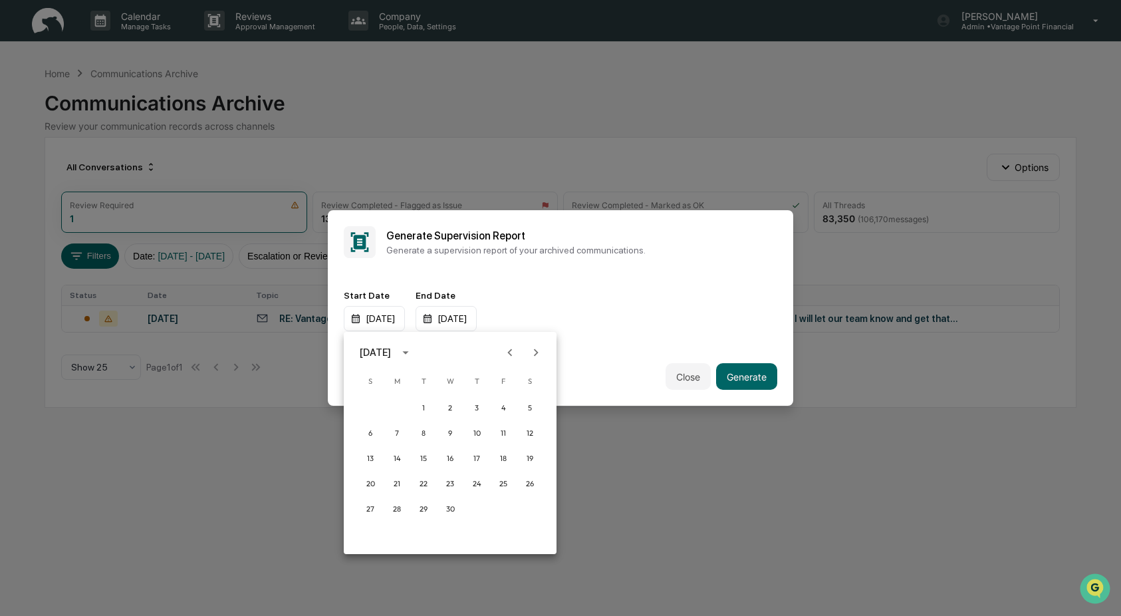
click at [536, 347] on icon "Next month" at bounding box center [536, 352] width 15 height 15
click at [507, 406] on button "1" at bounding box center [503, 408] width 24 height 24
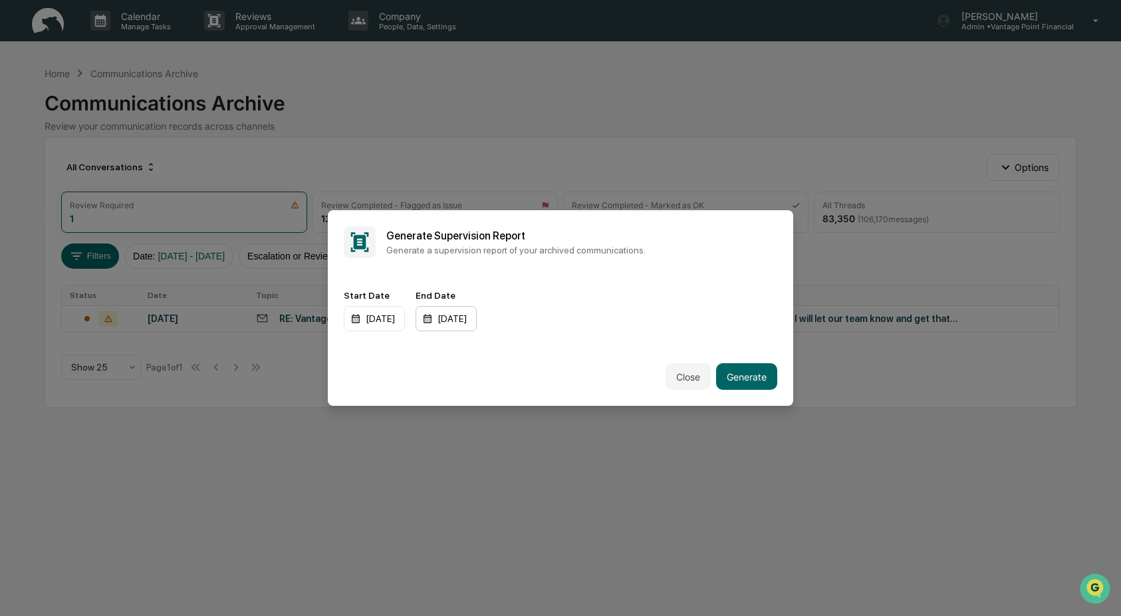
click at [474, 316] on div "[DATE]" at bounding box center [446, 318] width 61 height 25
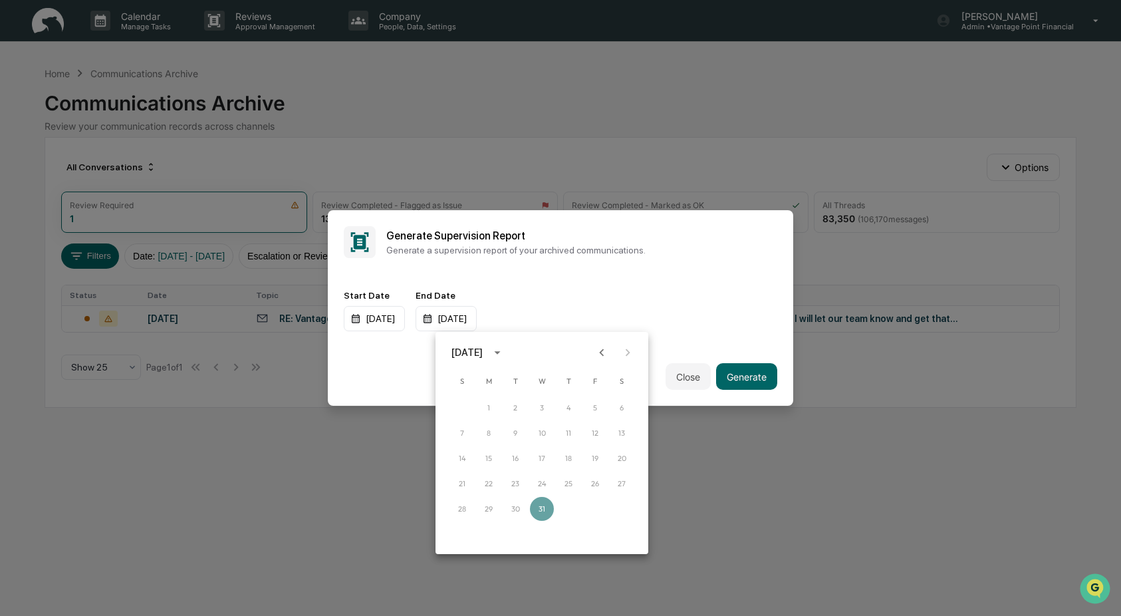
click at [600, 348] on icon "Previous month" at bounding box center [601, 352] width 15 height 15
drag, startPoint x: 458, startPoint y: 533, endPoint x: 467, endPoint y: 527, distance: 10.5
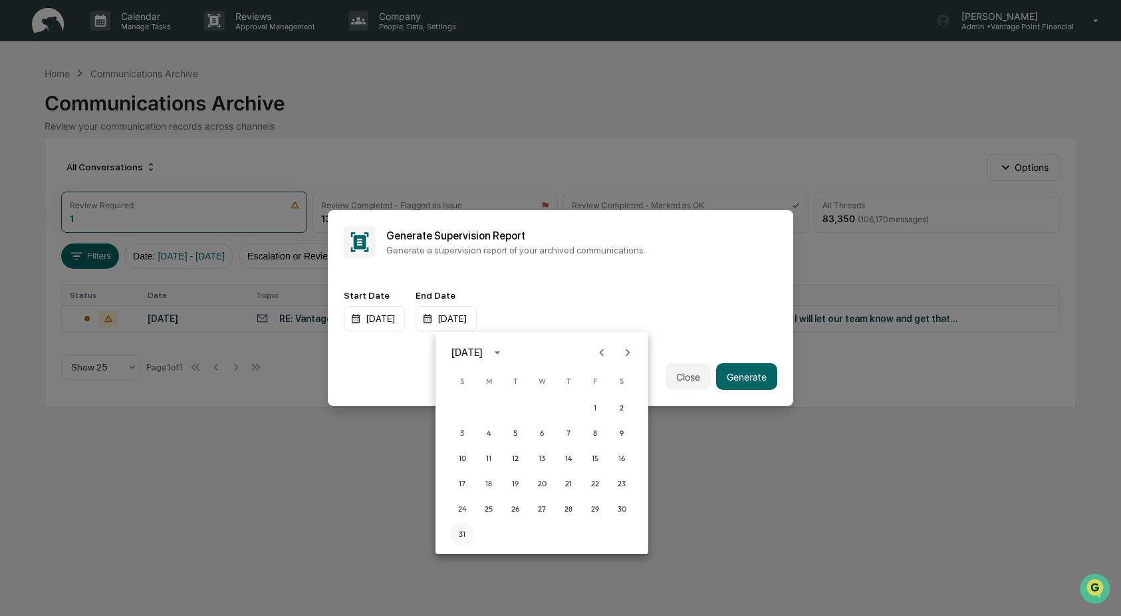
click at [459, 531] on button "31" at bounding box center [462, 534] width 24 height 24
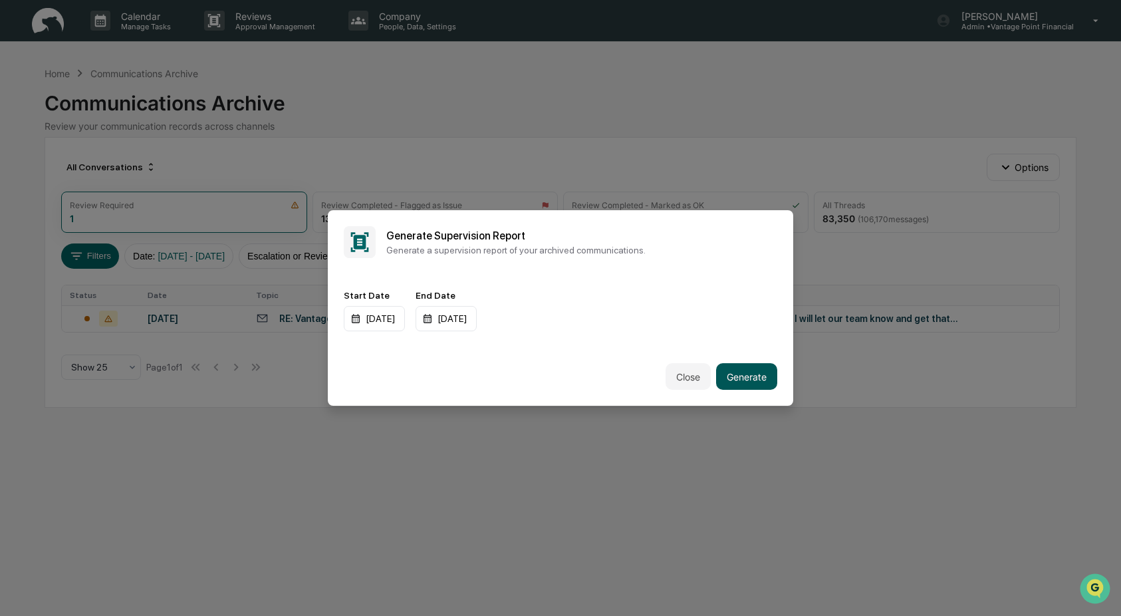
click at [753, 382] on button "Generate" at bounding box center [746, 376] width 61 height 27
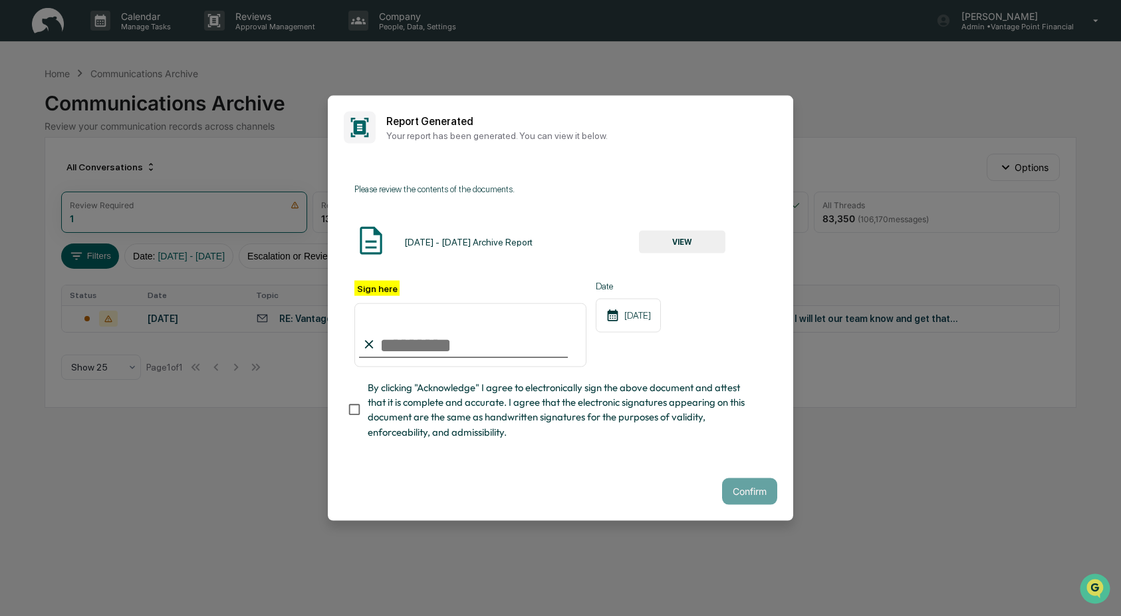
click at [673, 239] on button "VIEW" at bounding box center [682, 241] width 86 height 23
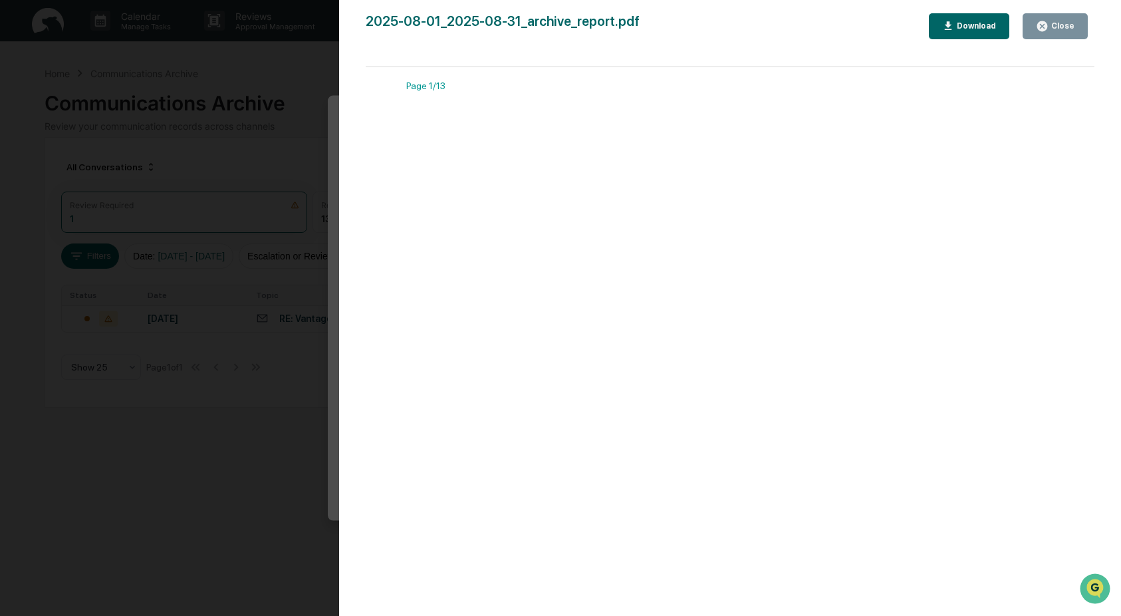
drag, startPoint x: 1047, startPoint y: 31, endPoint x: 1009, endPoint y: 53, distance: 44.4
click at [1047, 30] on icon "button" at bounding box center [1042, 26] width 13 height 13
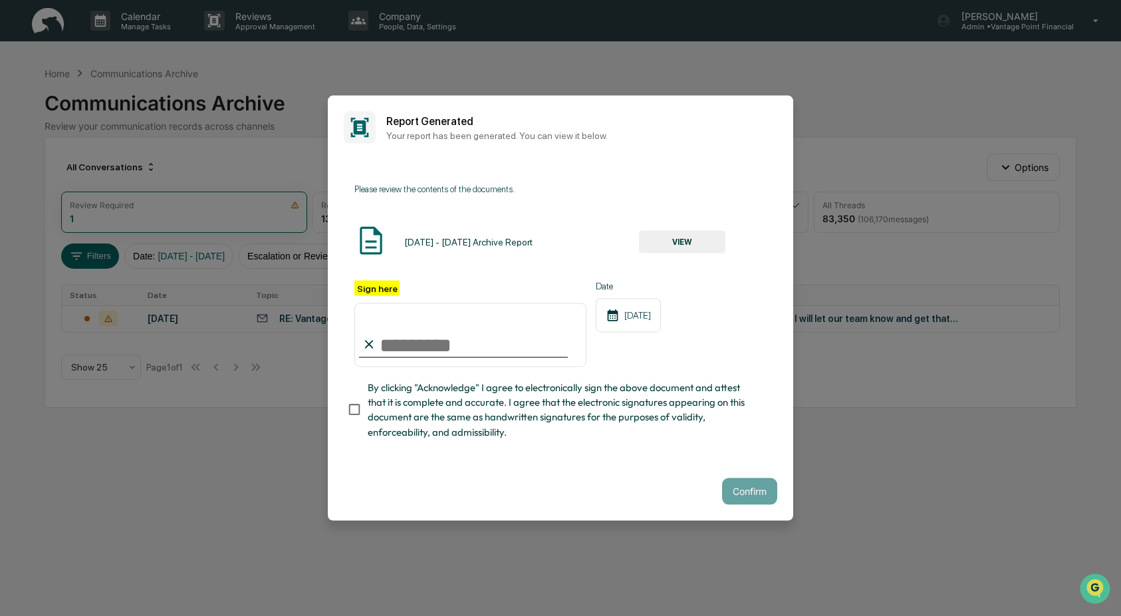
click at [382, 344] on input "Sign here" at bounding box center [470, 335] width 232 height 64
type input "**********"
click at [747, 491] on button "Confirm" at bounding box center [749, 490] width 55 height 27
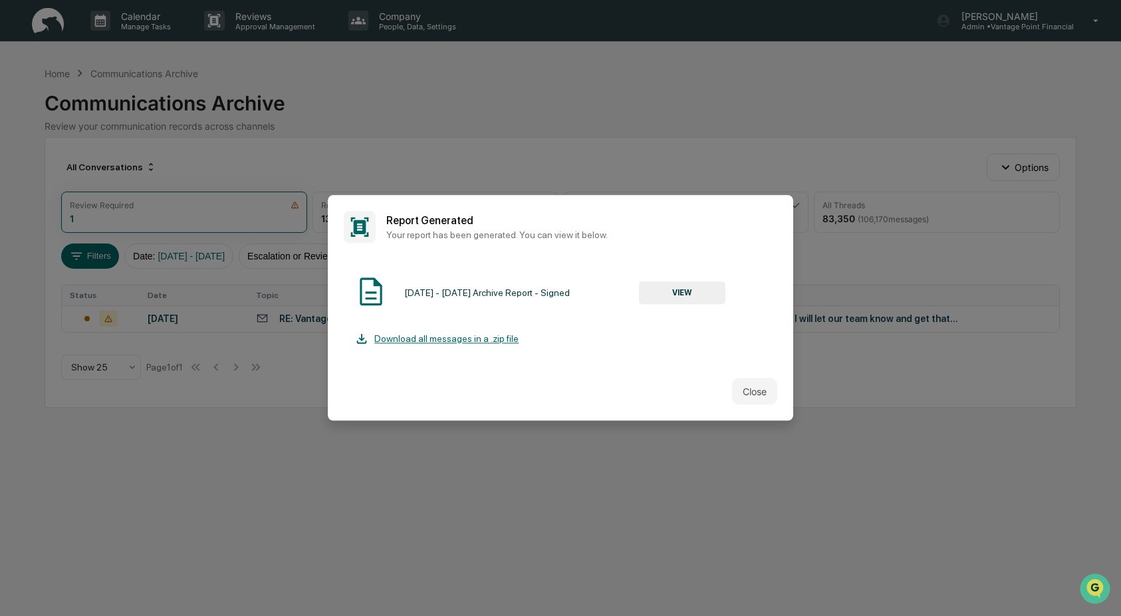
click at [684, 281] on button "VIEW" at bounding box center [682, 292] width 86 height 23
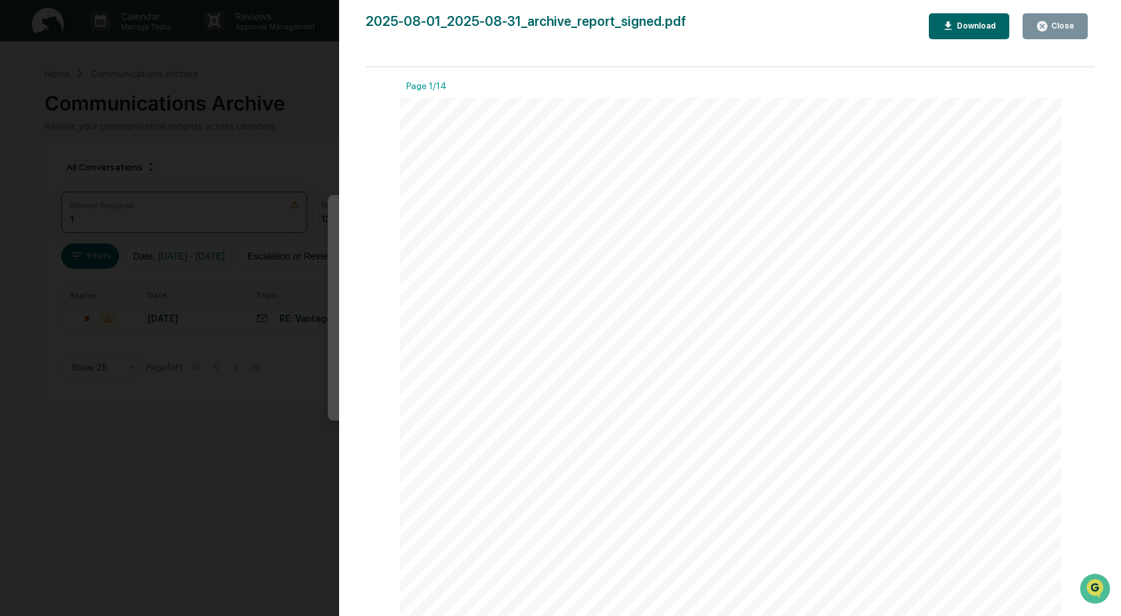
click at [980, 25] on div "Download" at bounding box center [975, 25] width 42 height 9
click at [983, 177] on div "Vantage Point Financial Archive Supervision Report ([DATE] - [DATE]) We've prep…" at bounding box center [731, 566] width 662 height 936
click at [1070, 16] on button "Close" at bounding box center [1055, 26] width 65 height 26
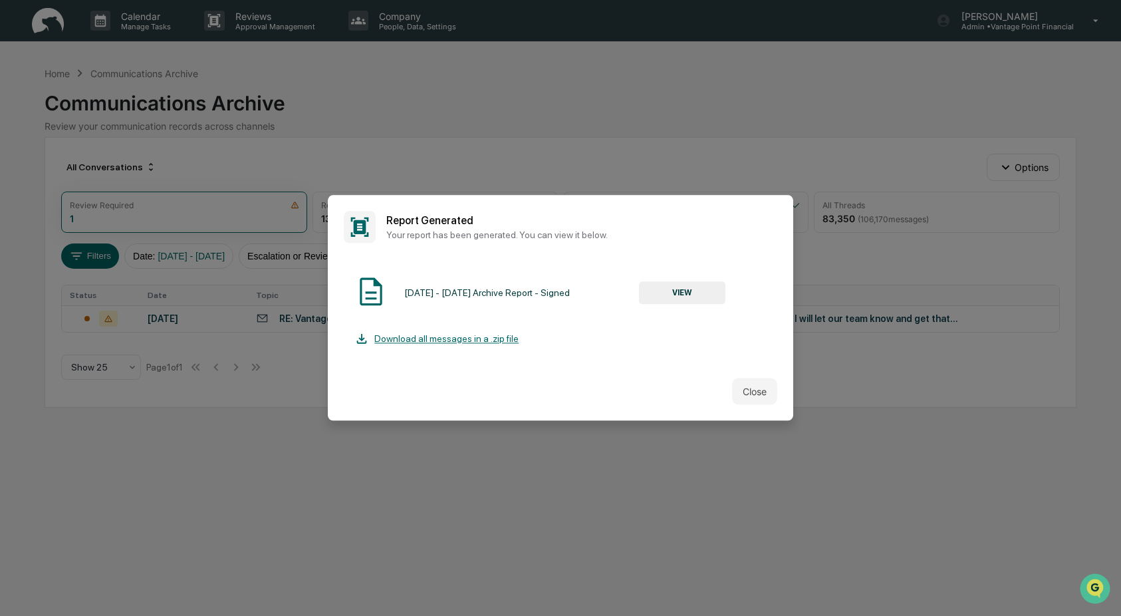
drag, startPoint x: 747, startPoint y: 390, endPoint x: 753, endPoint y: 376, distance: 15.2
click at [749, 388] on button "Close" at bounding box center [754, 391] width 45 height 27
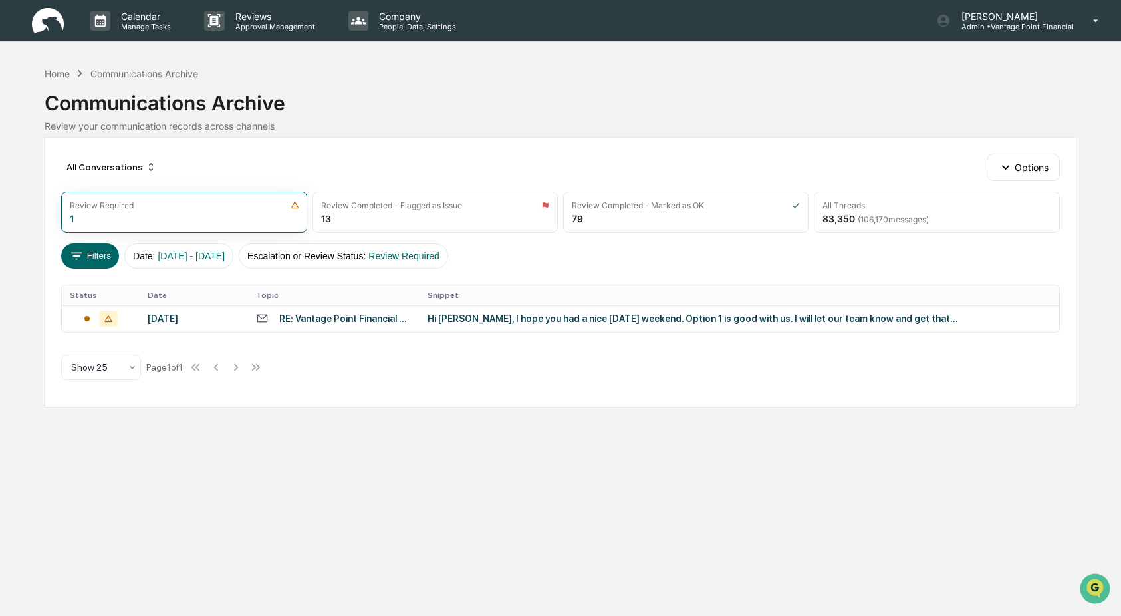
click at [746, 95] on div "Communications Archive" at bounding box center [560, 97] width 1031 height 35
click at [56, 74] on div "Home" at bounding box center [57, 73] width 25 height 11
